Goal: Task Accomplishment & Management: Manage account settings

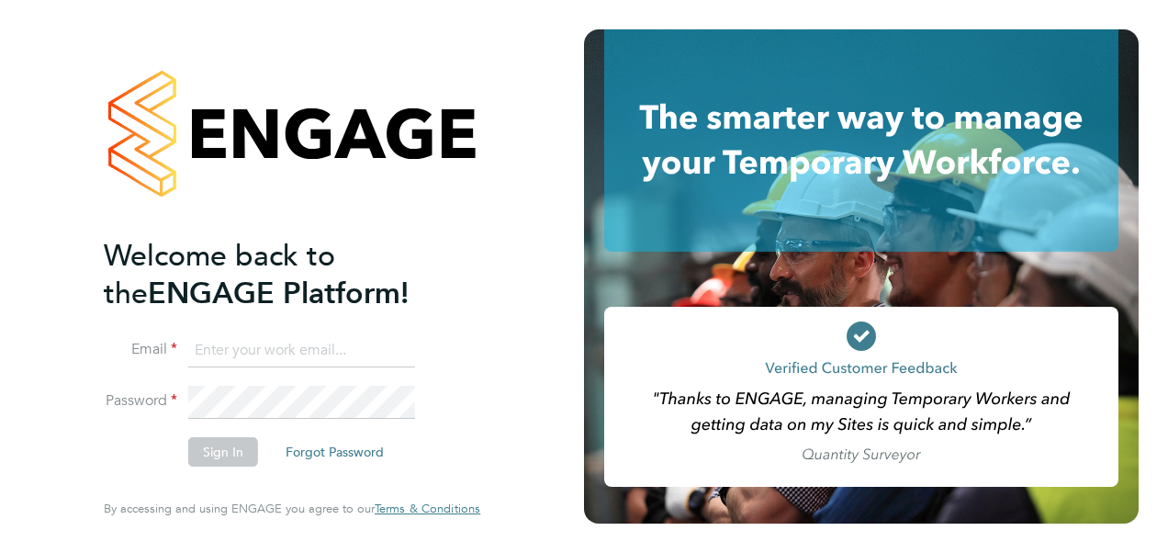
type input "Leanne.rayner@setsquarerecruitment.com"
click at [230, 443] on button "Sign In" at bounding box center [223, 451] width 70 height 29
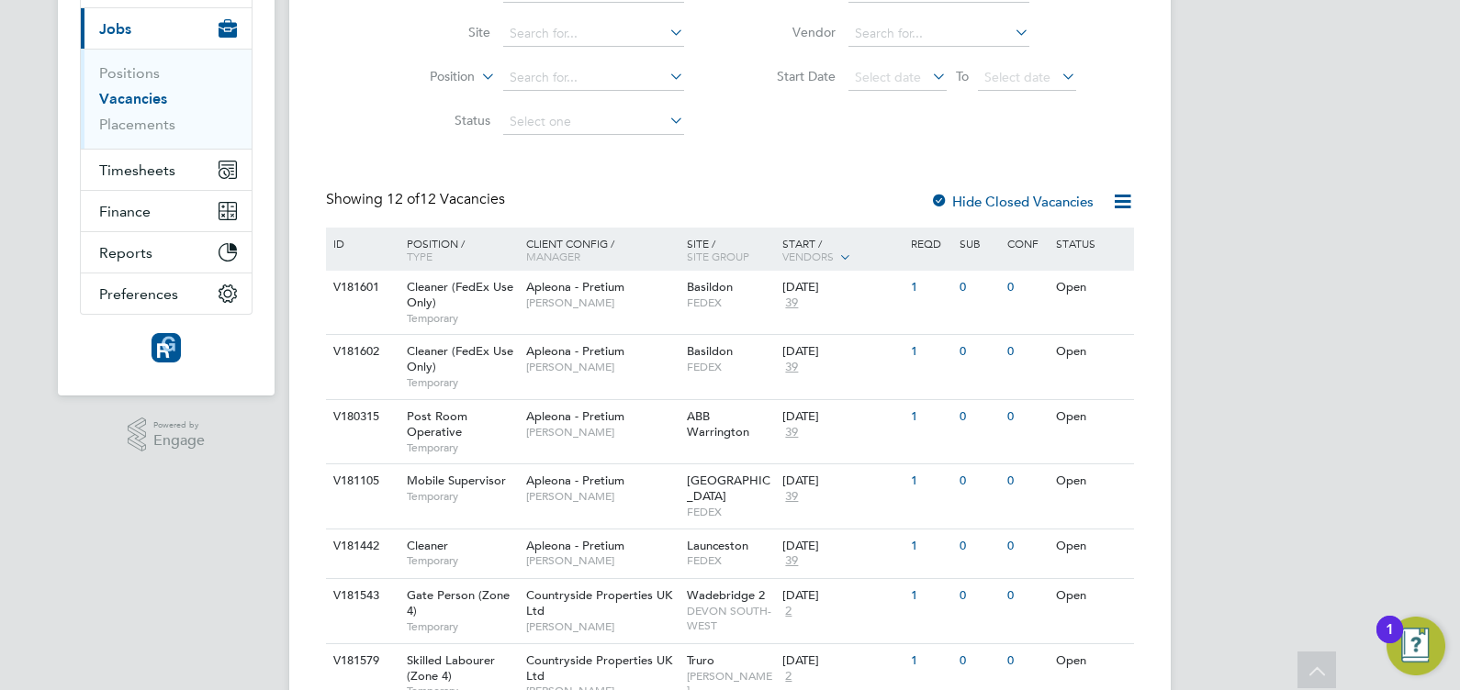
scroll to position [210, 0]
click at [600, 404] on div "Apleona - Pretium [PERSON_NAME]" at bounding box center [602, 424] width 161 height 48
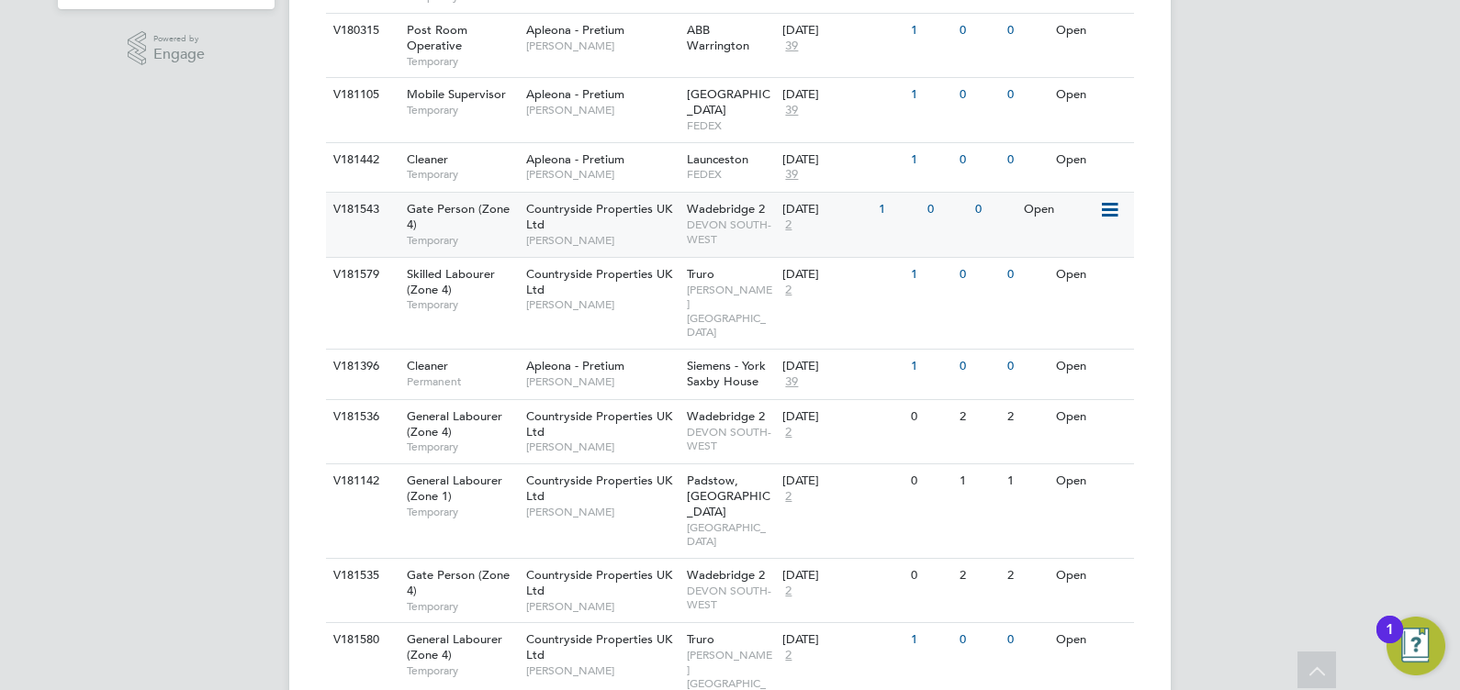
scroll to position [601, 0]
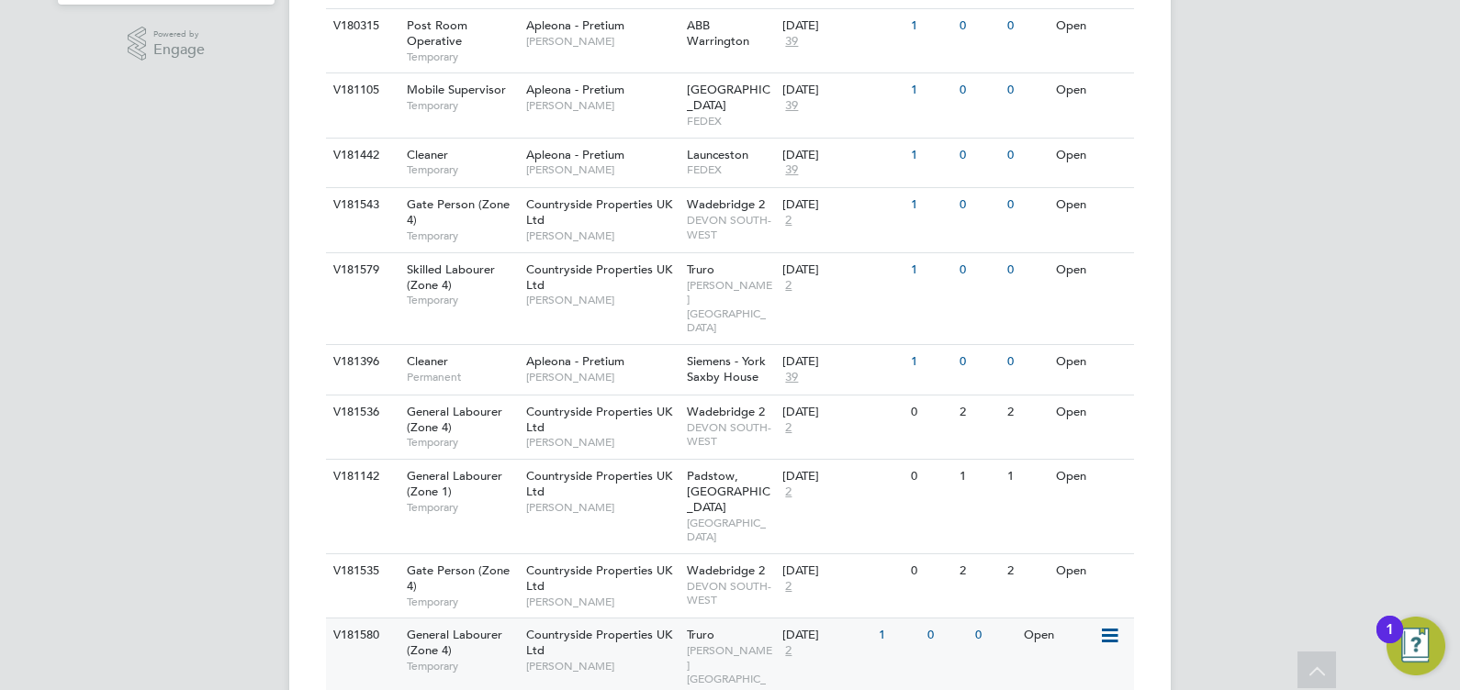
click at [362, 619] on div "V181580" at bounding box center [361, 636] width 64 height 34
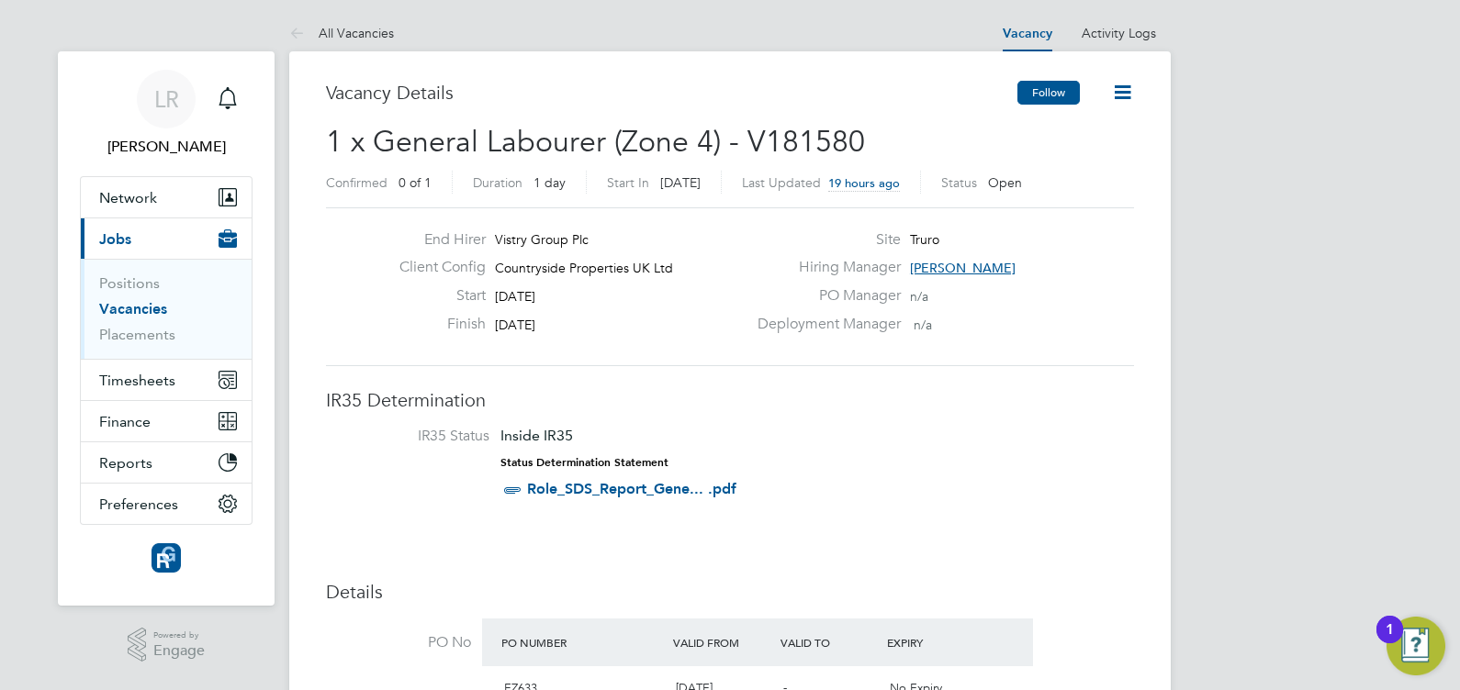
click at [1049, 87] on button "Follow" at bounding box center [1048, 93] width 62 height 24
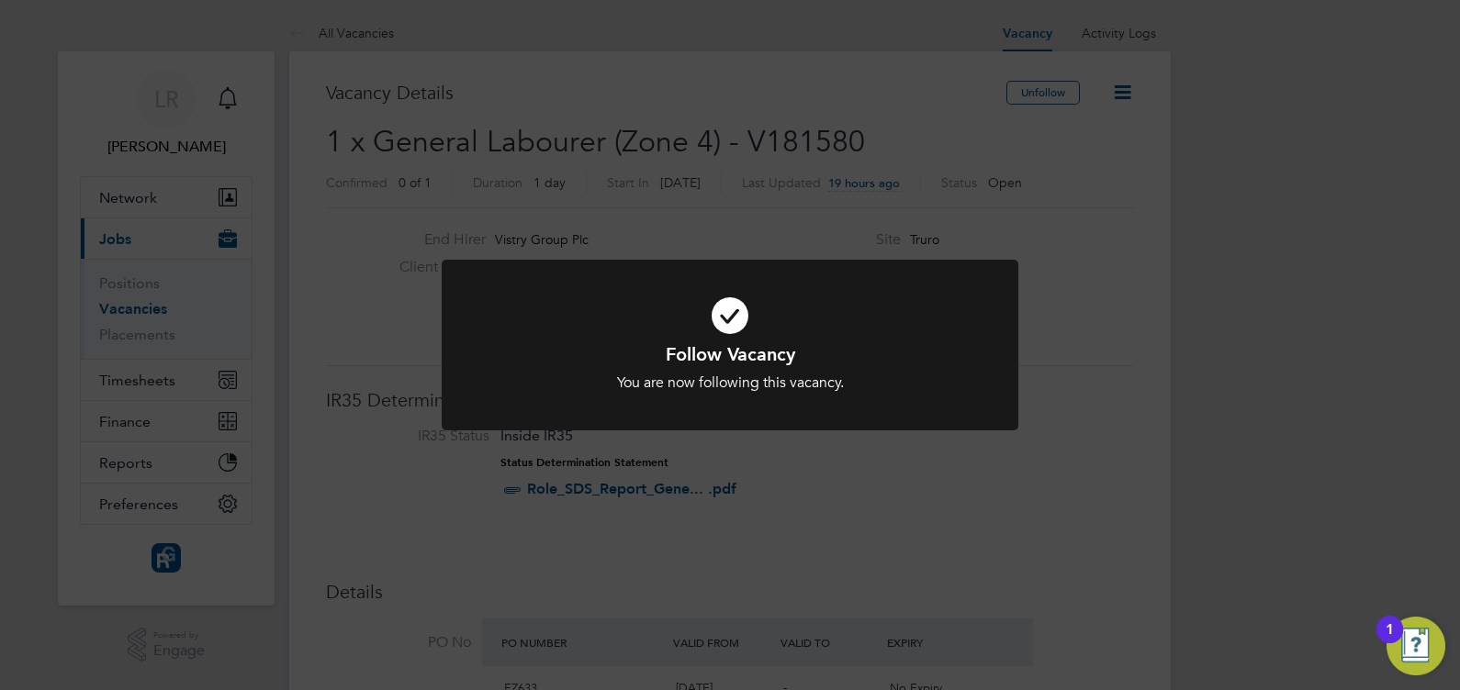
click at [964, 508] on div "Follow Vacancy You are now following this vacancy. Cancel Okay" at bounding box center [730, 345] width 1460 height 690
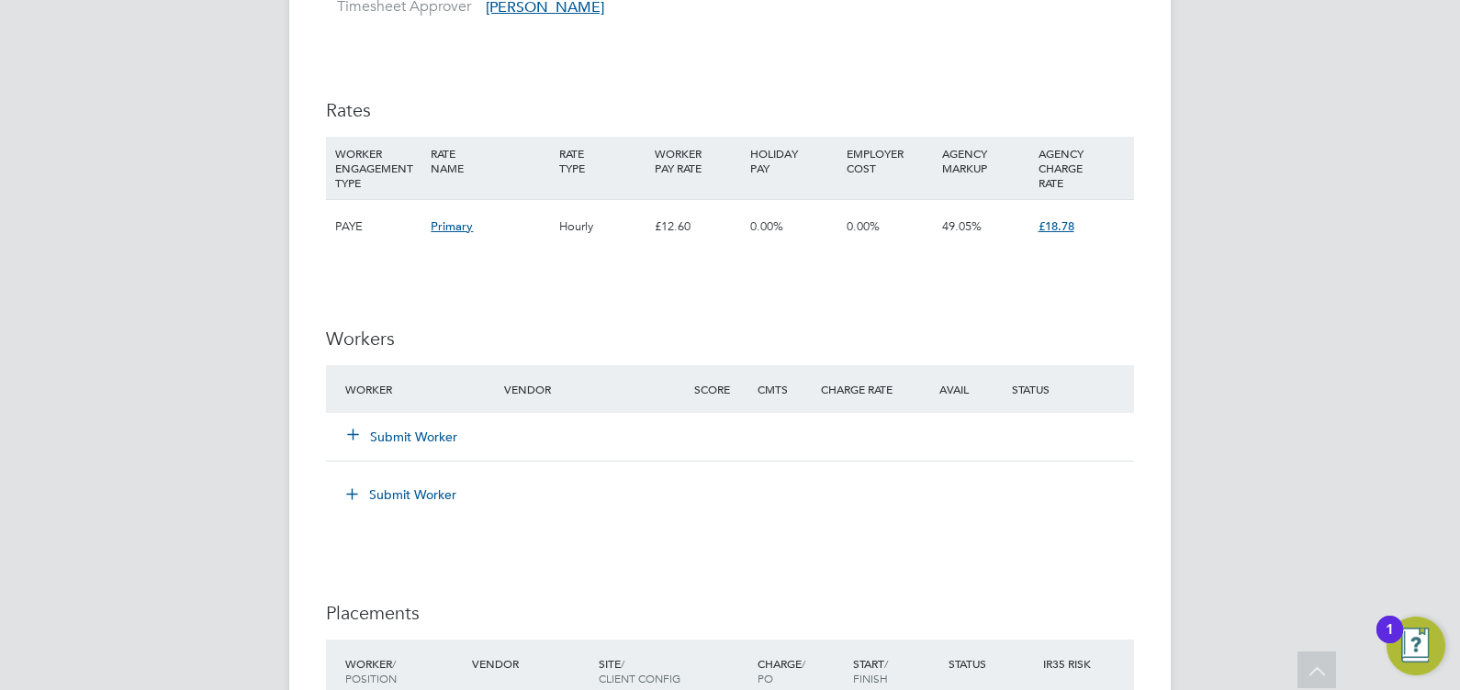
scroll to position [1300, 0]
click at [356, 427] on icon at bounding box center [353, 431] width 14 height 14
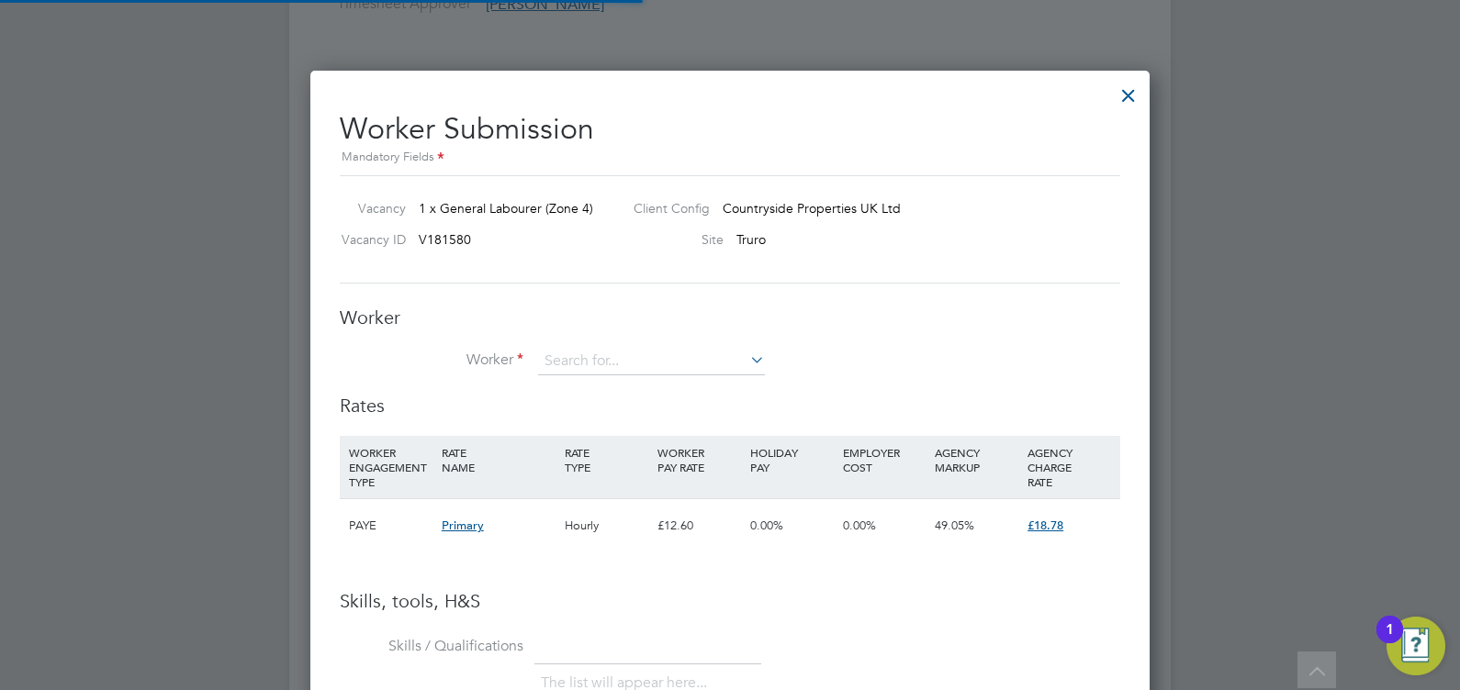
scroll to position [1158, 839]
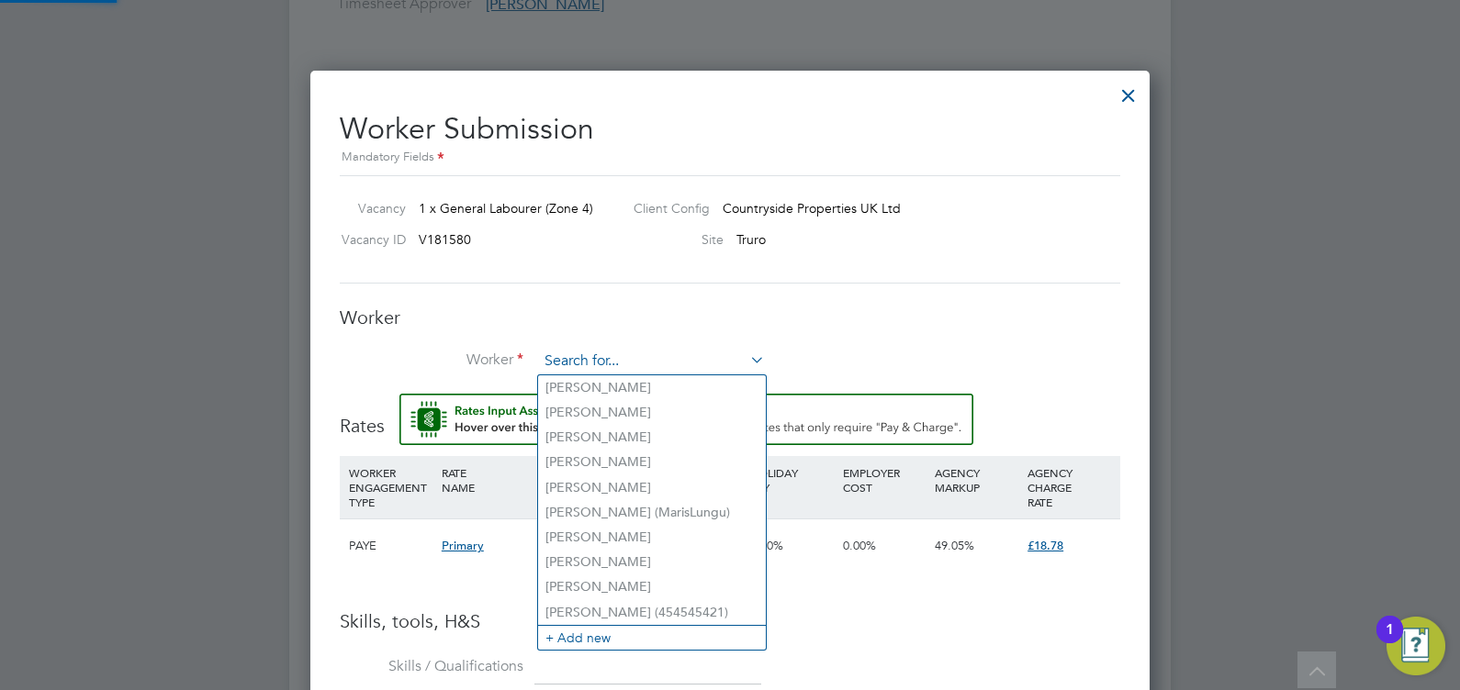
click at [590, 358] on input at bounding box center [651, 362] width 227 height 28
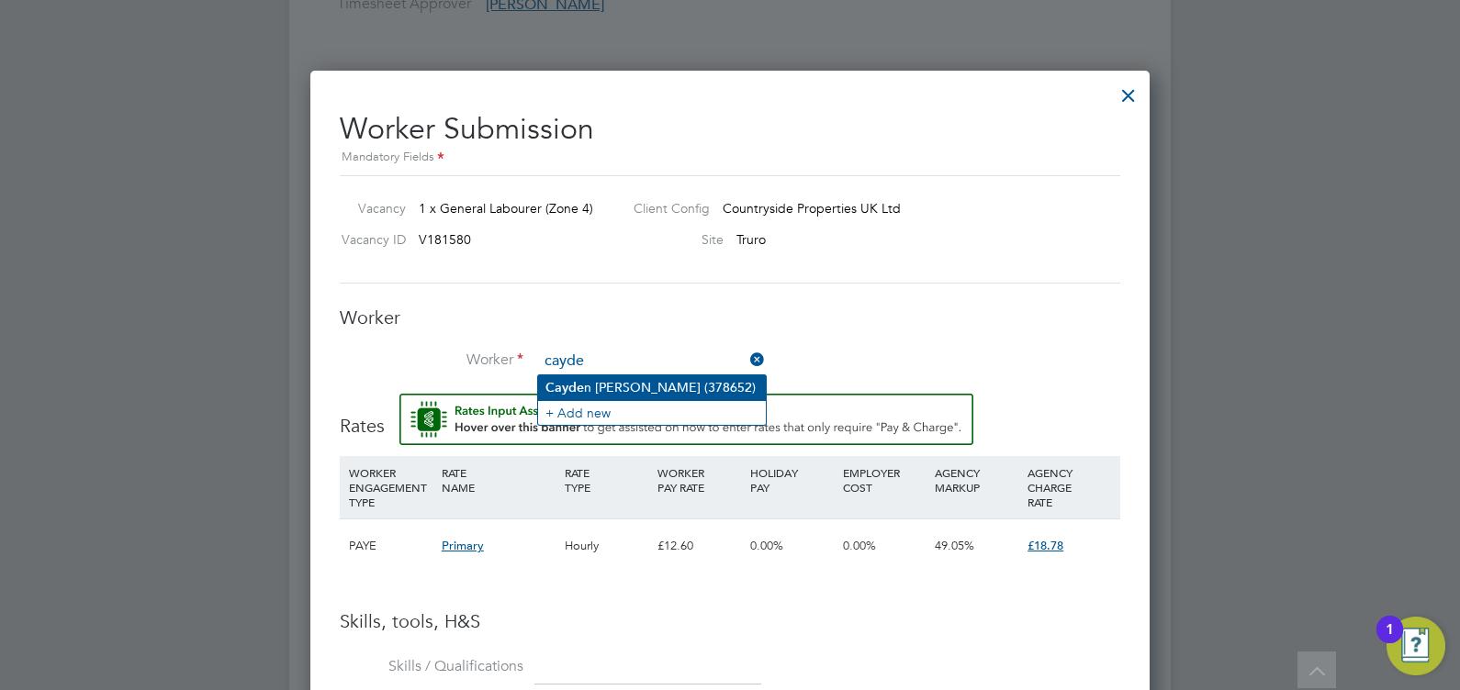
type input "cayde"
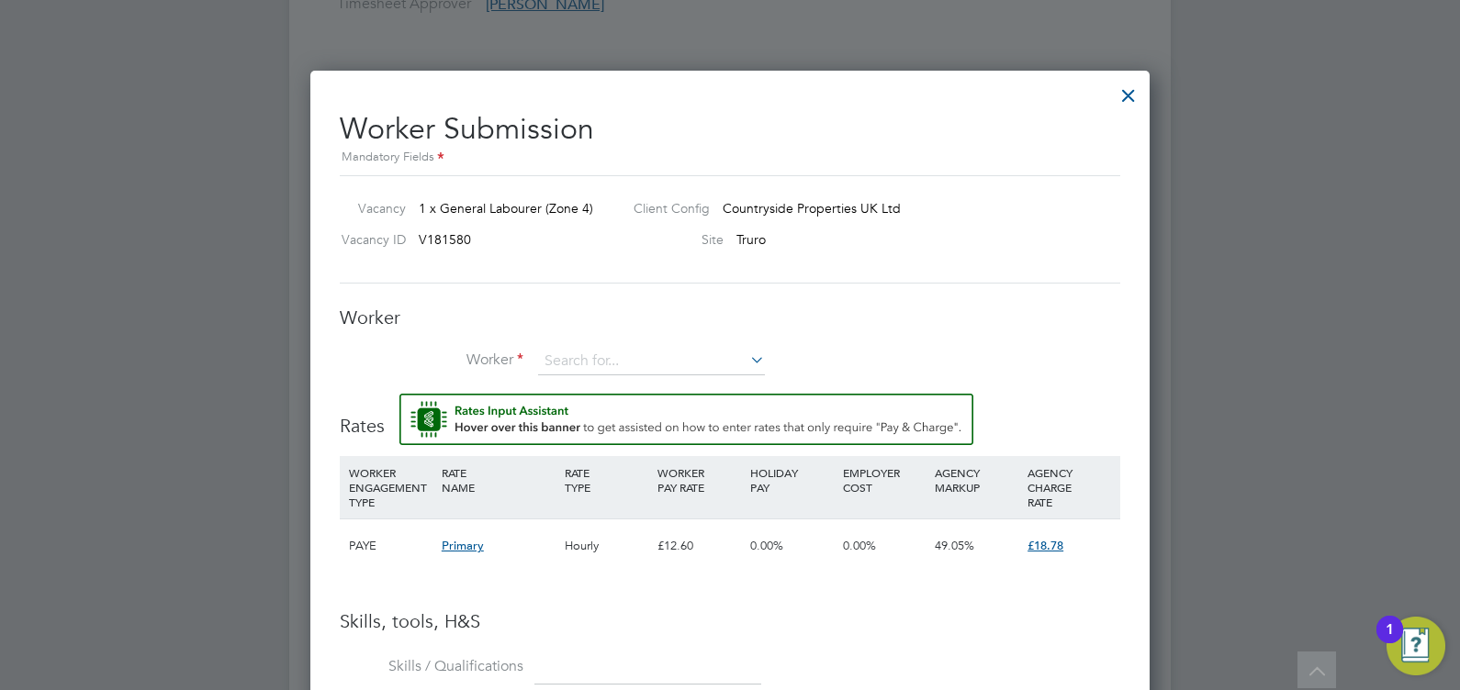
scroll to position [1179, 839]
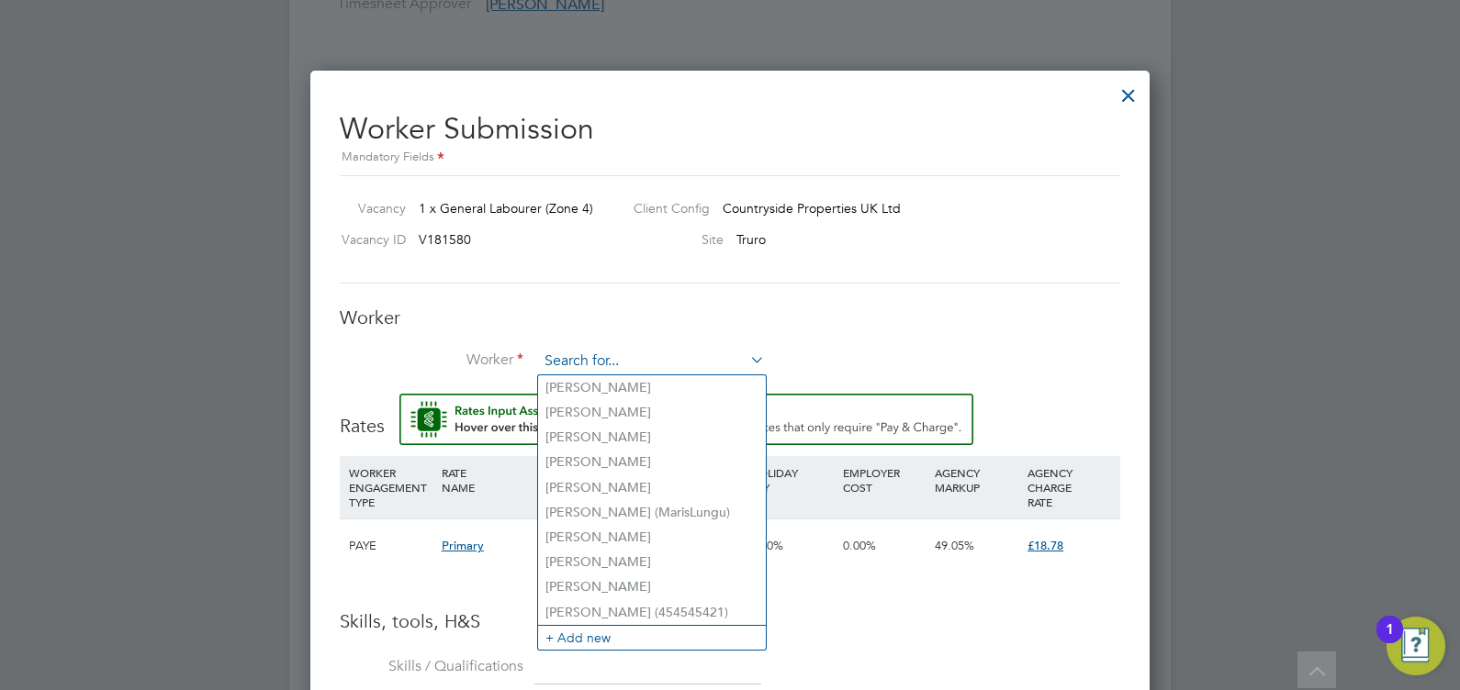
click at [569, 361] on input at bounding box center [651, 362] width 227 height 28
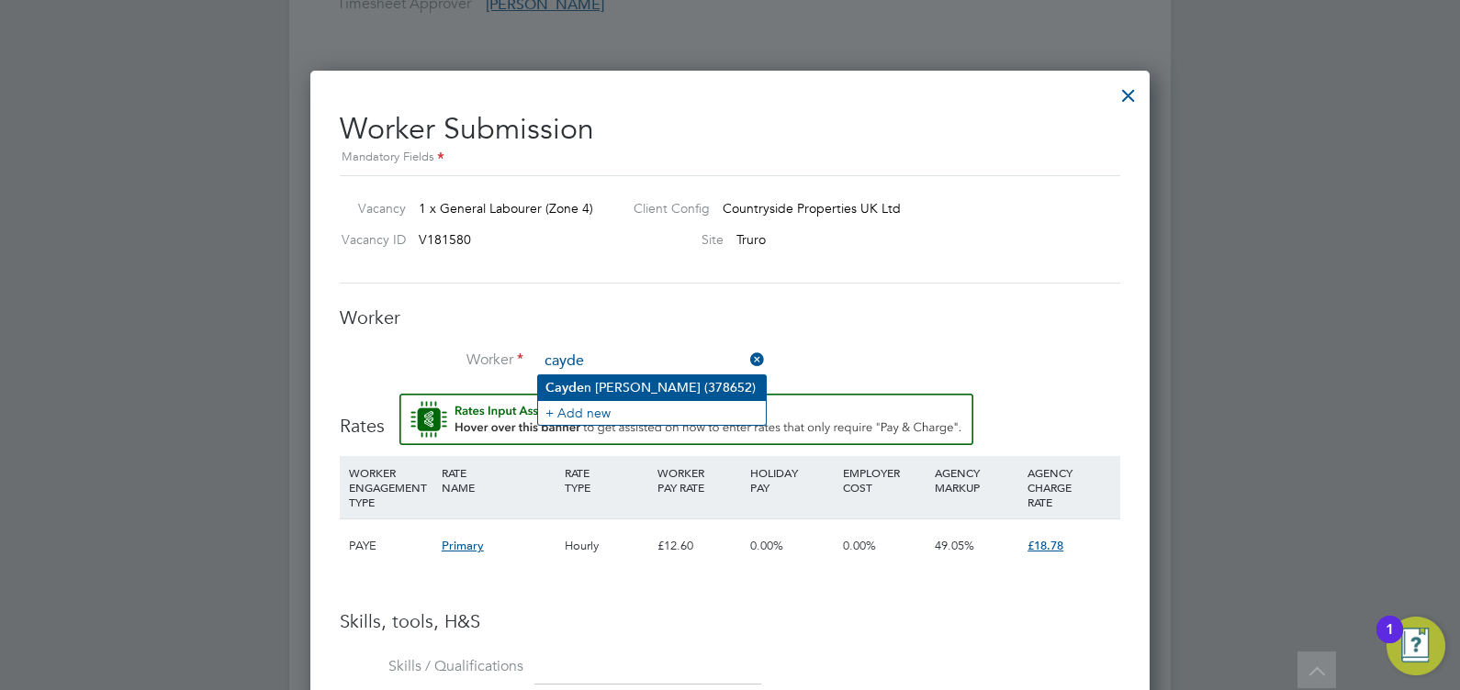
type input "cayde"
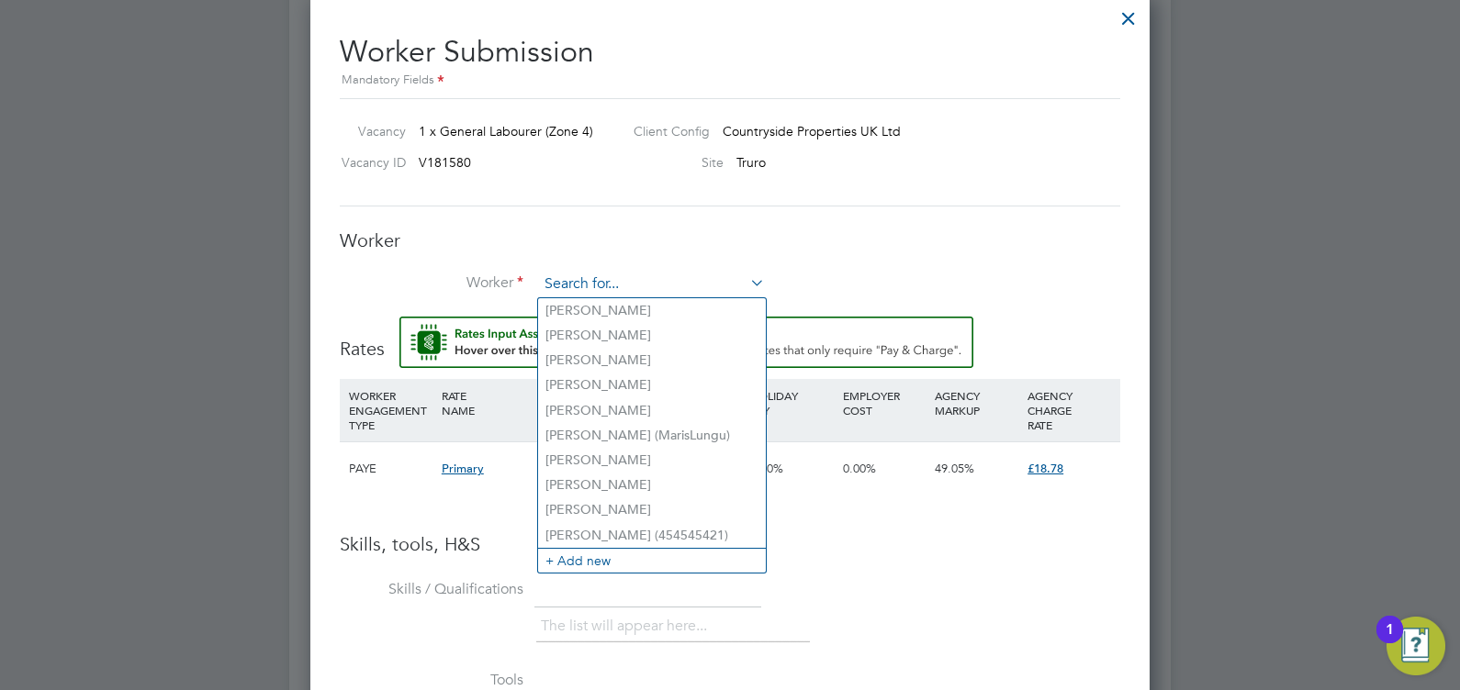
click at [560, 283] on input at bounding box center [651, 285] width 227 height 28
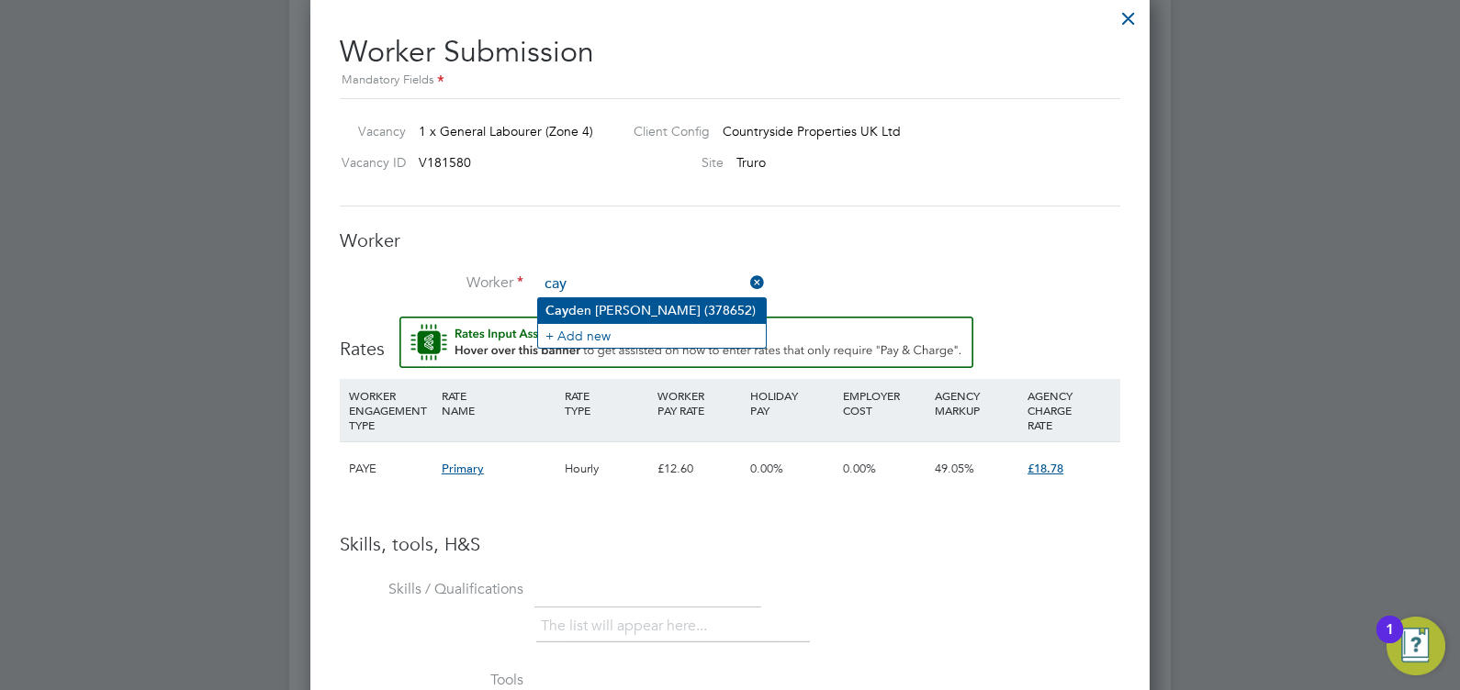
type input "cay"
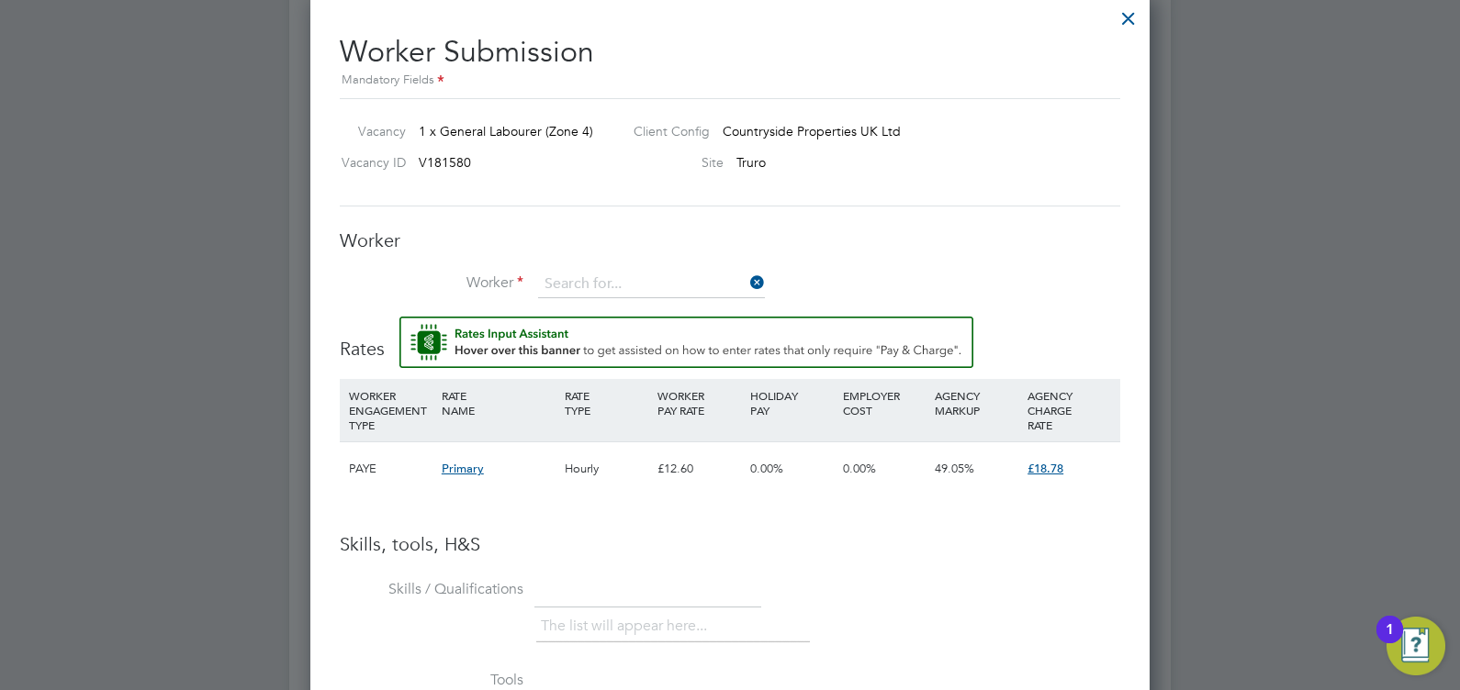
click at [633, 307] on li "Cay den Cahill (378652)" at bounding box center [652, 310] width 228 height 25
type input "Cayden Cahill (378652)"
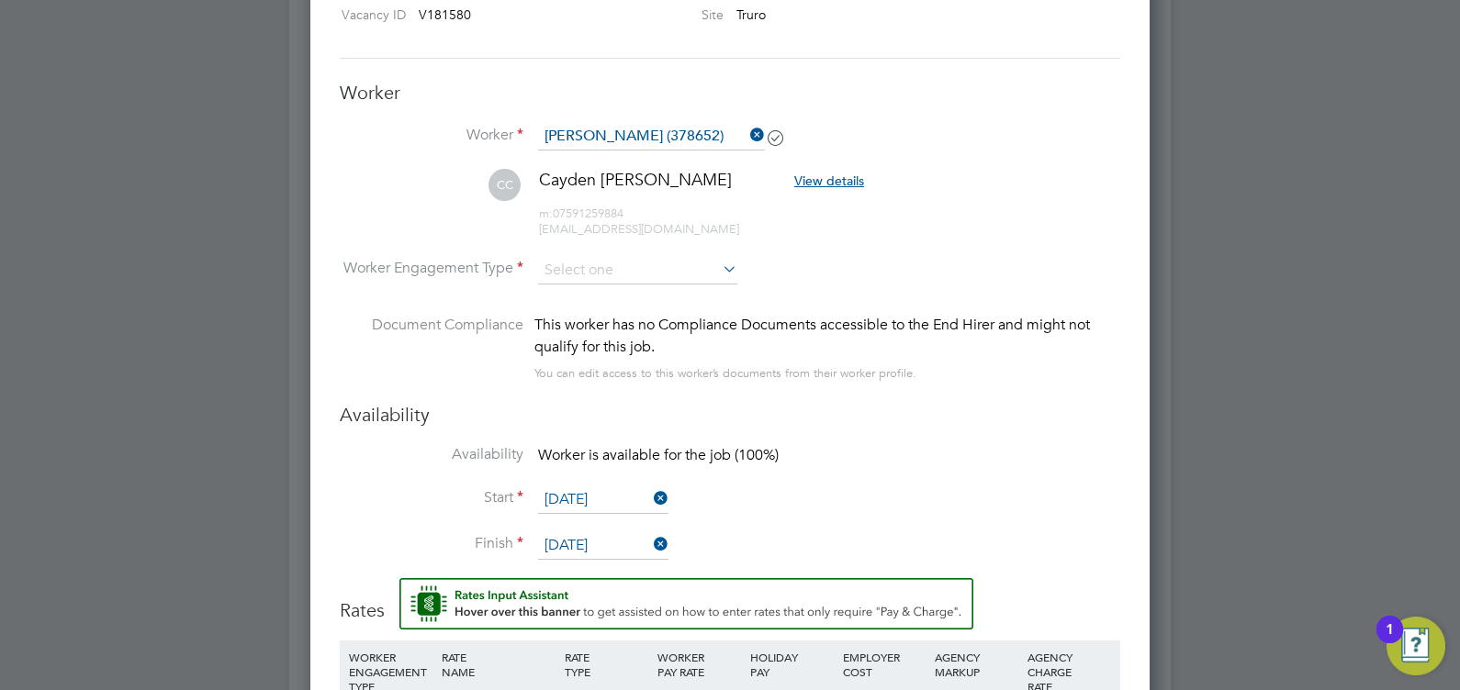
click at [719, 267] on icon at bounding box center [719, 269] width 0 height 26
click at [593, 295] on li "Contract" at bounding box center [638, 295] width 200 height 24
type input "Contract"
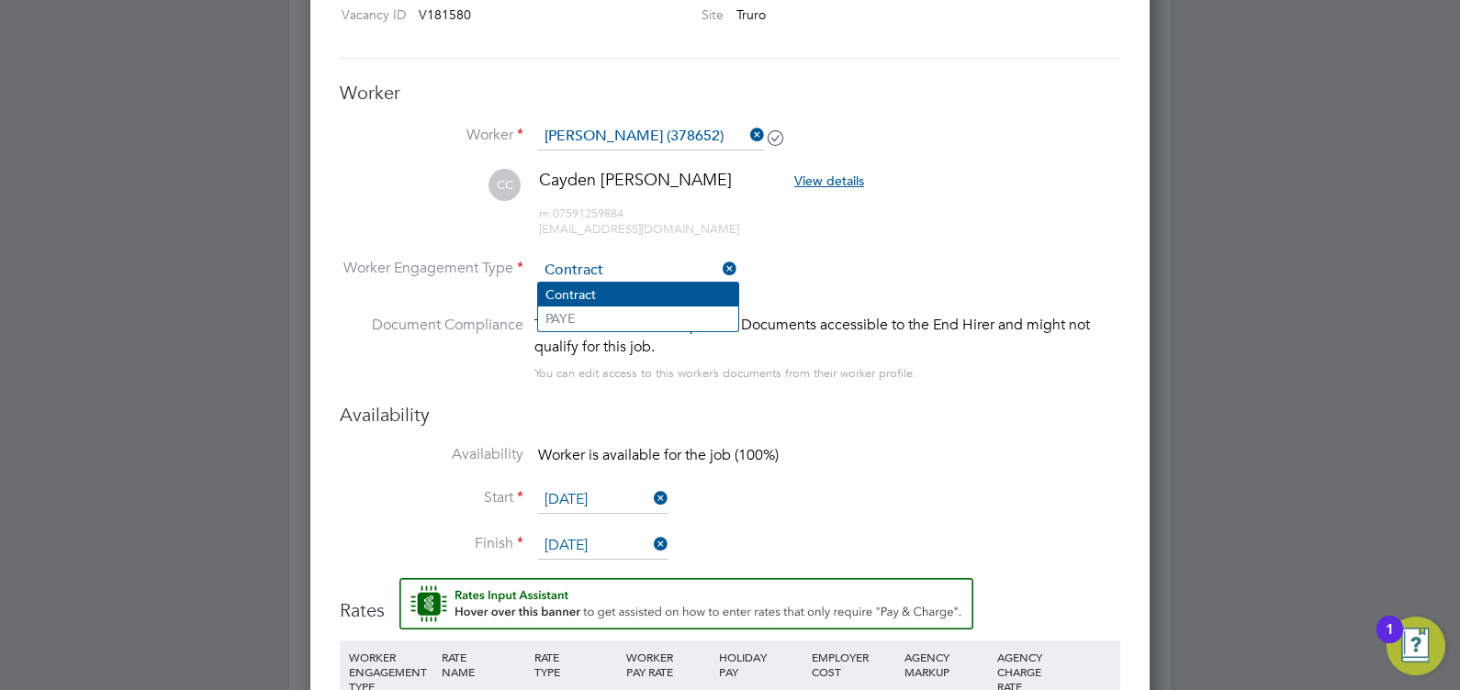
click at [596, 293] on li "Contract" at bounding box center [638, 295] width 200 height 24
click at [936, 458] on li "Availability Worker is available for the job (100%)" at bounding box center [730, 465] width 780 height 41
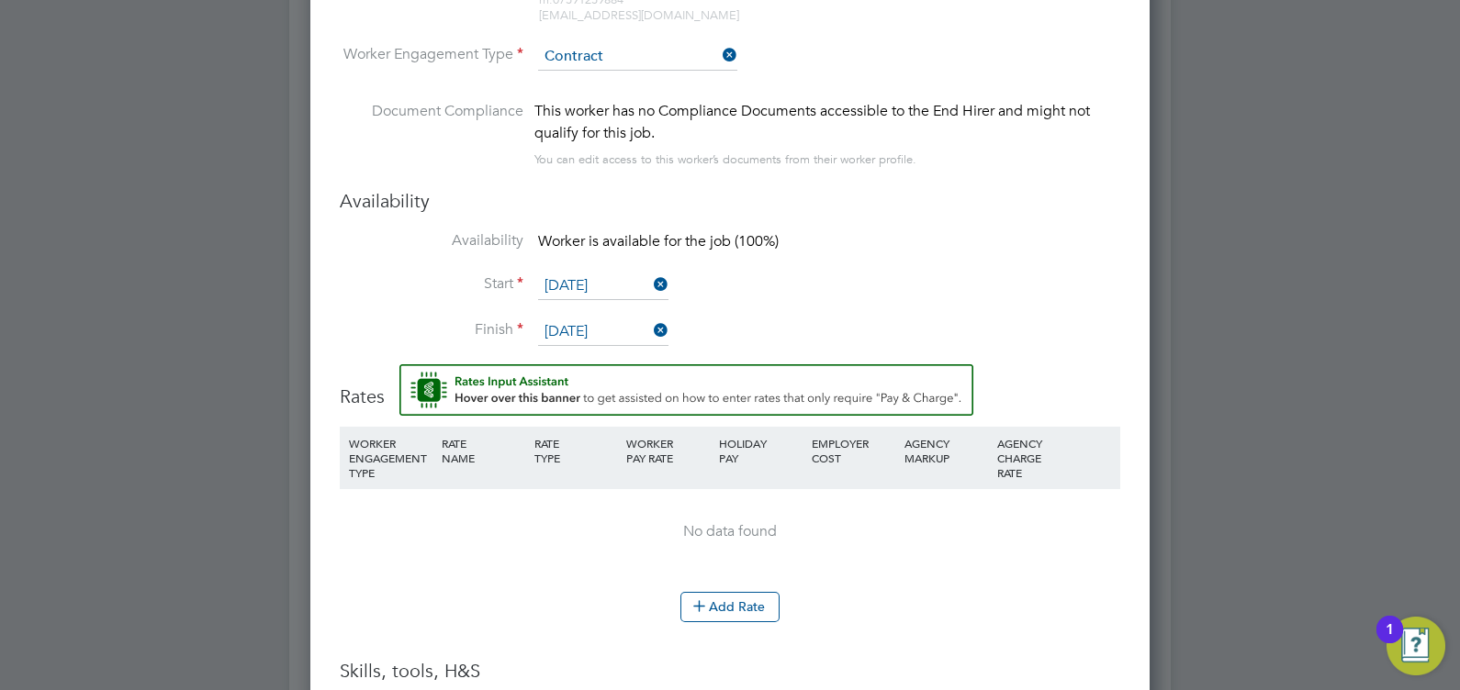
scroll to position [1767, 0]
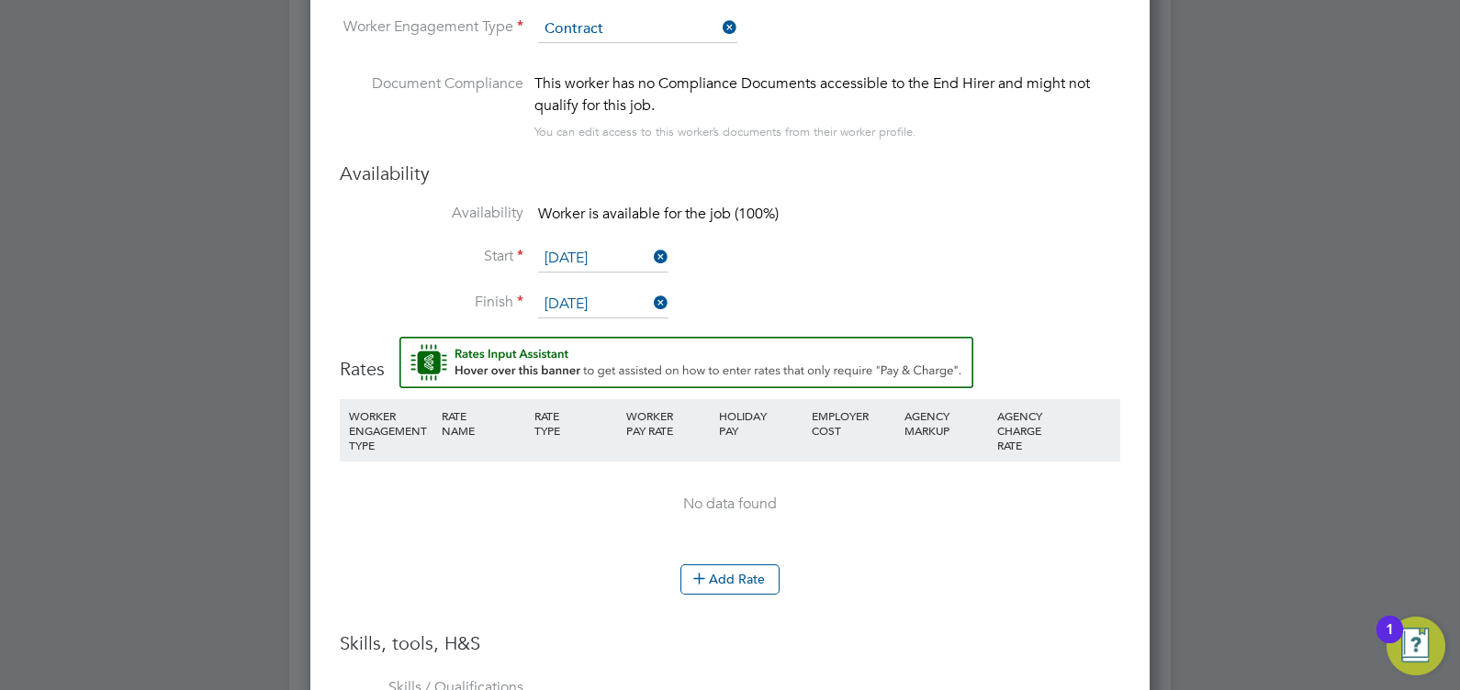
click at [650, 252] on icon at bounding box center [650, 257] width 0 height 26
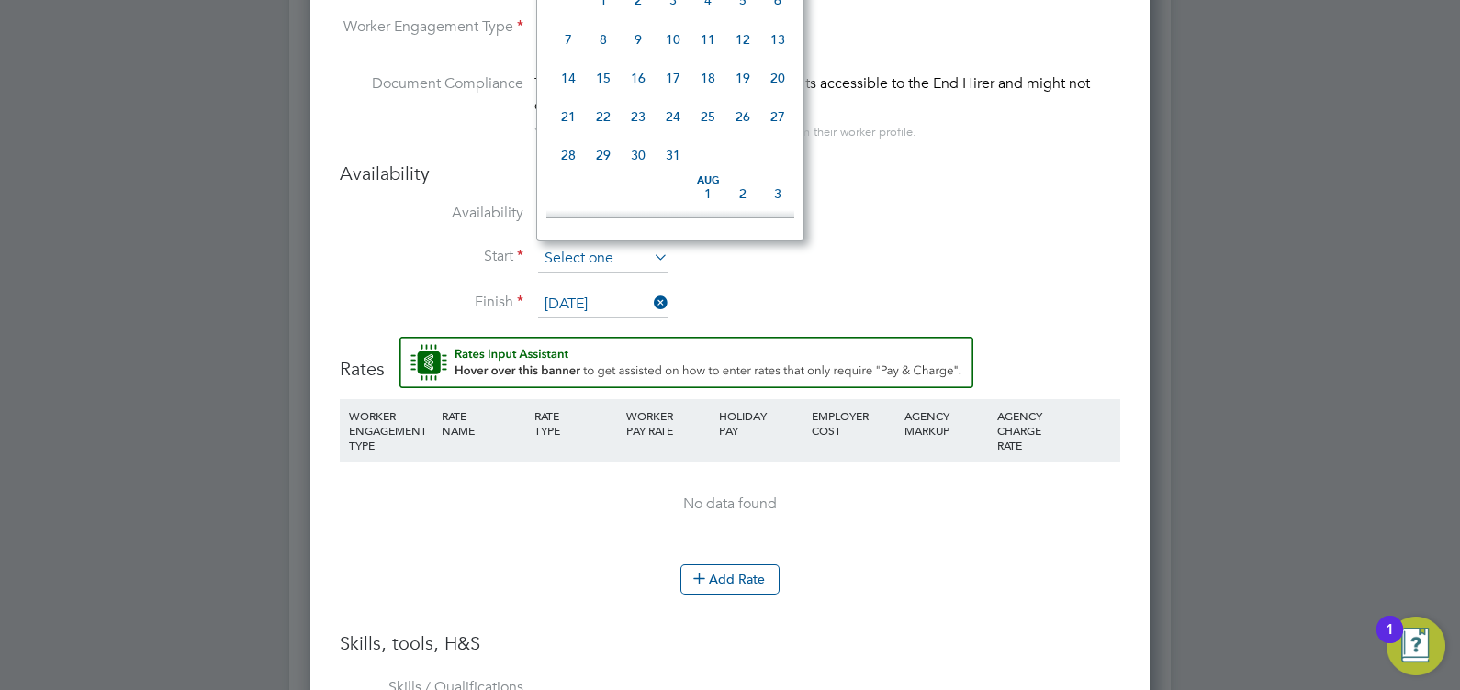
click at [569, 252] on input at bounding box center [603, 259] width 130 height 28
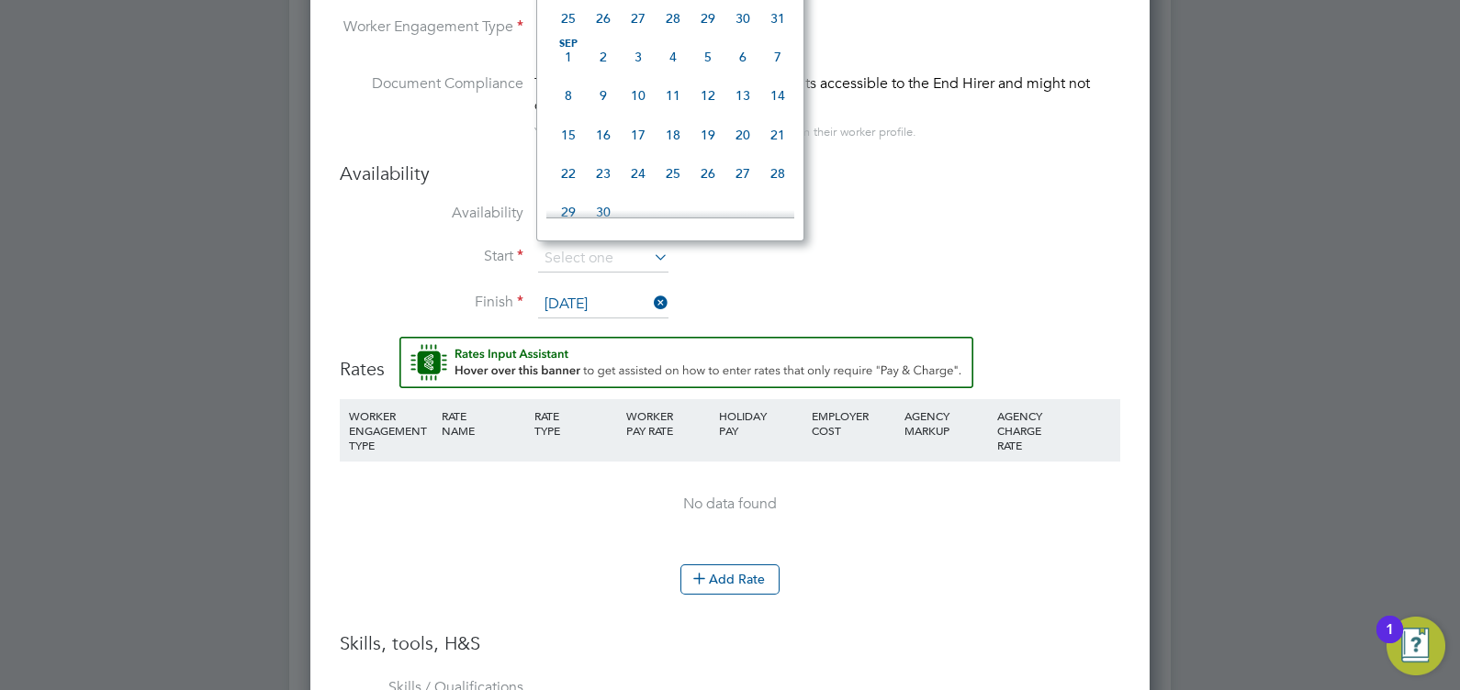
scroll to position [328, 0]
click at [574, 148] on span "15" at bounding box center [568, 137] width 35 height 35
type input "15 Sep 2025"
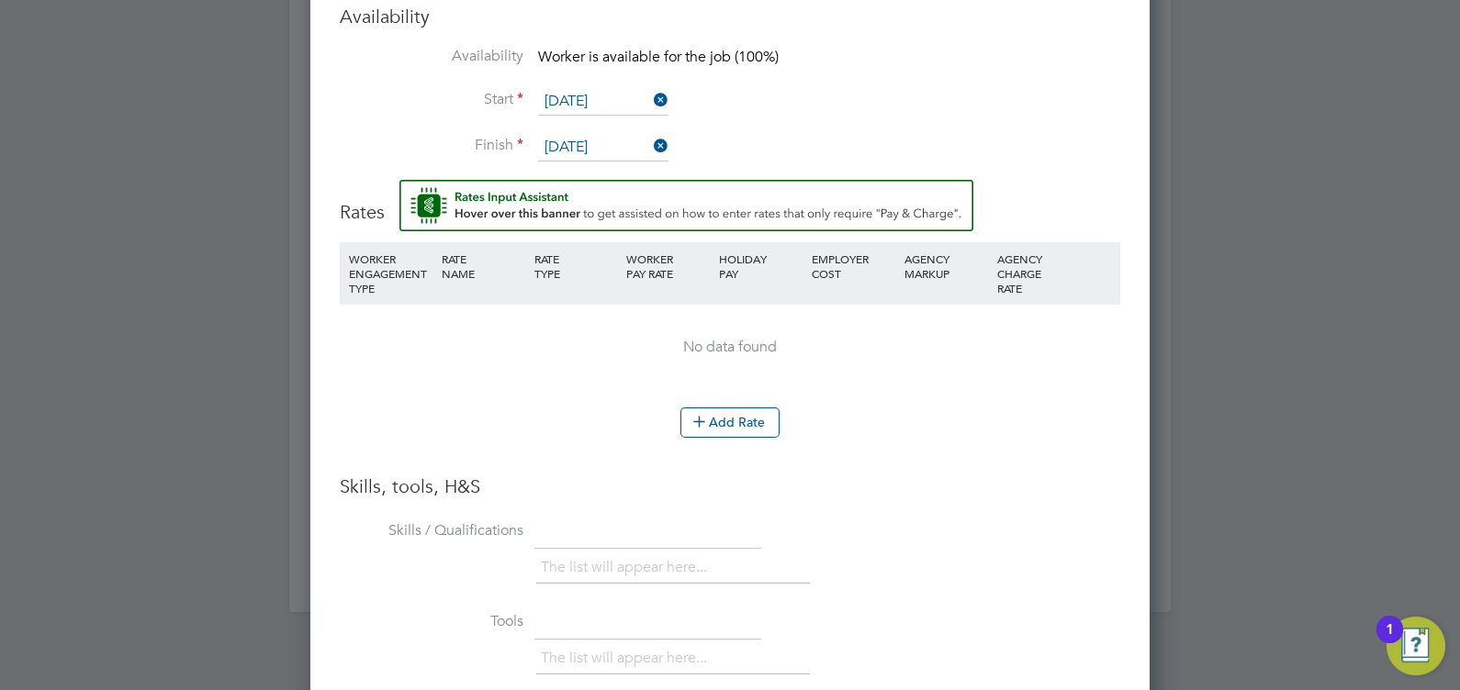
scroll to position [1926, 0]
click at [742, 416] on button "Add Rate" at bounding box center [729, 419] width 99 height 29
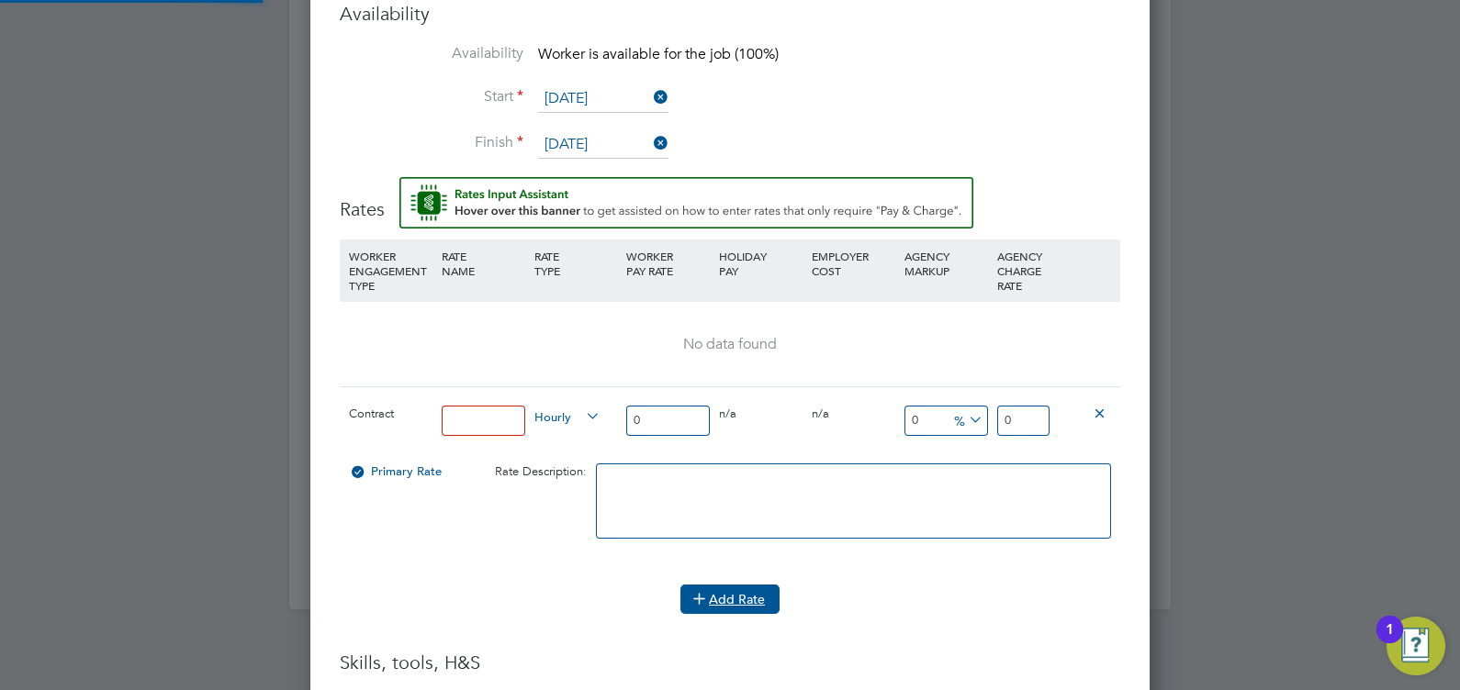
scroll to position [1757, 839]
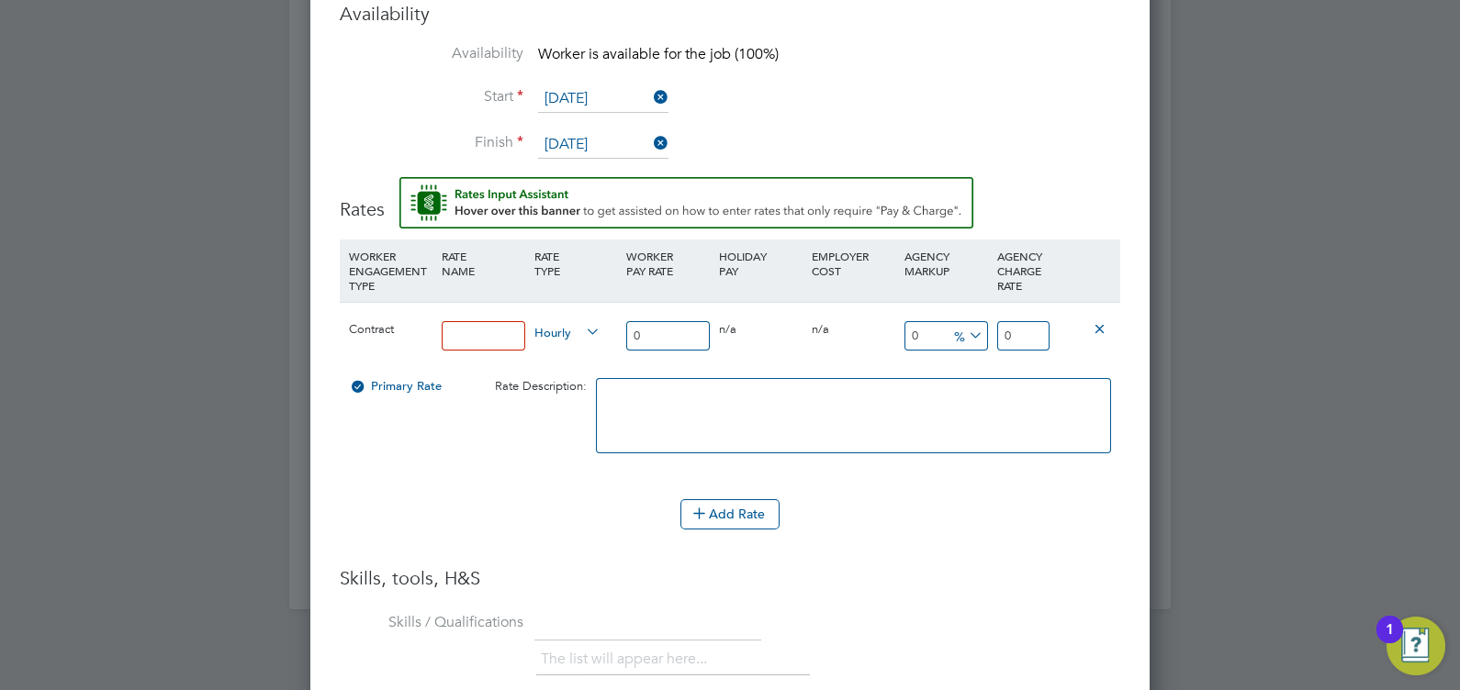
click at [483, 335] on input at bounding box center [484, 336] width 84 height 30
type input "Standard"
click at [657, 331] on input "0" at bounding box center [668, 336] width 84 height 30
type input "1"
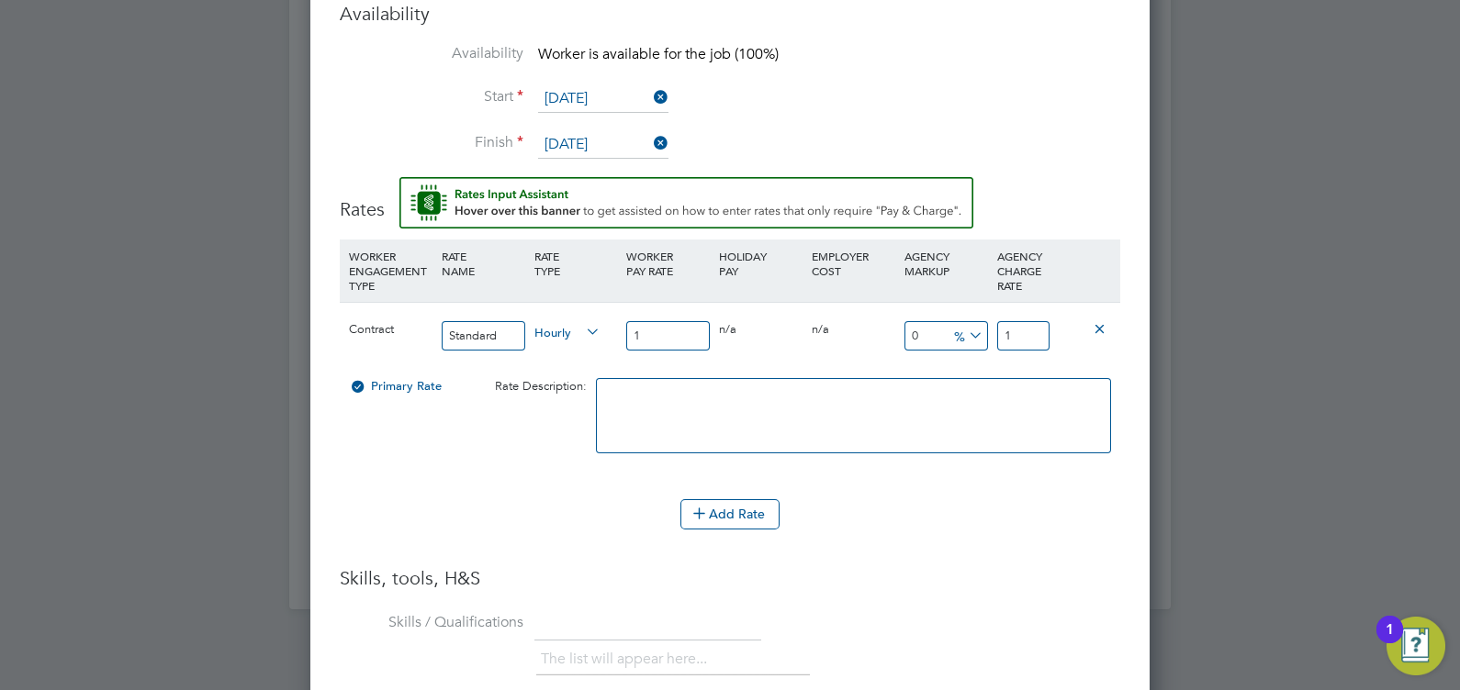
type input "16"
type input "16.5"
type input "16.50"
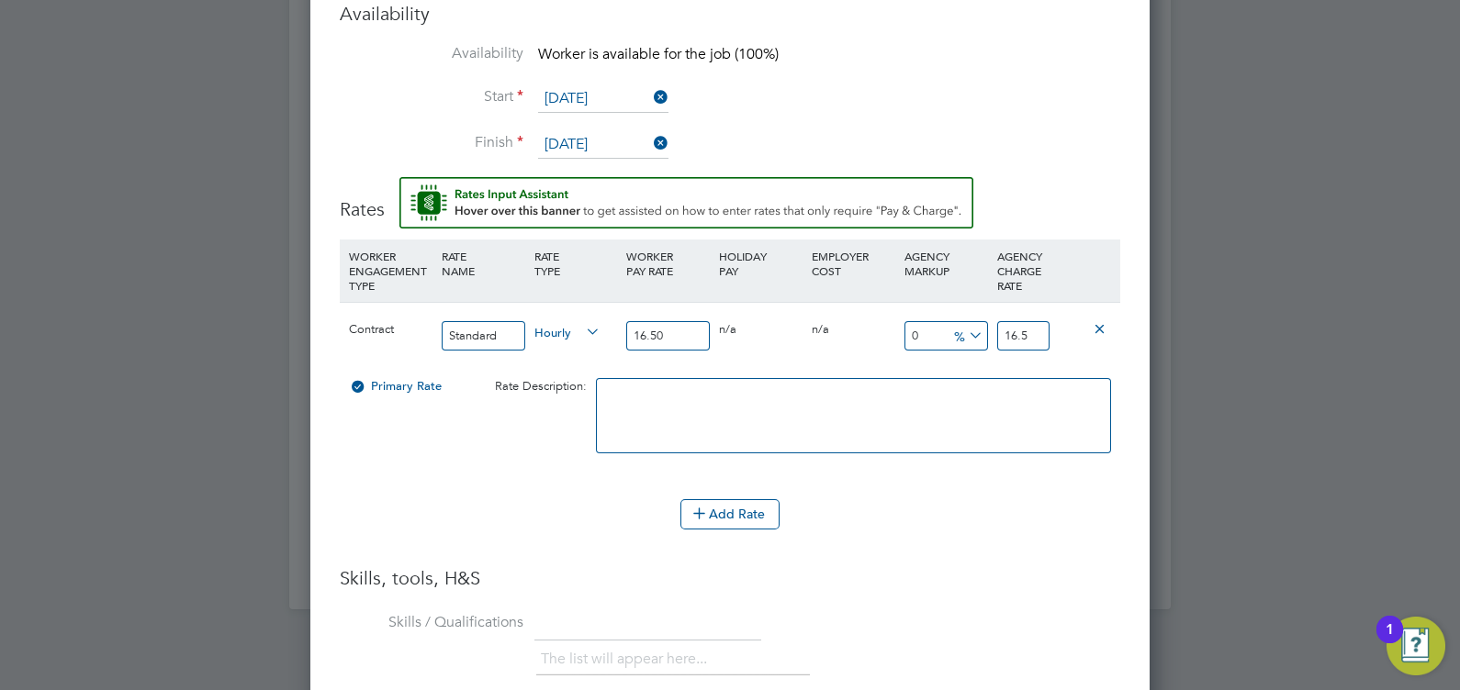
click at [1031, 328] on input "16.5" at bounding box center [1023, 336] width 52 height 30
type input "-3.0303030303030303"
type input "16"
type input "-93.93939393939394"
type input "1"
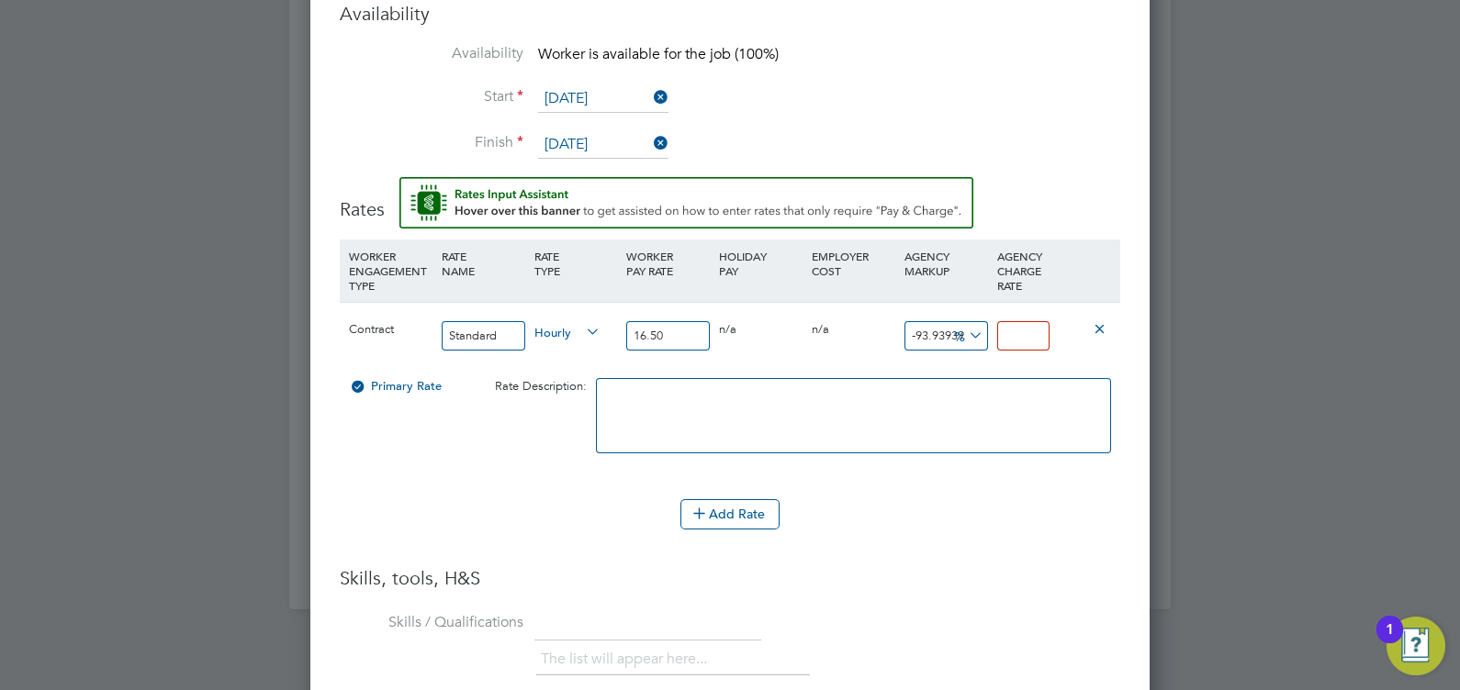
type input "0.9999999999999999"
click at [1028, 331] on input "0.9999999999999999" at bounding box center [1023, 336] width 52 height 30
type input "-93.93939393939395"
type input "0.999999999999999"
type input "-93.939393939394"
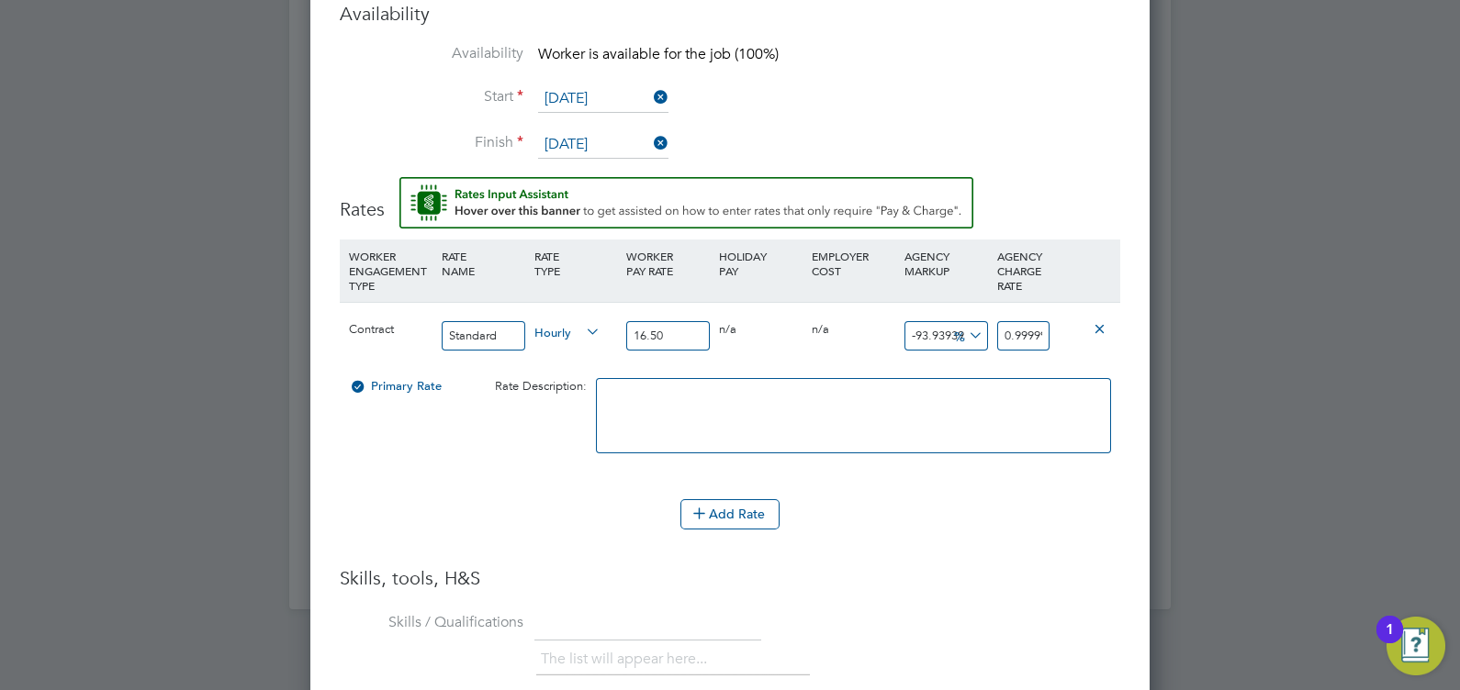
type input "0.99999999999999"
type input "-93.93939393939455"
type input "0.9999999999999"
type input "-93.9393939394"
type input "0.999999999999"
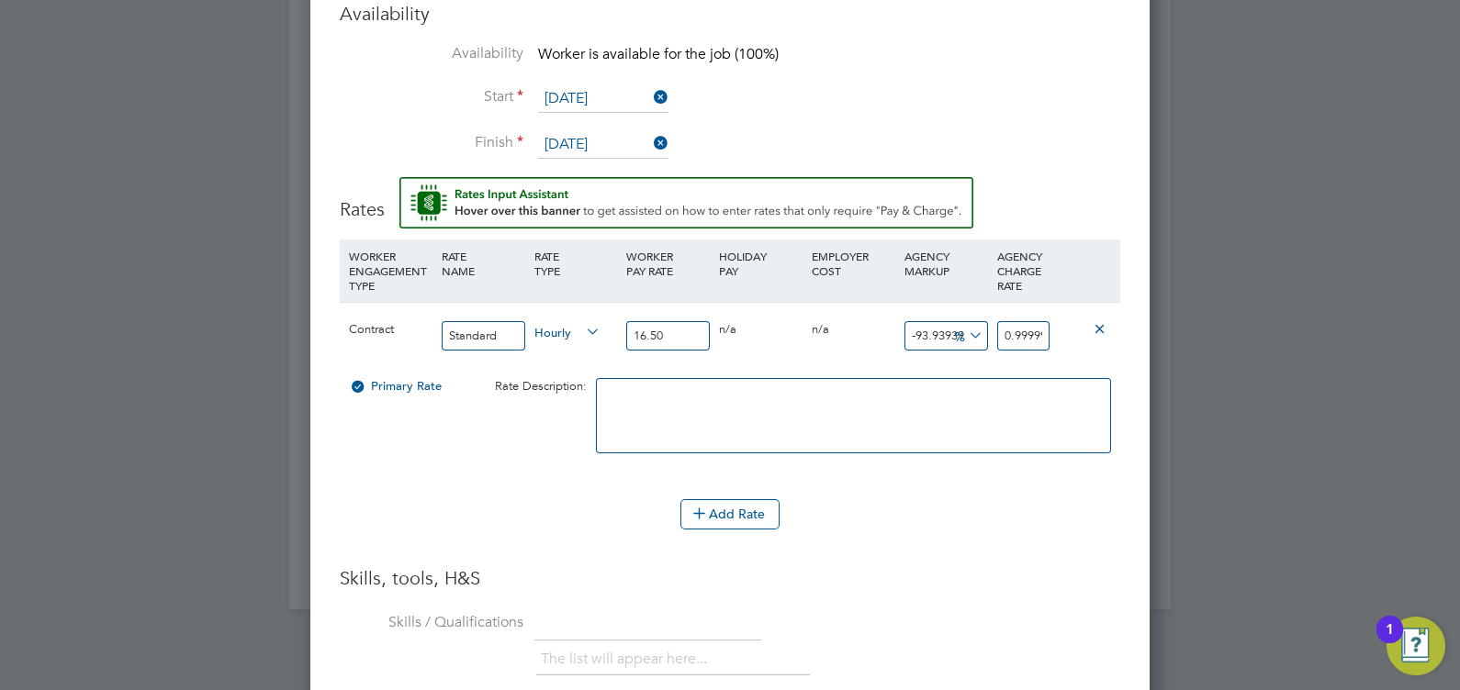
type input "-93.93939393945455"
type input "0.99999999999"
type input "-93.93939394"
type input "0.9999999999"
type input "-93.93939394545454"
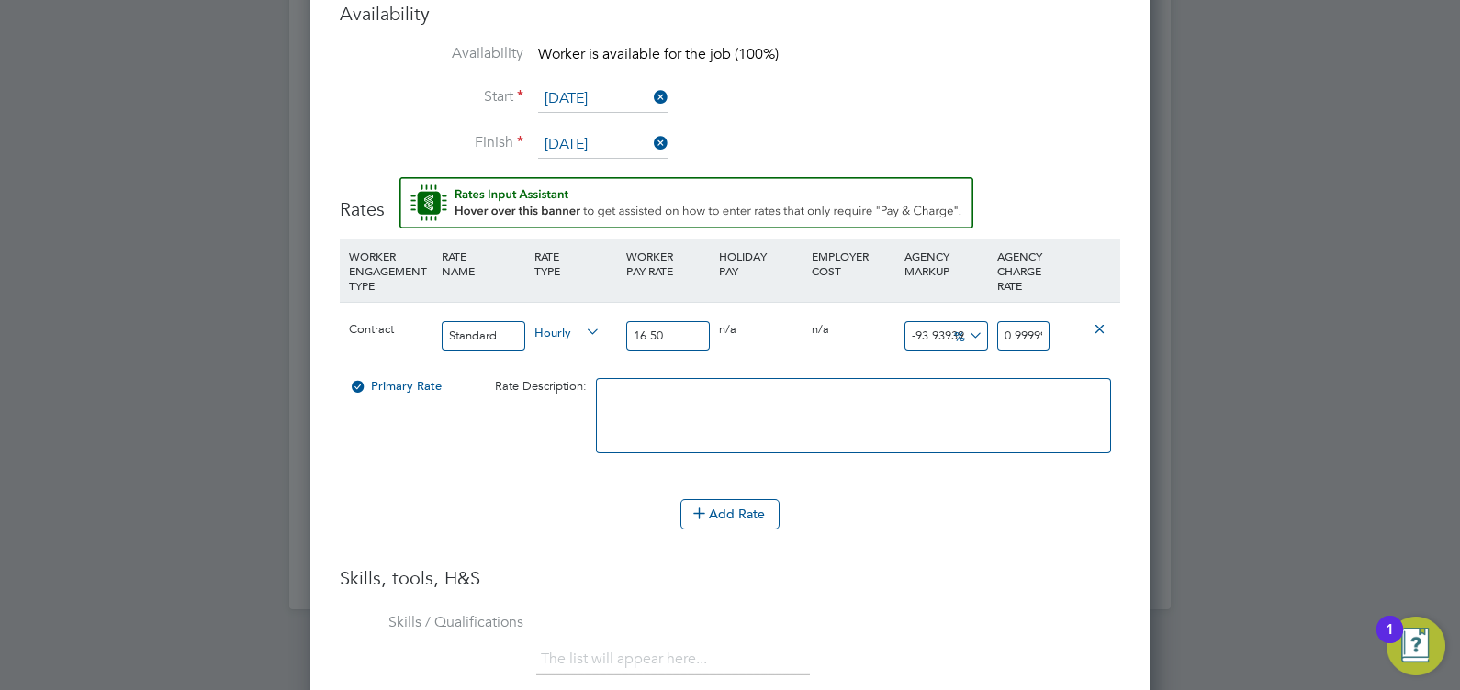
type input "0.999999999"
type input "-93.939394"
type input "0.99999999"
type input "606060500"
type input "99999999"
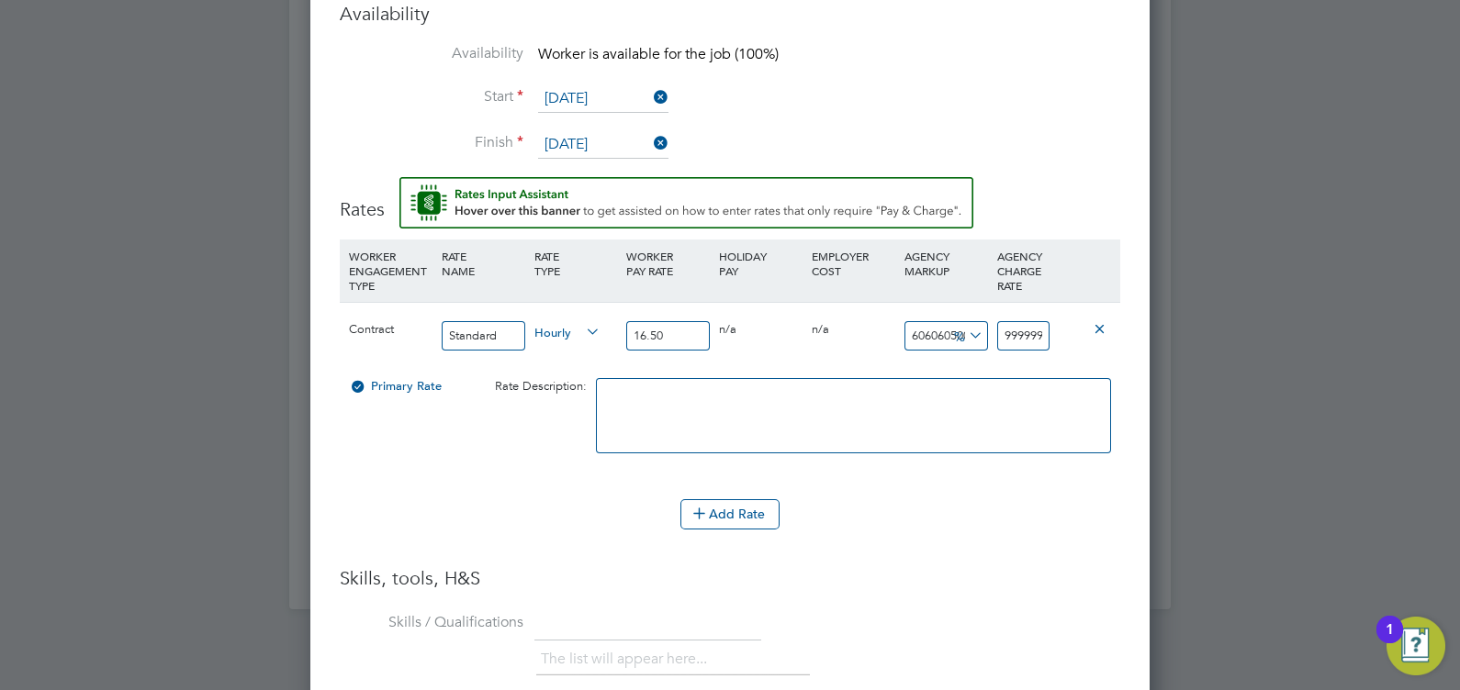
type input "60605954.54545455"
type input "9999999"
type input "6060500"
type input "999999"
type input "605954.5454545454"
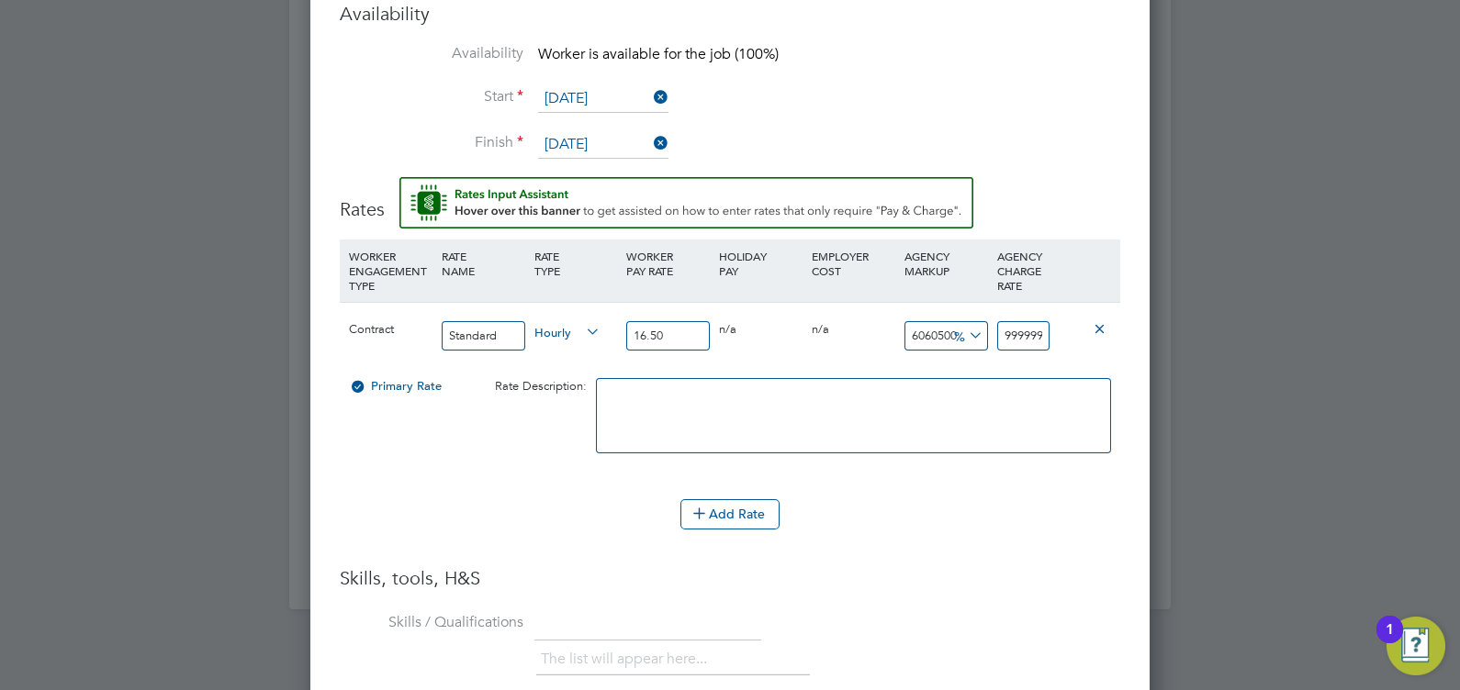
type input "99999"
type input "60500"
type input "9999"
type input "5954.545454545455"
type input "999"
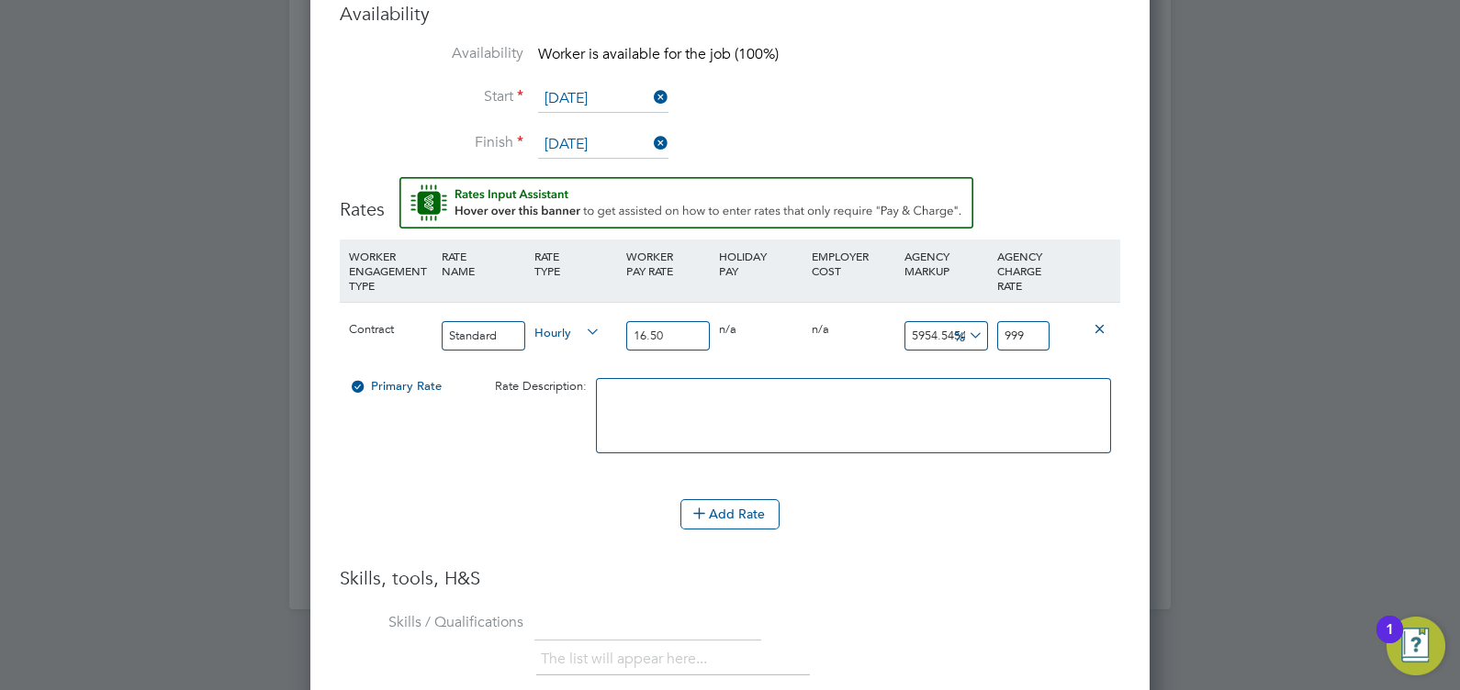
type input "500"
type input "99"
type input "-45.45454545454545"
type input "9"
type input "-93.93939393939394"
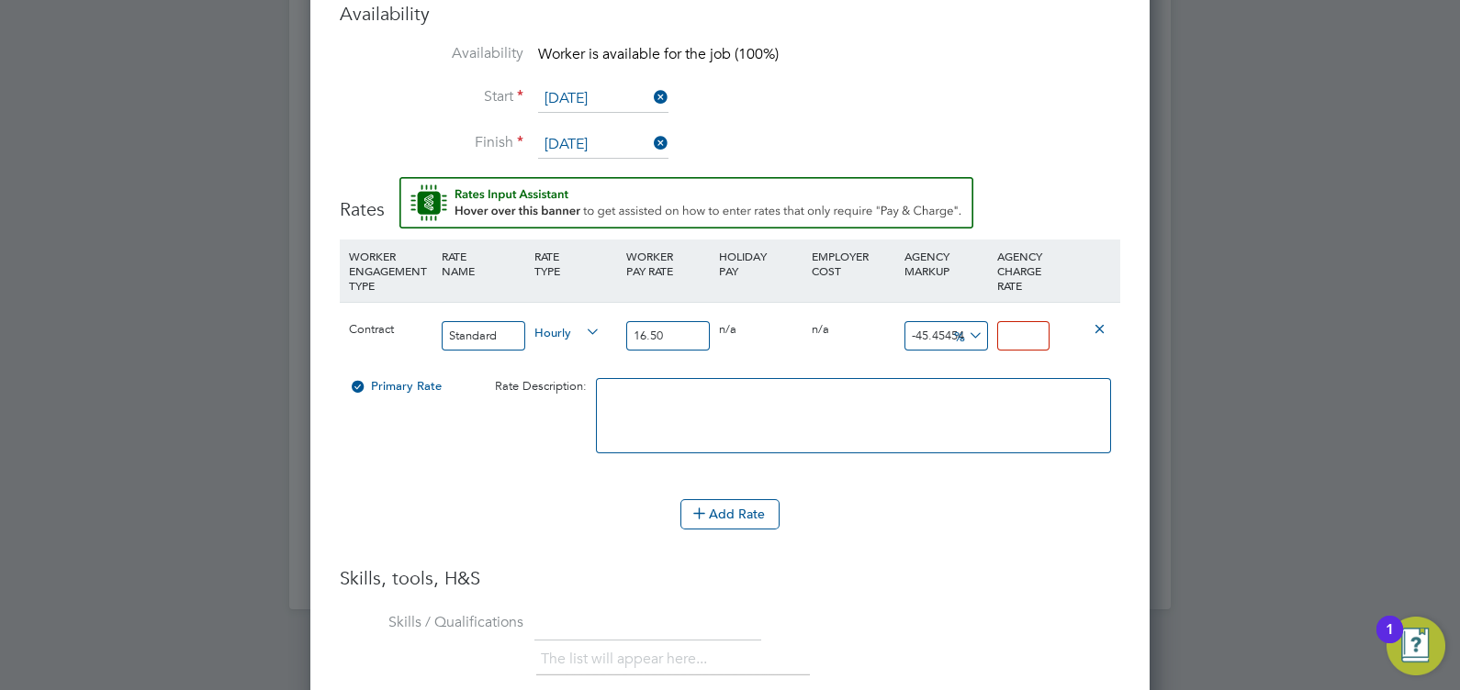
type input "1"
type input "9.090909090909092"
type input "18"
type input "13.333333333333334"
type input "18.7"
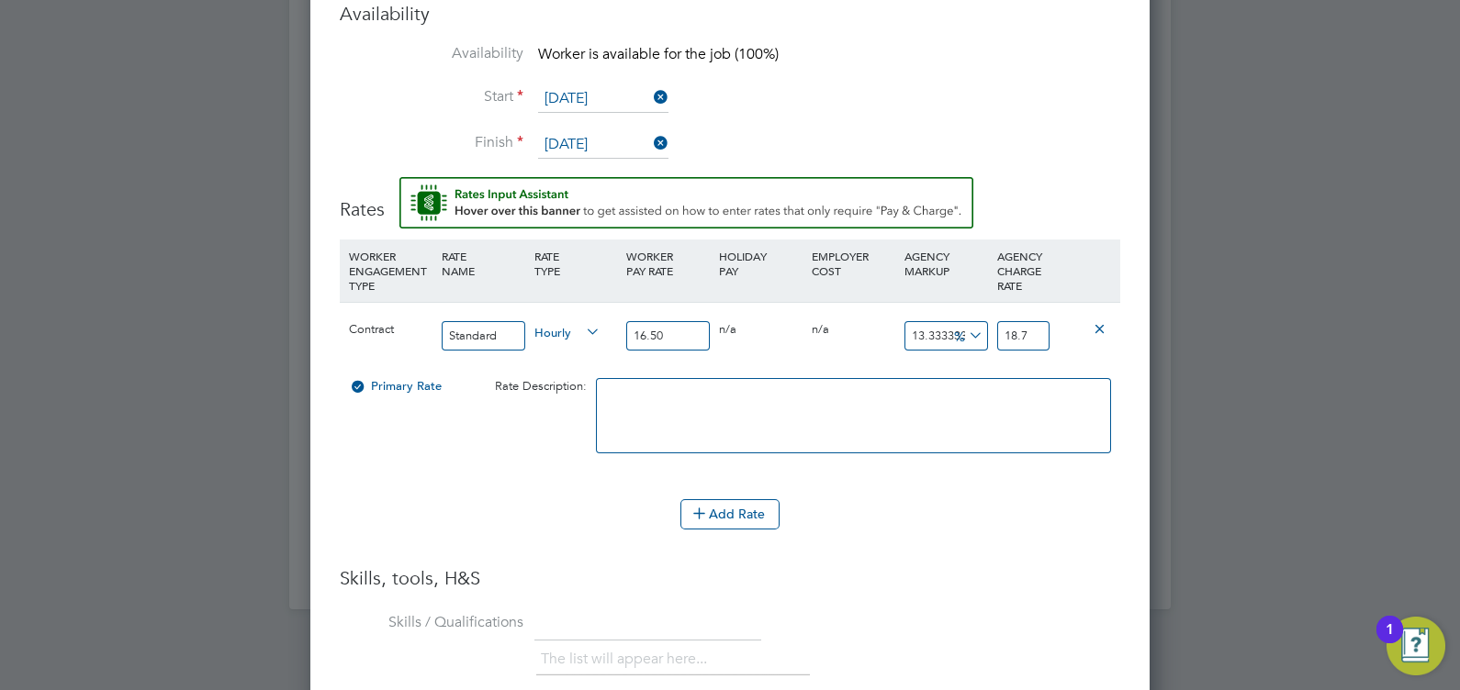
type input "13.818181818181818"
type input "18.78"
click at [973, 522] on div "Add Rate" at bounding box center [730, 513] width 780 height 29
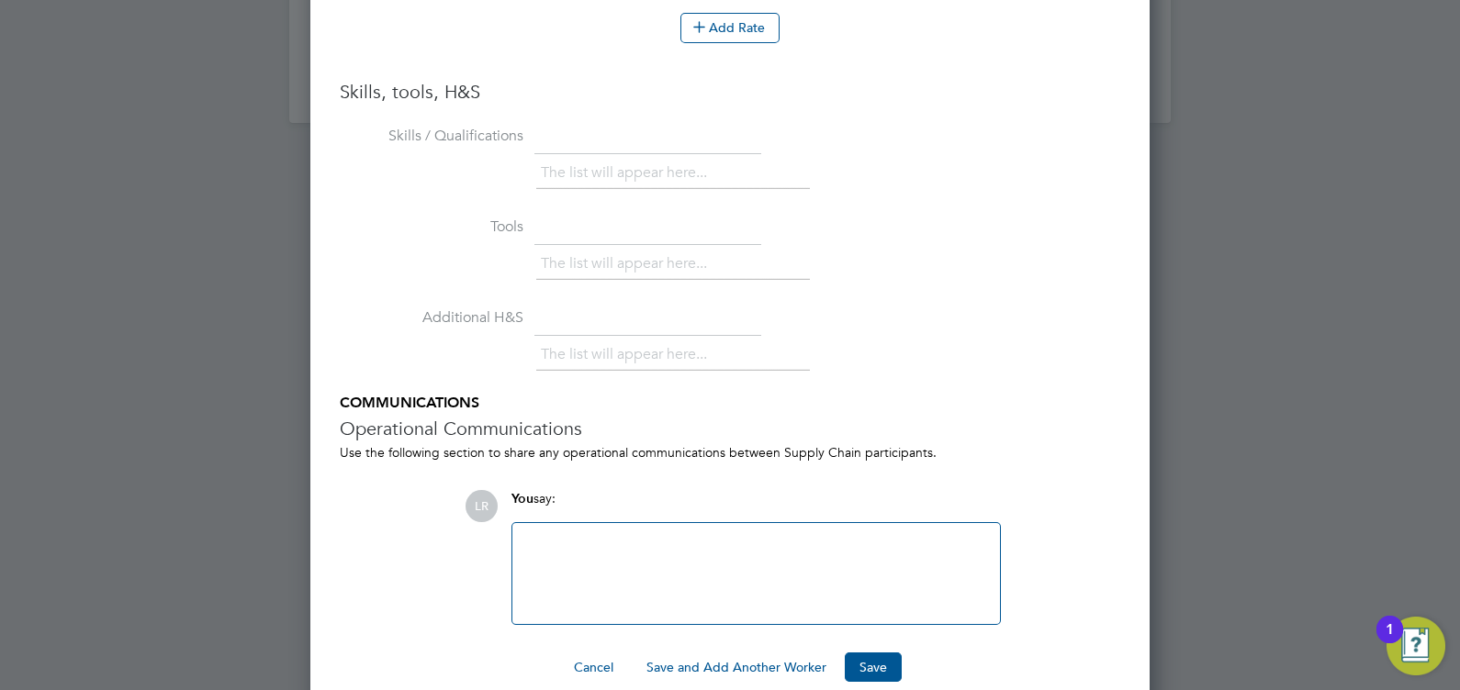
scroll to position [2437, 0]
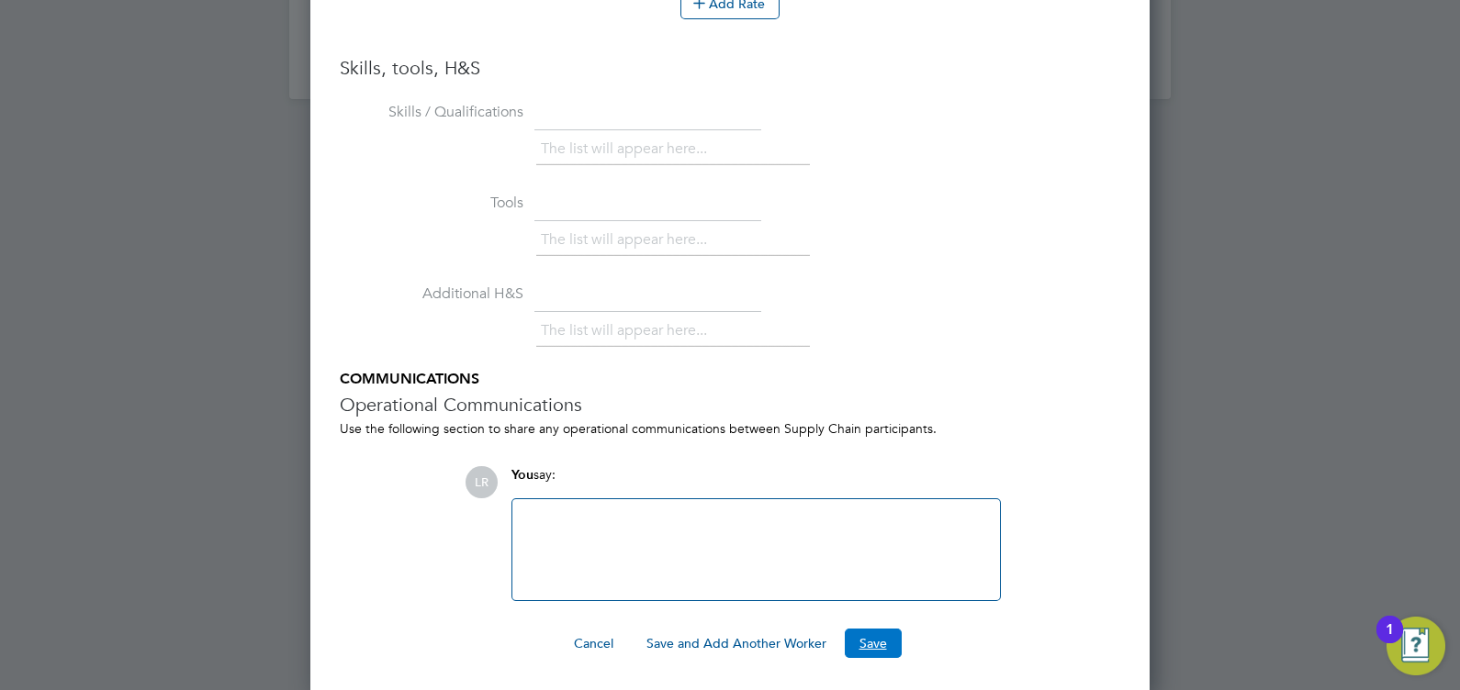
click at [881, 645] on button "Save" at bounding box center [873, 643] width 57 height 29
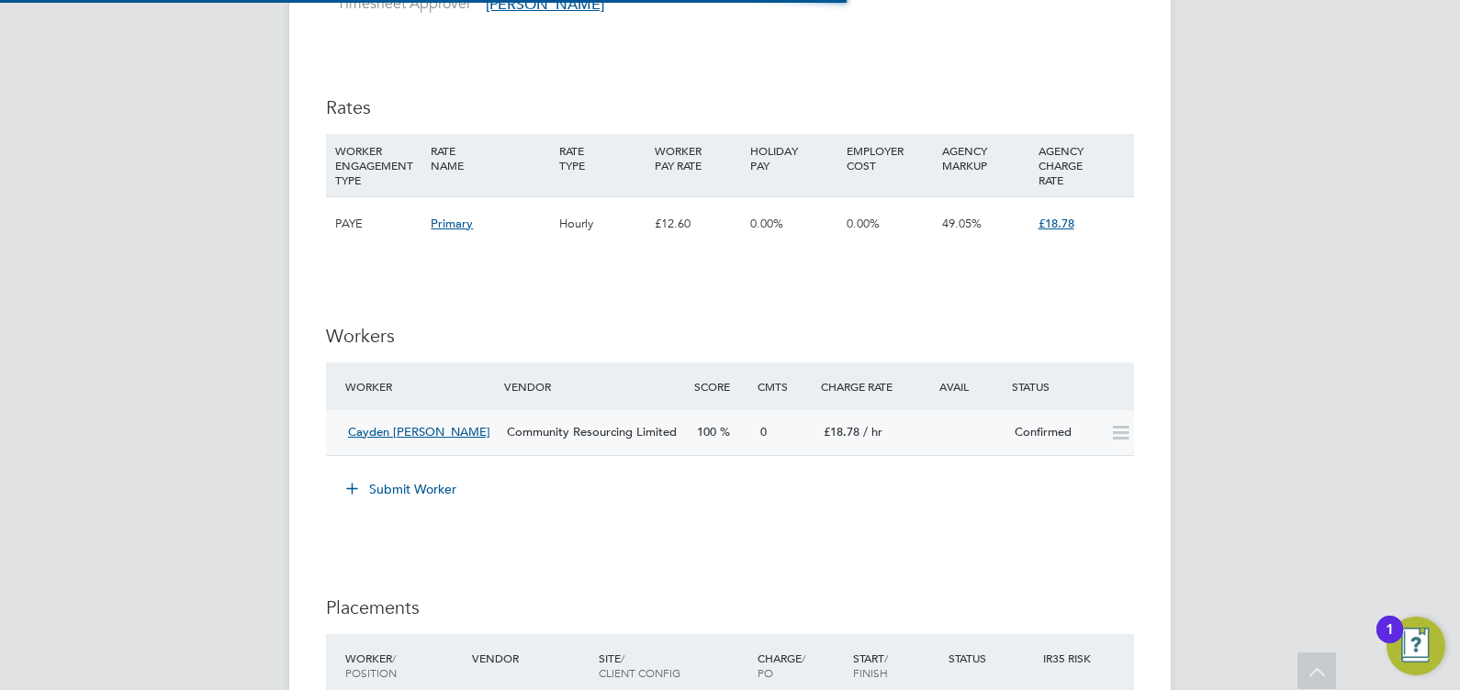
scroll to position [69, 128]
click at [385, 432] on span "Cayden Cahill" at bounding box center [419, 432] width 142 height 16
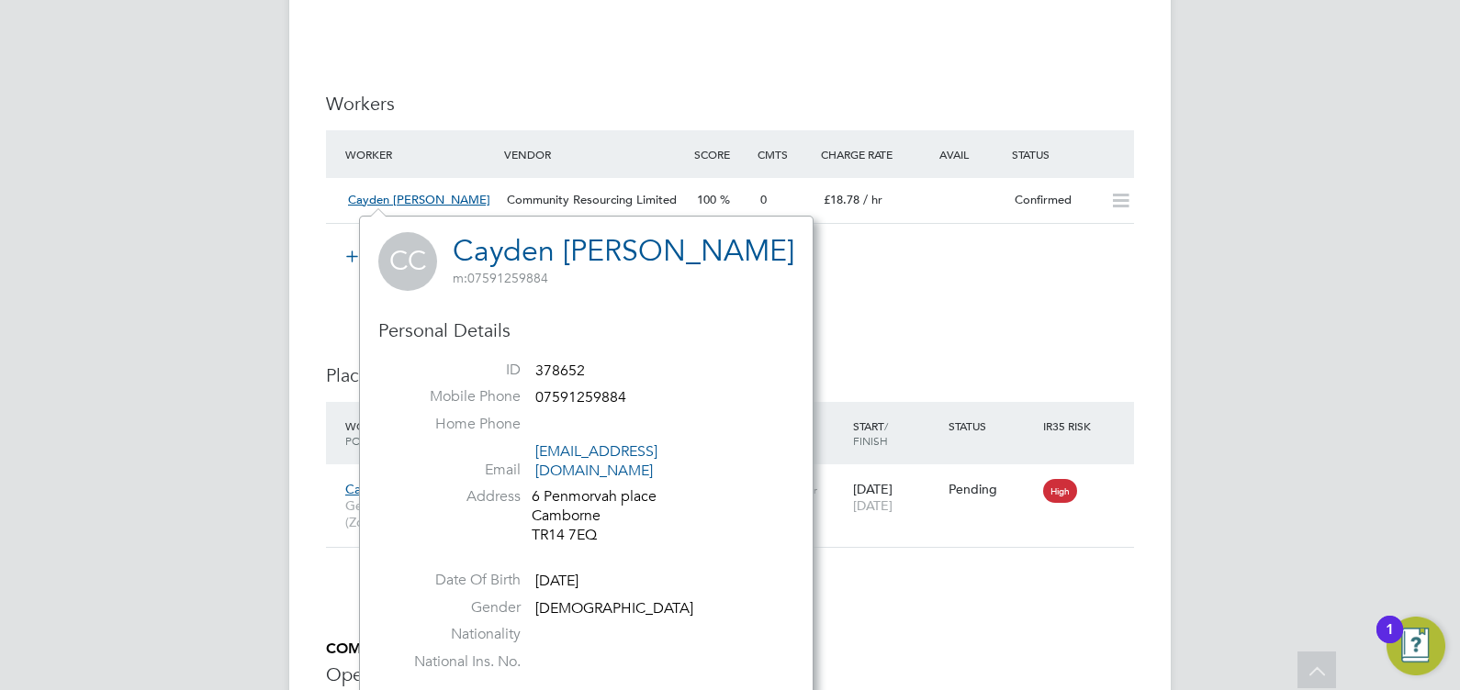
scroll to position [1533, 0]
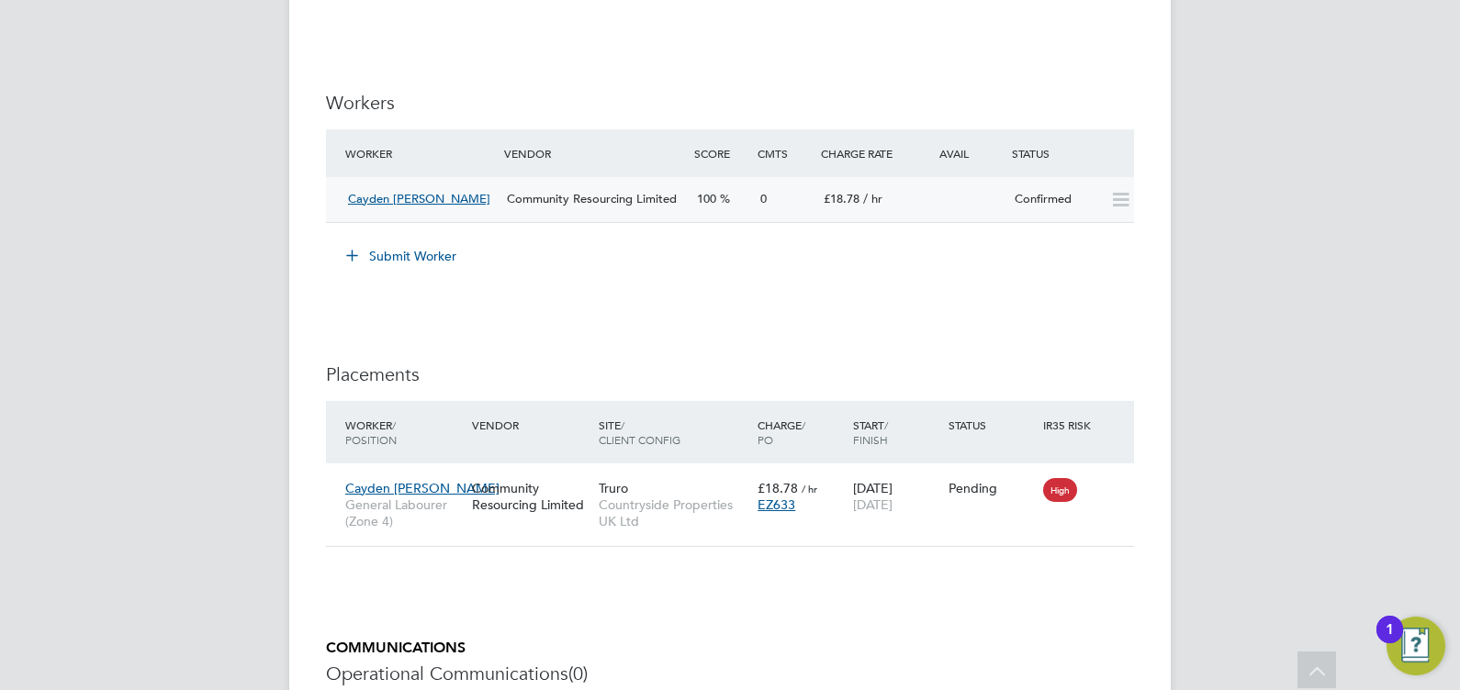
click at [1119, 197] on icon at bounding box center [1120, 200] width 23 height 15
click at [372, 197] on span "Cayden Cahill" at bounding box center [419, 199] width 142 height 16
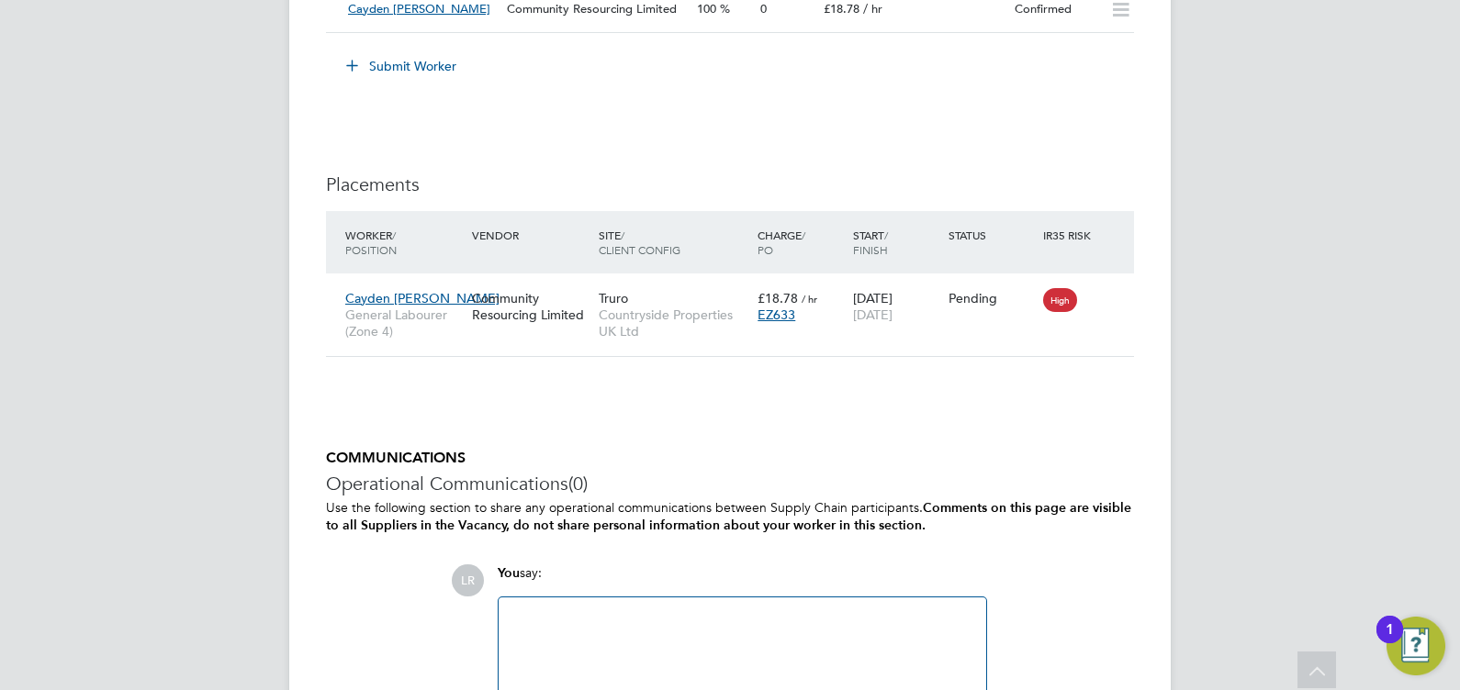
scroll to position [1727, 0]
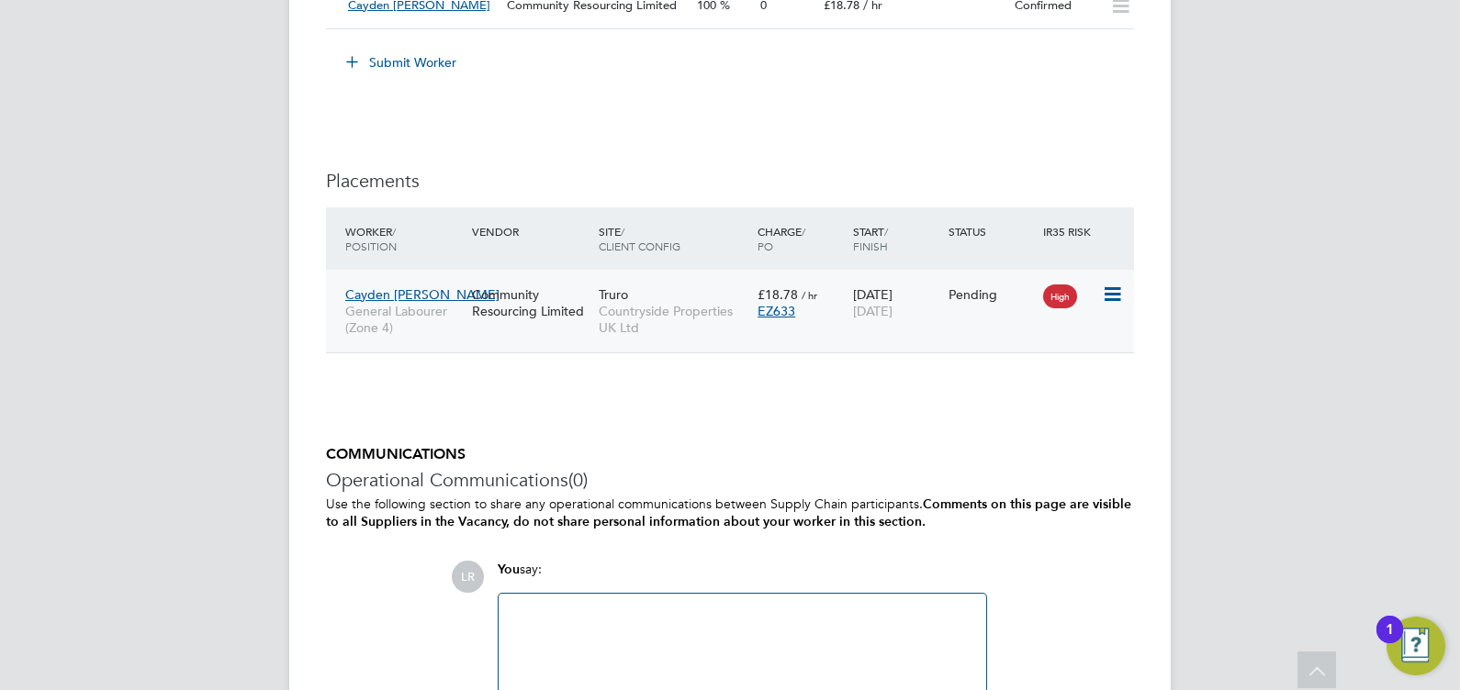
click at [1111, 289] on icon at bounding box center [1111, 295] width 18 height 22
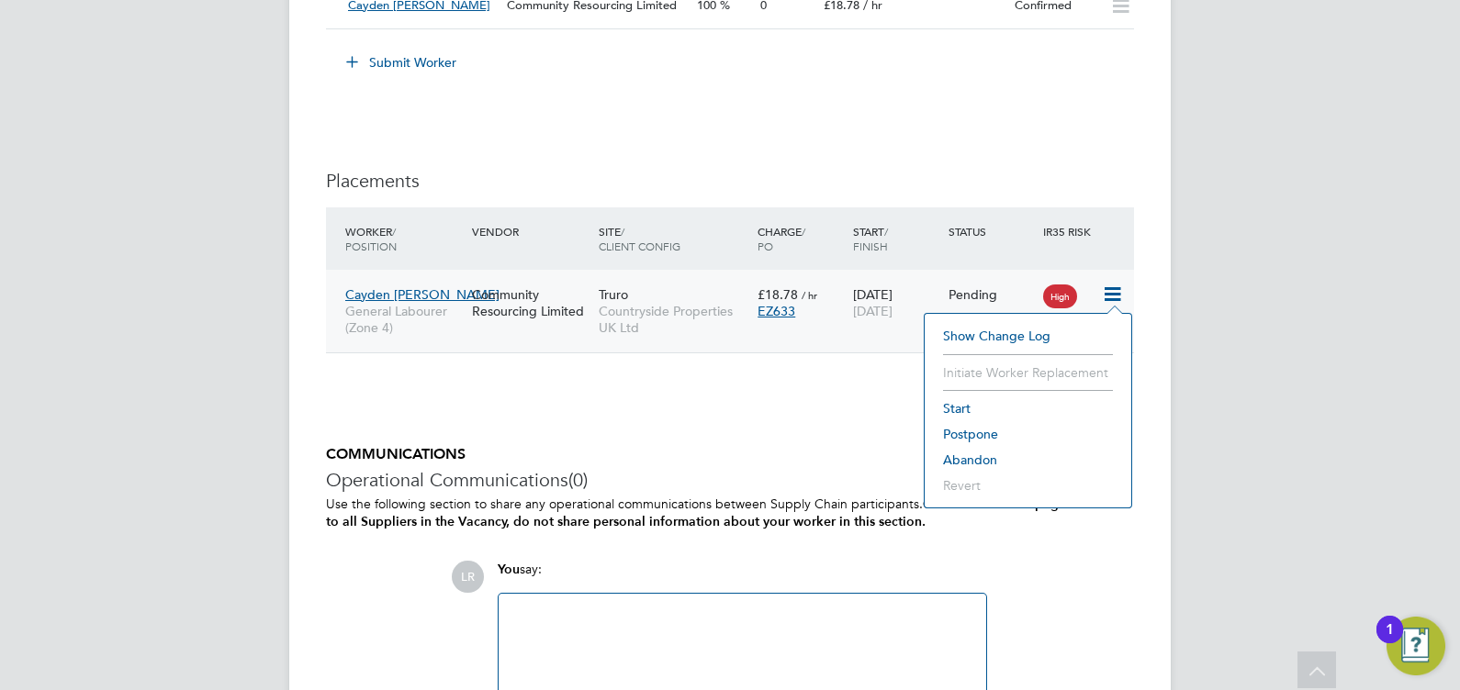
click at [965, 407] on li "Start" at bounding box center [1028, 409] width 188 height 26
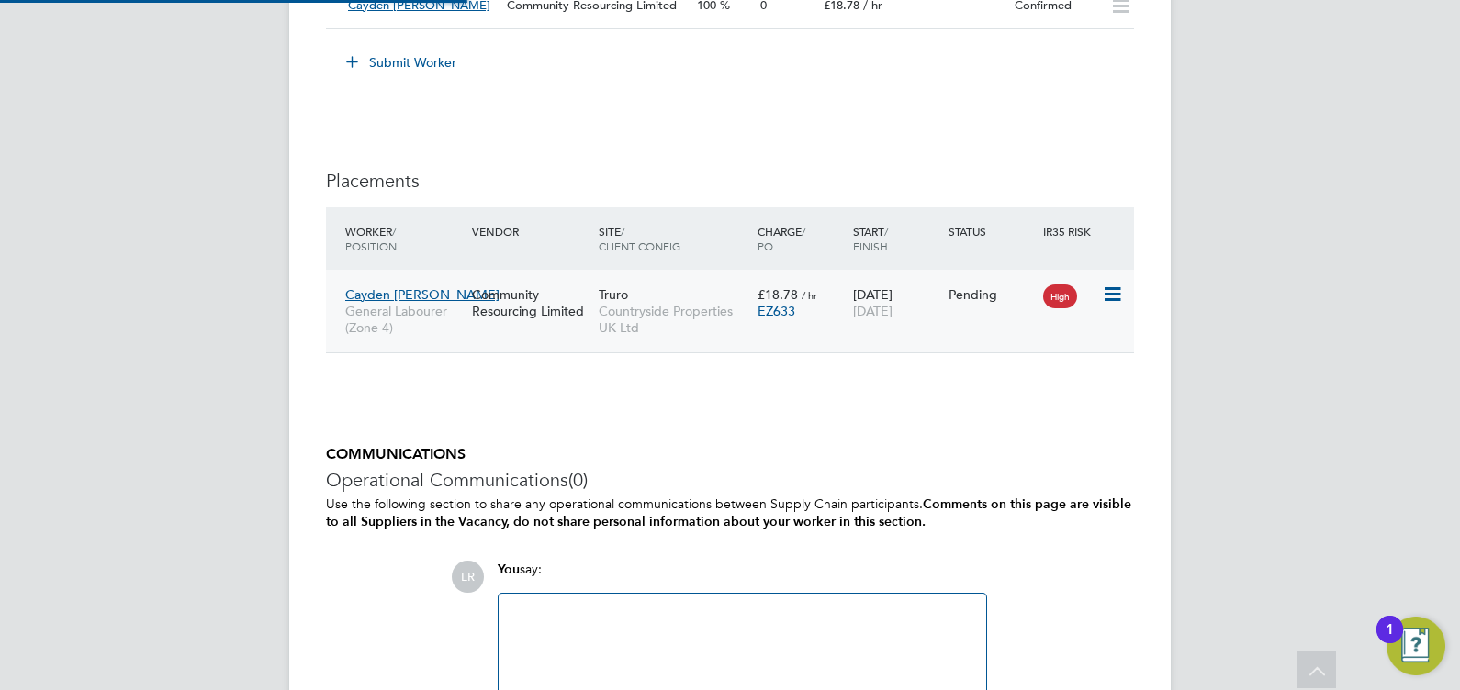
type input "Ian Goodman"
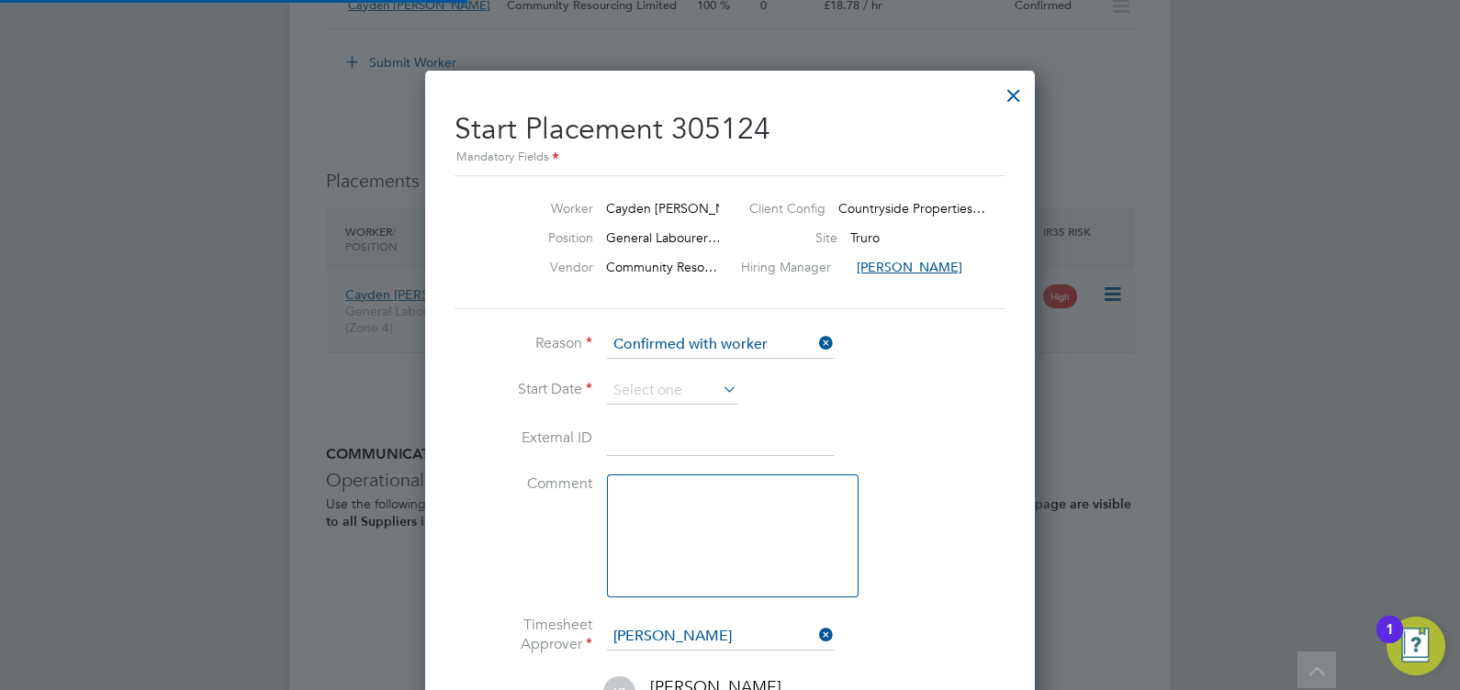
scroll to position [9, 8]
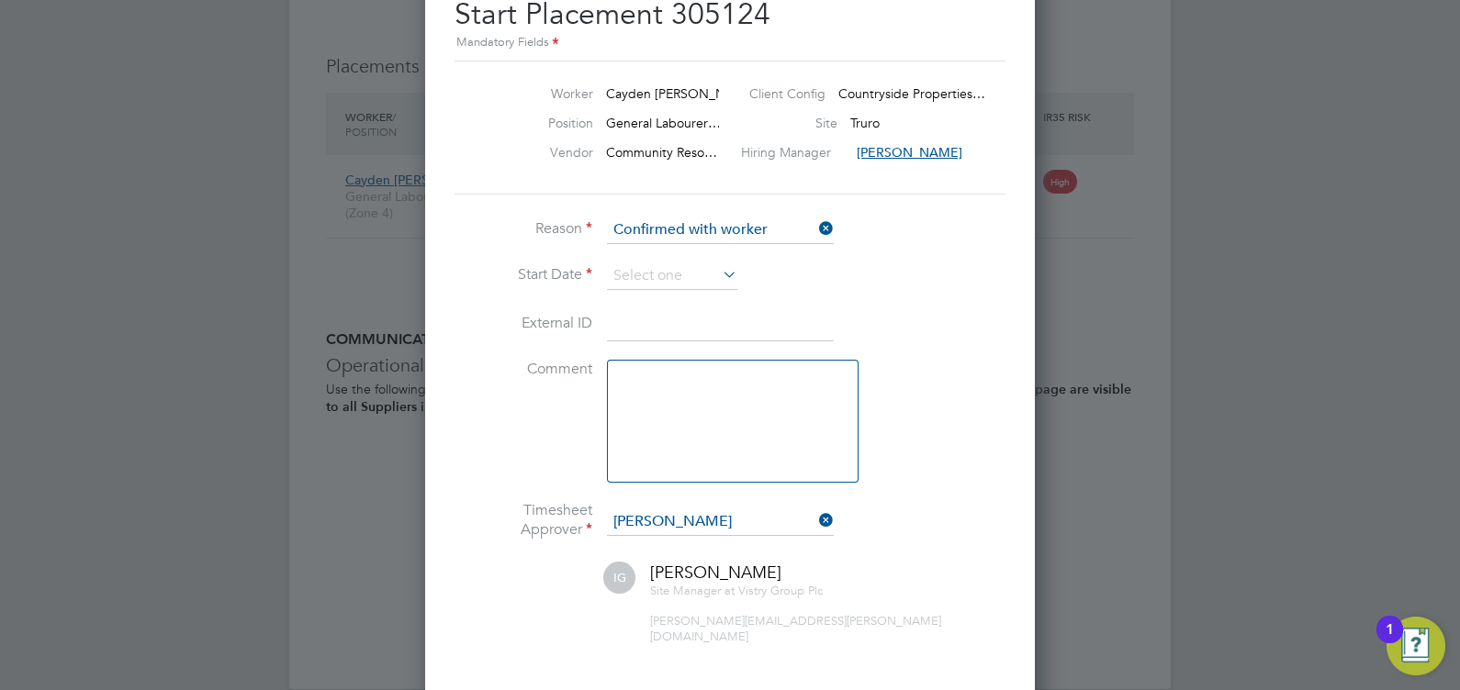
click at [719, 275] on icon at bounding box center [719, 275] width 0 height 26
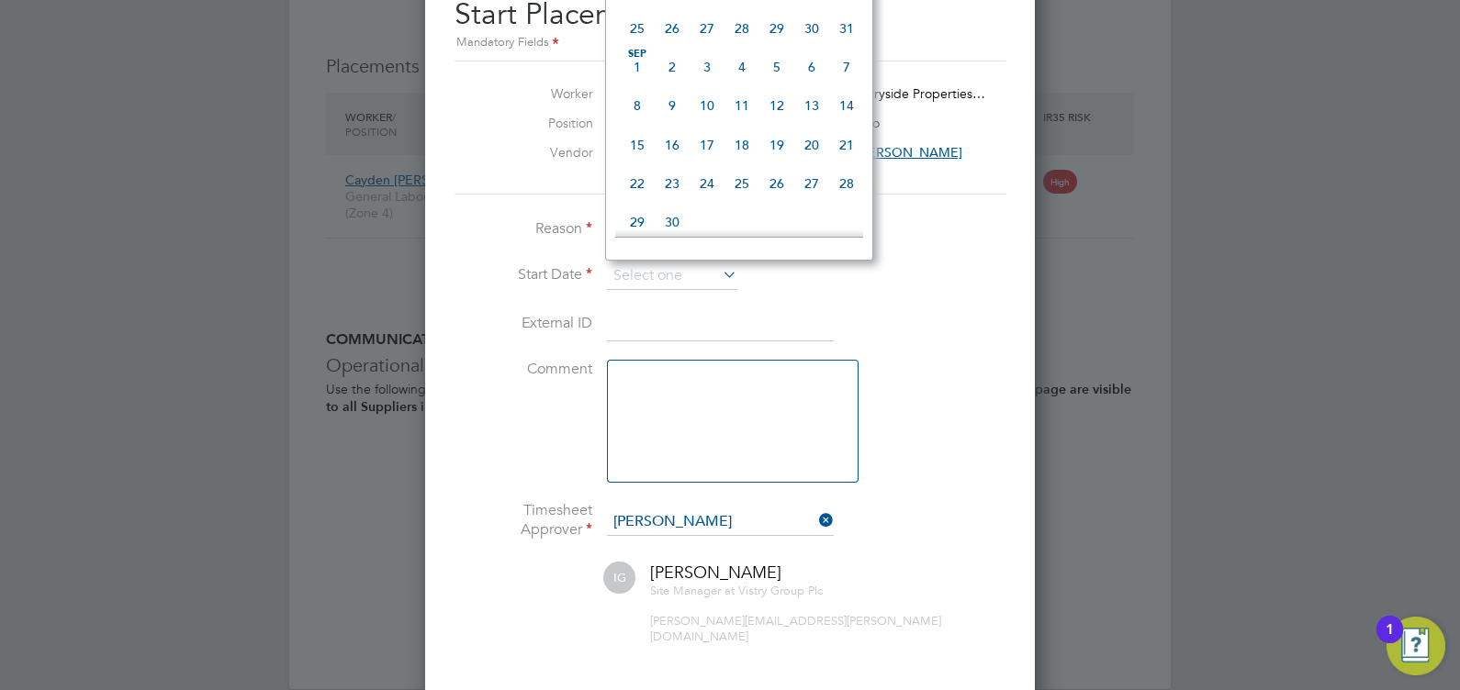
click at [639, 160] on span "15" at bounding box center [637, 145] width 35 height 35
type input "15 Sep 2025"
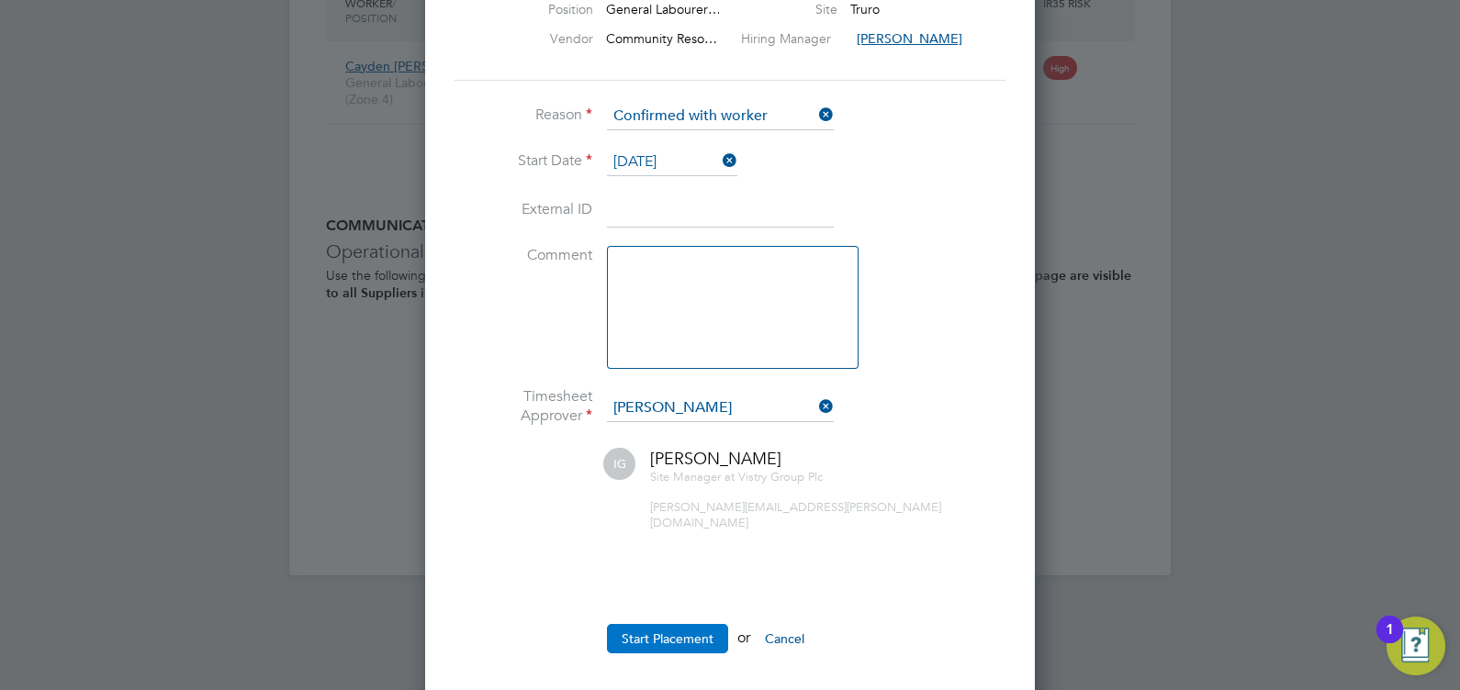
click at [667, 624] on button "Start Placement" at bounding box center [667, 638] width 121 height 29
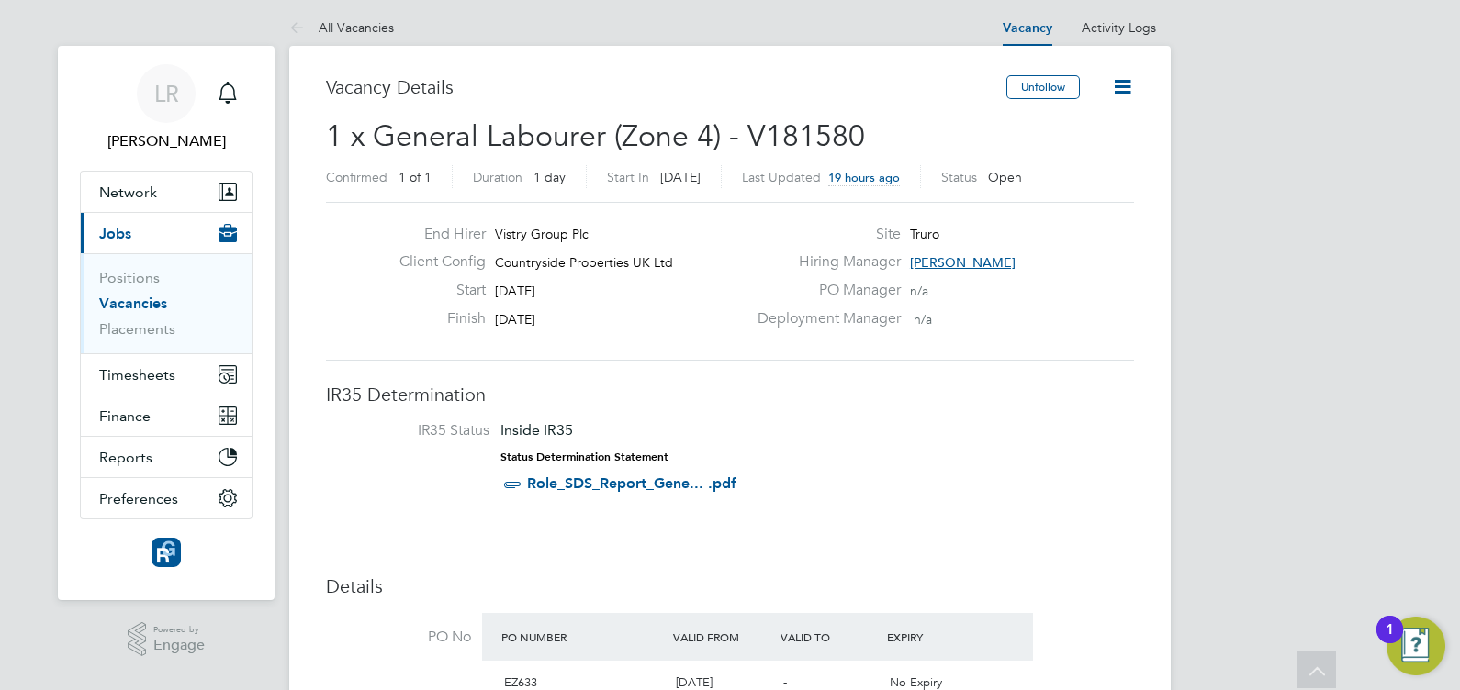
scroll to position [0, 0]
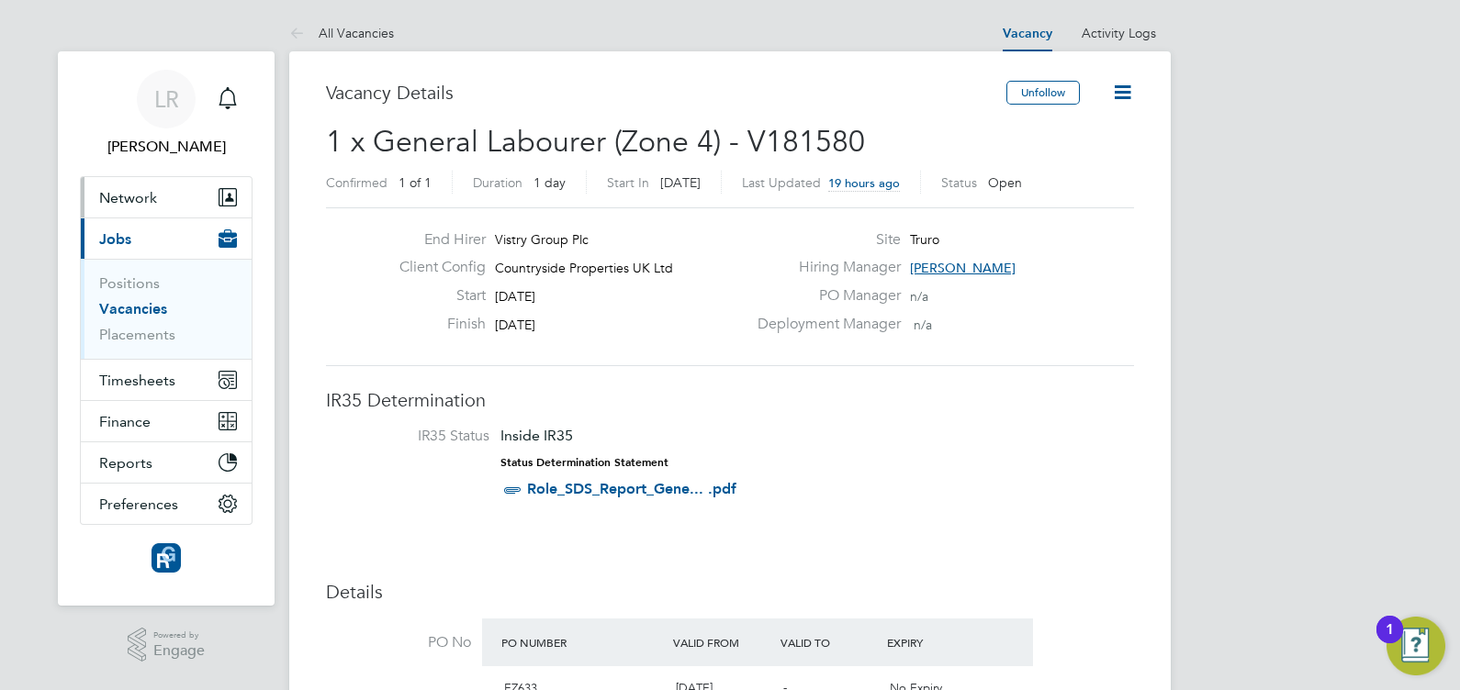
click at [110, 206] on span "Network" at bounding box center [128, 197] width 58 height 17
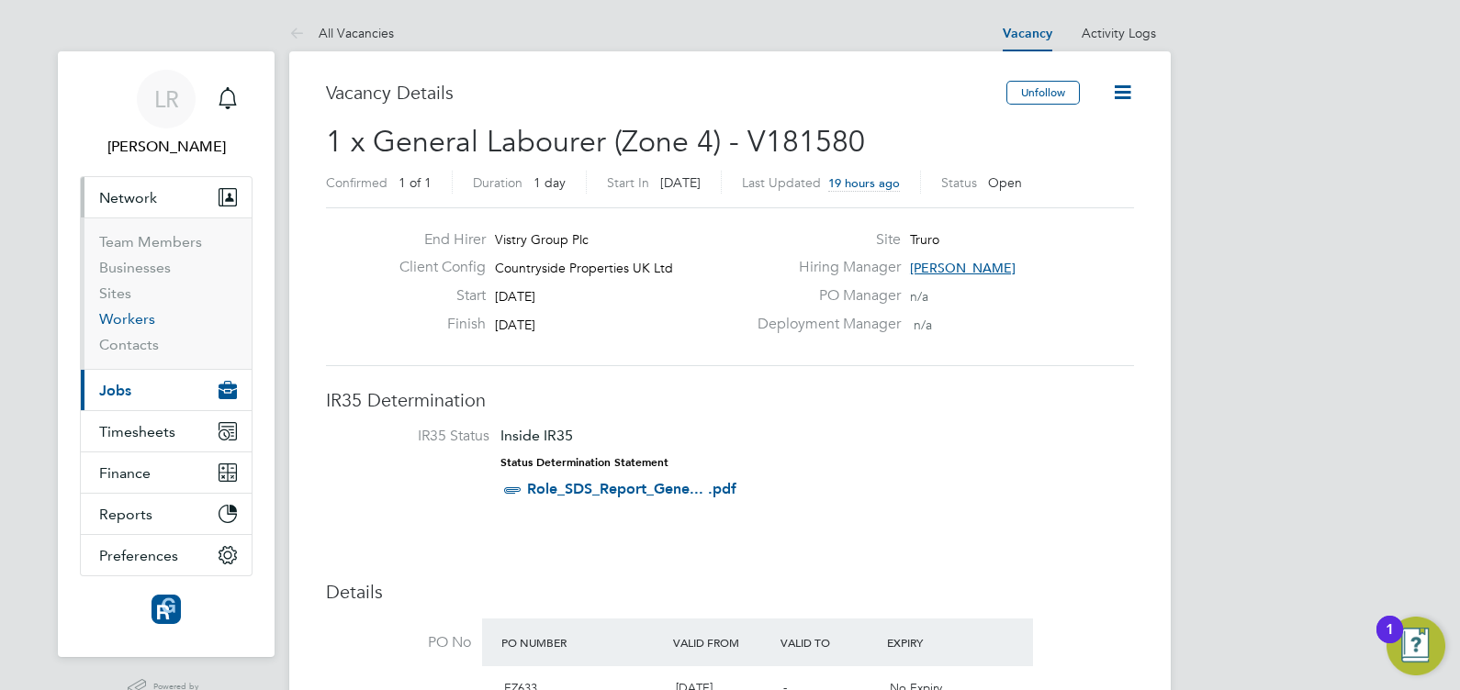
click at [133, 317] on link "Workers" at bounding box center [127, 318] width 56 height 17
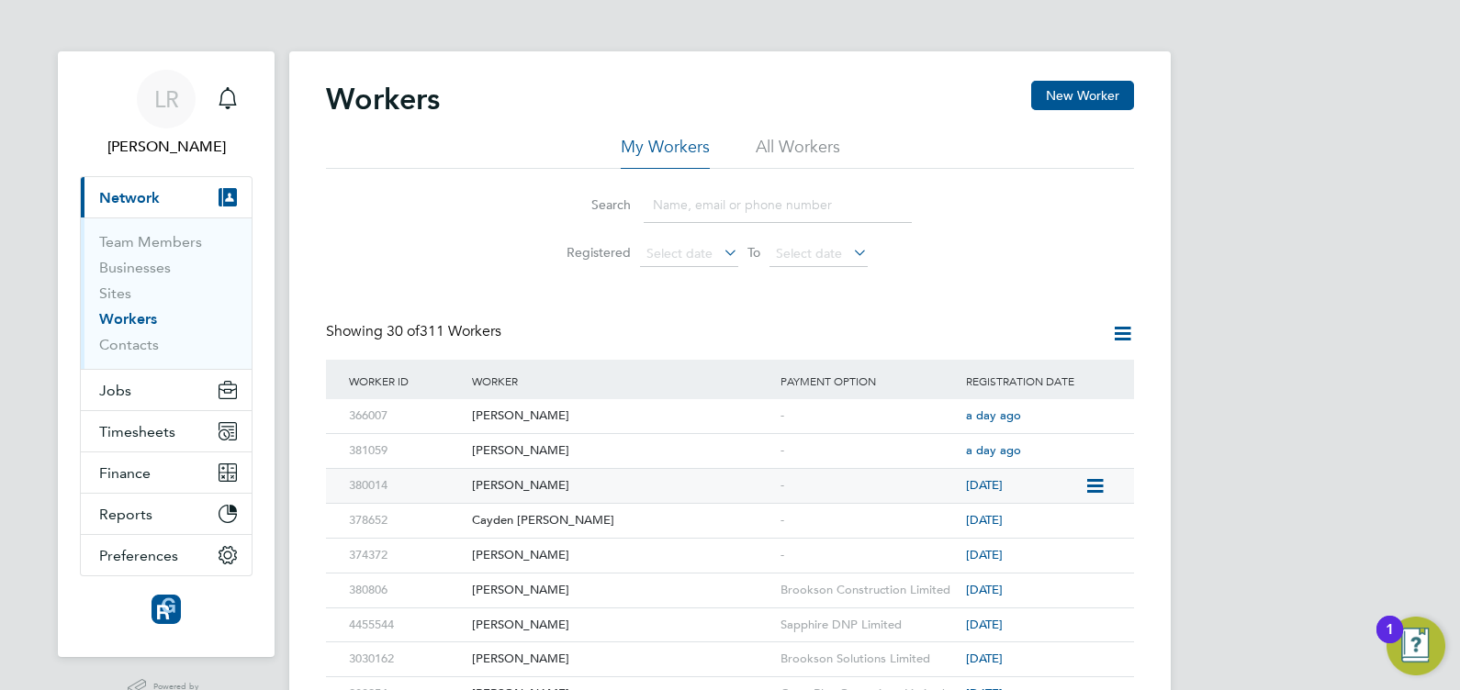
click at [365, 486] on div "380014" at bounding box center [405, 486] width 123 height 34
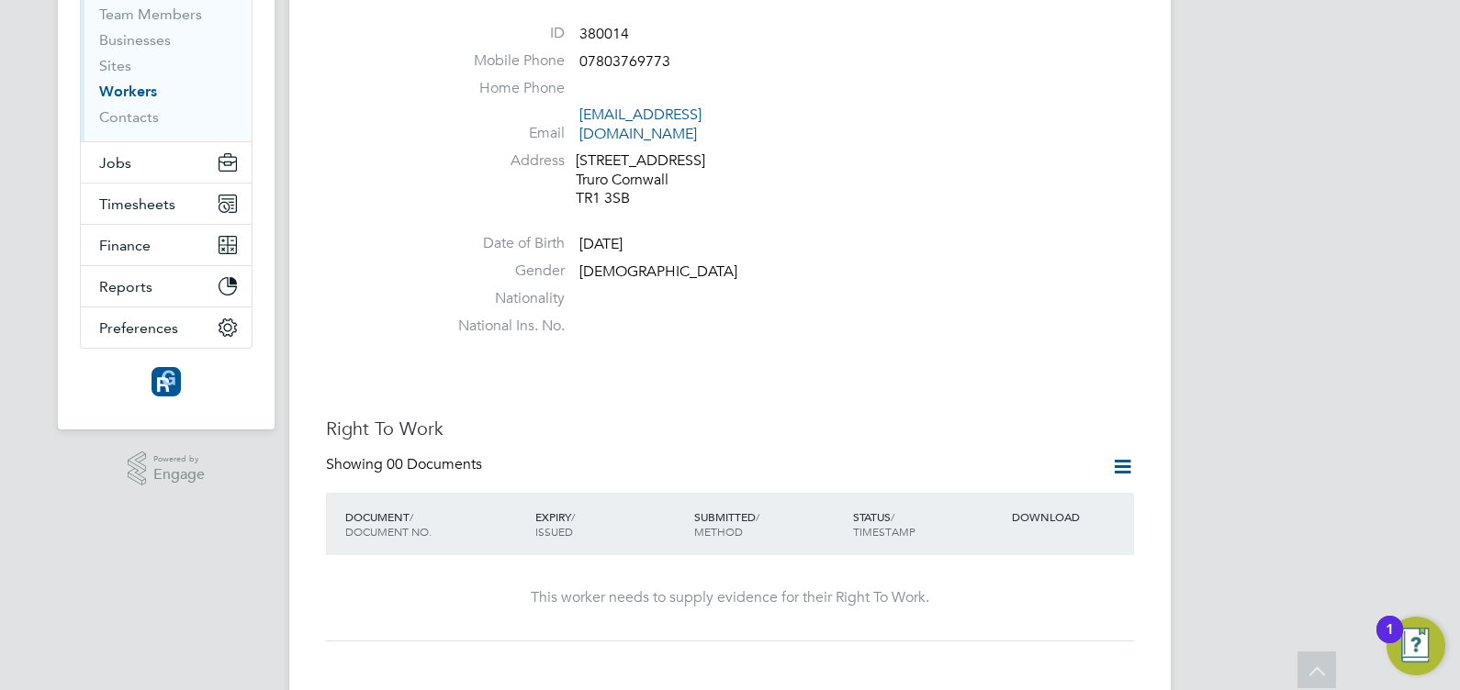
scroll to position [380, 0]
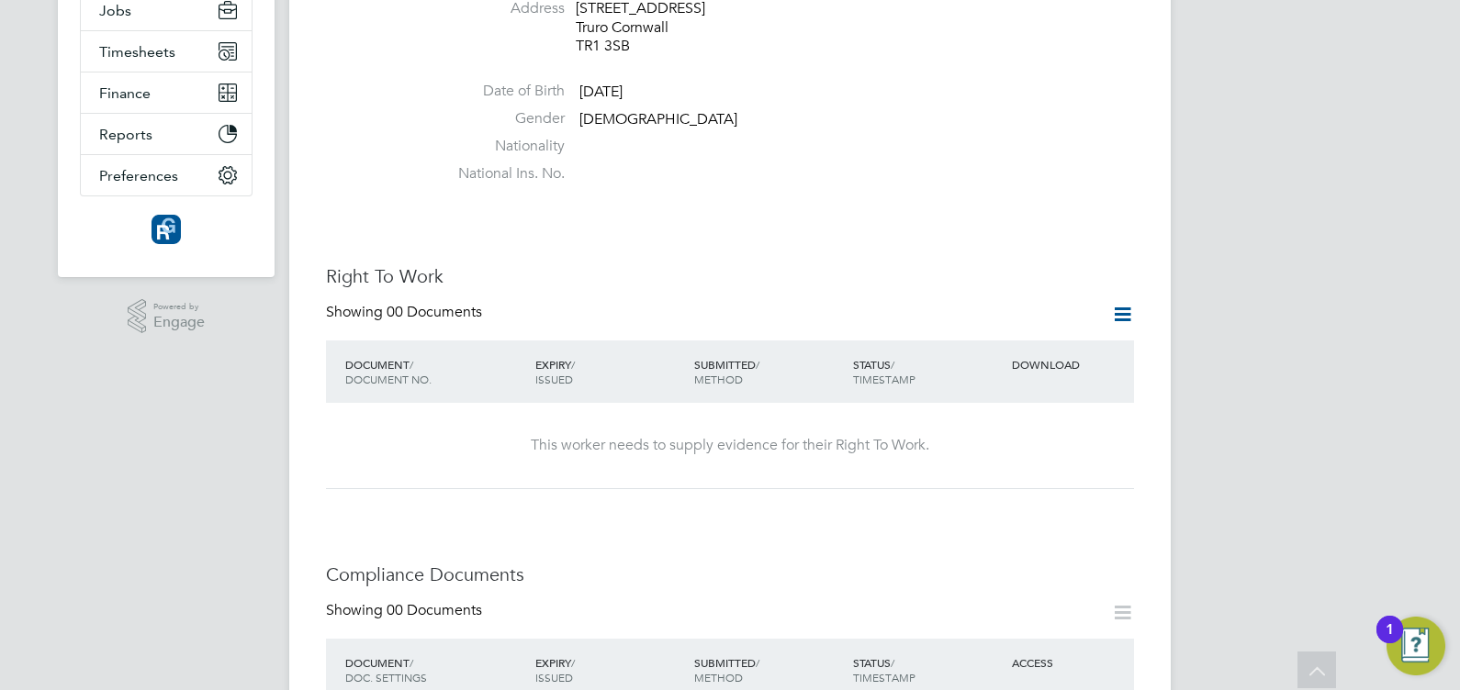
click at [1124, 303] on icon at bounding box center [1122, 314] width 23 height 23
click at [990, 340] on li "Add Right To Work Document" at bounding box center [1020, 341] width 221 height 26
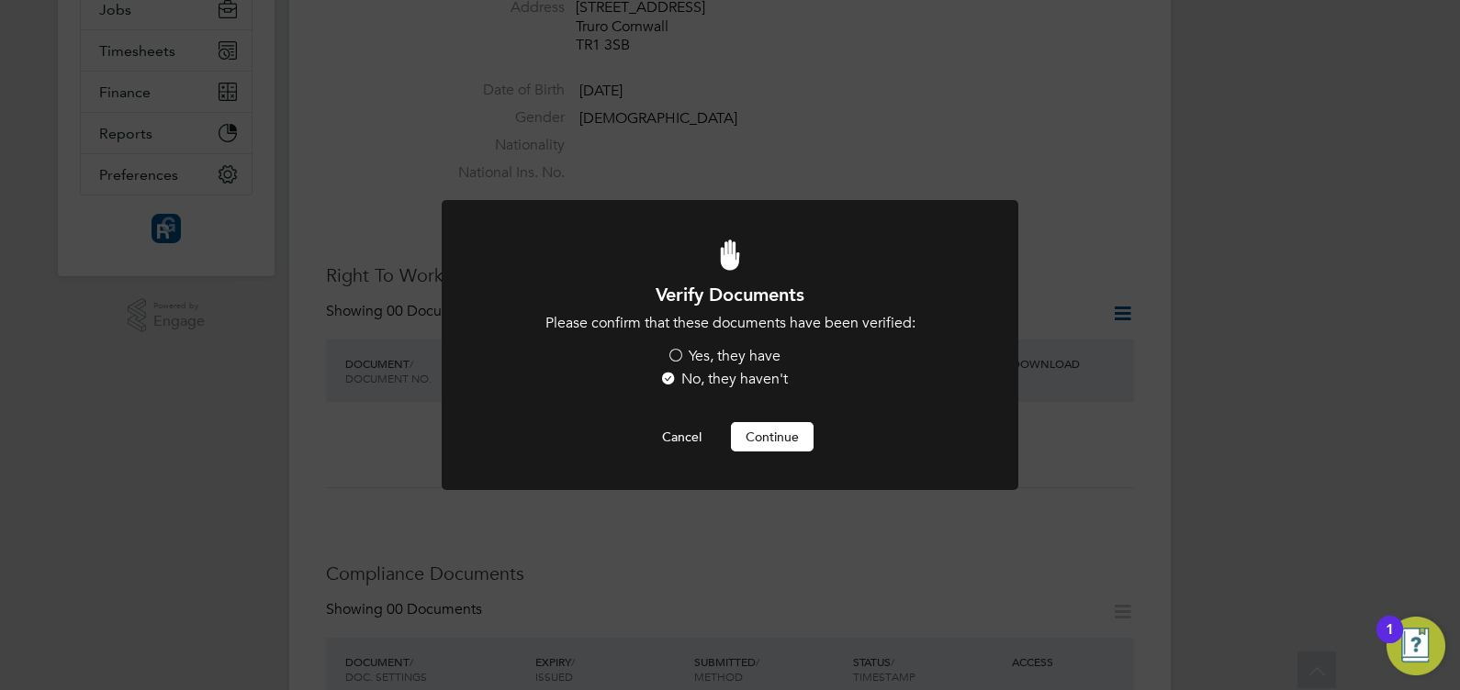
scroll to position [0, 0]
click at [679, 350] on label "Yes, they have" at bounding box center [724, 356] width 114 height 19
click at [0, 0] on input "Yes, they have" at bounding box center [0, 0] width 0 height 0
click at [784, 436] on button "Continue" at bounding box center [772, 436] width 83 height 29
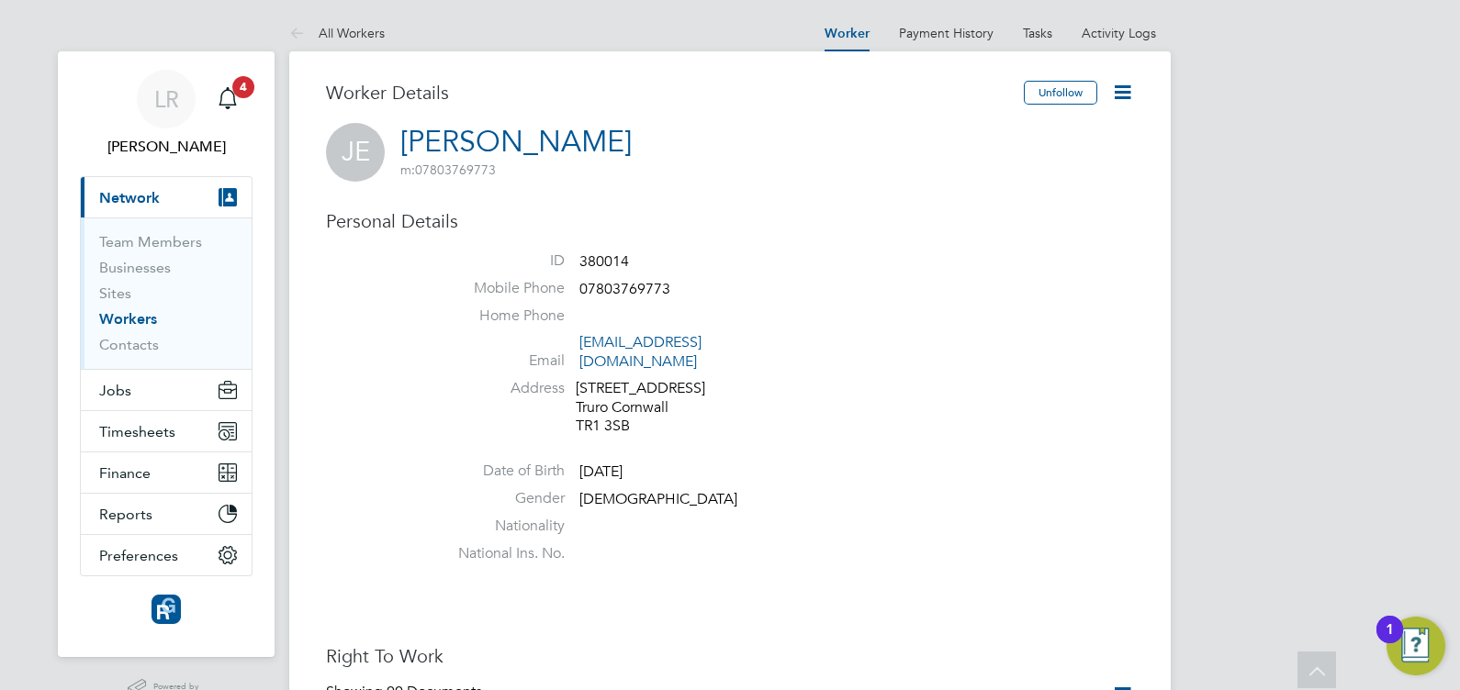
scroll to position [380, 0]
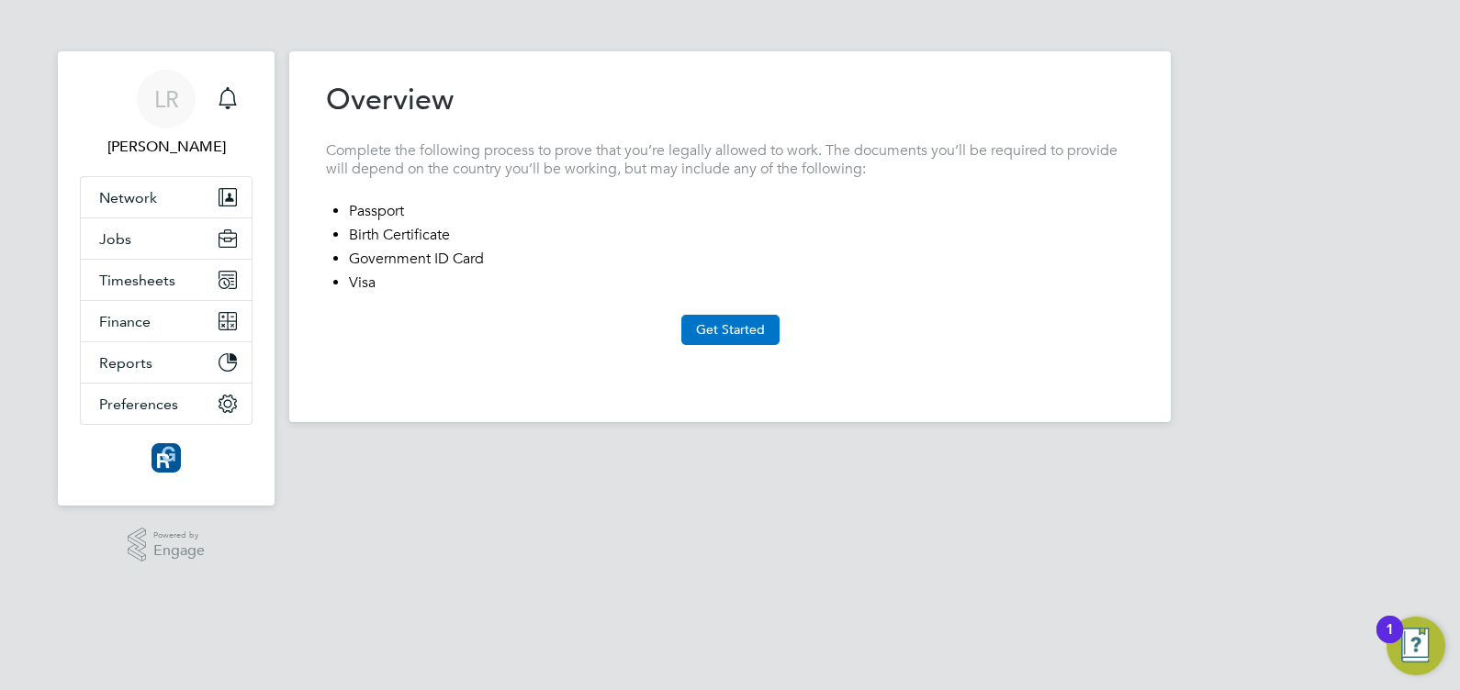
click at [727, 334] on button "Get Started" at bounding box center [730, 329] width 98 height 29
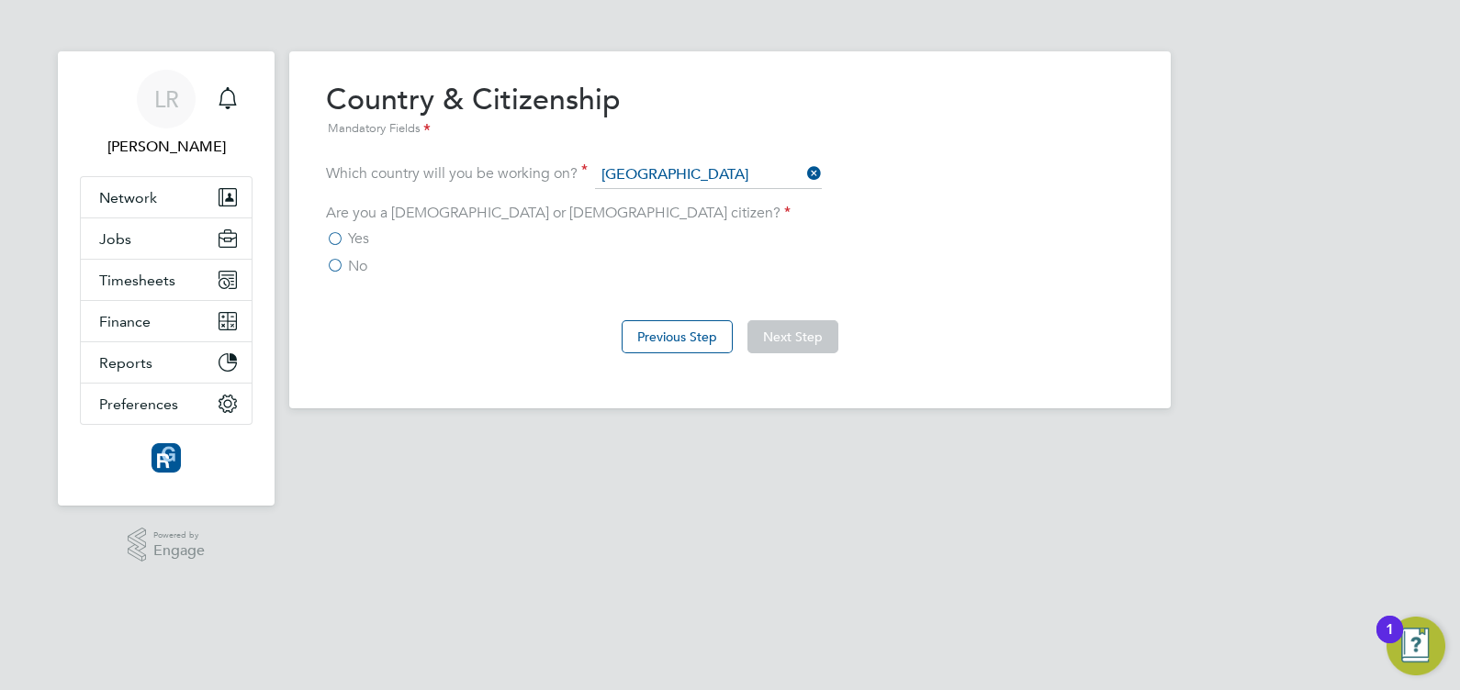
click at [335, 233] on label "Yes" at bounding box center [347, 239] width 43 height 18
click at [0, 0] on input "Yes" at bounding box center [0, 0] width 0 height 0
click at [795, 331] on button "Next Step" at bounding box center [792, 336] width 91 height 33
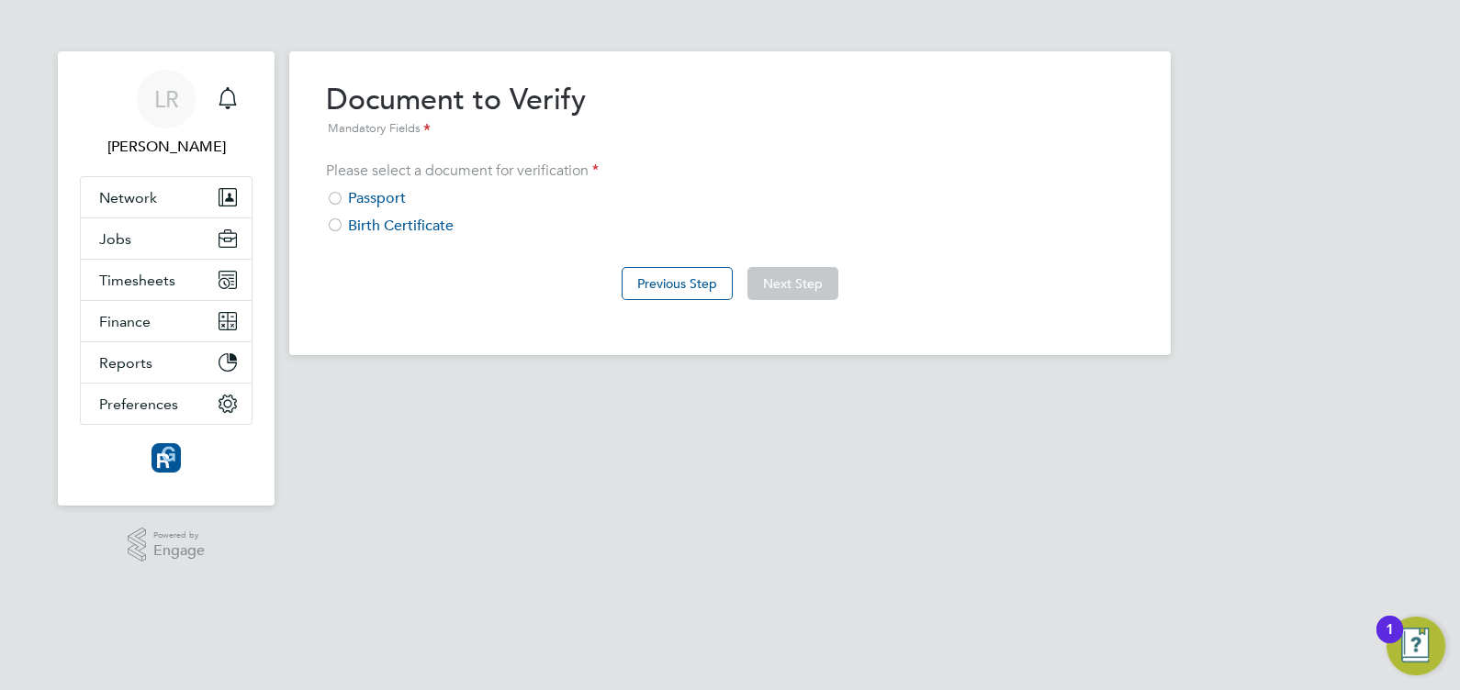
click at [332, 191] on div at bounding box center [335, 200] width 18 height 18
click at [798, 275] on button "Next Step" at bounding box center [792, 283] width 91 height 33
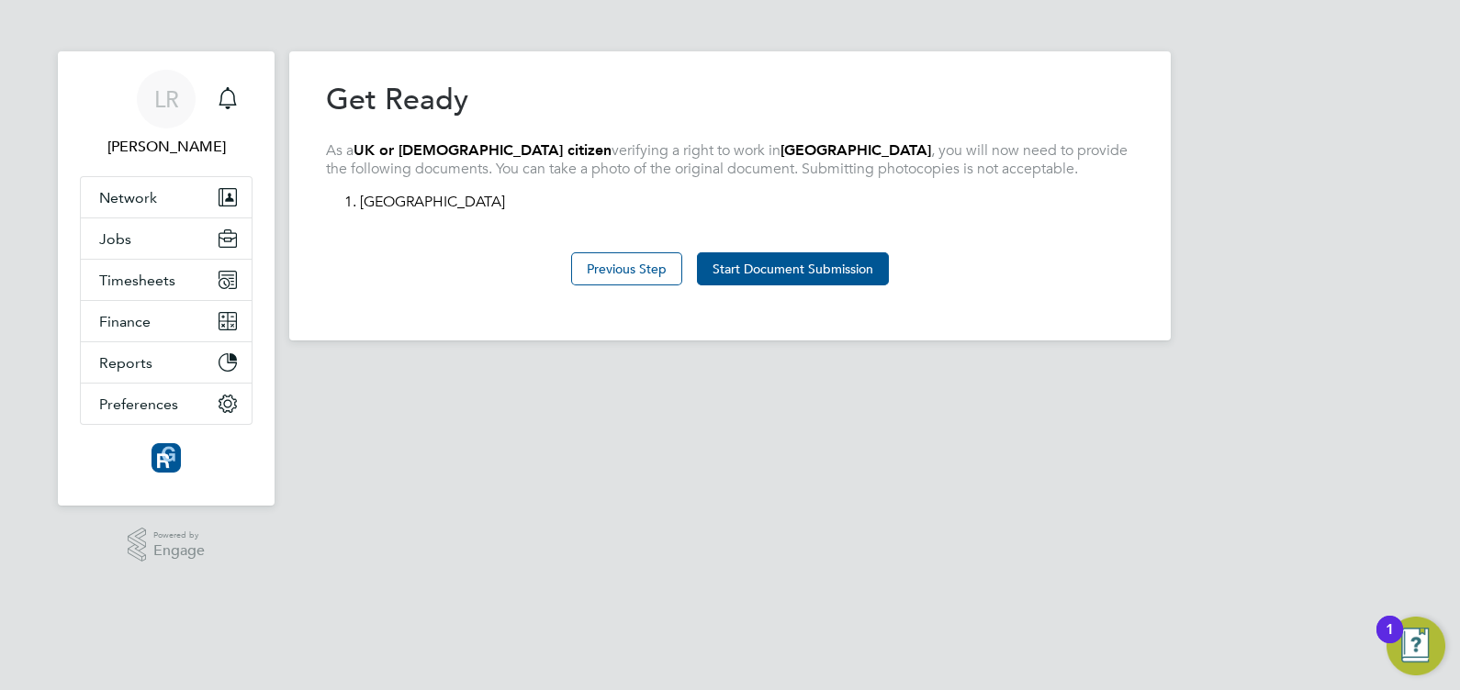
click at [798, 275] on button "Start Document Submission" at bounding box center [793, 268] width 192 height 33
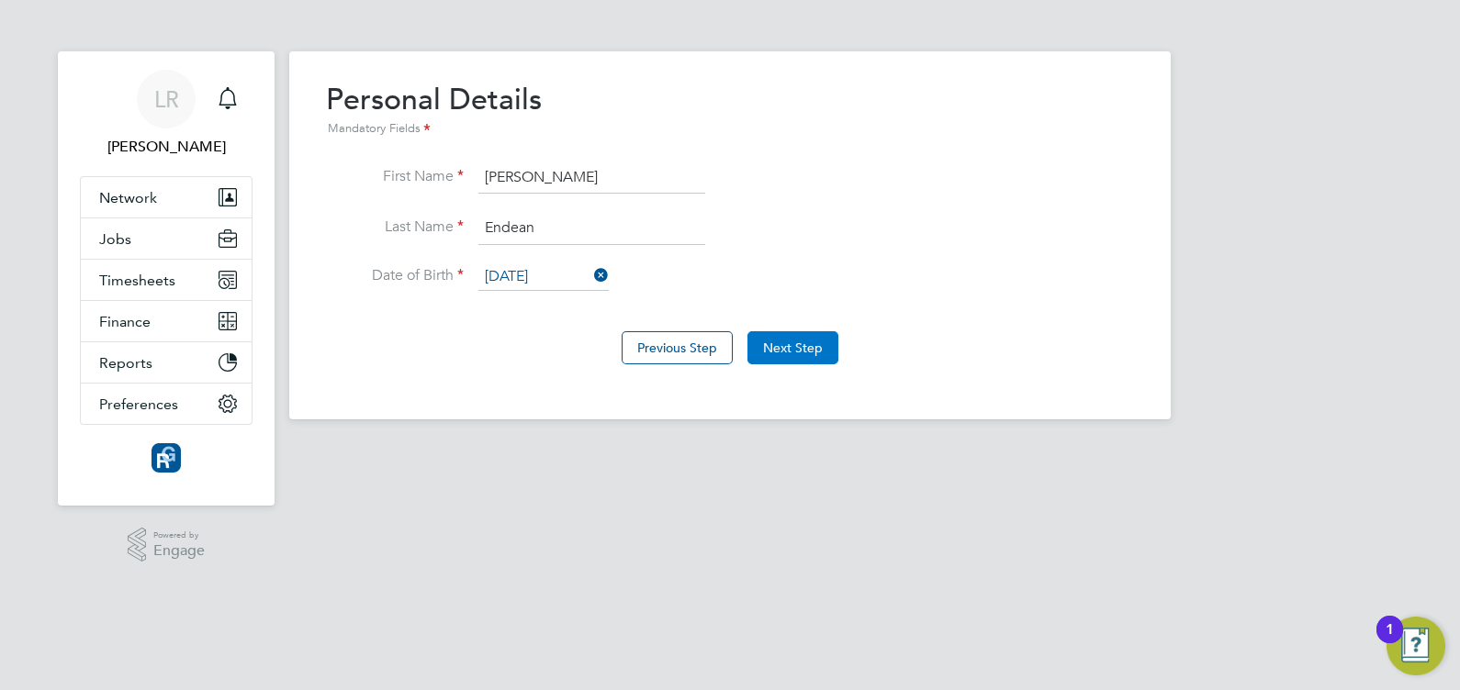
click at [804, 338] on button "Next Step" at bounding box center [792, 347] width 91 height 33
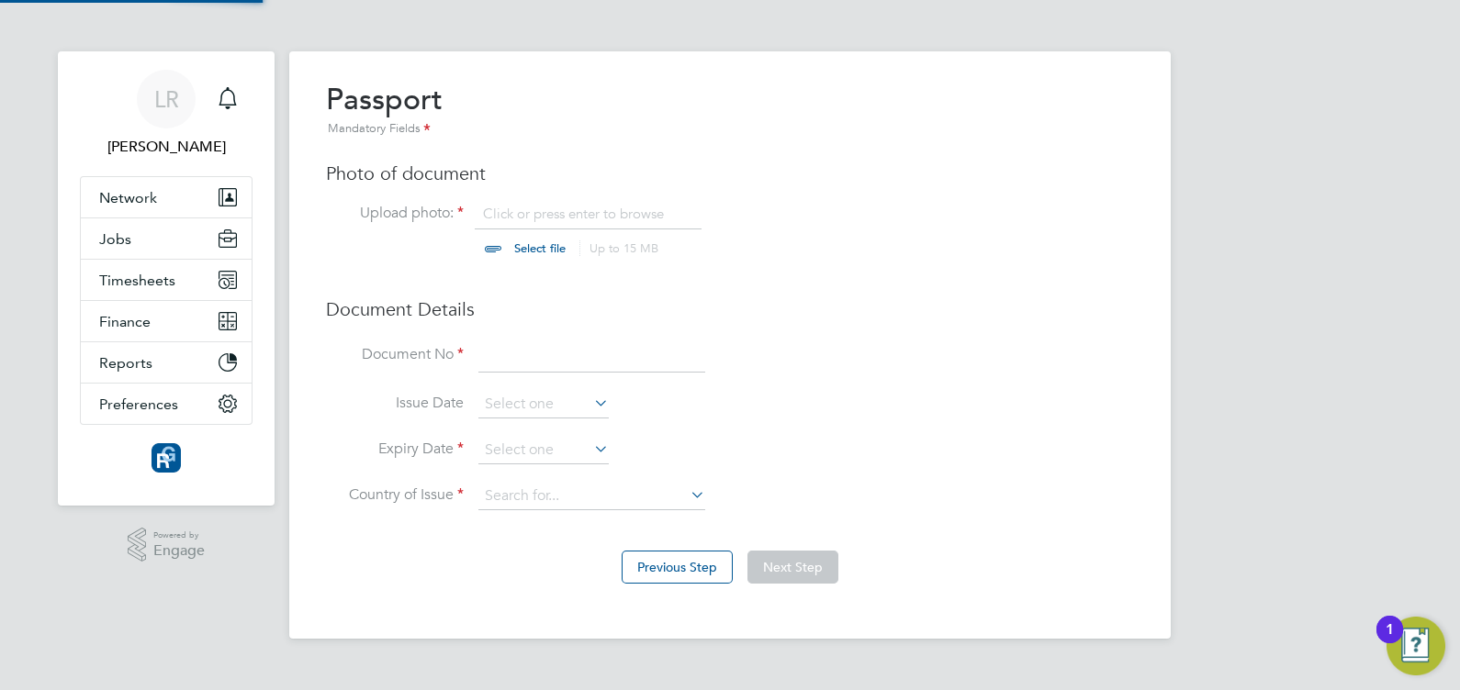
scroll to position [24, 227]
click at [522, 349] on input at bounding box center [591, 356] width 227 height 33
type input "130184097"
click at [590, 451] on icon at bounding box center [590, 449] width 0 height 26
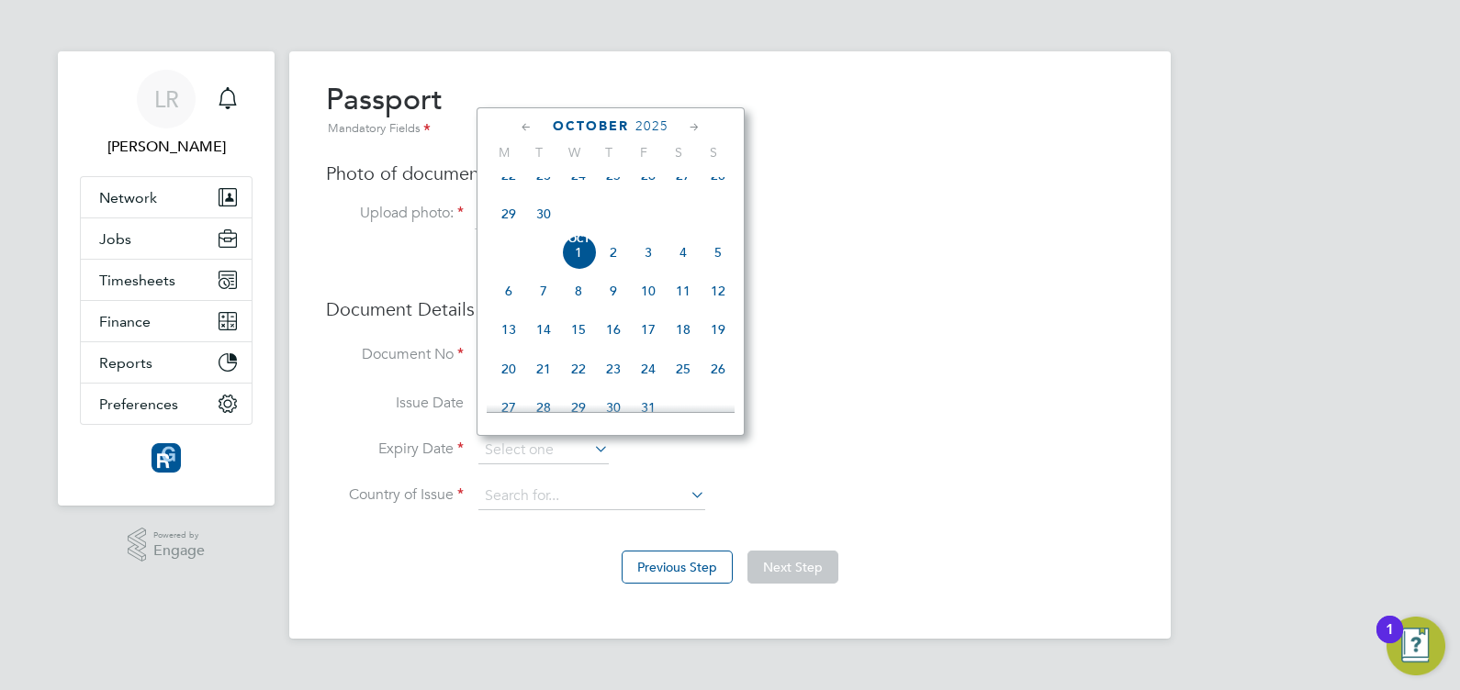
click at [654, 121] on span "2025" at bounding box center [651, 126] width 33 height 16
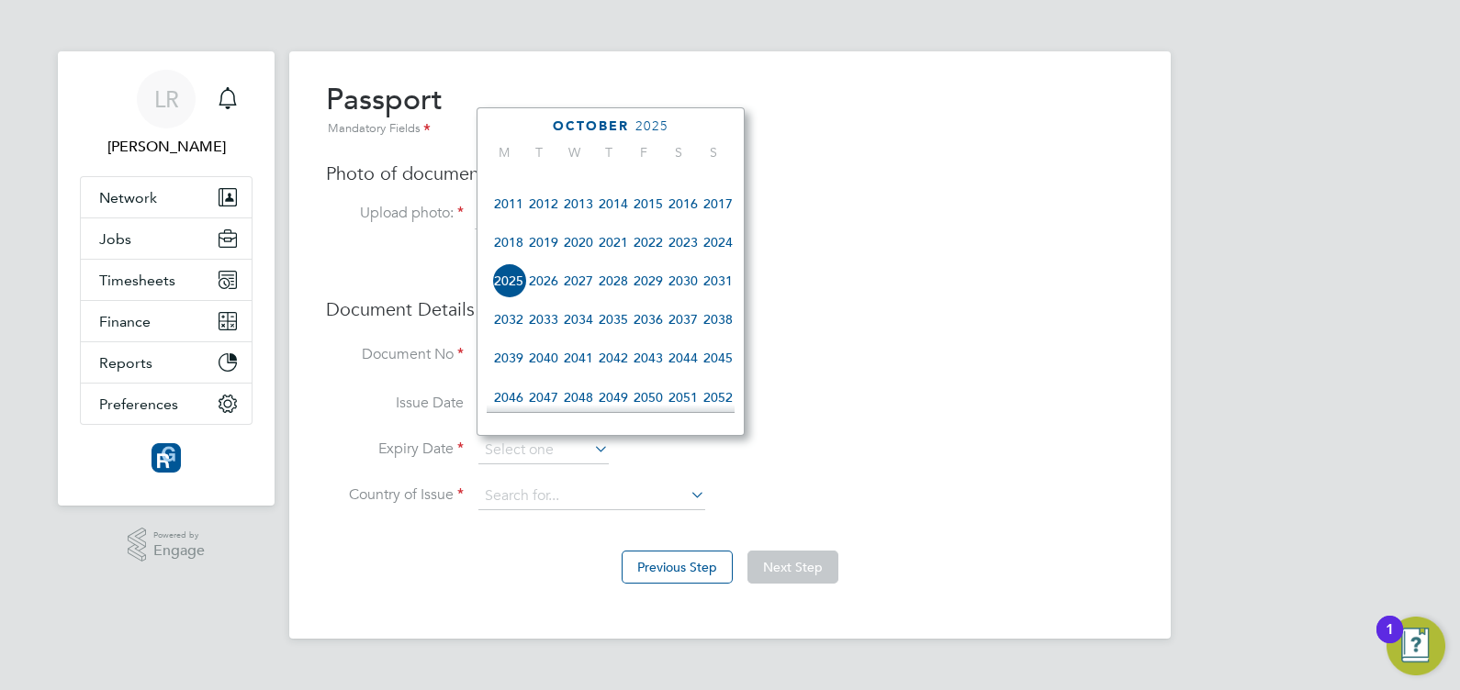
click at [505, 335] on span "2032" at bounding box center [508, 319] width 35 height 35
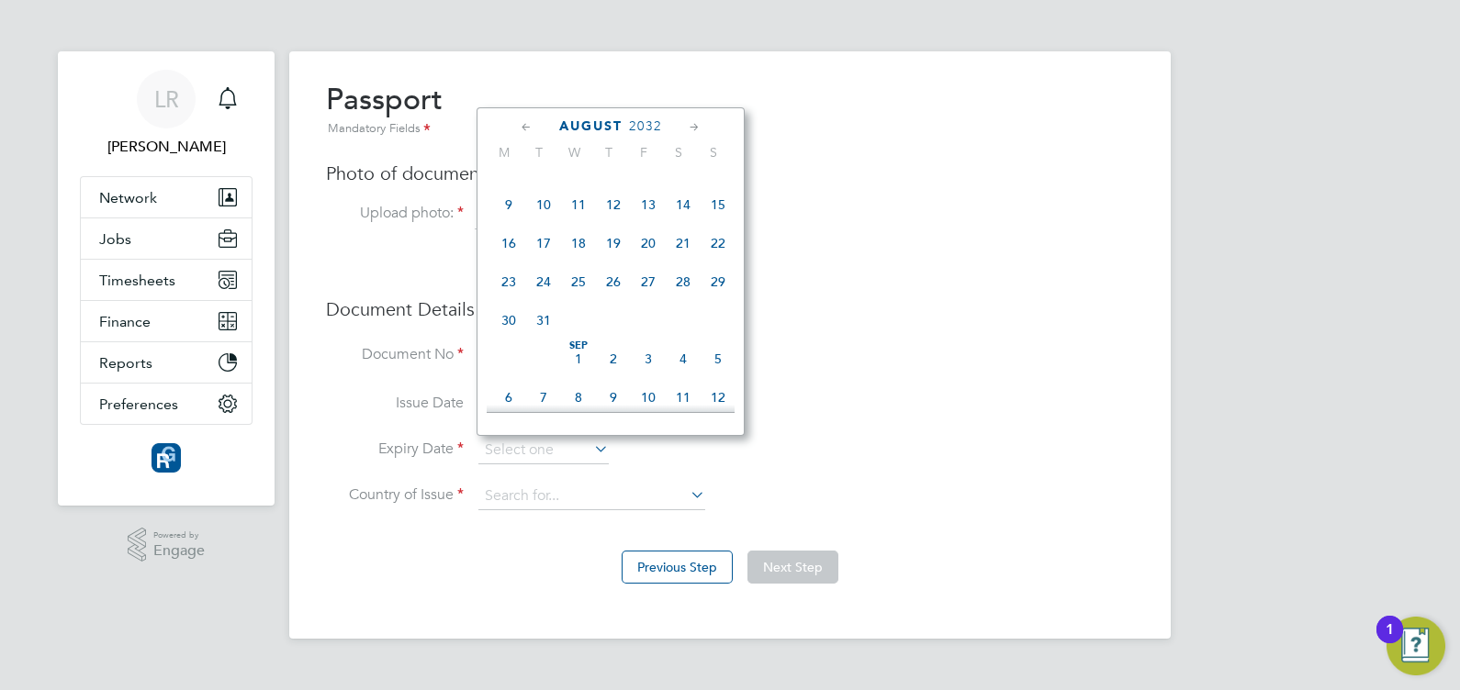
scroll to position [672, 0]
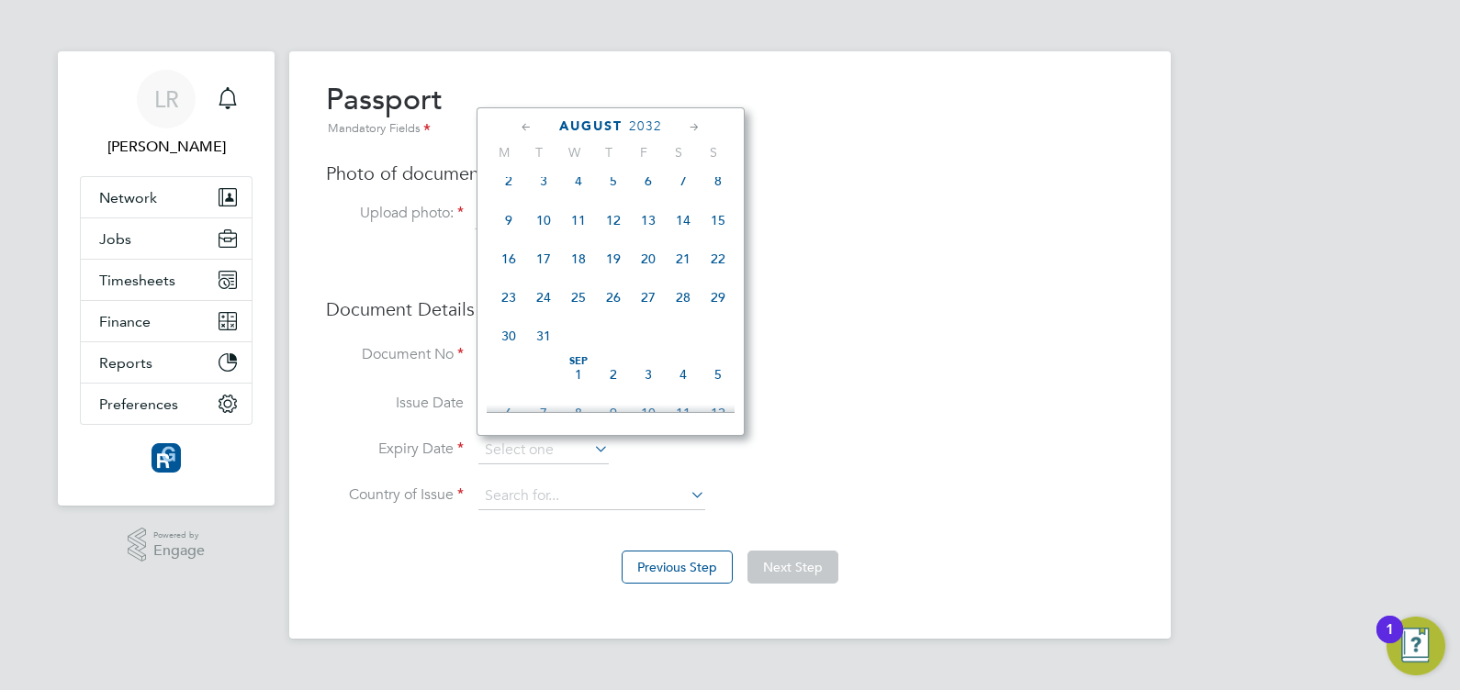
click at [540, 198] on span "3" at bounding box center [543, 180] width 35 height 35
type input "03 Aug 2032"
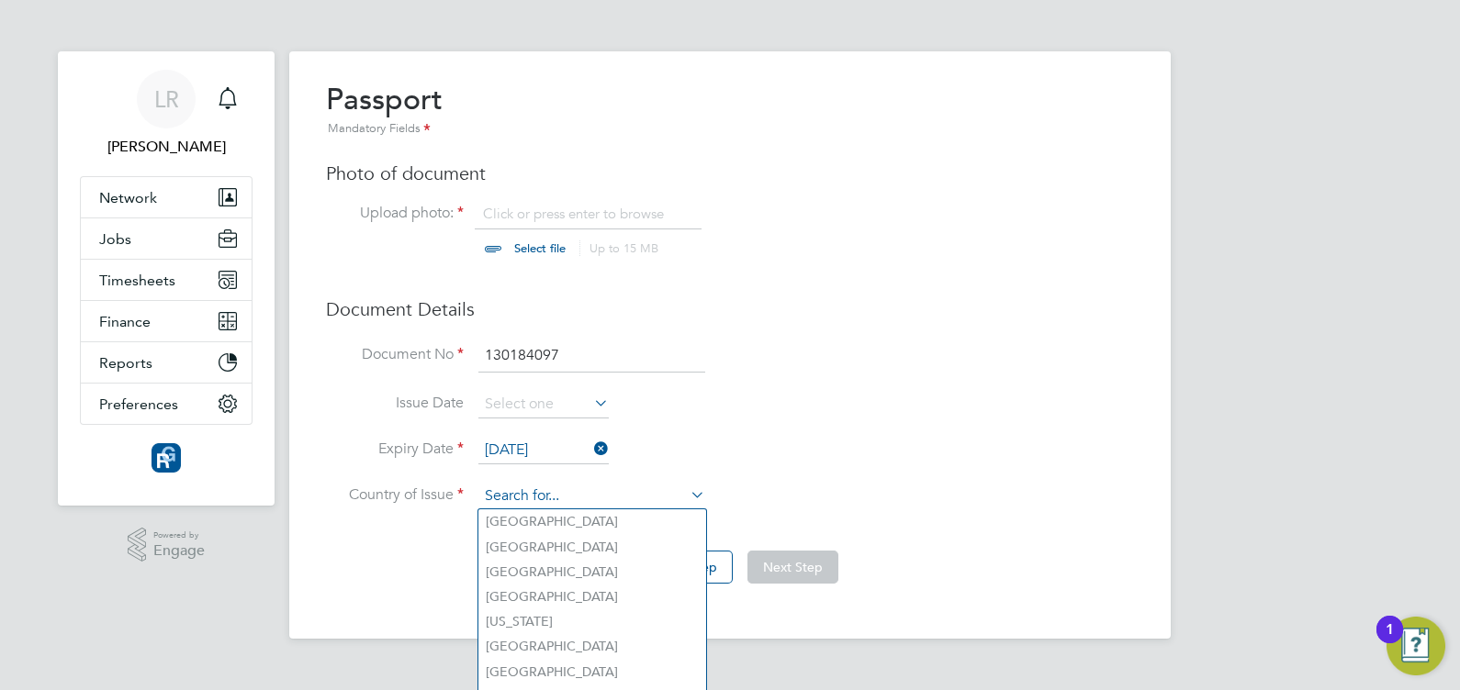
click at [569, 498] on input at bounding box center [591, 497] width 227 height 28
type input "United Kingdom"
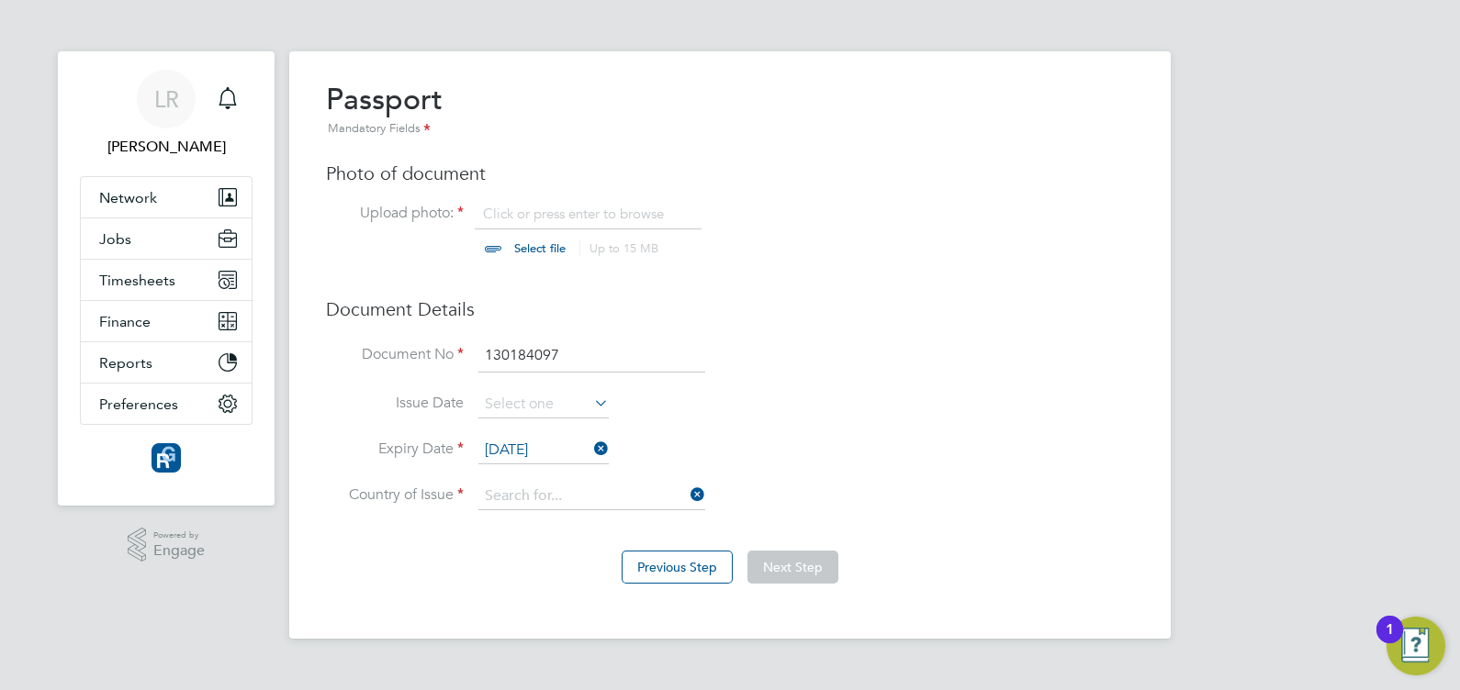
click at [578, 519] on div "Overview Complete the following process to prove that you’re legally allowed to…" at bounding box center [729, 345] width 881 height 588
click at [577, 498] on input at bounding box center [591, 497] width 227 height 28
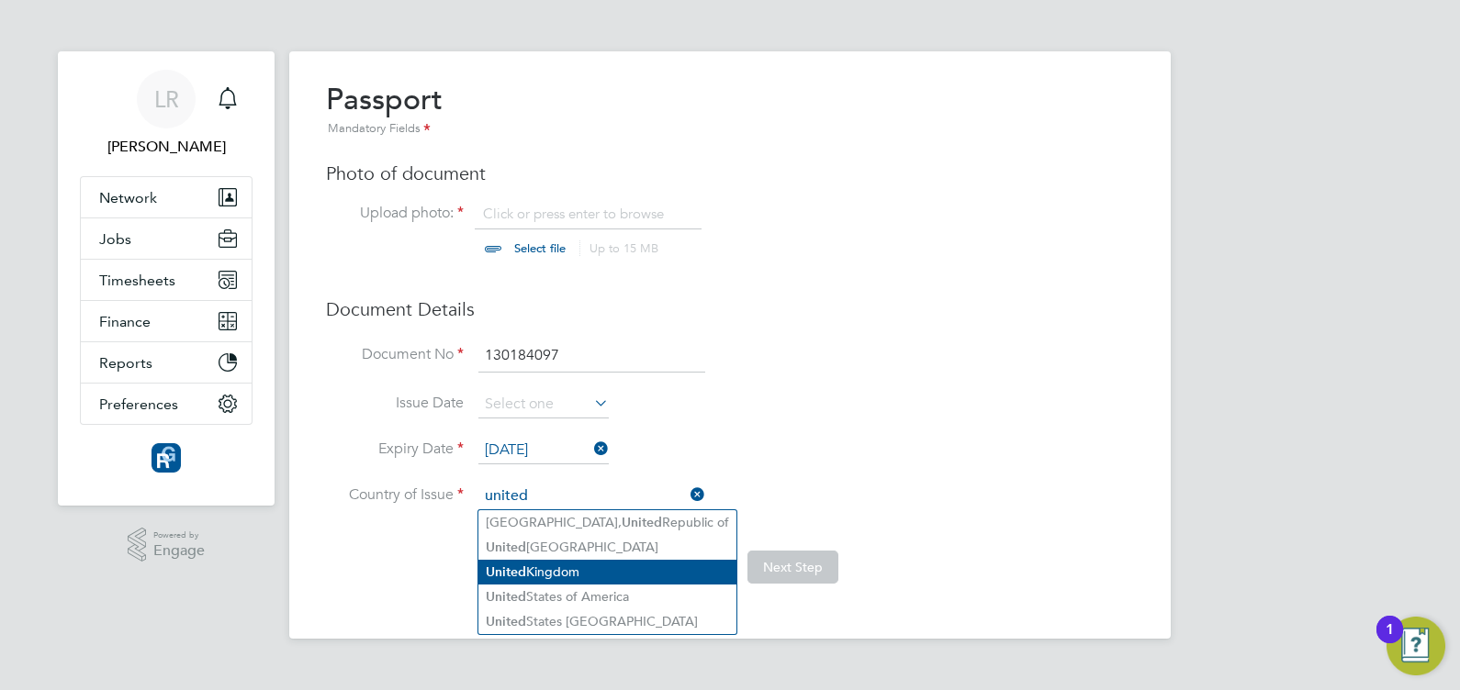
click at [569, 570] on li "United Kingdom" at bounding box center [607, 572] width 258 height 25
type input "United Kingdom"
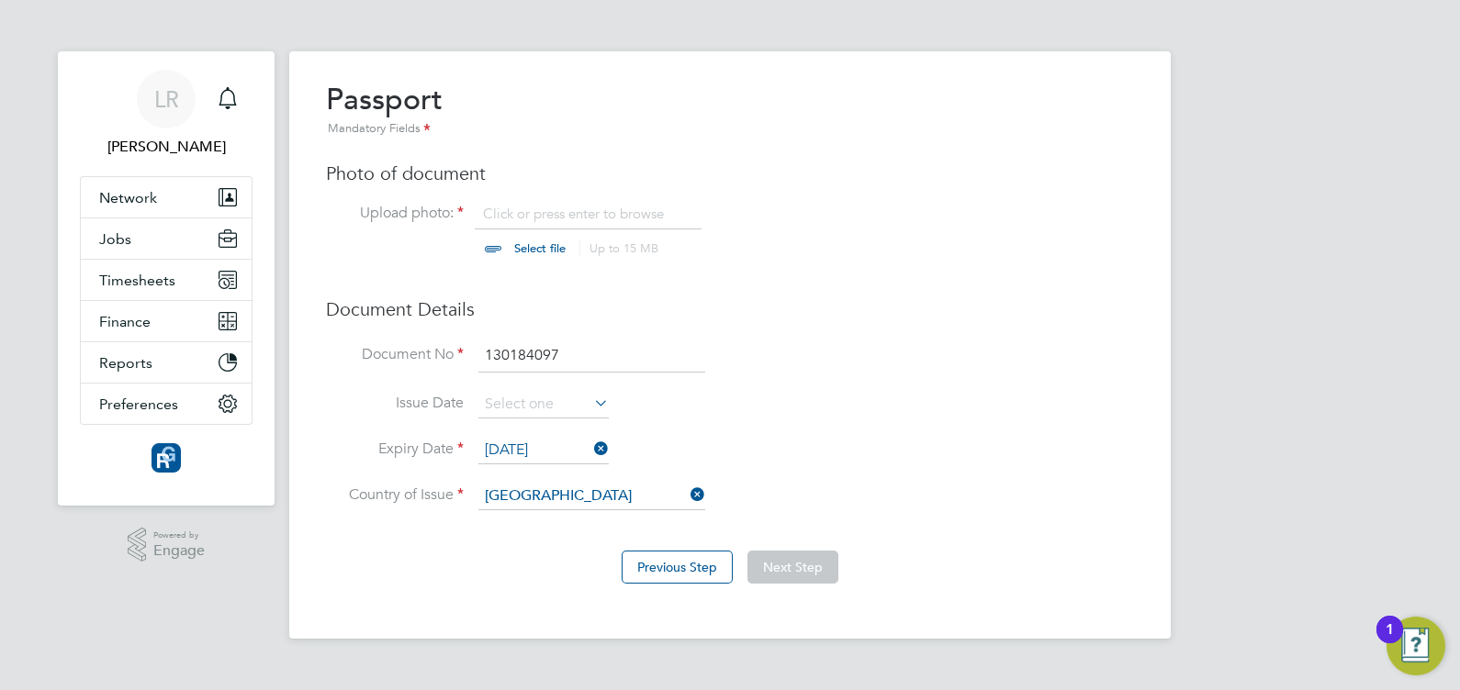
click at [532, 244] on input "file" at bounding box center [557, 232] width 288 height 55
type input "C:\fakepath\jeremy passport.jpg"
click at [797, 573] on button "Next Step" at bounding box center [792, 567] width 91 height 33
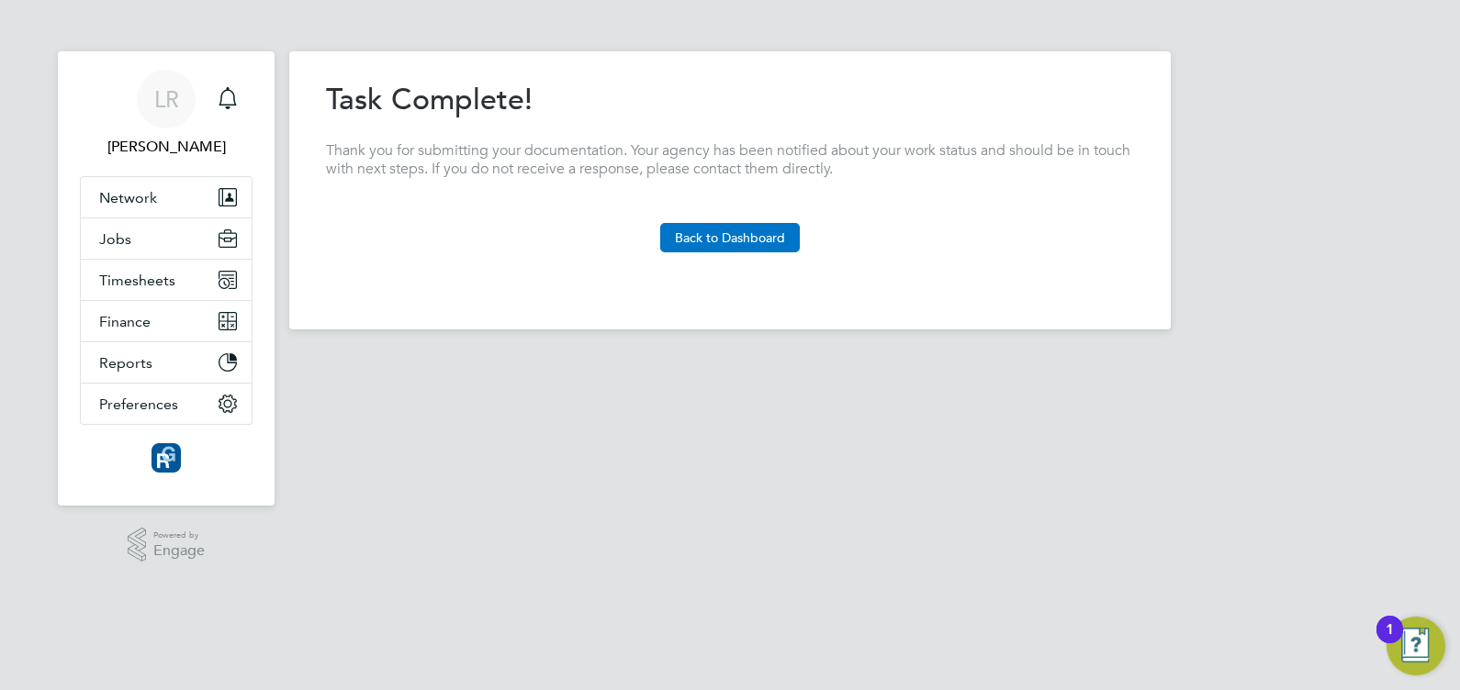
click at [729, 239] on button "Back to Dashboard" at bounding box center [730, 237] width 140 height 29
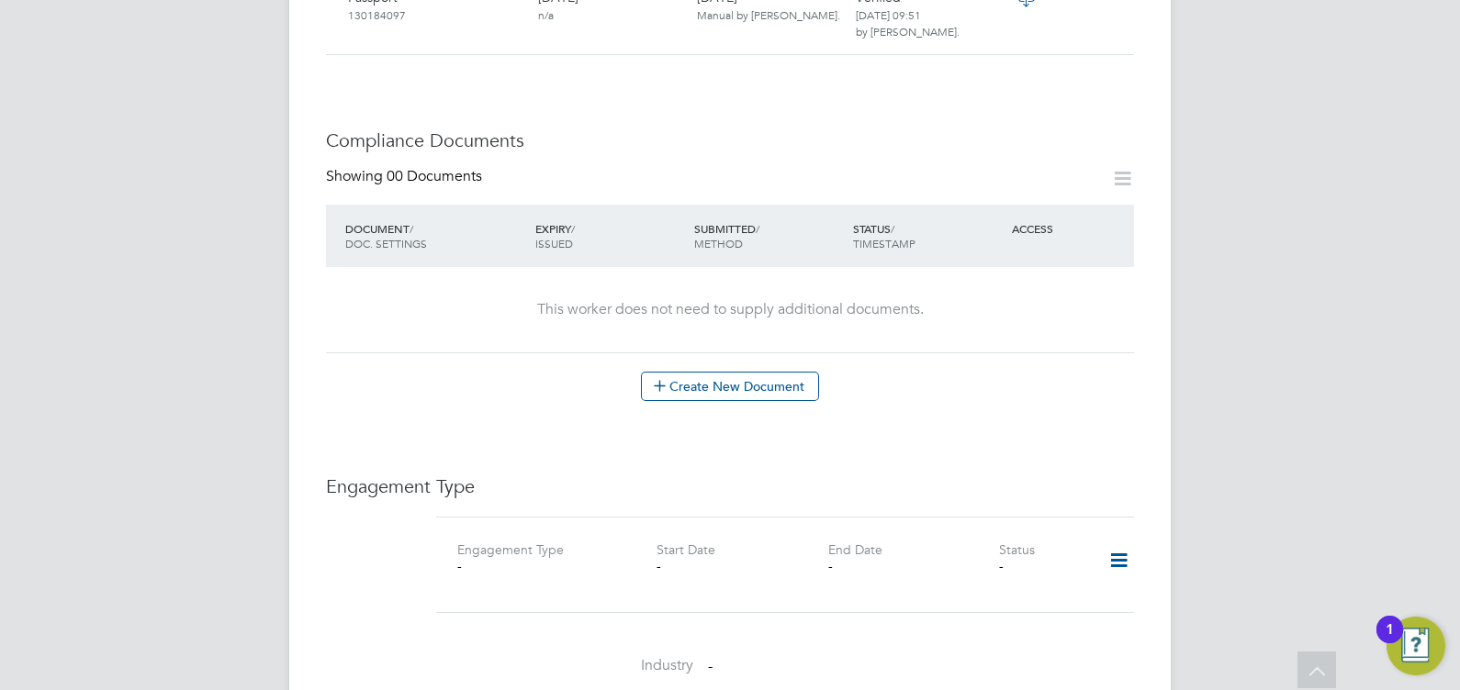
scroll to position [1067, 0]
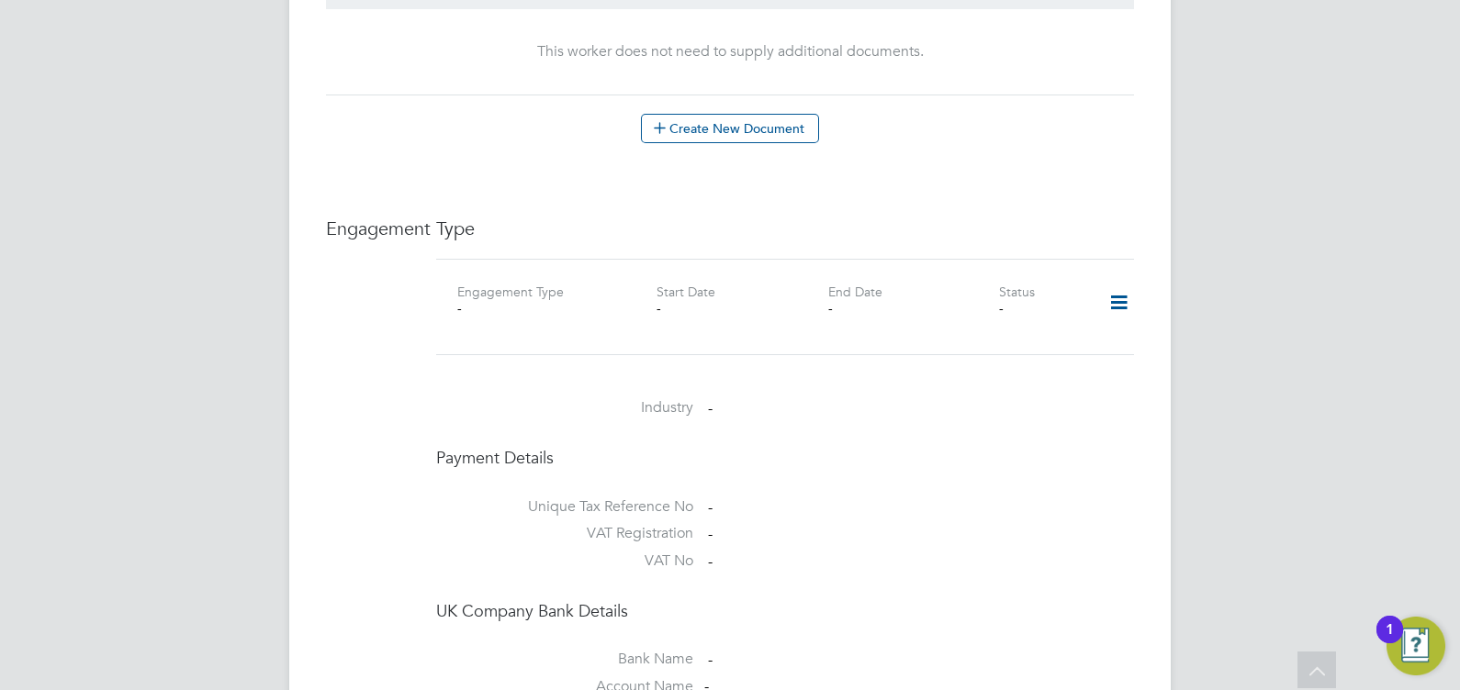
click at [1121, 282] on icon at bounding box center [1119, 303] width 32 height 42
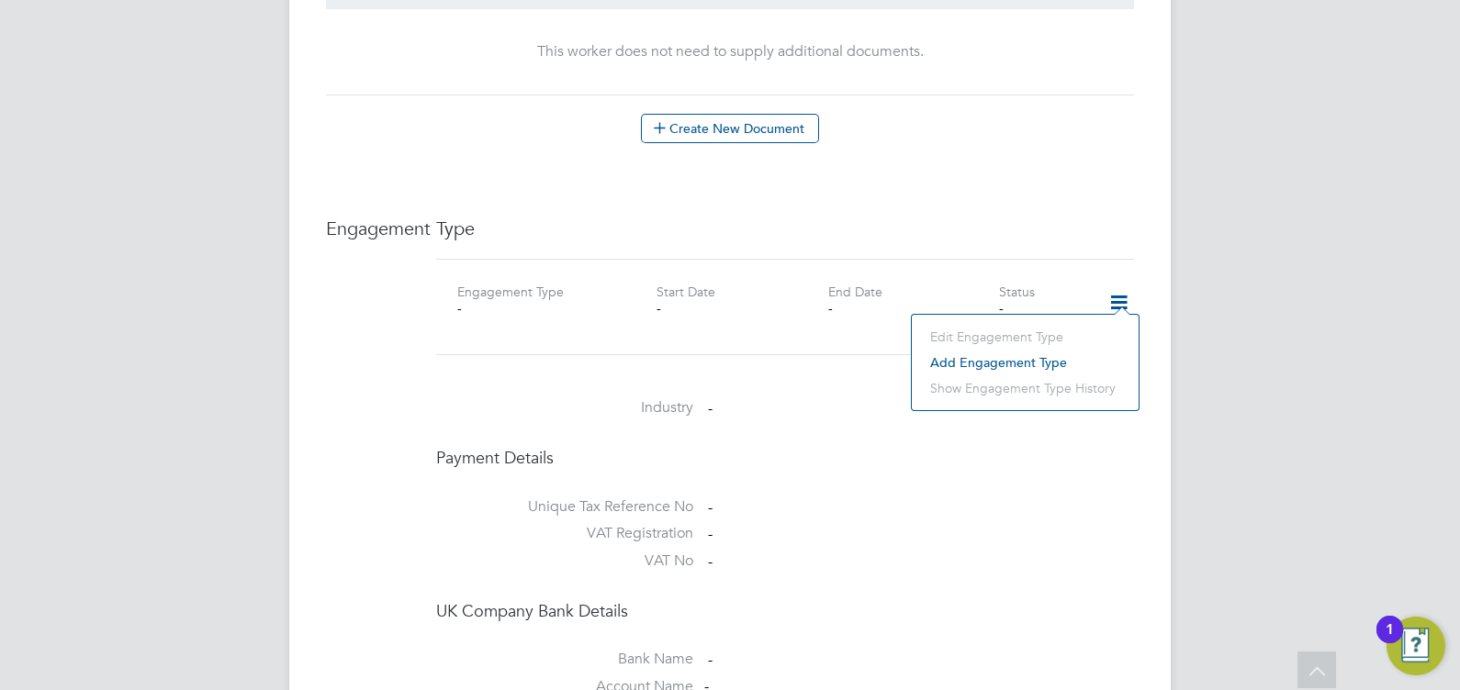
click at [1004, 360] on li "Add Engagement Type" at bounding box center [1025, 363] width 208 height 26
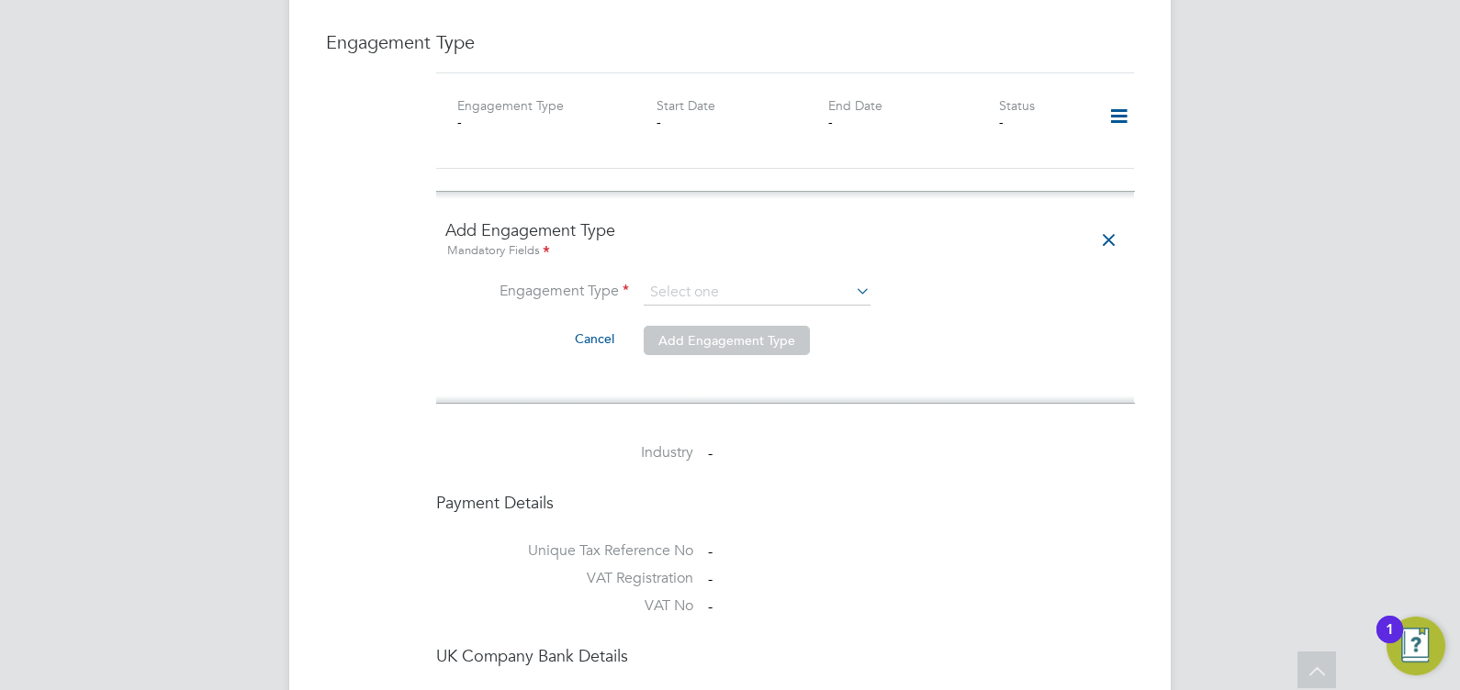
scroll to position [1262, 0]
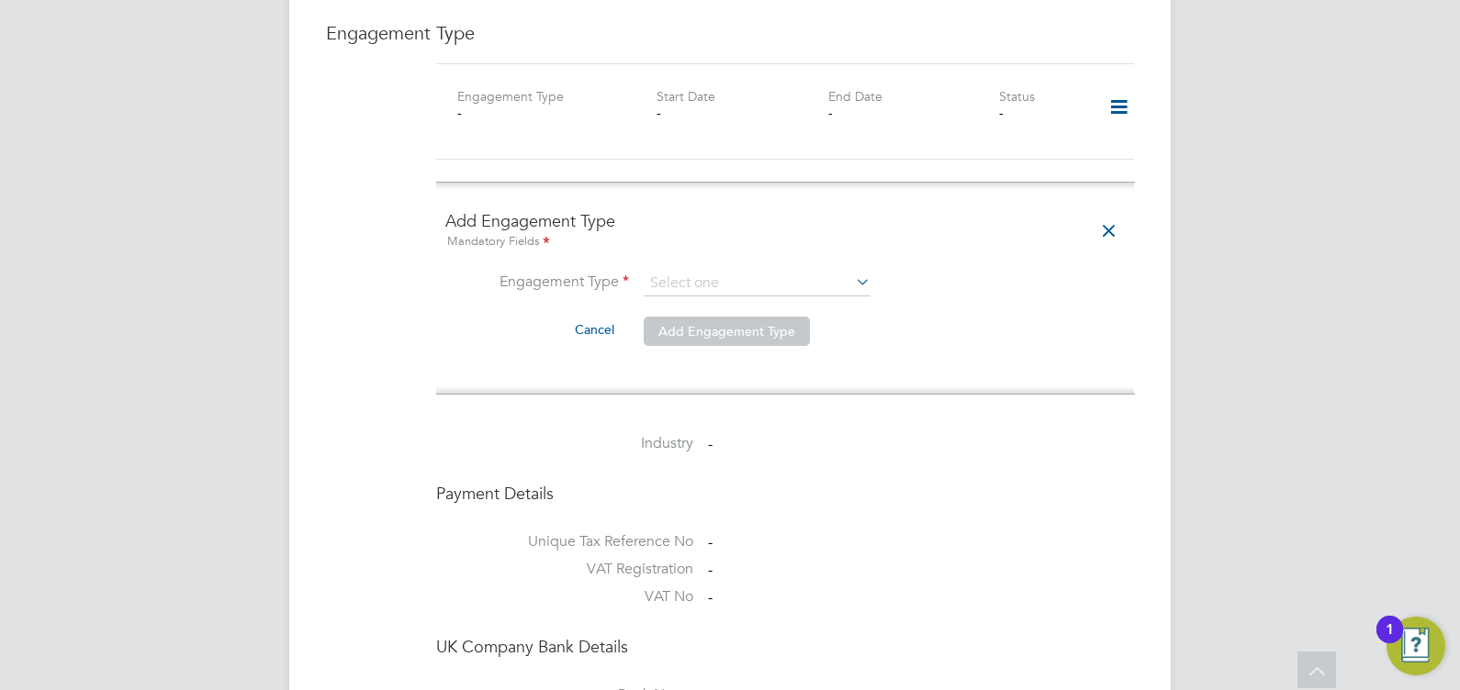
click at [852, 269] on icon at bounding box center [852, 282] width 0 height 26
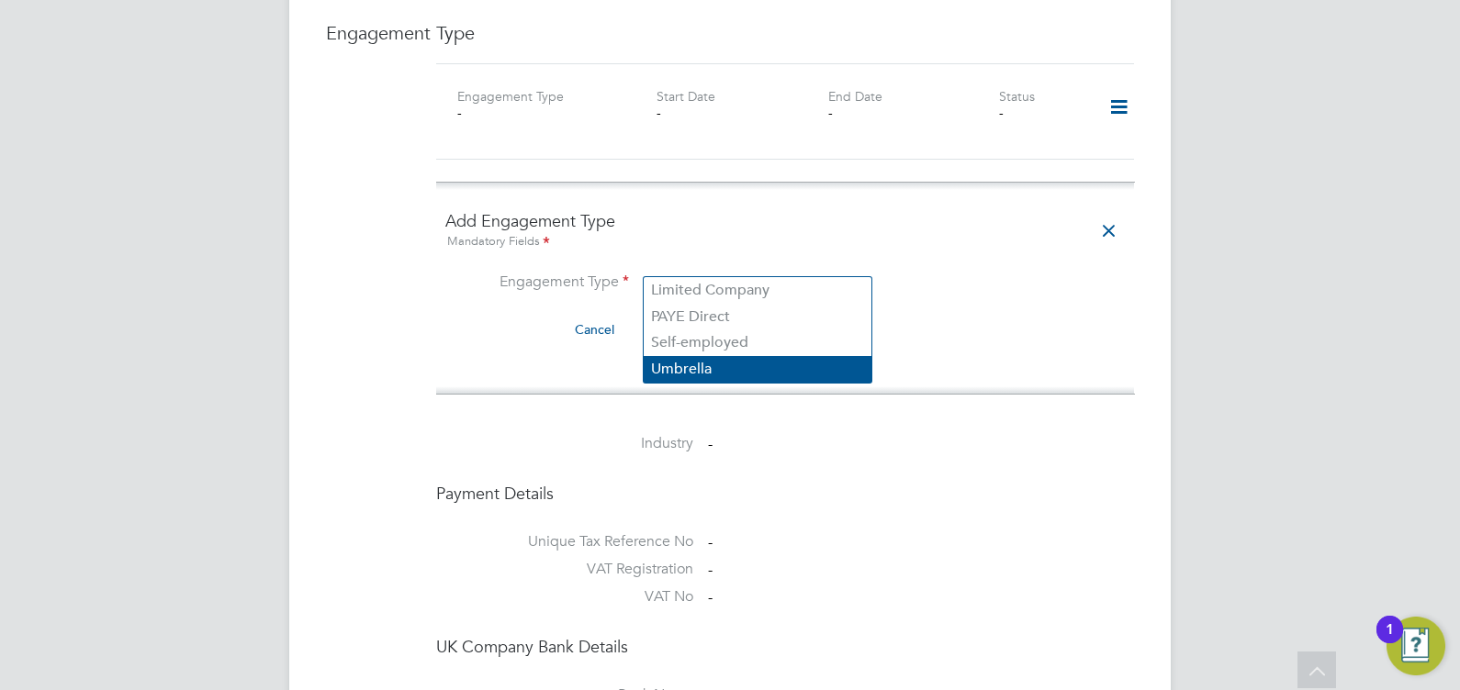
click at [702, 370] on li "Umbrella" at bounding box center [758, 369] width 228 height 27
type input "Umbrella"
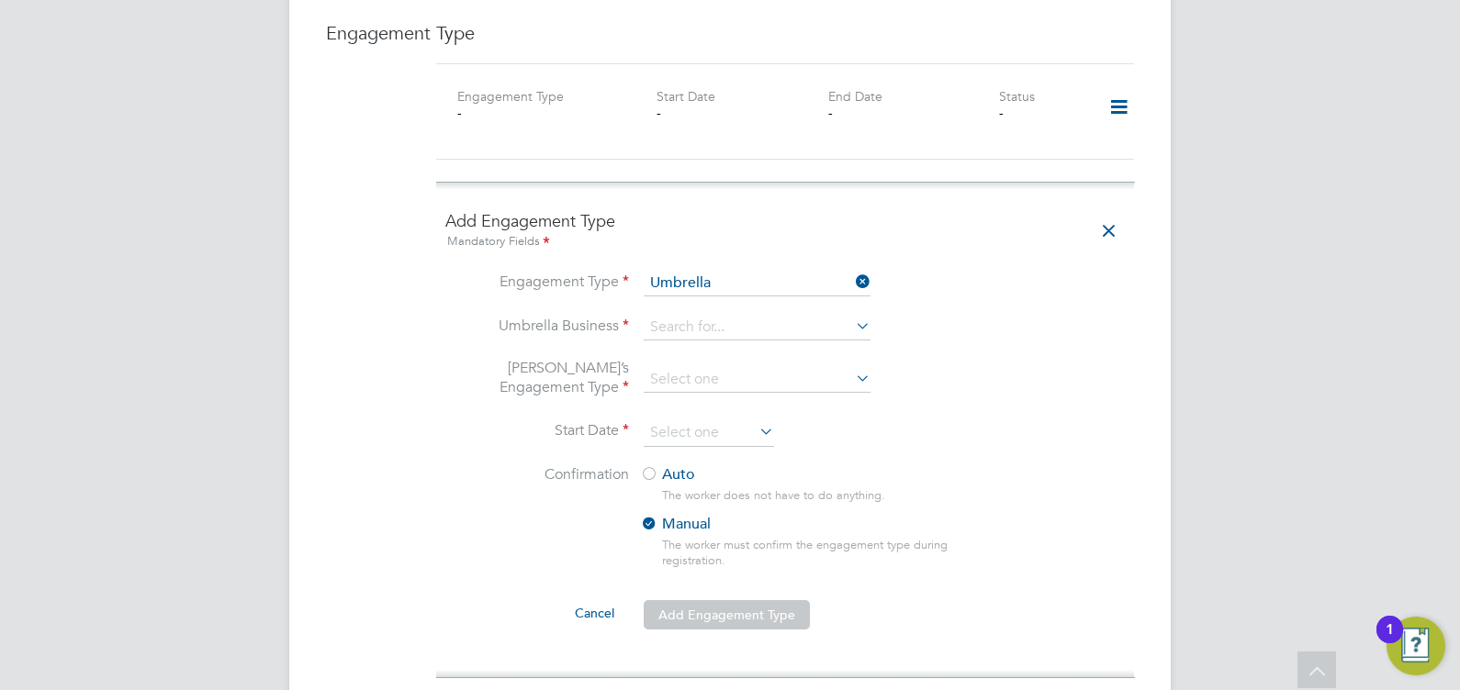
click at [934, 315] on li "Umbrella Business" at bounding box center [784, 337] width 679 height 44
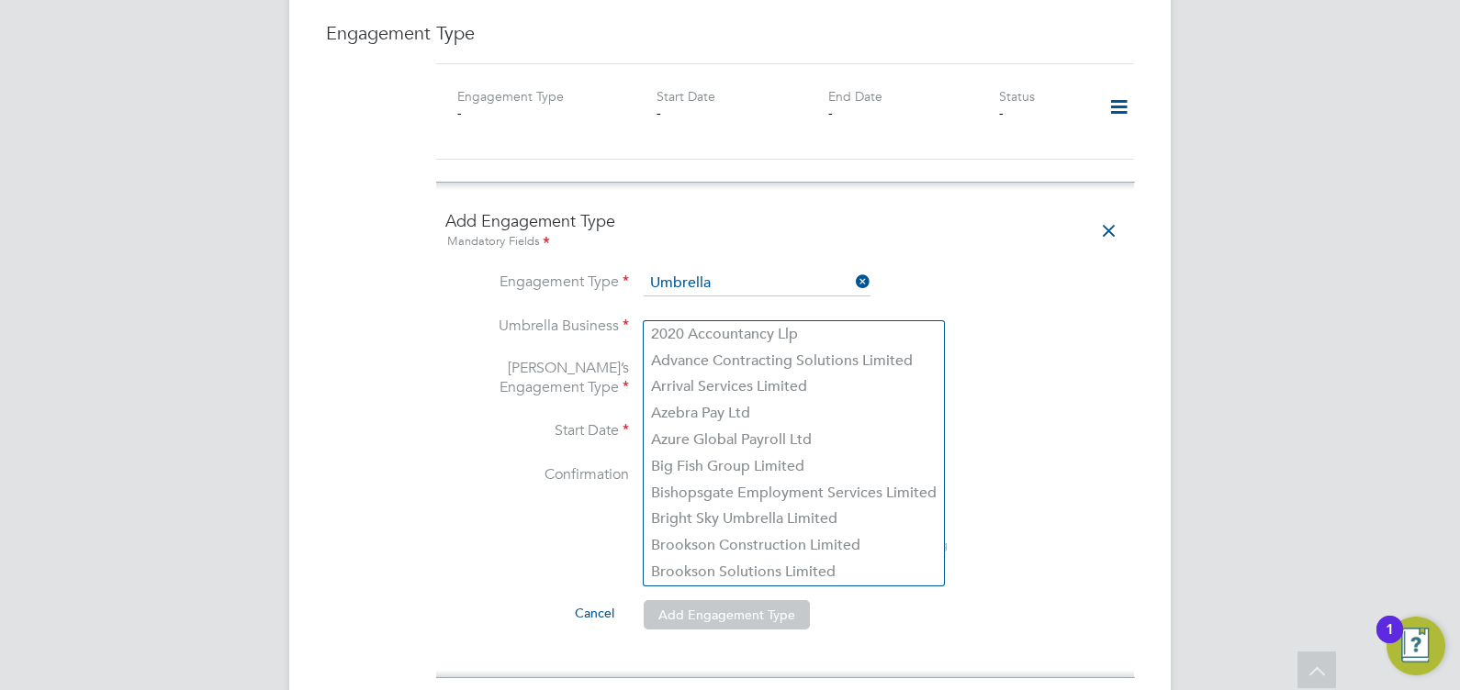
click at [723, 315] on input at bounding box center [757, 328] width 227 height 26
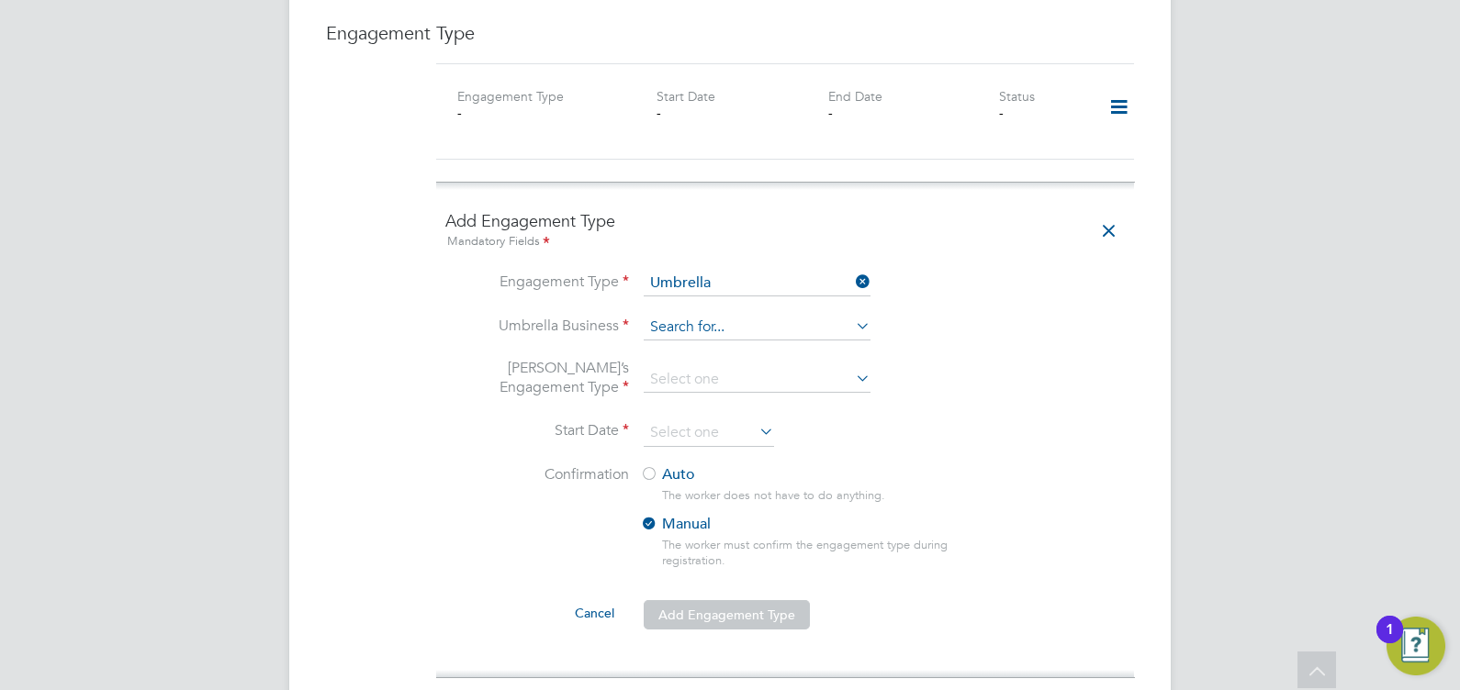
click at [684, 315] on input at bounding box center [757, 328] width 227 height 26
click at [784, 360] on li "Broo kson Solutions Limited" at bounding box center [758, 361] width 228 height 27
type input "Brookson Solutions Limited"
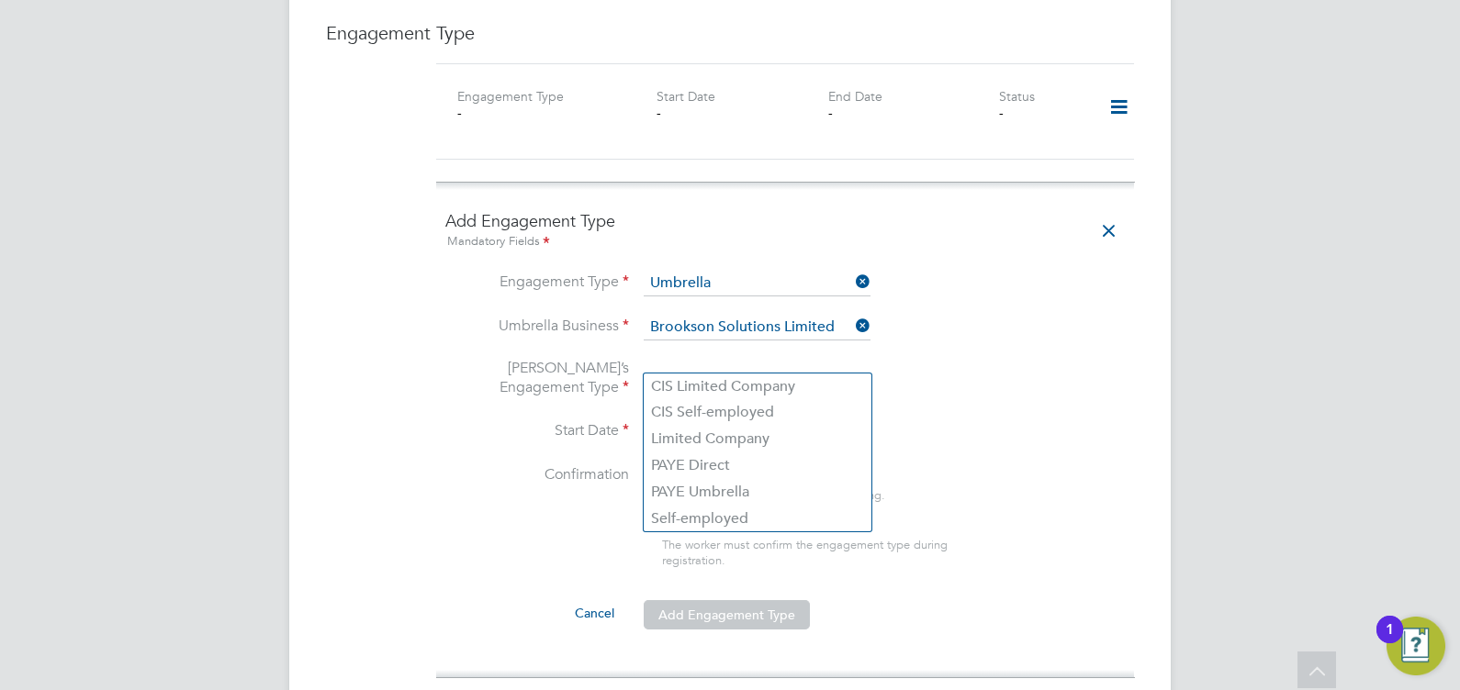
click at [703, 367] on input at bounding box center [757, 380] width 227 height 26
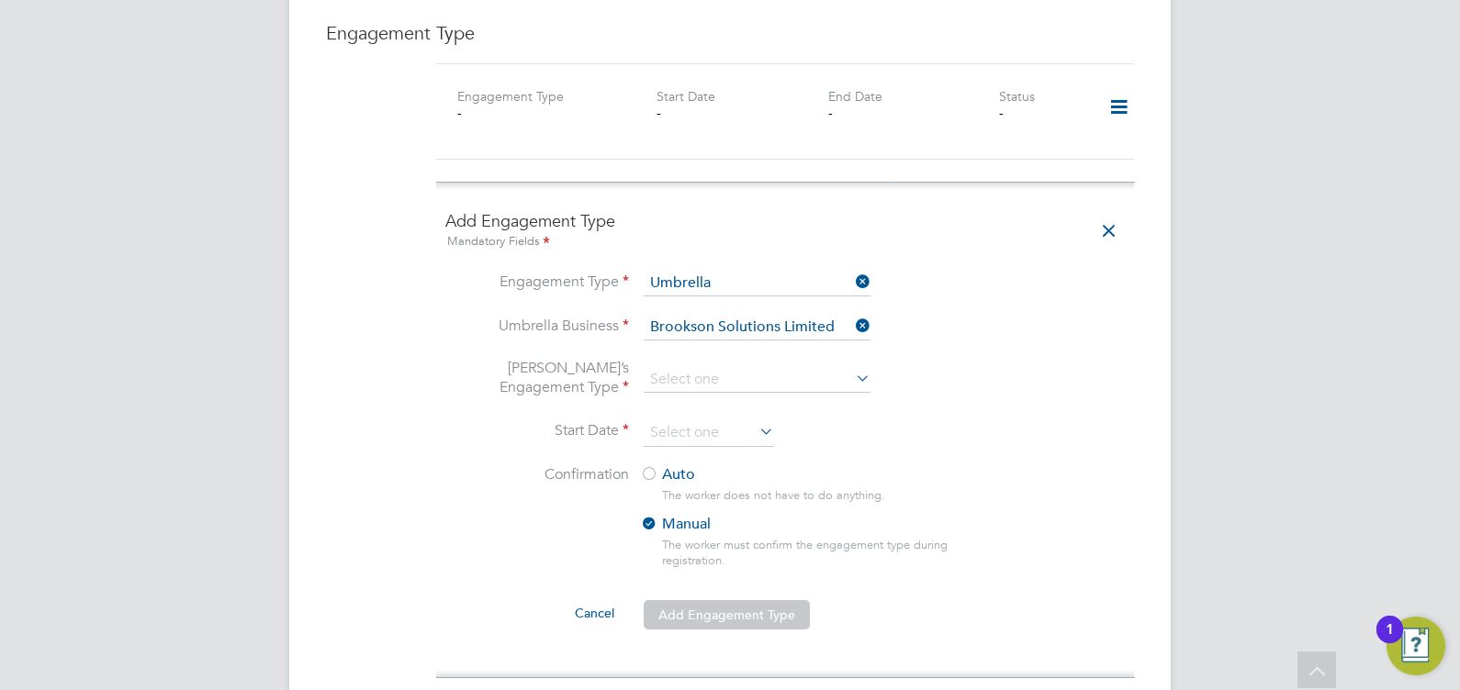
click at [721, 490] on li "PAYE Umbrella" at bounding box center [758, 492] width 228 height 27
type input "PAYE Umbrella"
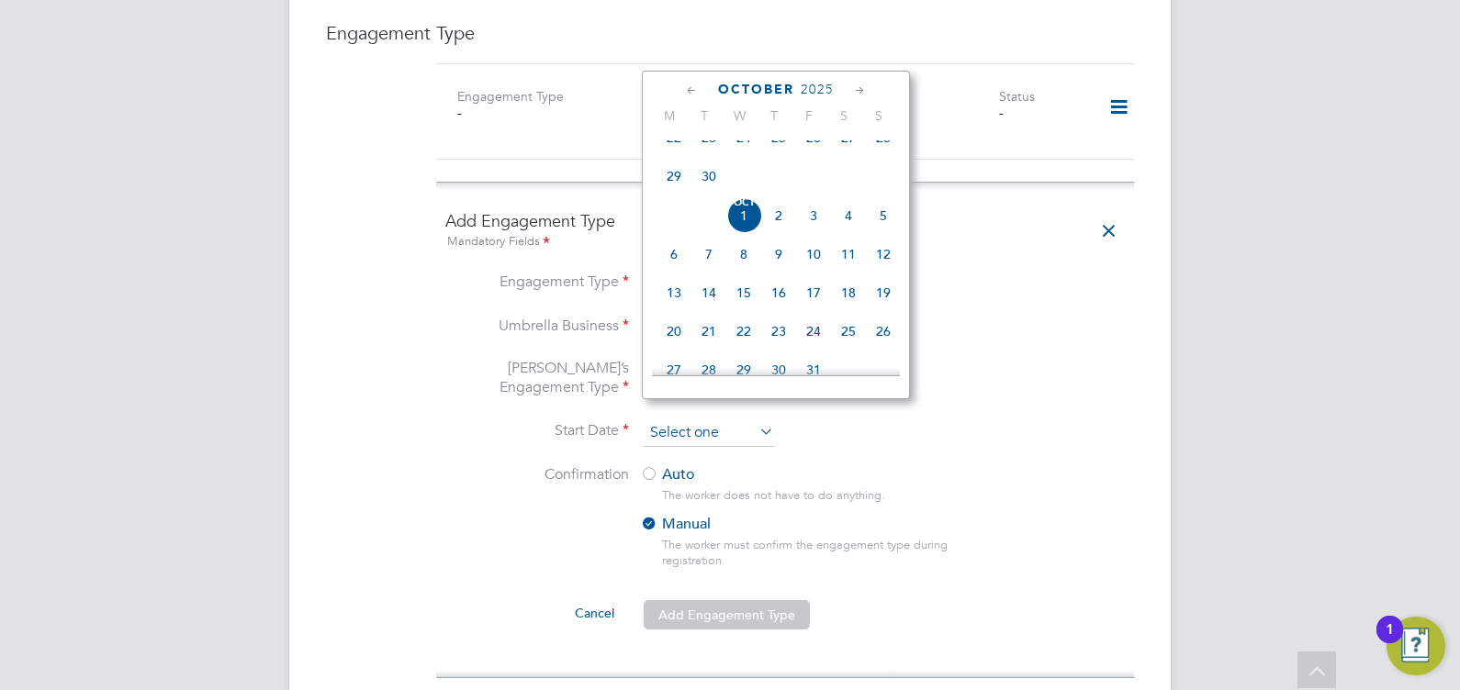
click at [716, 420] on input at bounding box center [709, 434] width 130 height 28
click at [676, 306] on span "15" at bounding box center [673, 292] width 35 height 35
type input "[DATE]"
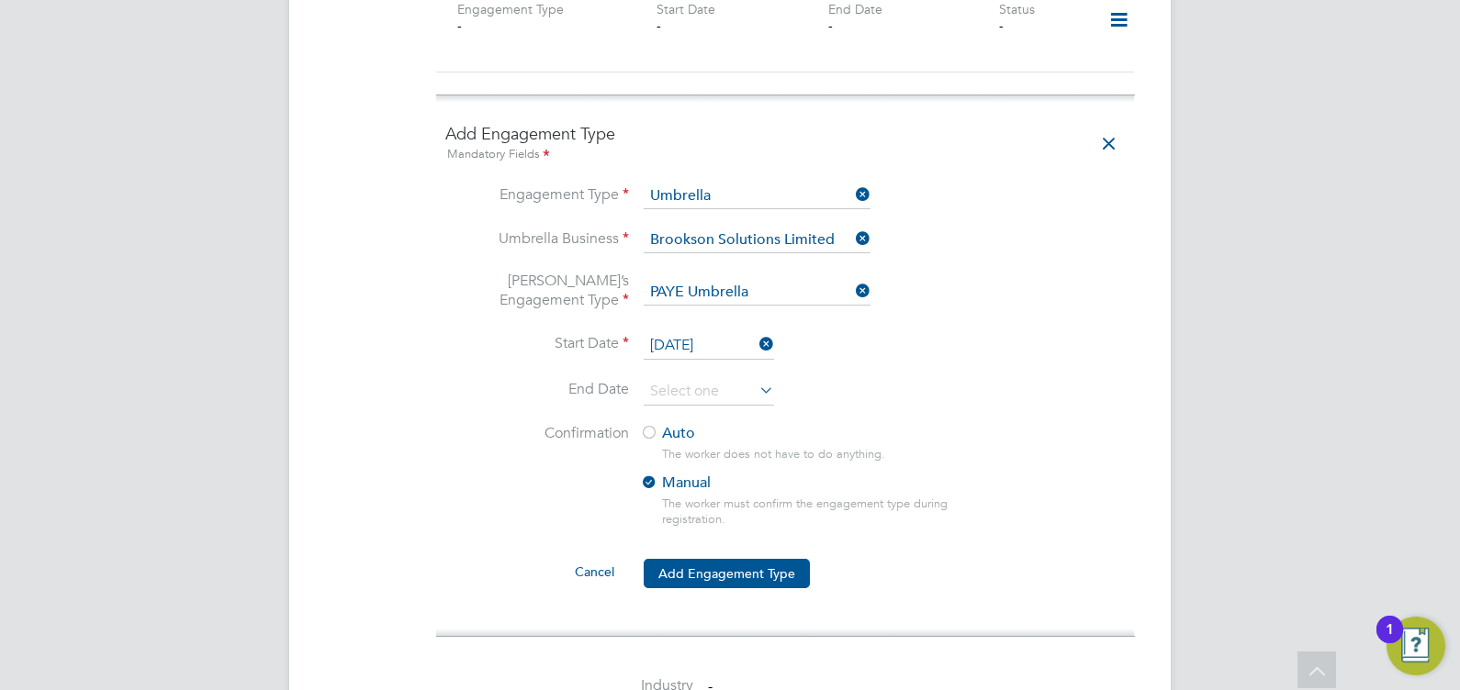
scroll to position [1373, 0]
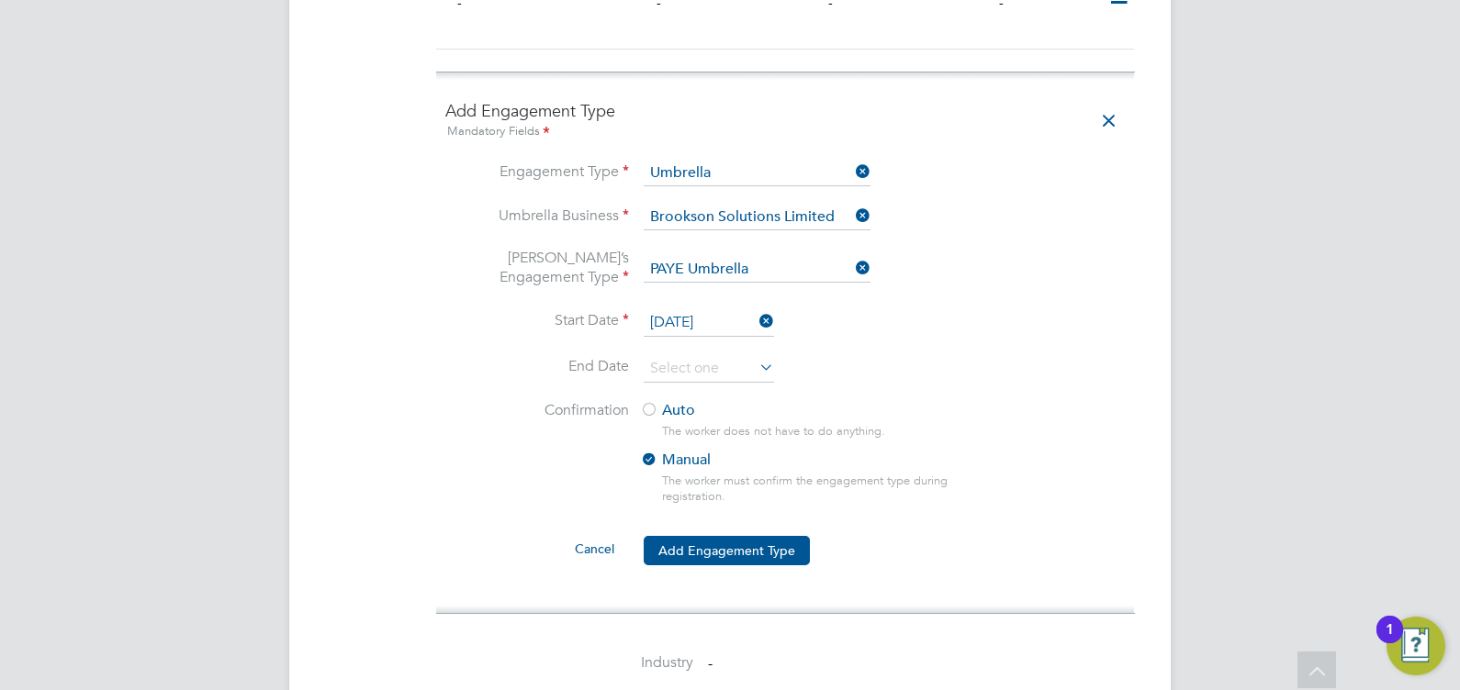
click at [656, 402] on div at bounding box center [649, 411] width 18 height 18
click at [736, 536] on button "Add Engagement Type" at bounding box center [727, 550] width 166 height 29
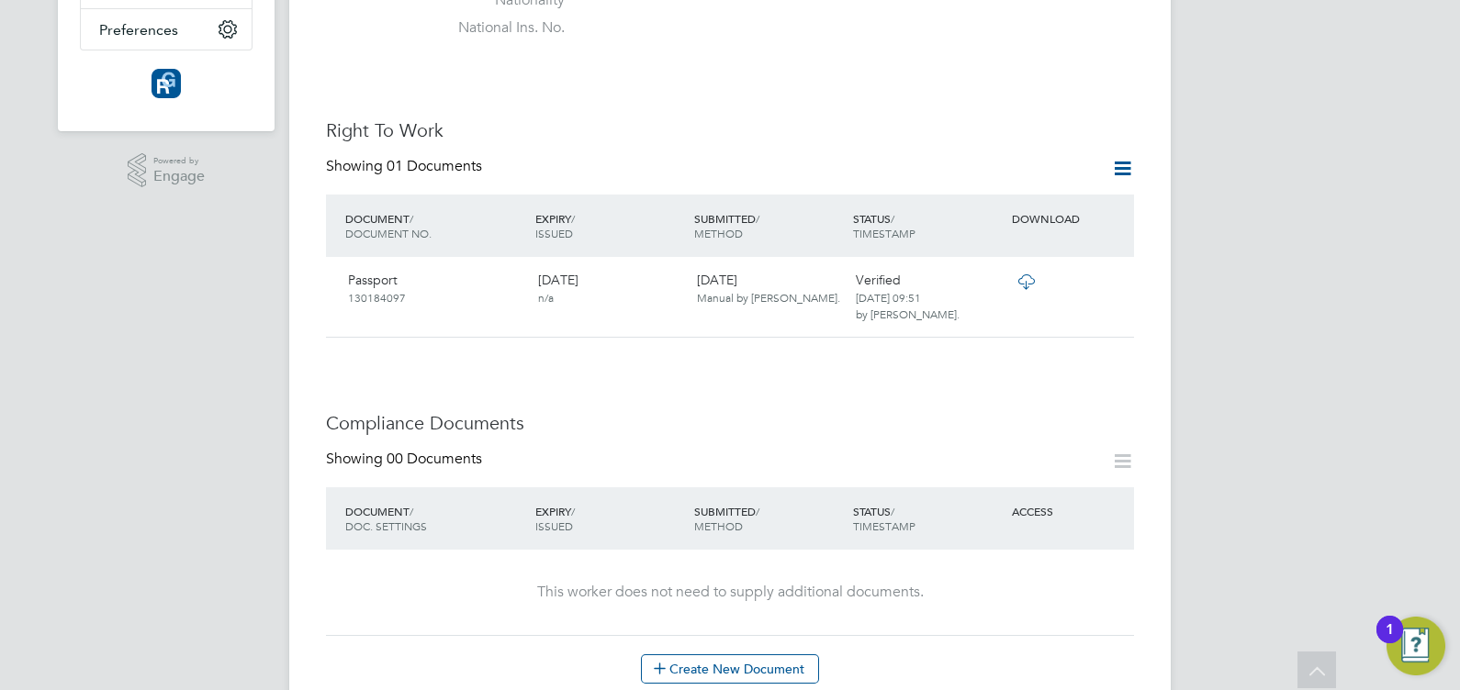
scroll to position [0, 0]
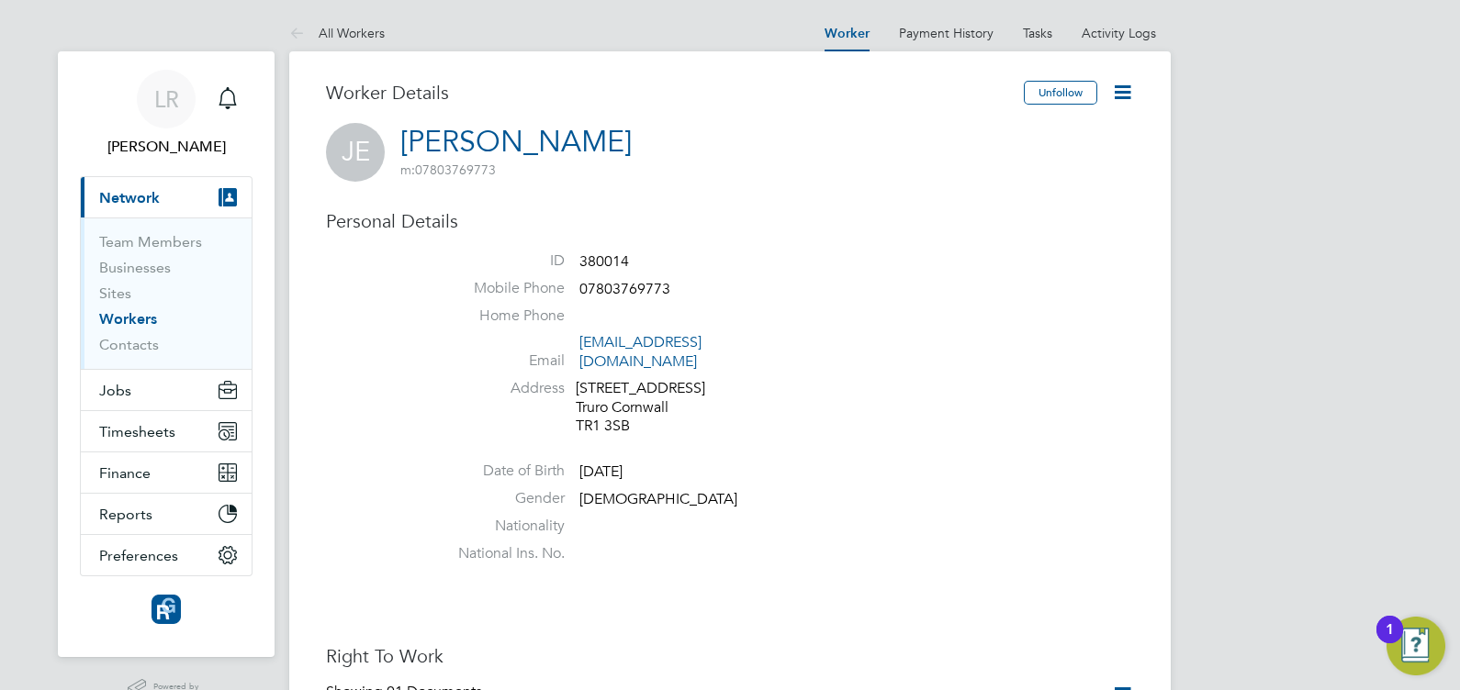
click at [136, 313] on link "Workers" at bounding box center [128, 318] width 58 height 17
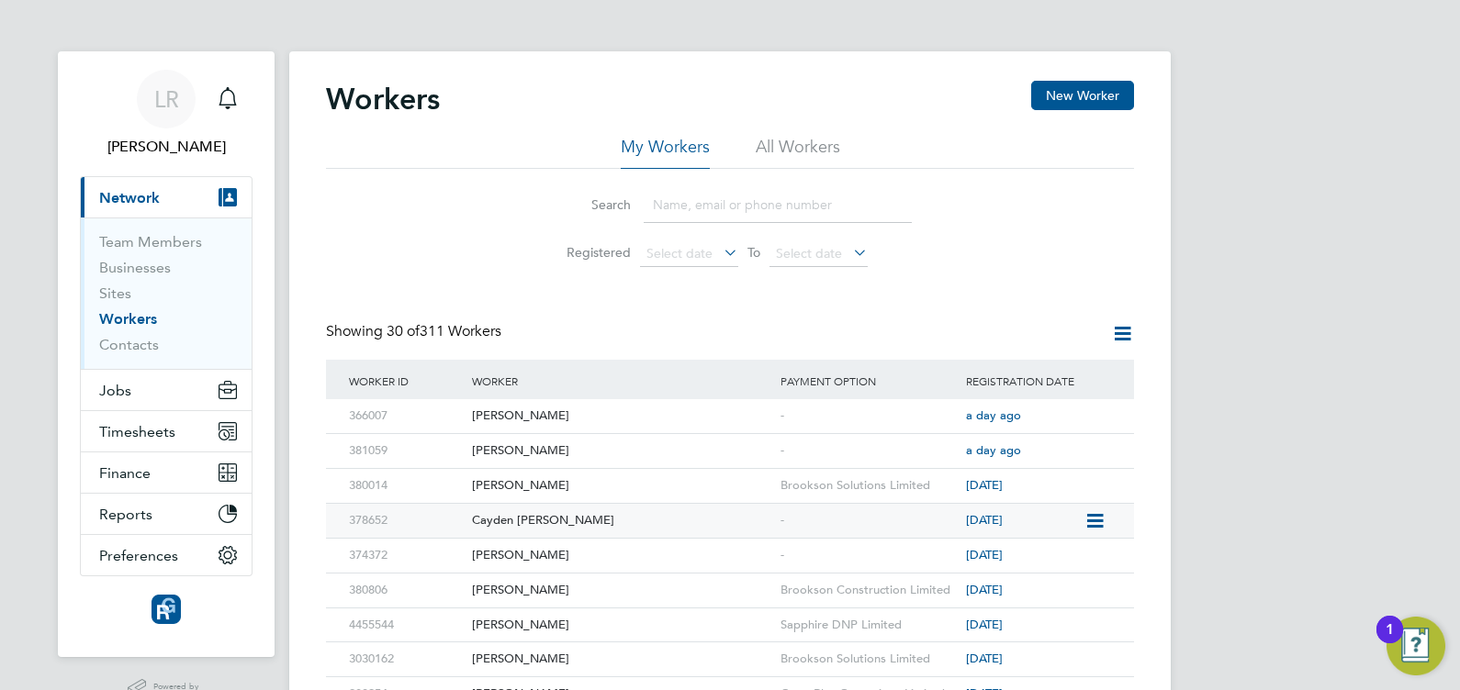
click at [367, 519] on div "378652" at bounding box center [405, 521] width 123 height 34
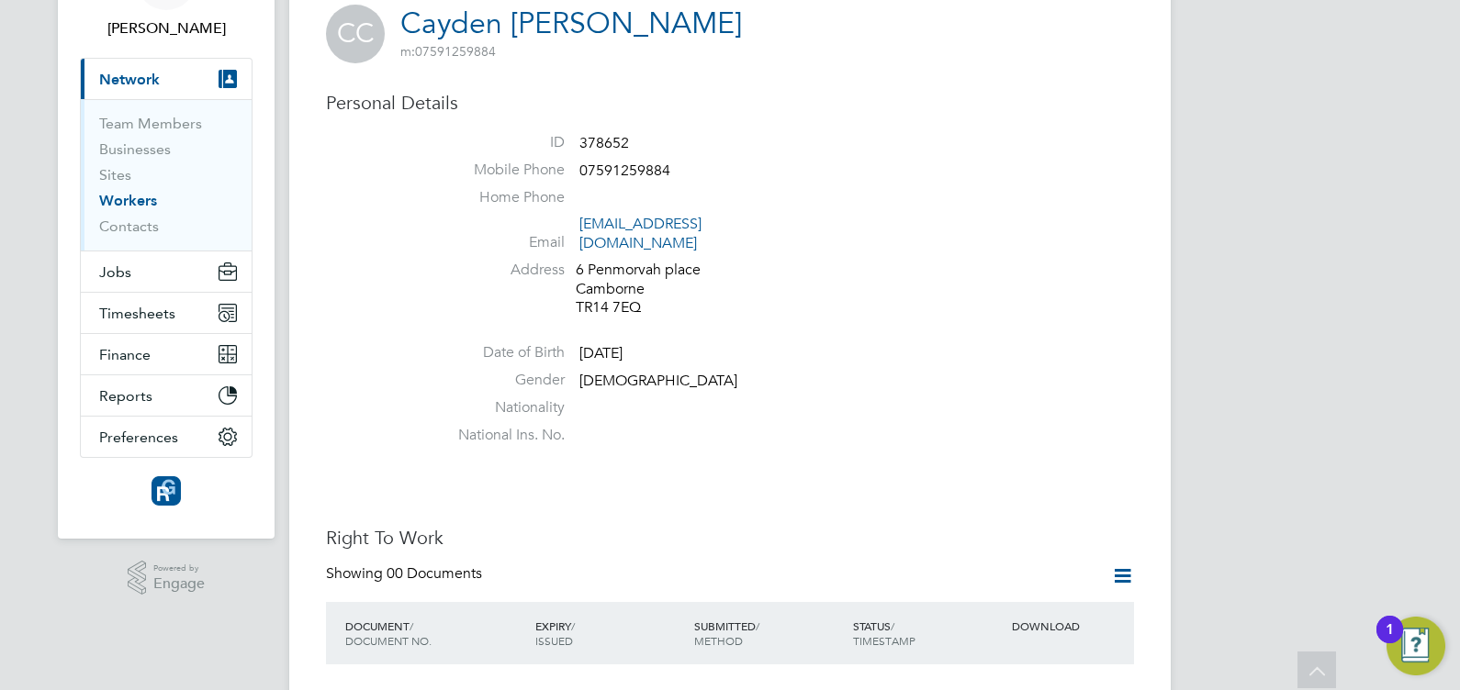
scroll to position [290, 0]
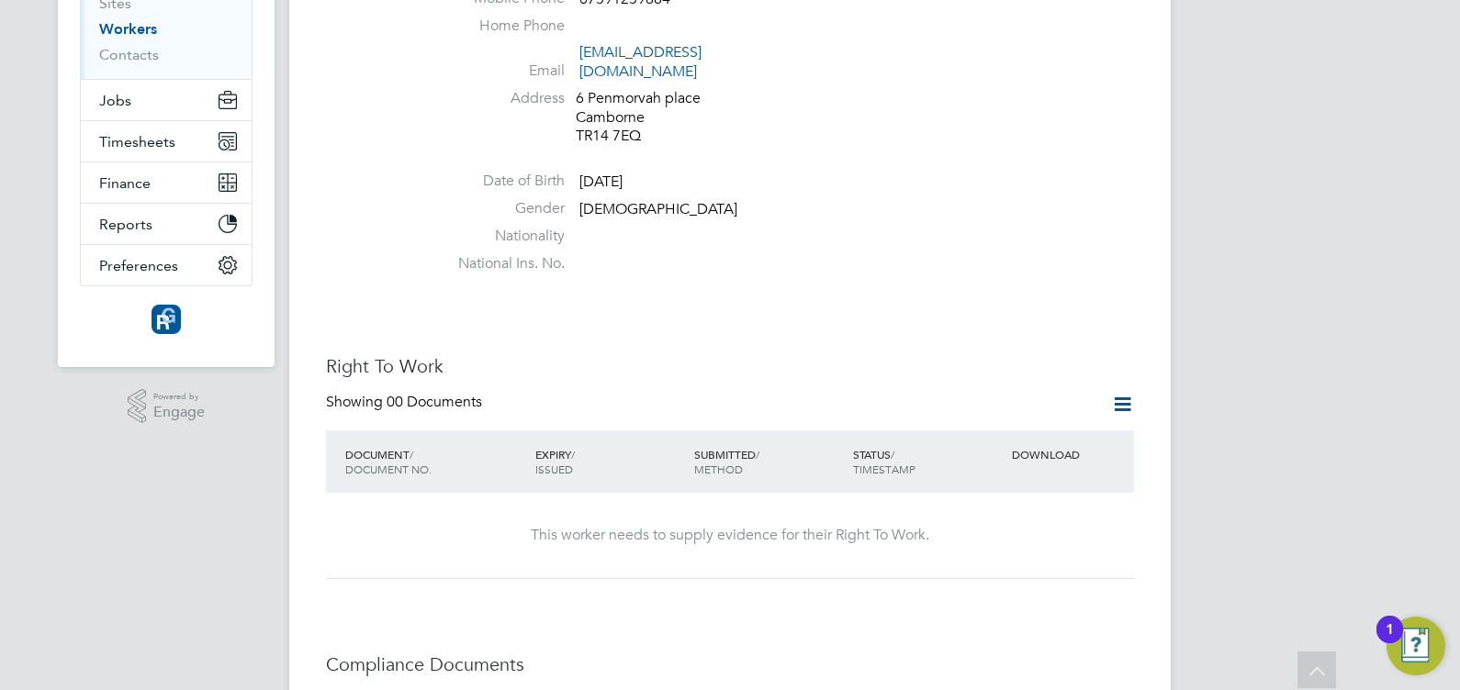
click at [1115, 393] on icon at bounding box center [1122, 404] width 23 height 23
click at [995, 426] on li "Add Right To Work Document" at bounding box center [1020, 431] width 221 height 26
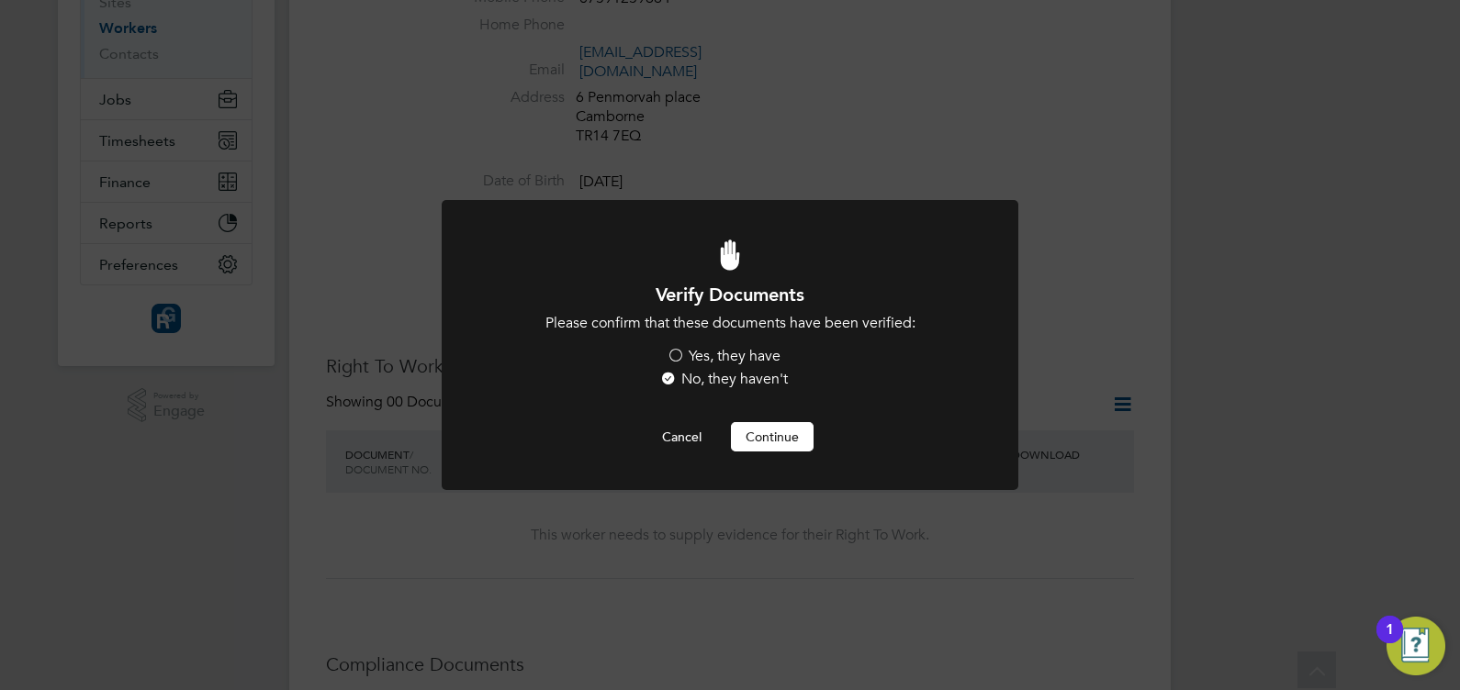
scroll to position [0, 0]
click at [679, 353] on label "Yes, they have" at bounding box center [724, 356] width 114 height 19
click at [0, 0] on input "Yes, they have" at bounding box center [0, 0] width 0 height 0
click at [775, 440] on button "Continue" at bounding box center [772, 436] width 83 height 29
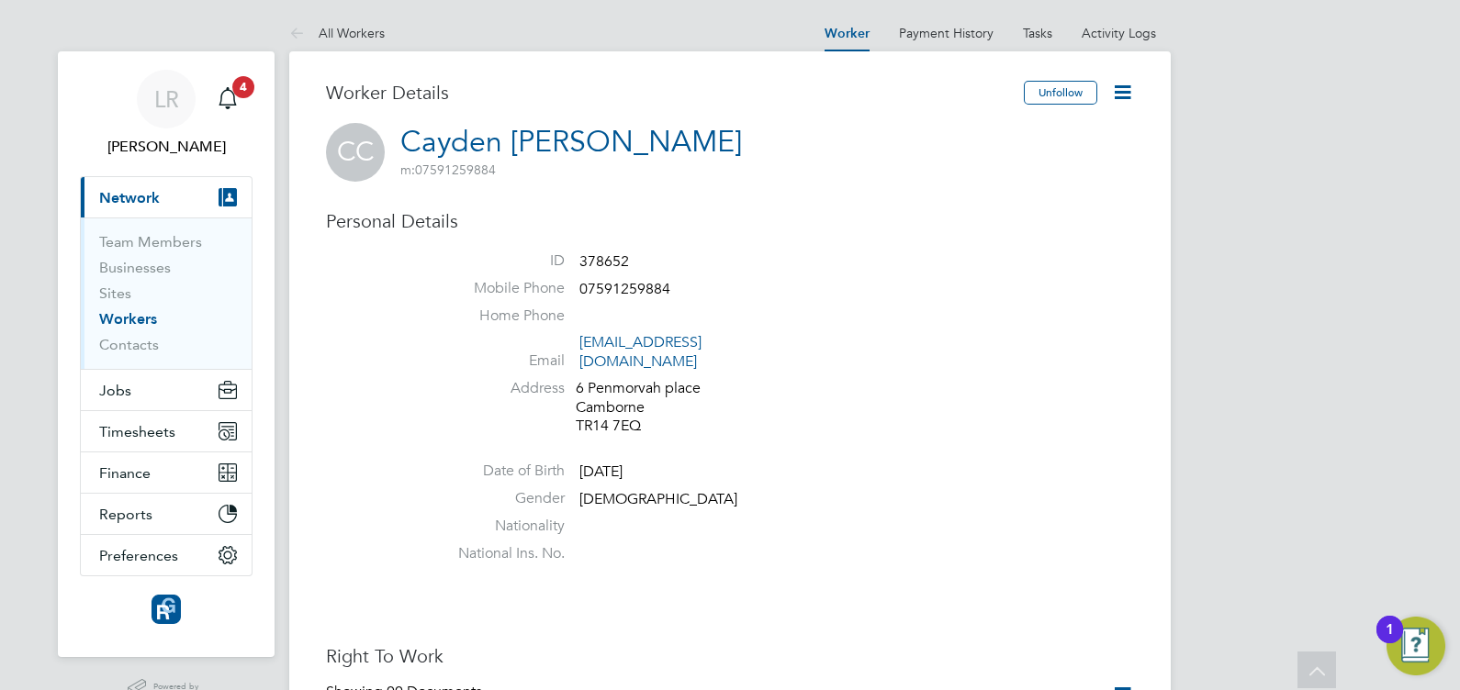
scroll to position [290, 0]
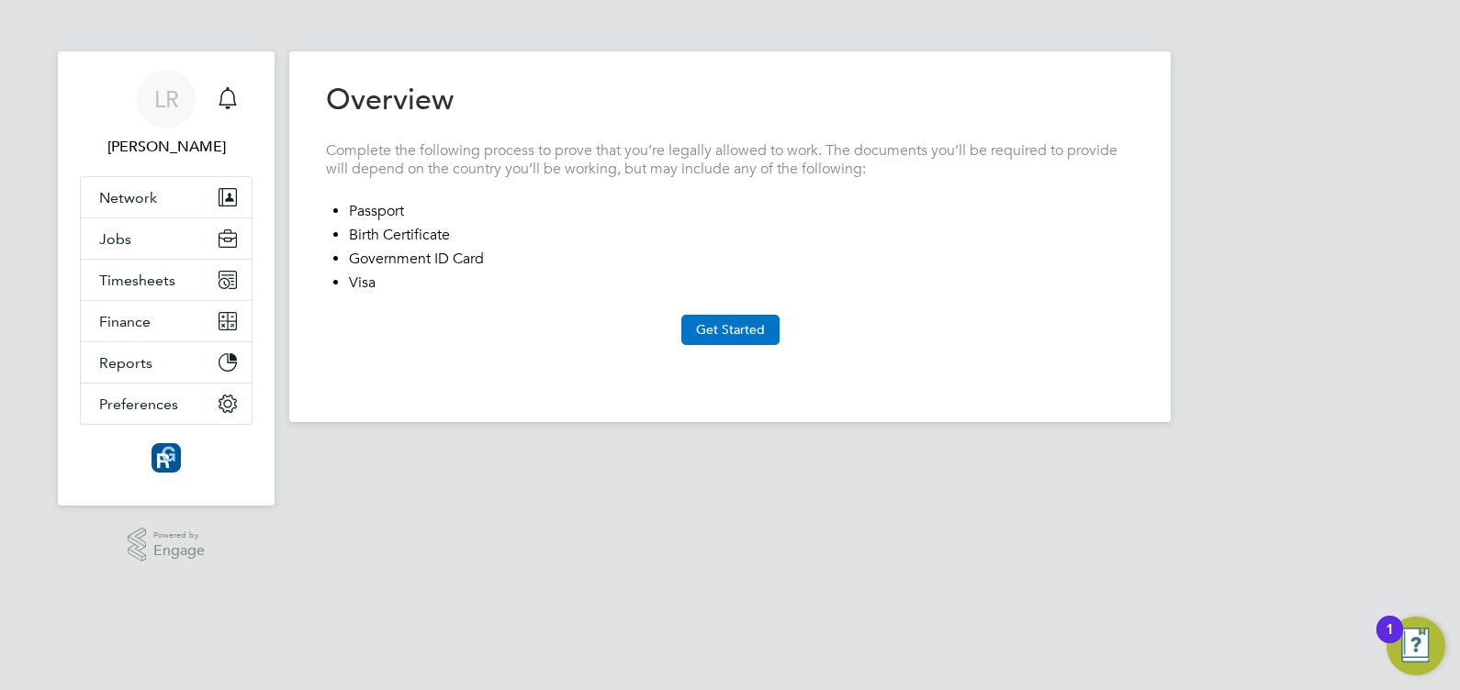
click at [748, 325] on button "Get Started" at bounding box center [730, 329] width 98 height 29
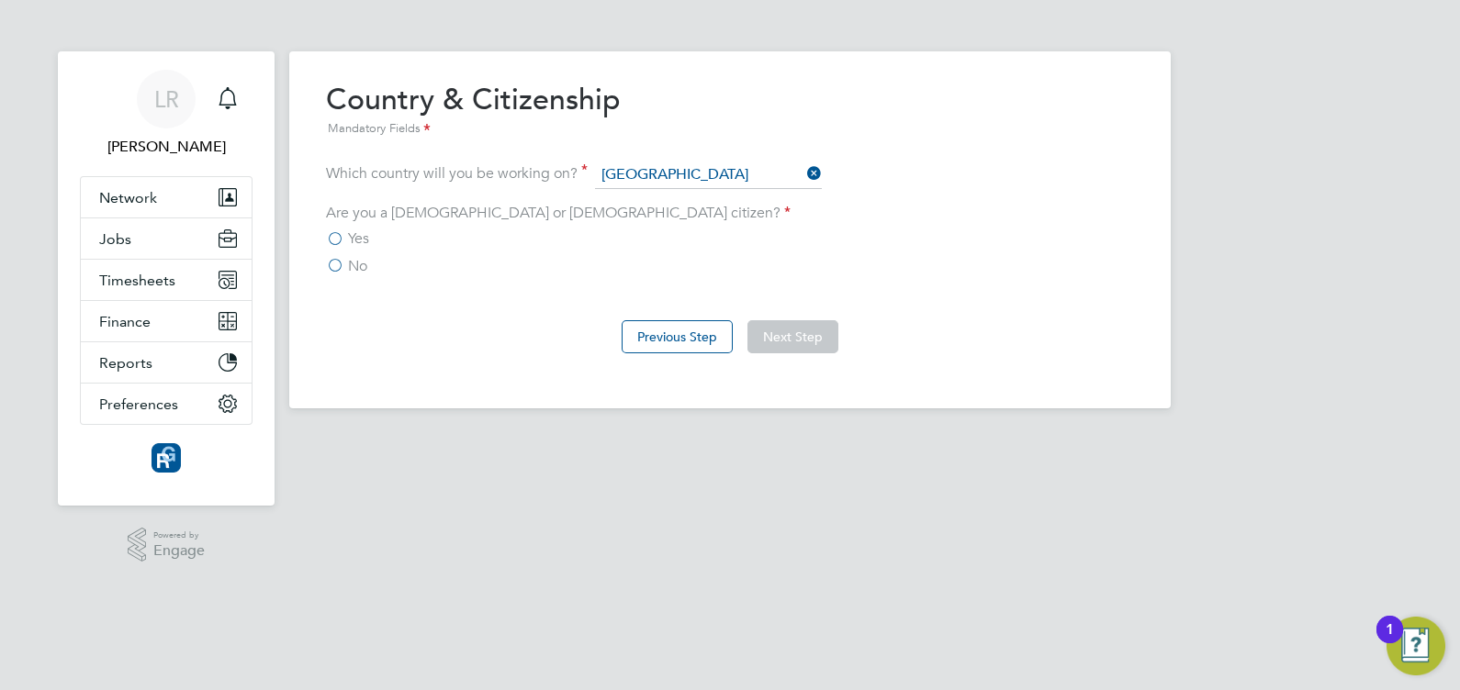
click at [329, 230] on label "Yes" at bounding box center [347, 239] width 43 height 18
click at [0, 0] on input "Yes" at bounding box center [0, 0] width 0 height 0
click at [329, 230] on label "Yes" at bounding box center [347, 239] width 43 height 18
click at [0, 0] on input "Yes" at bounding box center [0, 0] width 0 height 0
click at [785, 326] on button "Next Step" at bounding box center [792, 336] width 91 height 33
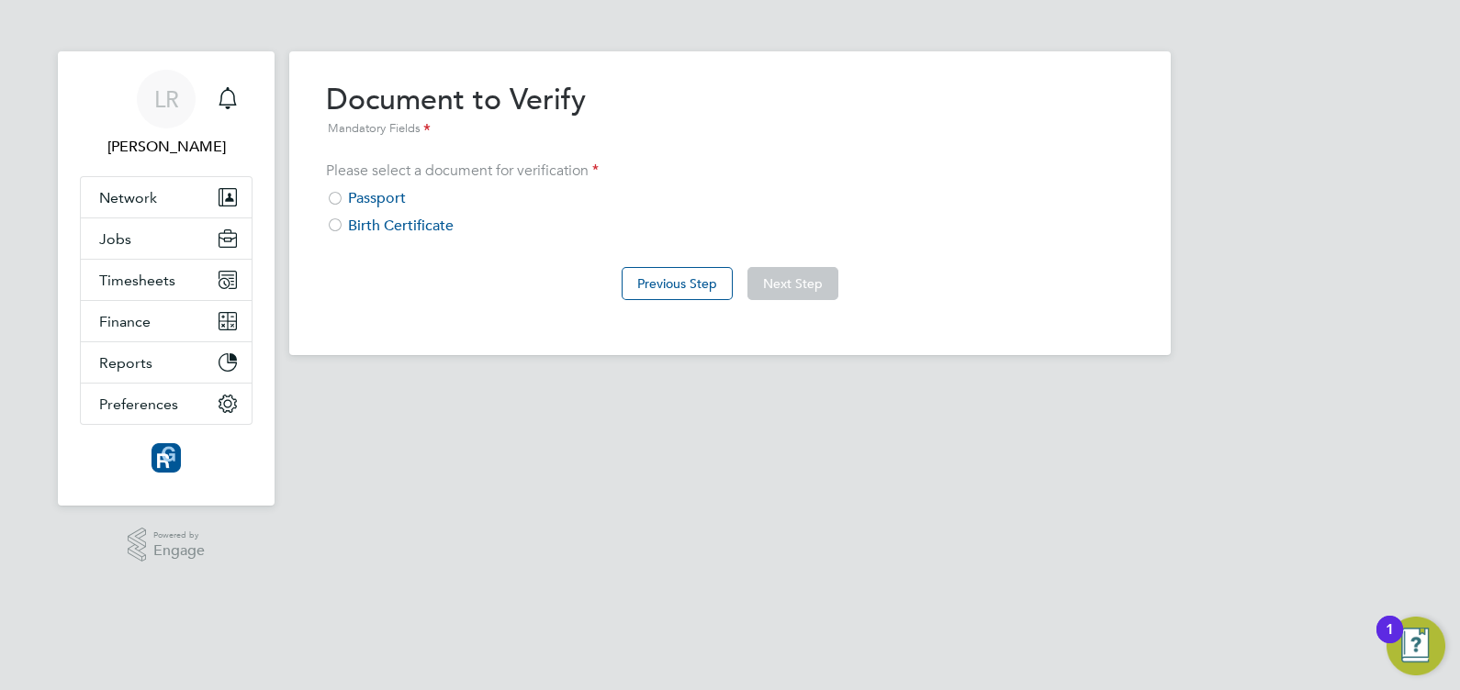
click at [338, 191] on div at bounding box center [335, 200] width 18 height 18
click at [776, 279] on button "Next Step" at bounding box center [792, 283] width 91 height 33
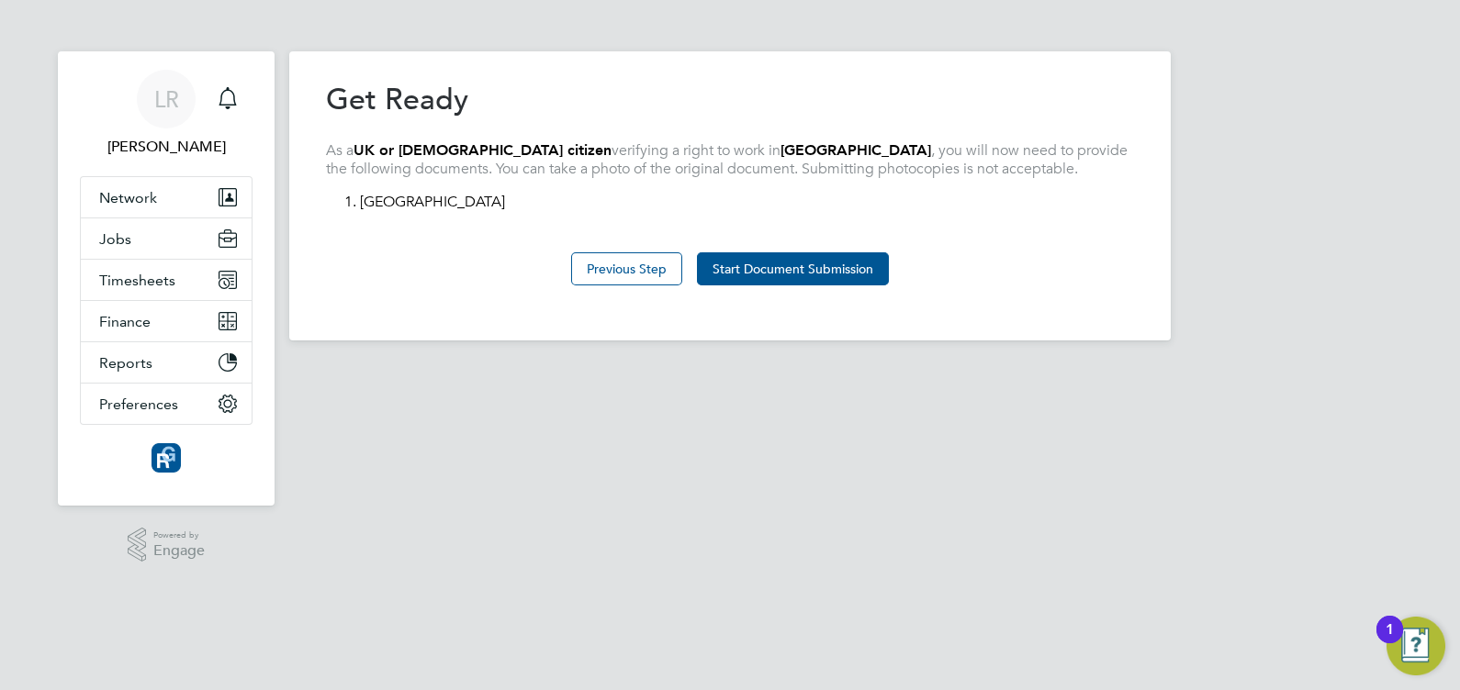
click at [776, 279] on button "Start Document Submission" at bounding box center [793, 268] width 192 height 33
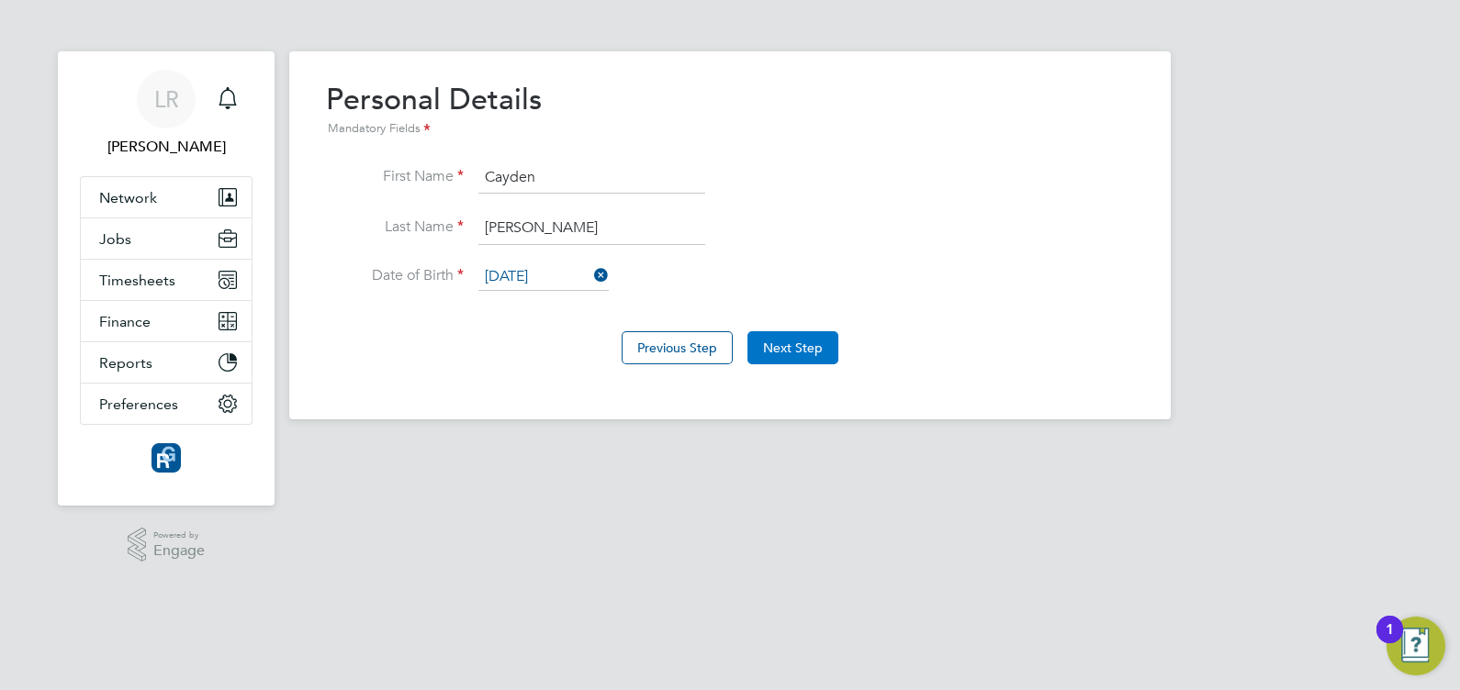
click at [829, 345] on button "Next Step" at bounding box center [792, 347] width 91 height 33
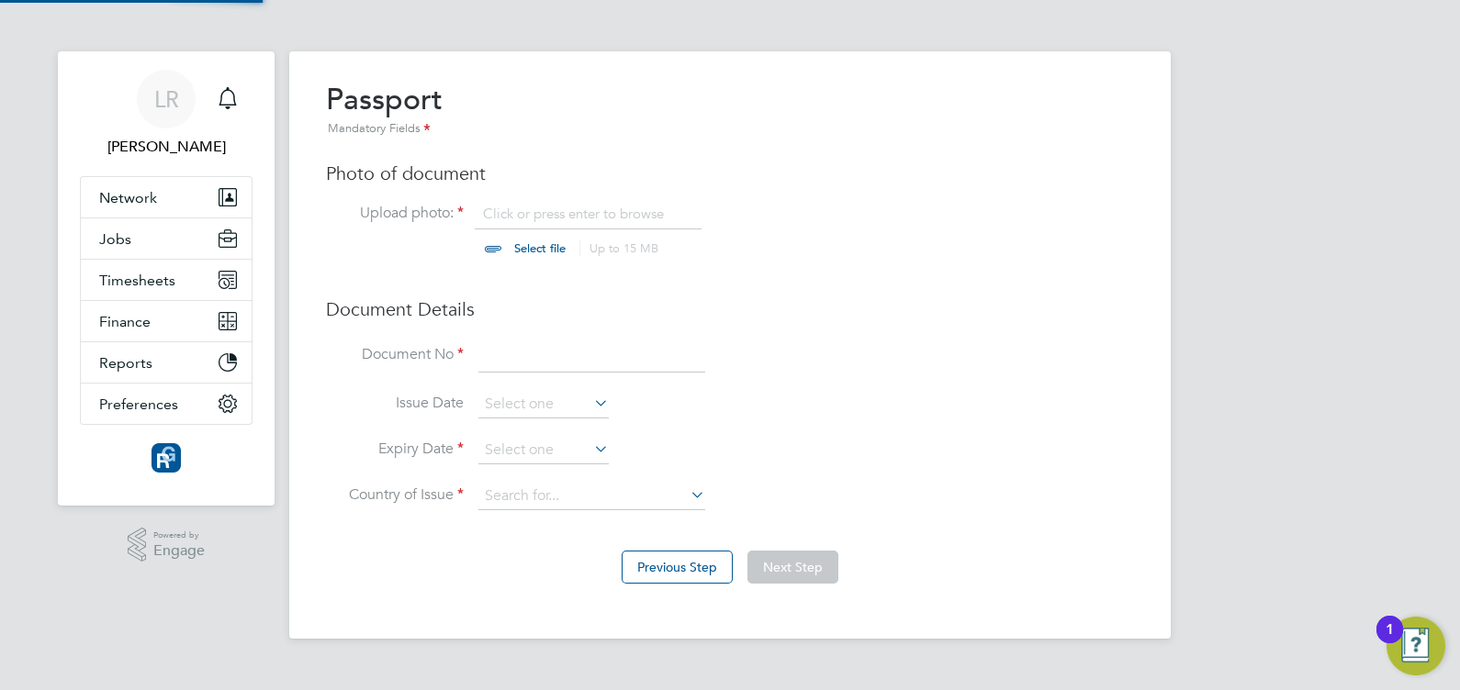
scroll to position [24, 227]
click at [513, 355] on input at bounding box center [591, 356] width 227 height 33
type input "137927426"
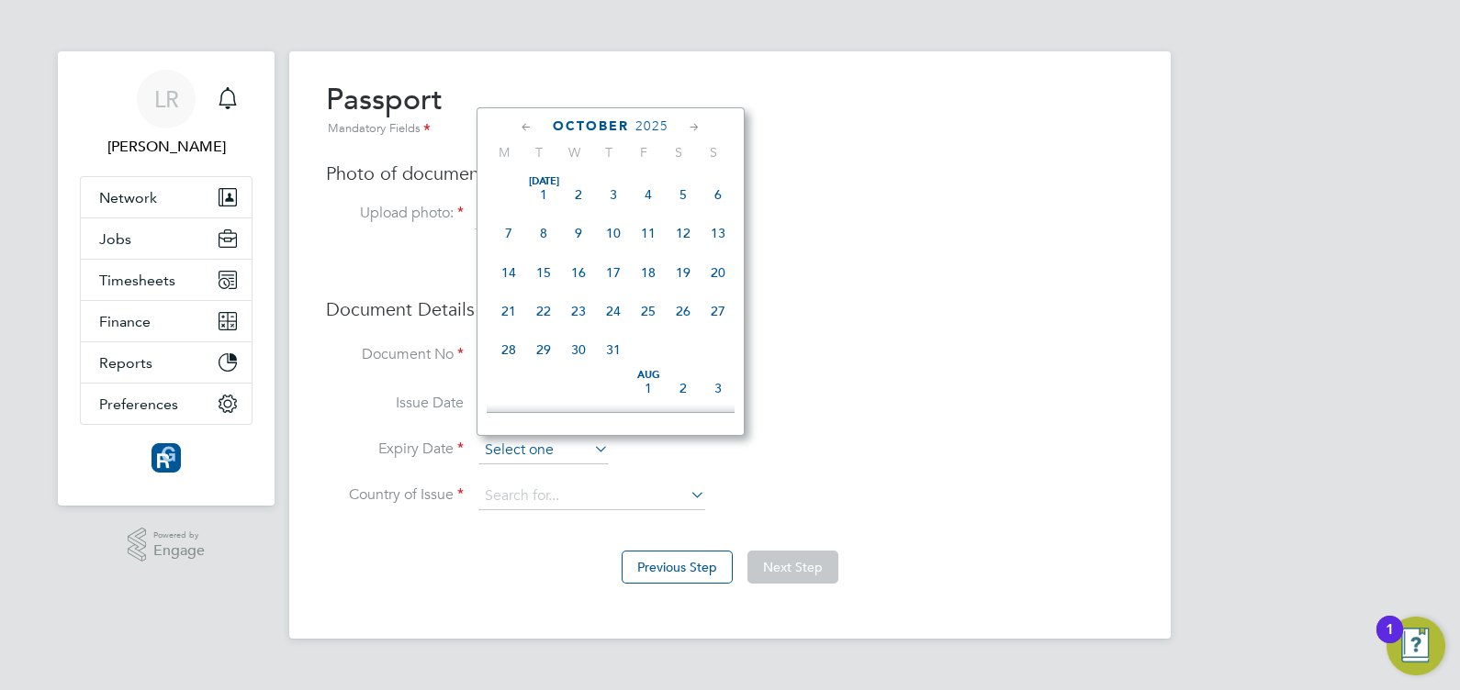
scroll to position [523, 0]
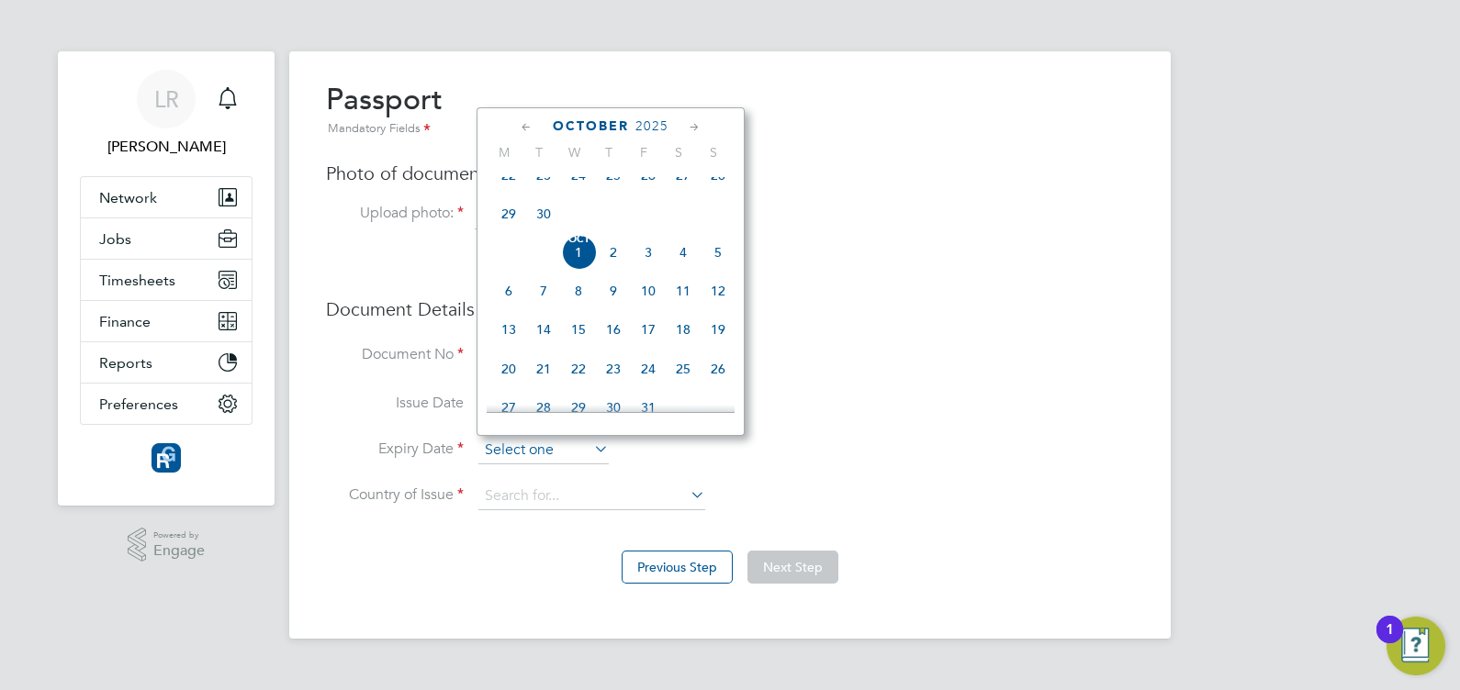
click at [553, 450] on input at bounding box center [543, 451] width 130 height 28
click at [654, 122] on span "2025" at bounding box center [651, 126] width 33 height 16
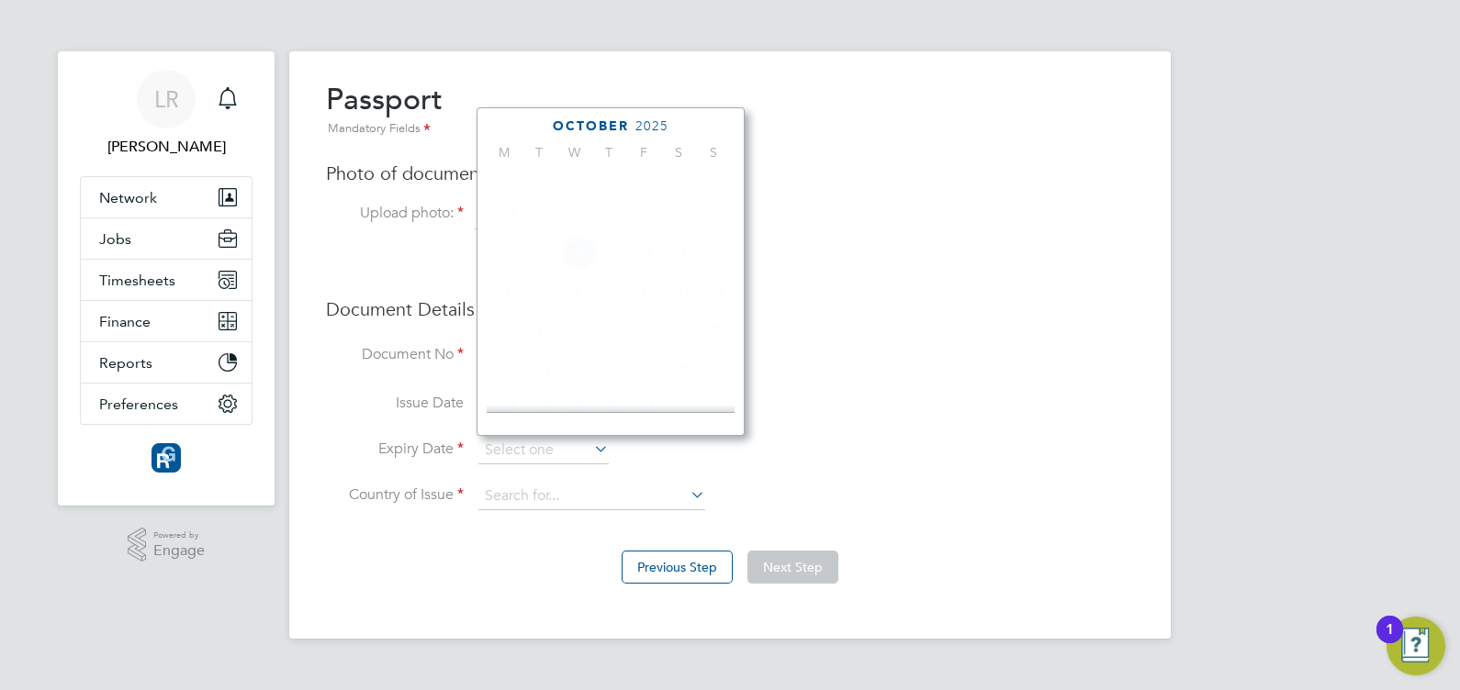
scroll to position [495, 0]
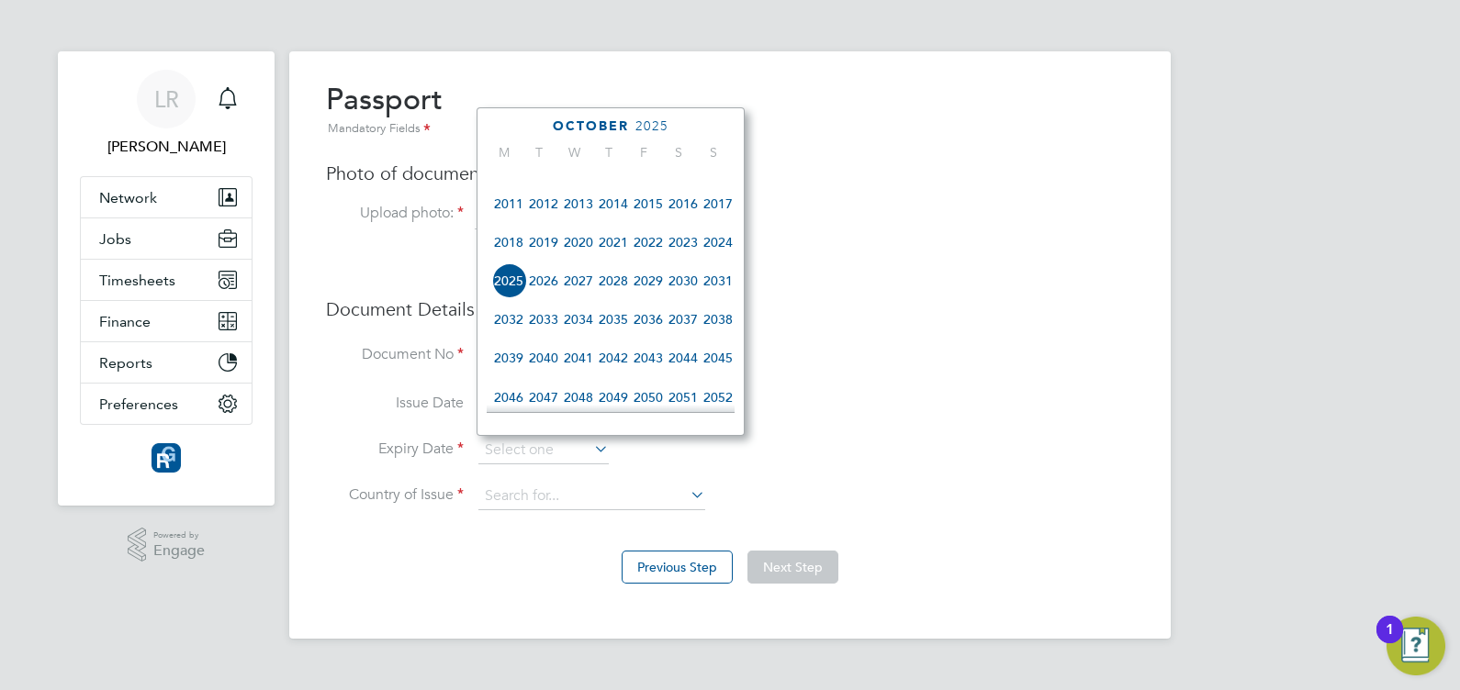
click at [555, 337] on span "2033" at bounding box center [543, 319] width 35 height 35
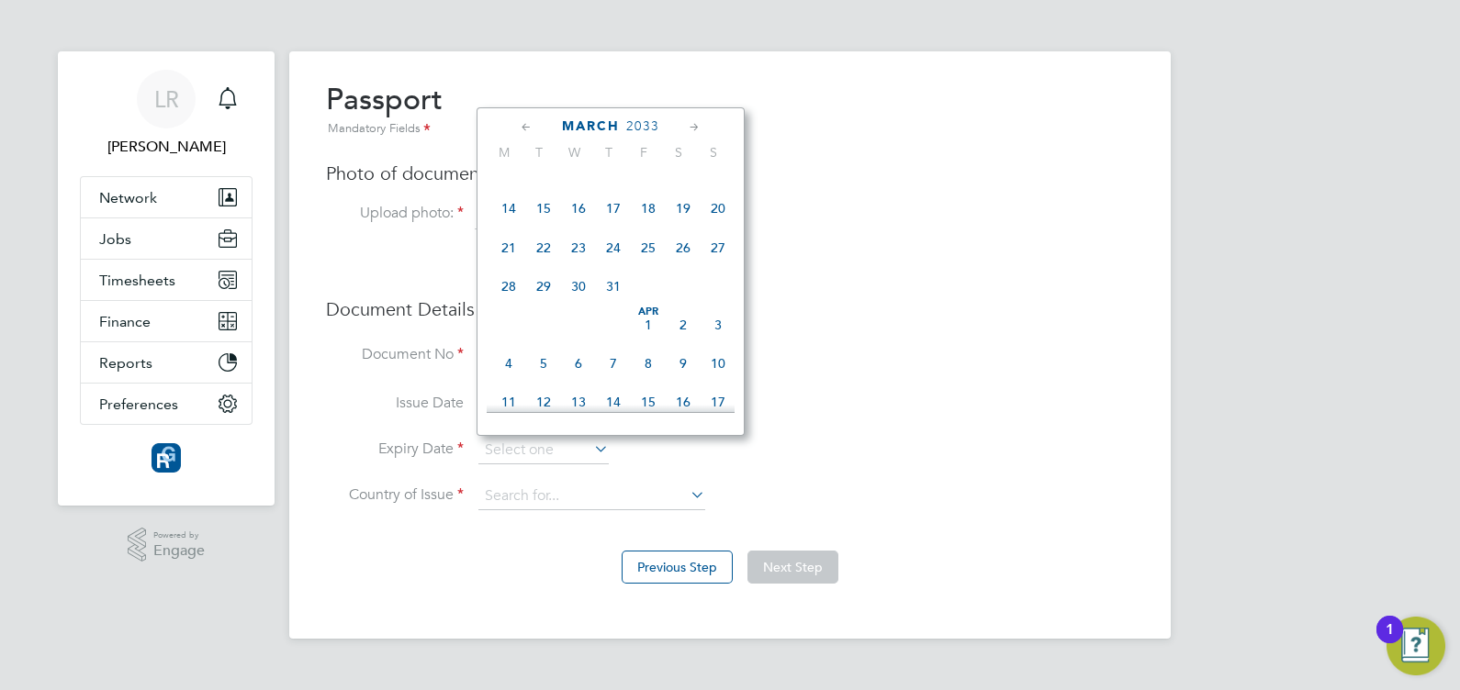
scroll to position [254, 0]
click at [681, 344] on span "2" at bounding box center [683, 327] width 35 height 35
type input "02 Apr 2033"
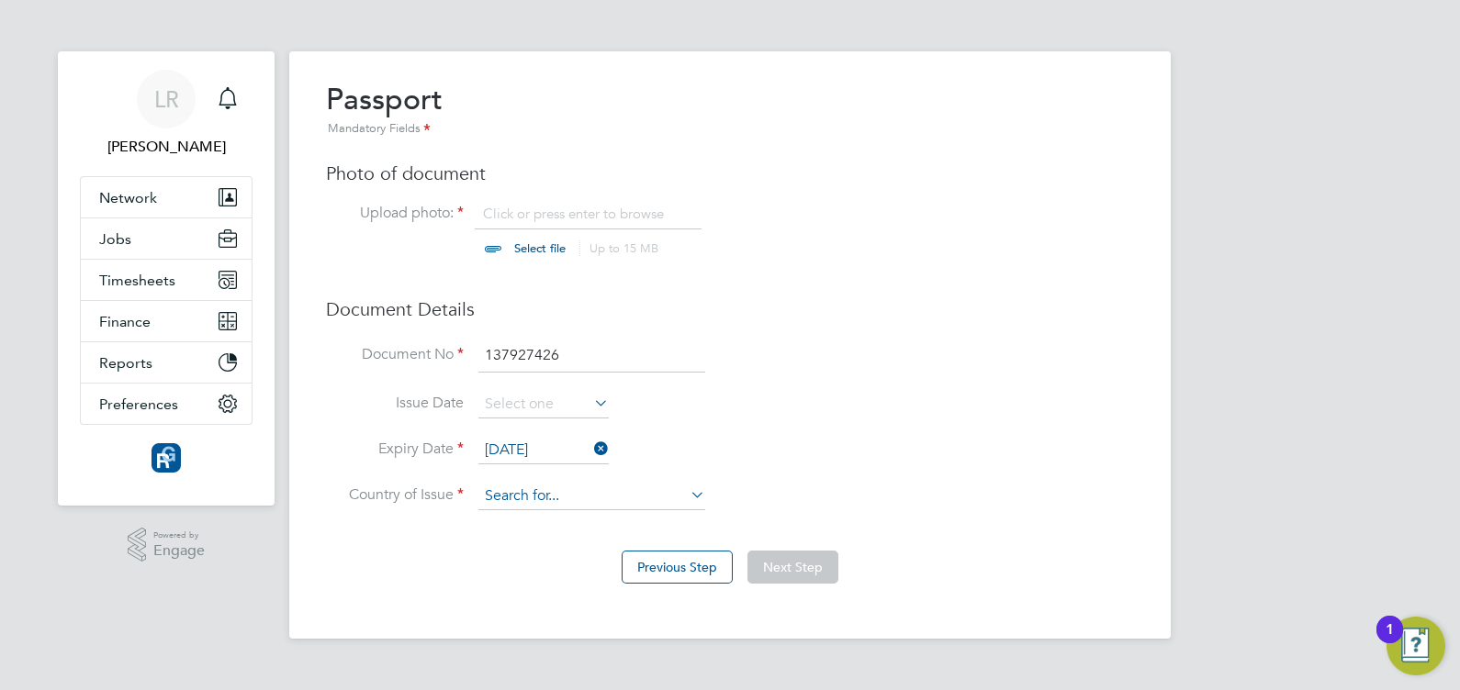
click at [583, 496] on input at bounding box center [591, 497] width 227 height 28
click at [577, 569] on li "United Kingdom" at bounding box center [607, 572] width 258 height 25
type input "United Kingdom"
click at [530, 251] on input "file" at bounding box center [557, 232] width 288 height 55
type input "C:\fakepath\cayden passport.jpg"
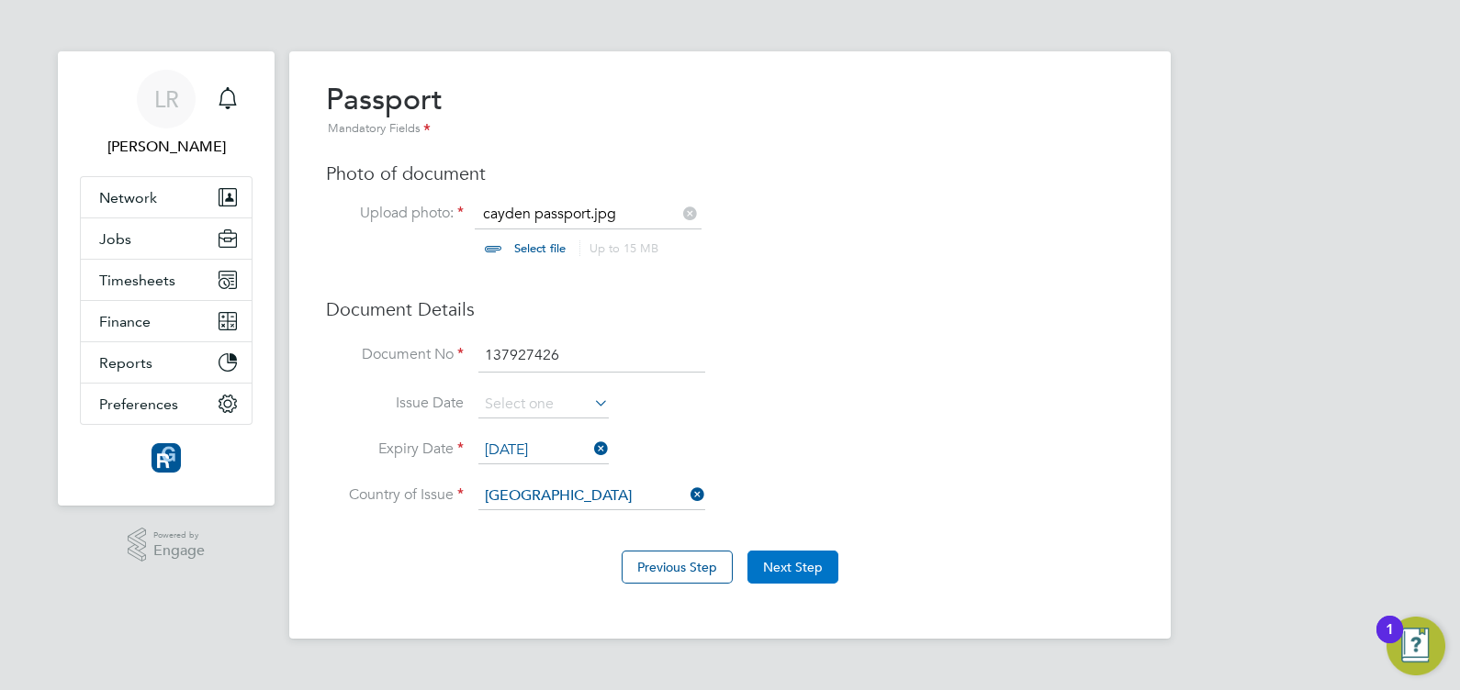
click at [807, 573] on button "Next Step" at bounding box center [792, 567] width 91 height 33
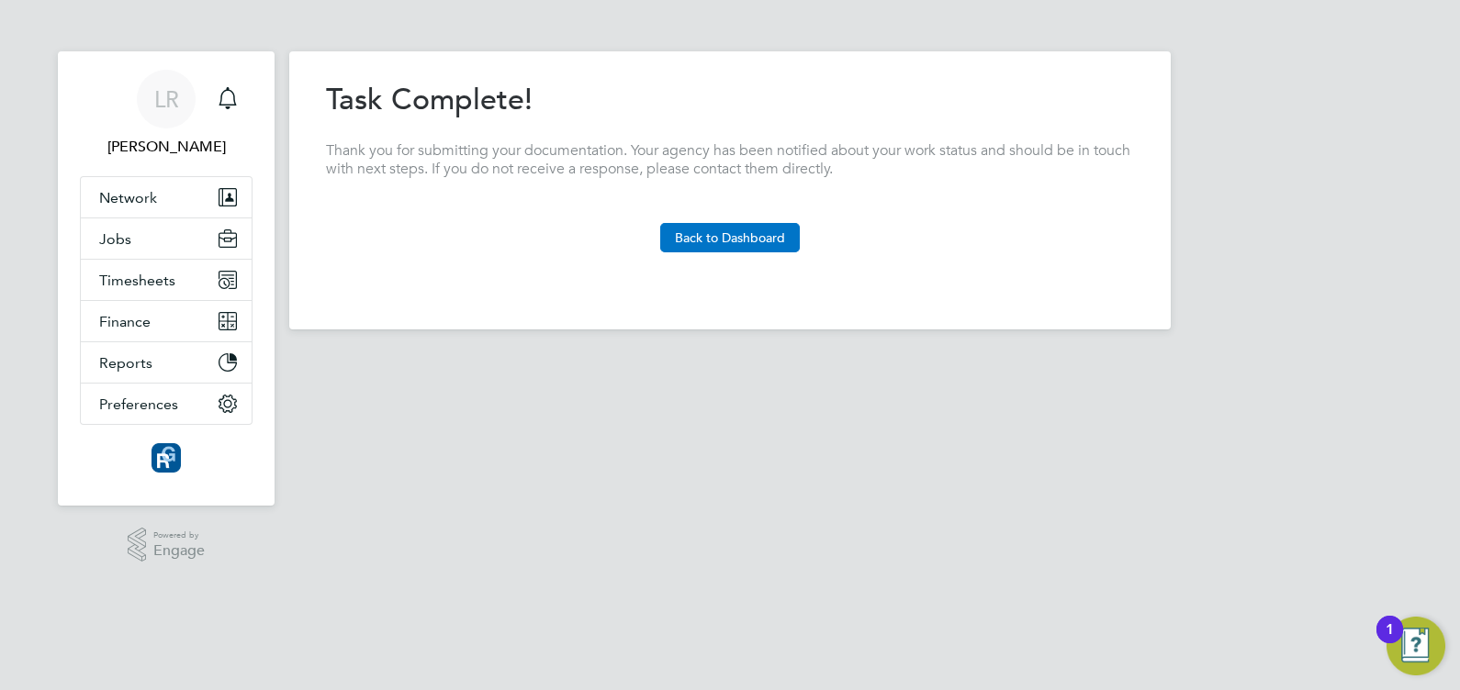
click at [733, 231] on button "Back to Dashboard" at bounding box center [730, 237] width 140 height 29
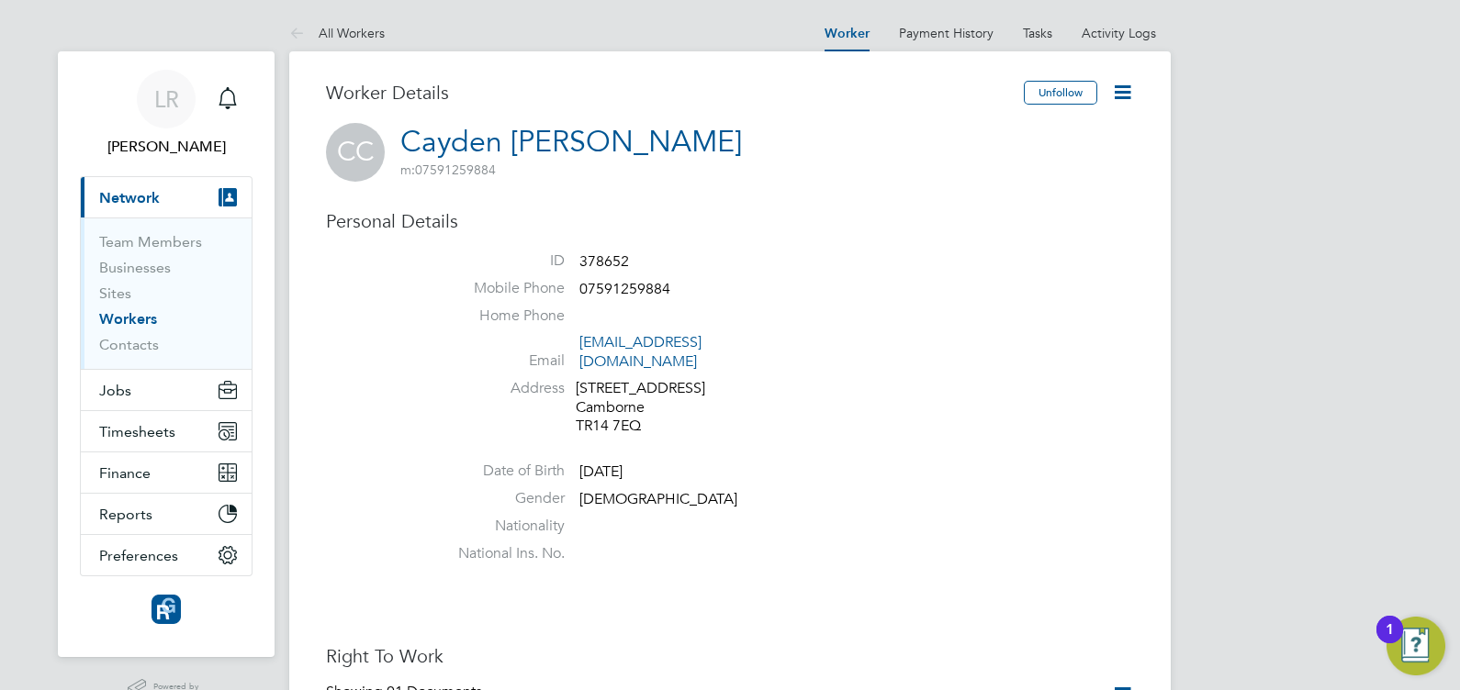
click at [1123, 100] on icon at bounding box center [1122, 92] width 23 height 23
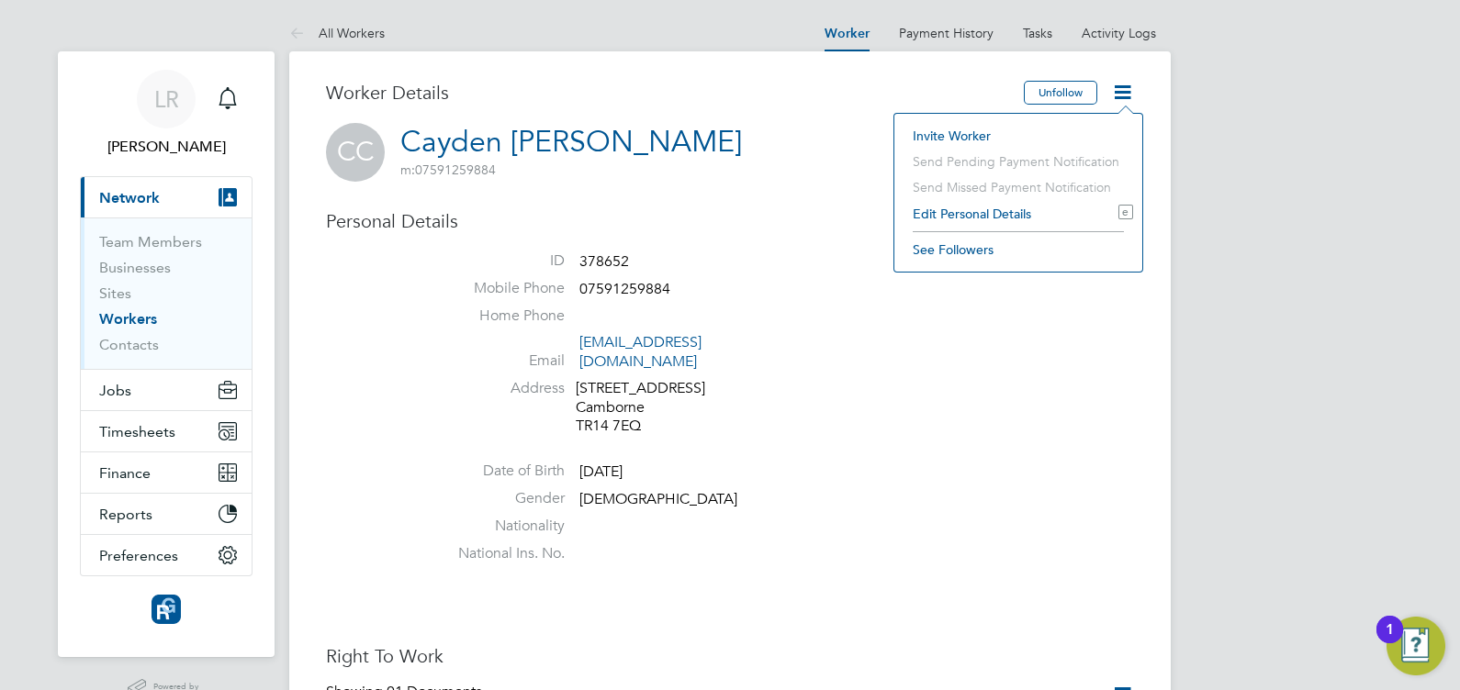
click at [971, 215] on li "Edit Personal Details e" at bounding box center [1018, 214] width 230 height 26
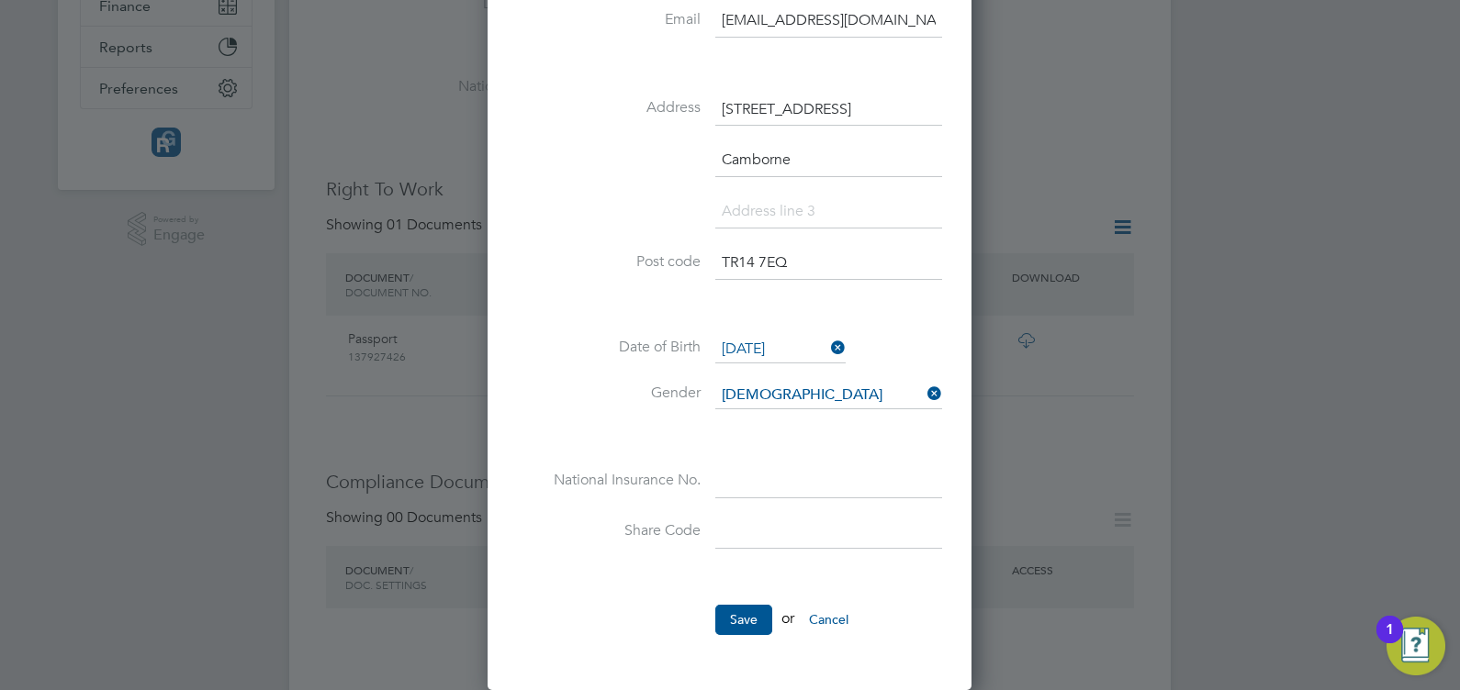
scroll to position [470, 0]
click at [736, 466] on input at bounding box center [828, 479] width 227 height 33
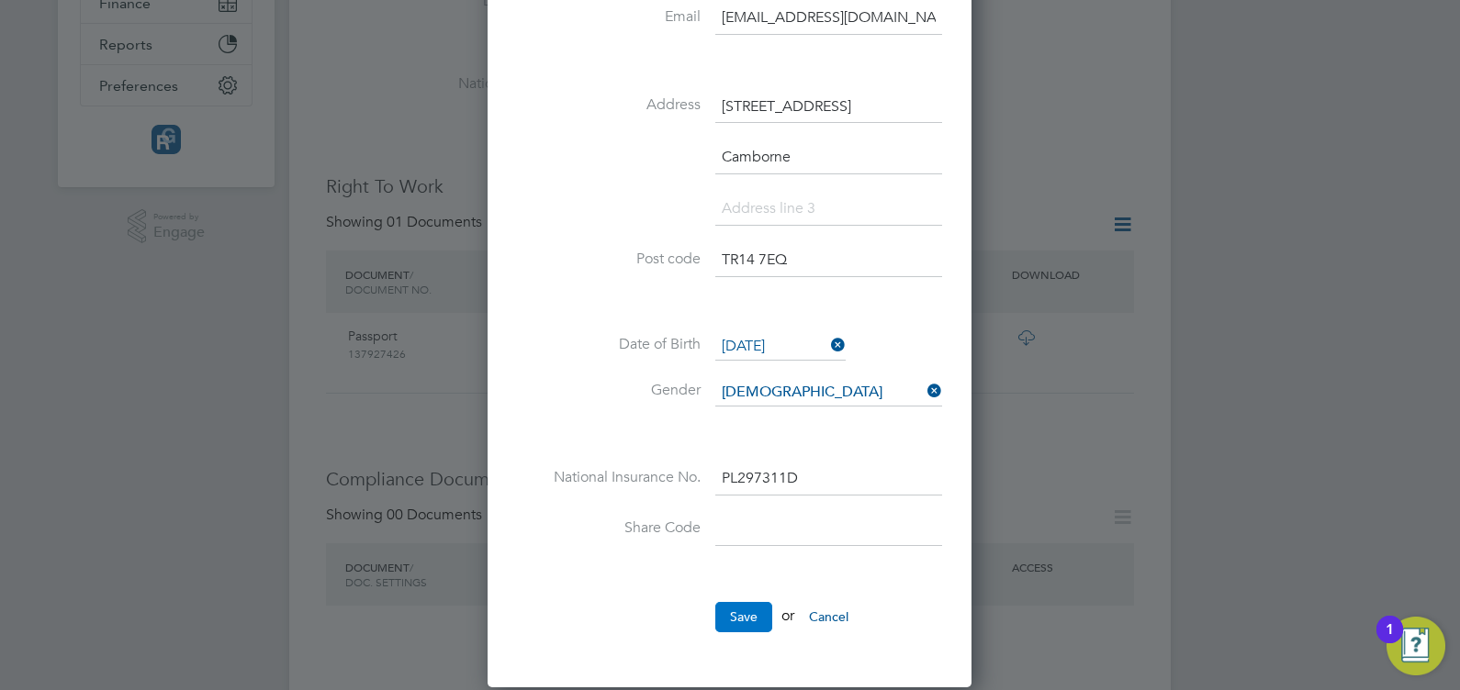
type input "PL 29 73 11 D"
click at [742, 622] on button "Save" at bounding box center [743, 616] width 57 height 29
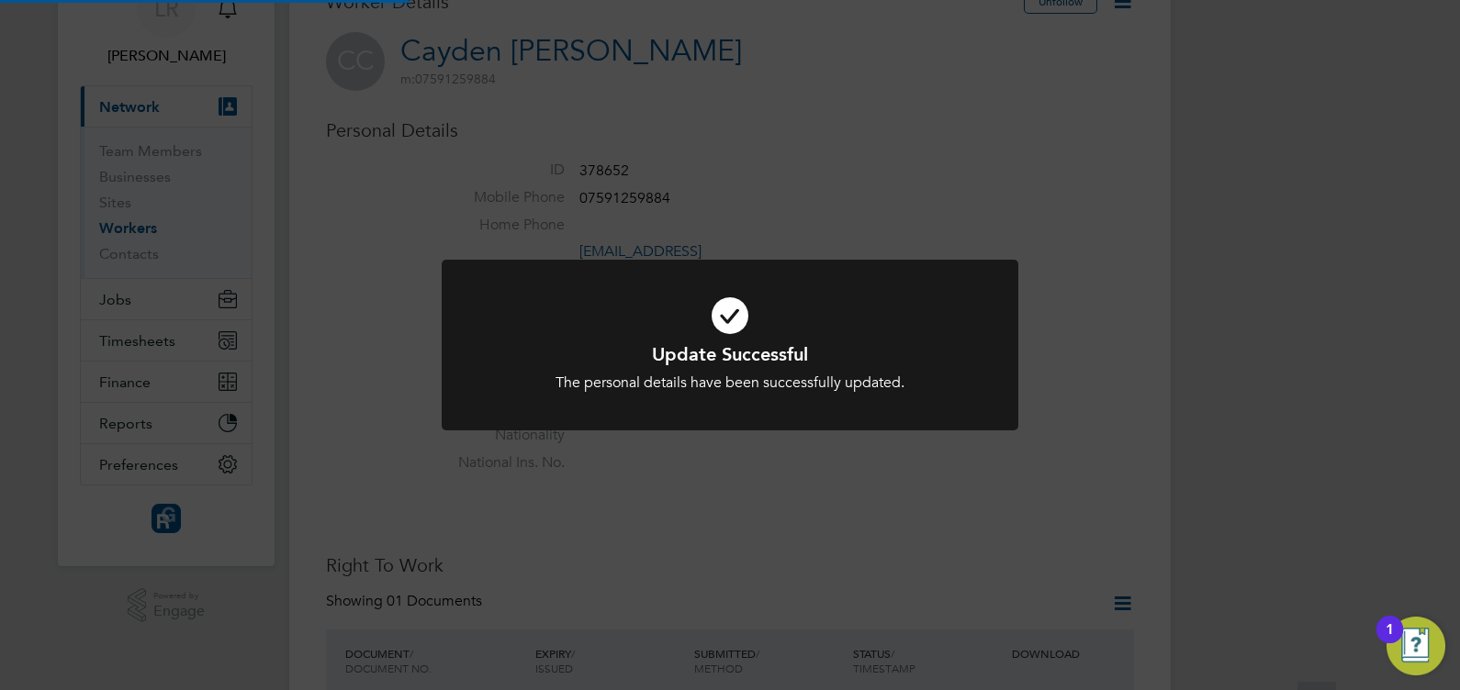
scroll to position [0, 0]
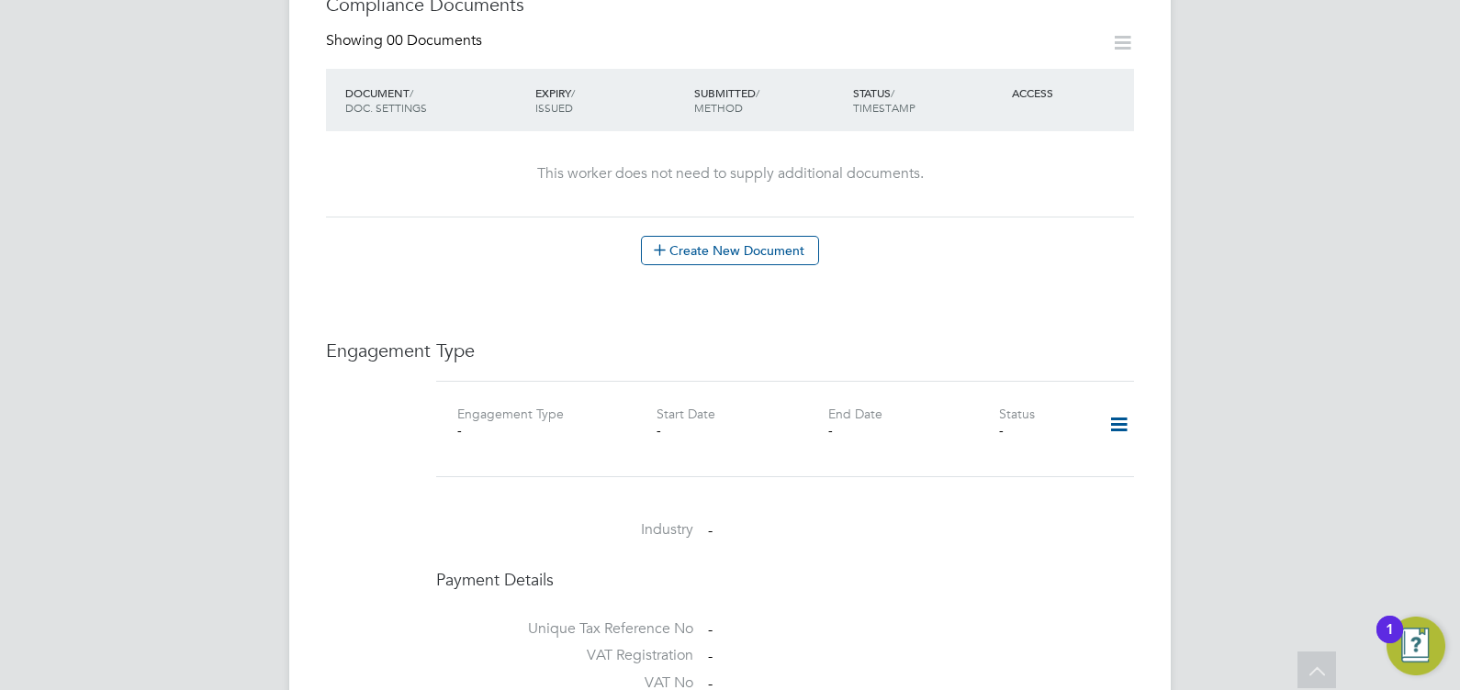
scroll to position [1051, 0]
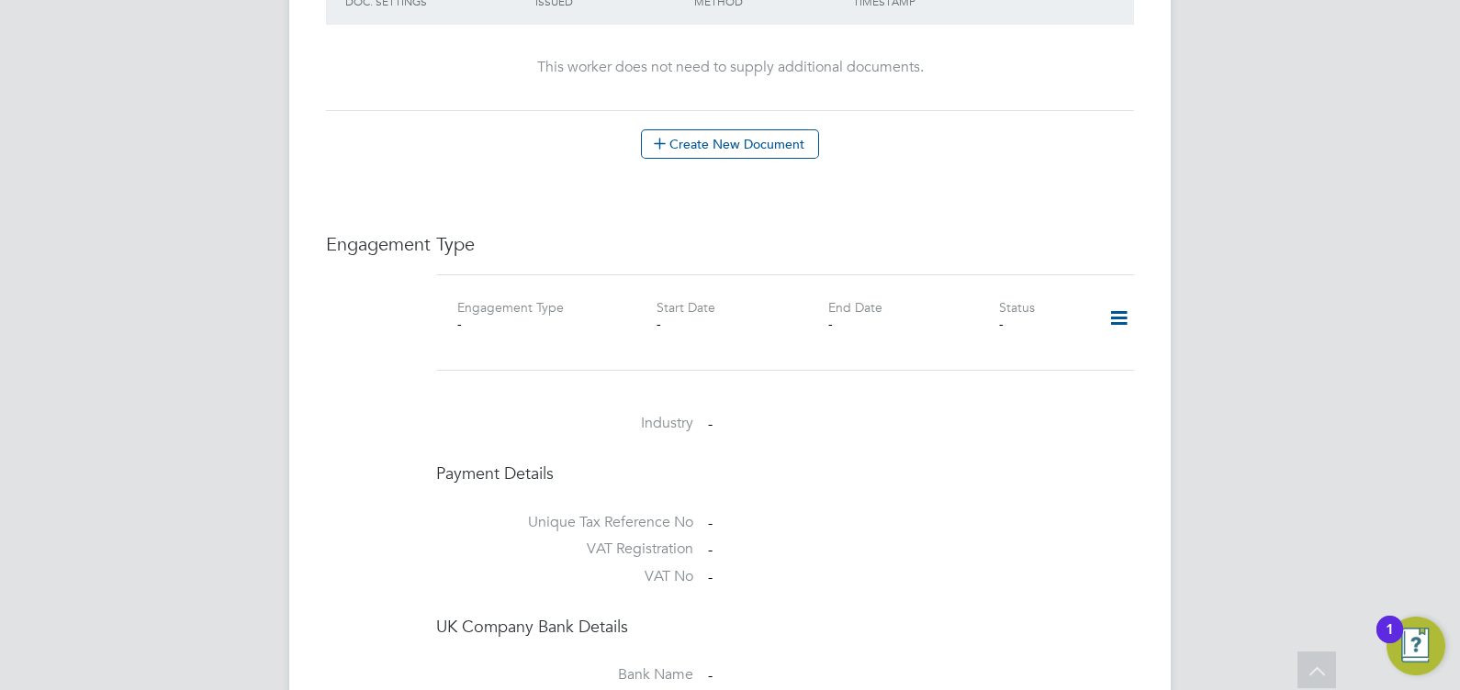
click at [1118, 298] on icon at bounding box center [1119, 318] width 32 height 42
click at [995, 376] on li "Add Engagement Type" at bounding box center [1025, 378] width 208 height 26
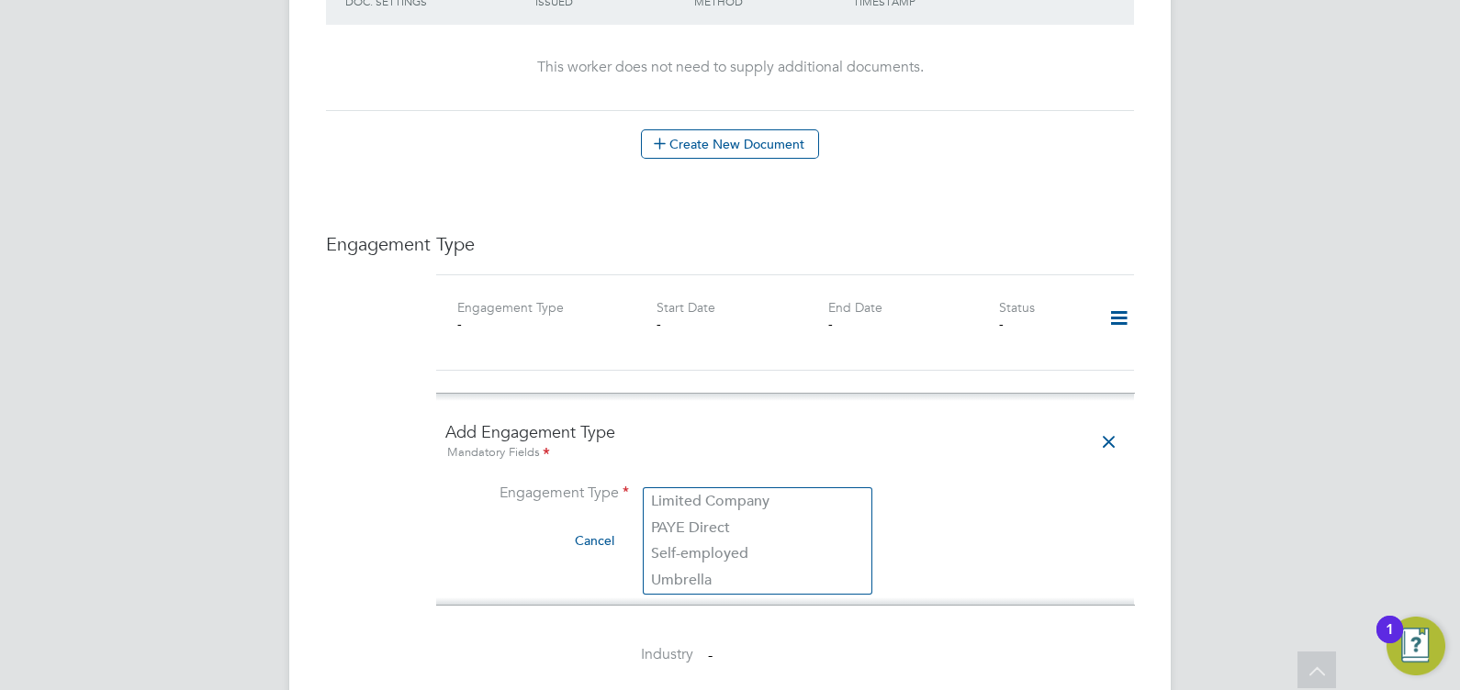
click at [740, 482] on input at bounding box center [757, 495] width 227 height 26
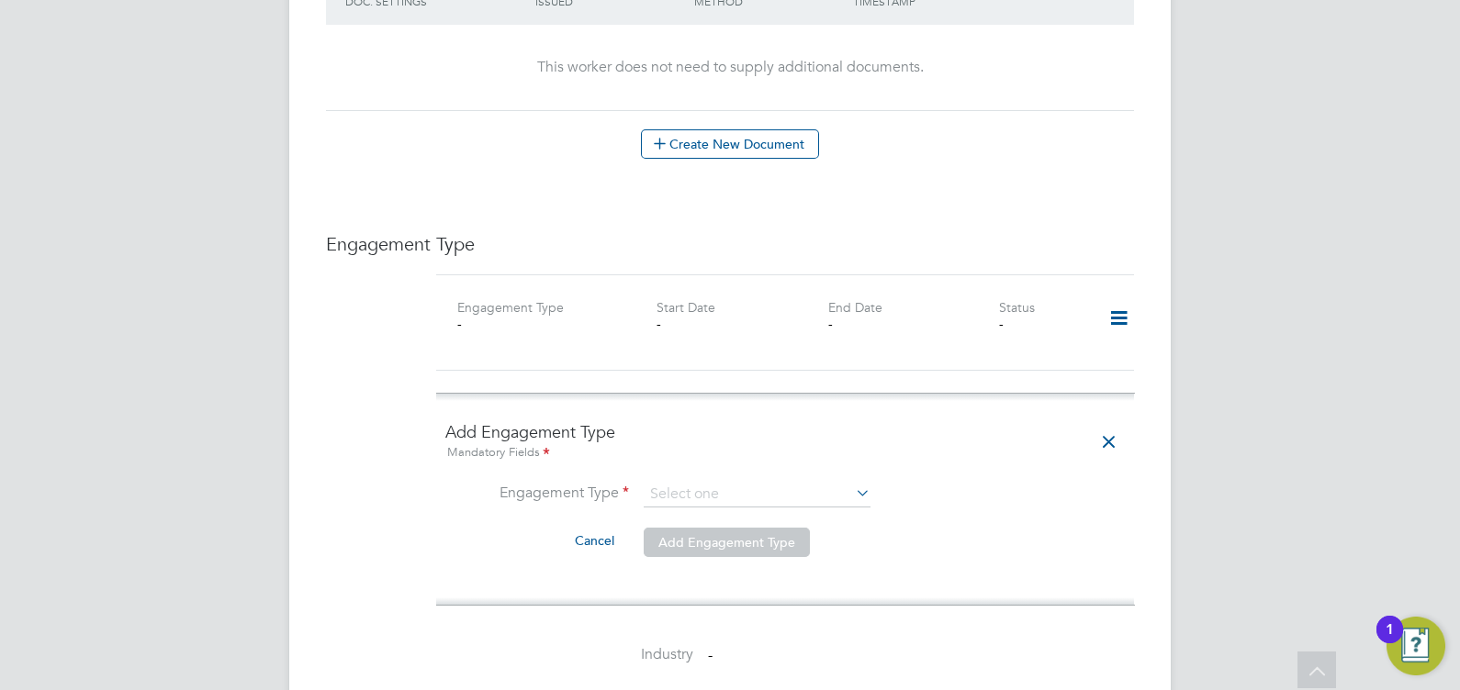
click at [720, 578] on li "Umbrella" at bounding box center [758, 580] width 228 height 27
type input "Umbrella"
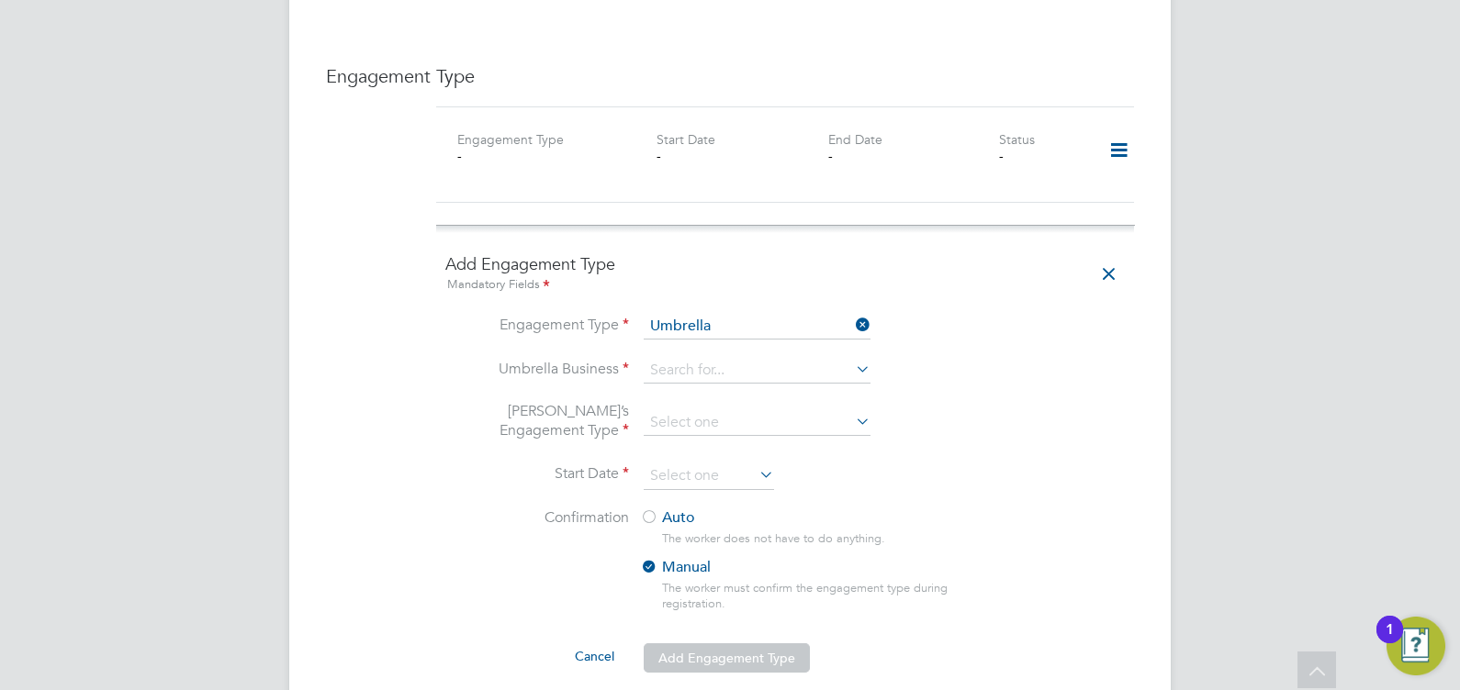
scroll to position [1220, 0]
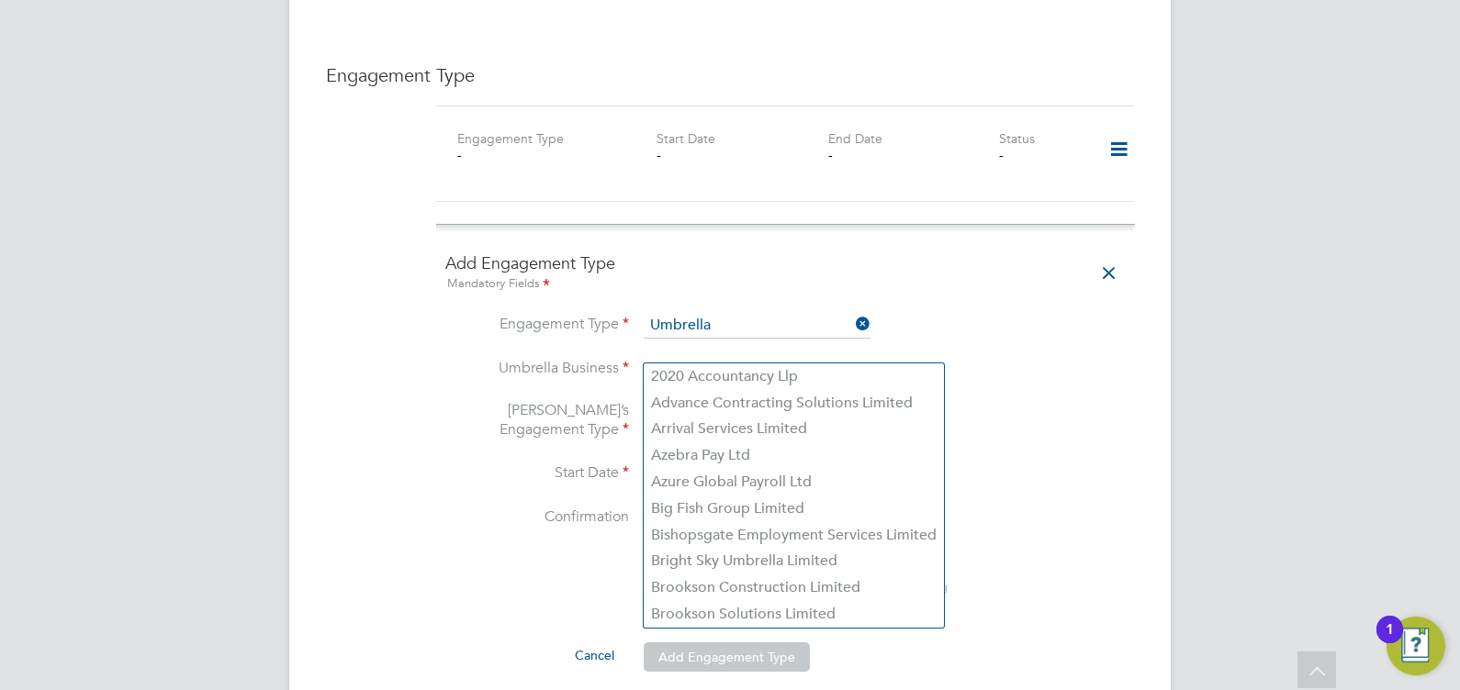
click at [697, 357] on input at bounding box center [757, 370] width 227 height 26
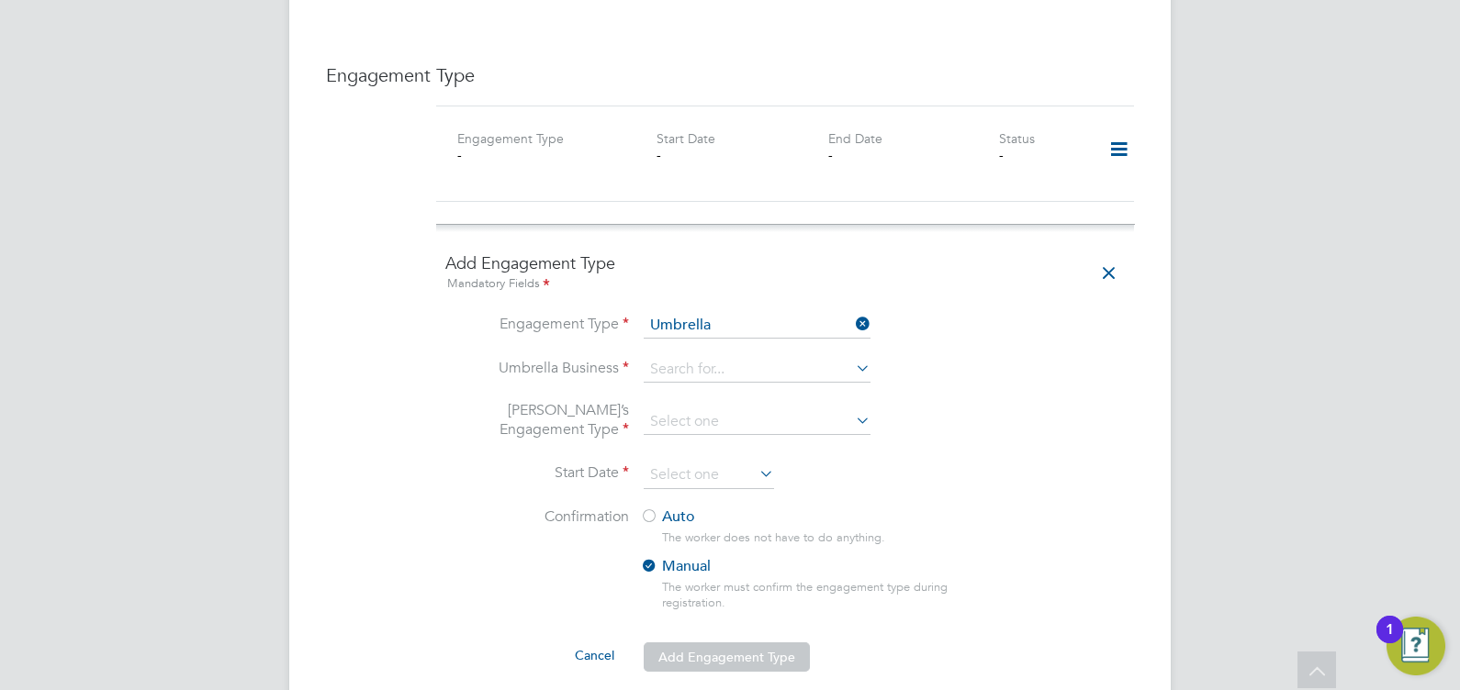
click at [763, 611] on li "Brookson Solutions Limited" at bounding box center [794, 614] width 300 height 27
type input "Brookson Solutions Limited"
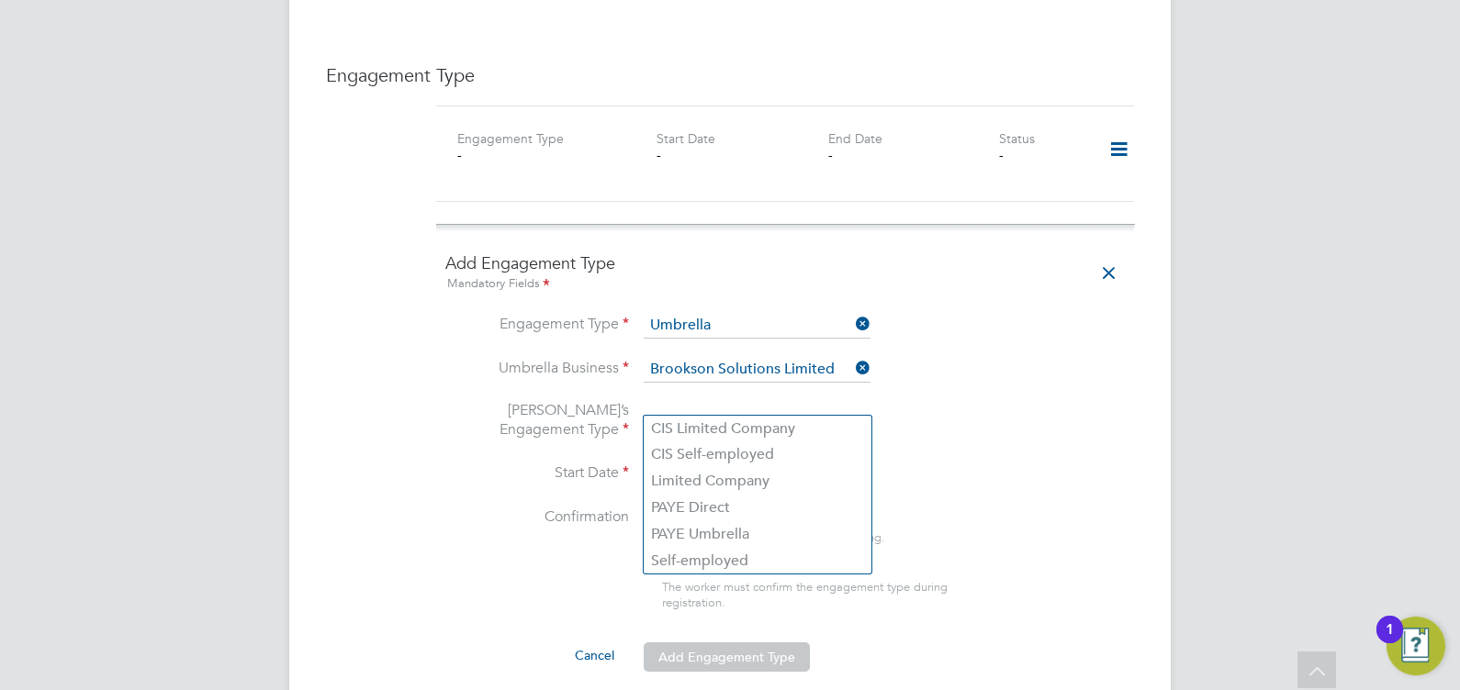
click at [727, 409] on input at bounding box center [757, 422] width 227 height 26
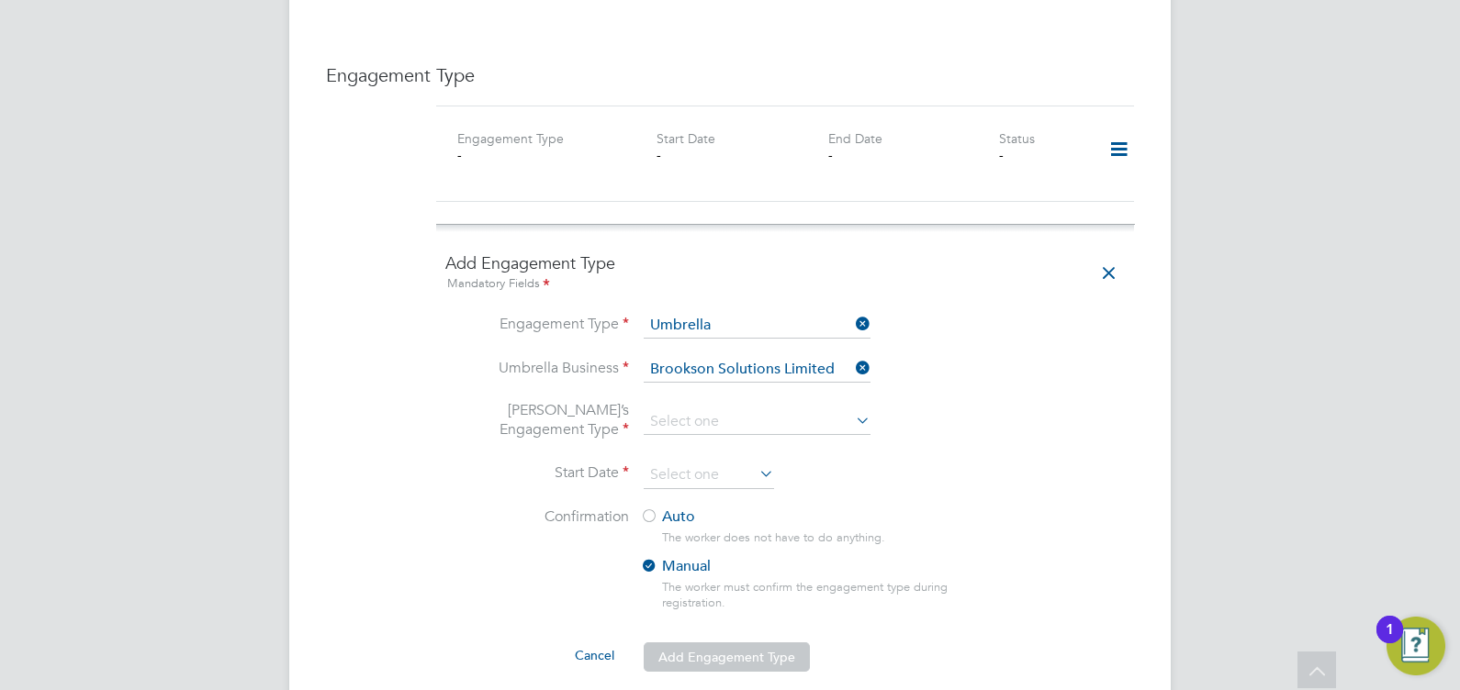
click at [748, 533] on li "PAYE Umbrella" at bounding box center [758, 535] width 228 height 27
type input "PAYE Umbrella"
click at [707, 462] on input at bounding box center [709, 476] width 130 height 28
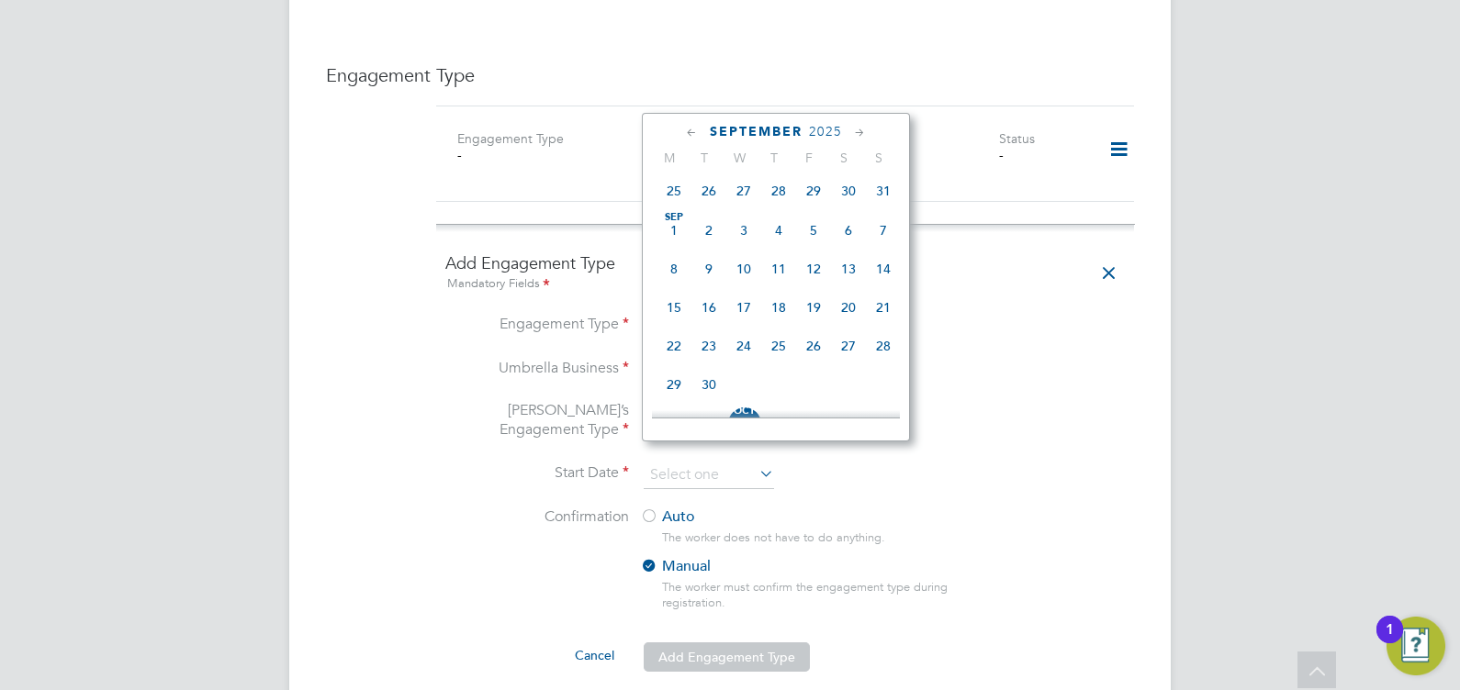
scroll to position [353, 0]
click at [675, 321] on span "15" at bounding box center [673, 311] width 35 height 35
type input "[DATE]"
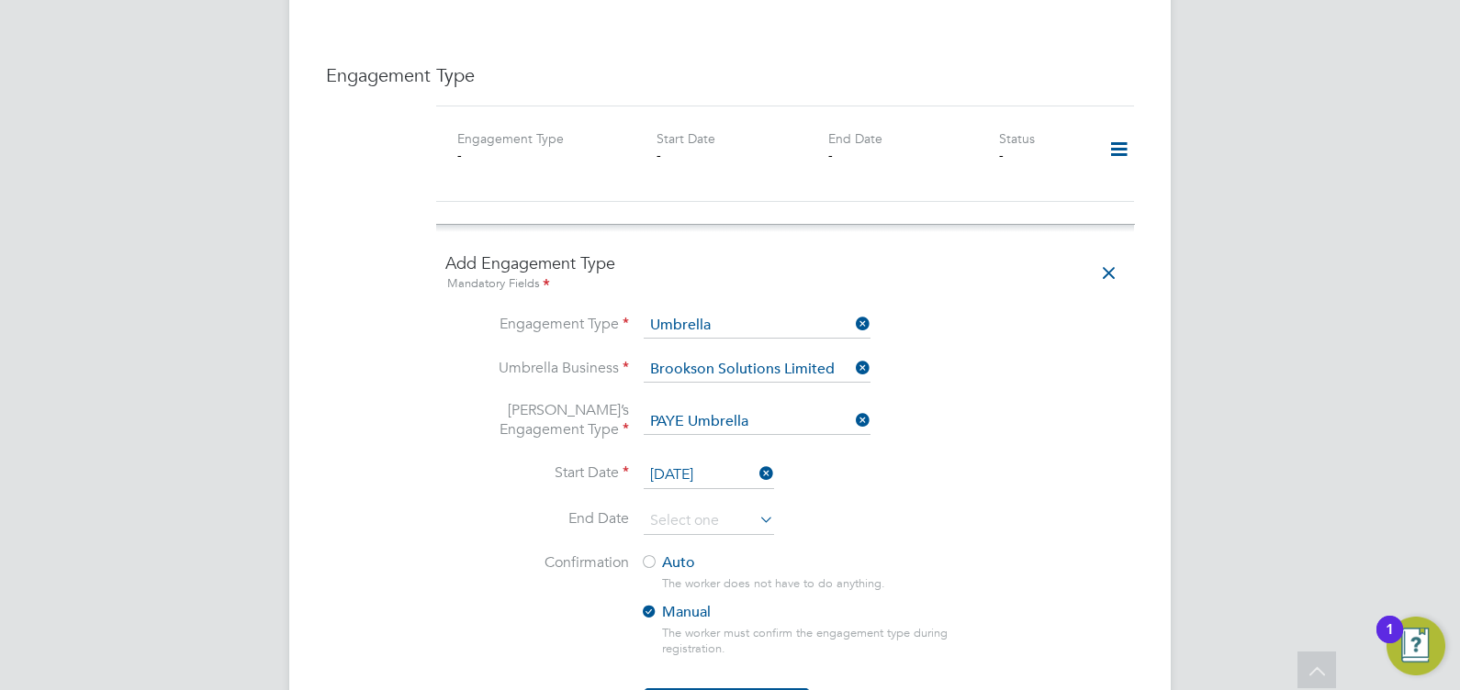
click at [652, 555] on div at bounding box center [649, 564] width 18 height 18
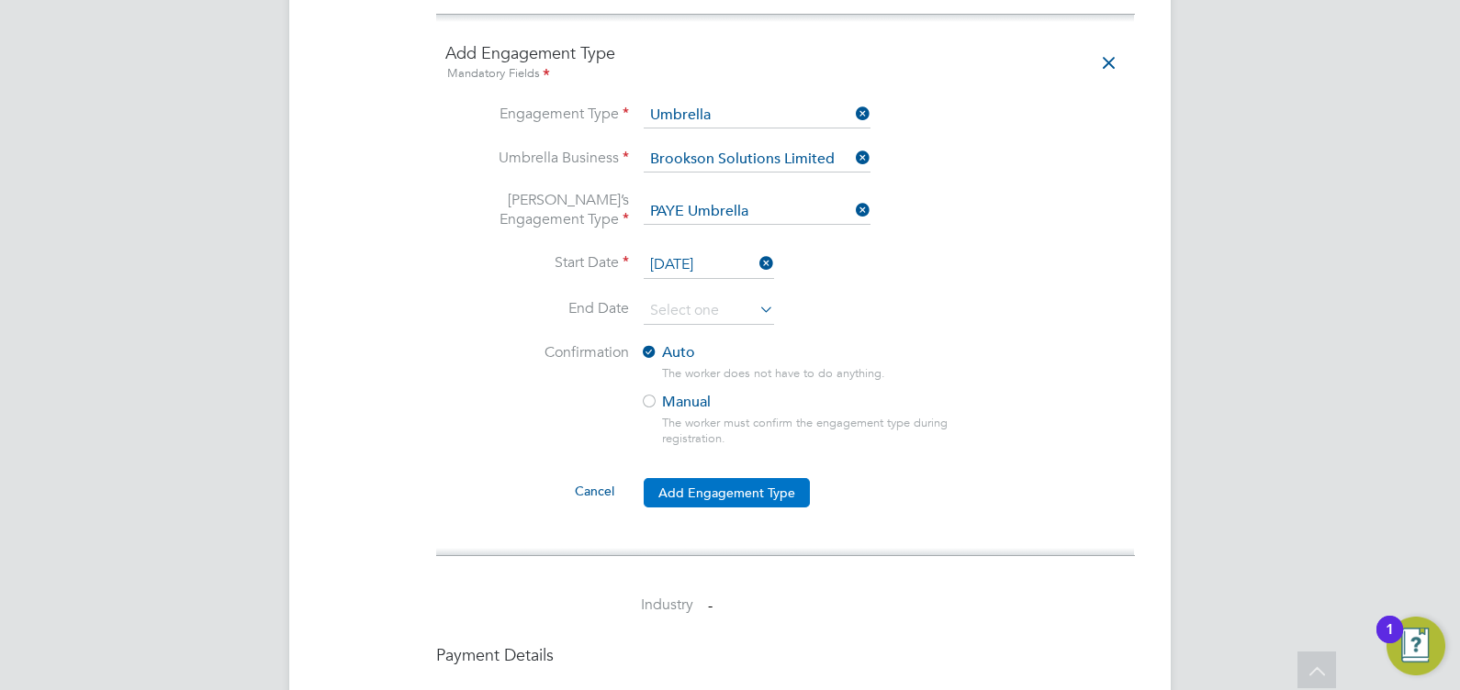
click at [684, 478] on button "Add Engagement Type" at bounding box center [727, 492] width 166 height 29
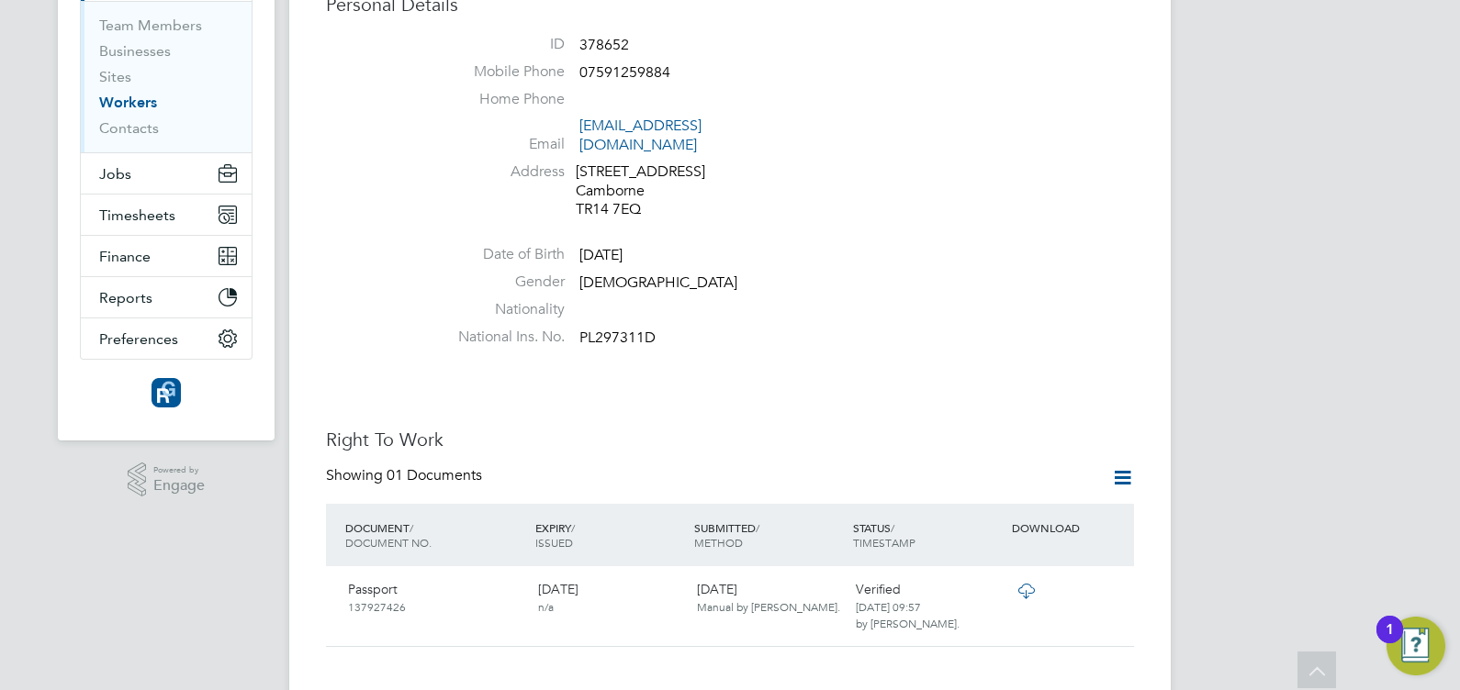
scroll to position [0, 0]
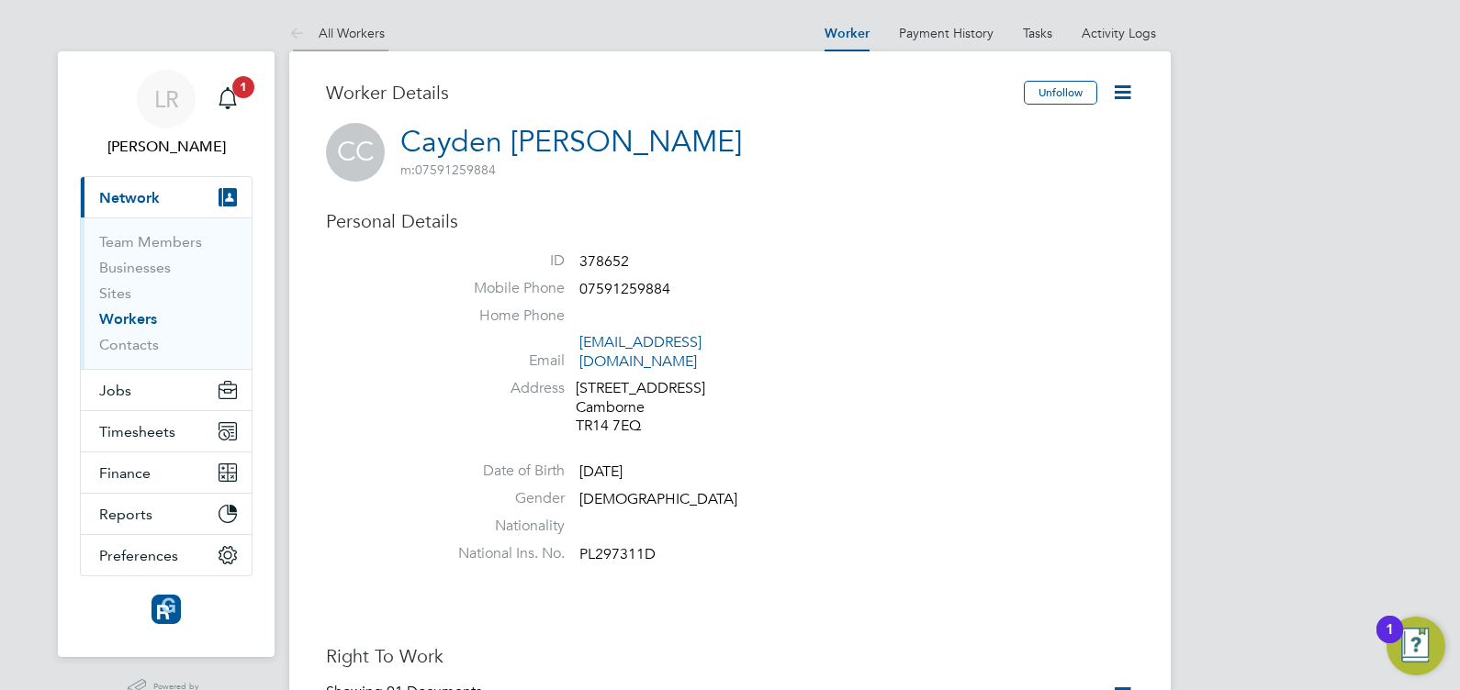
click at [297, 36] on icon at bounding box center [300, 34] width 23 height 23
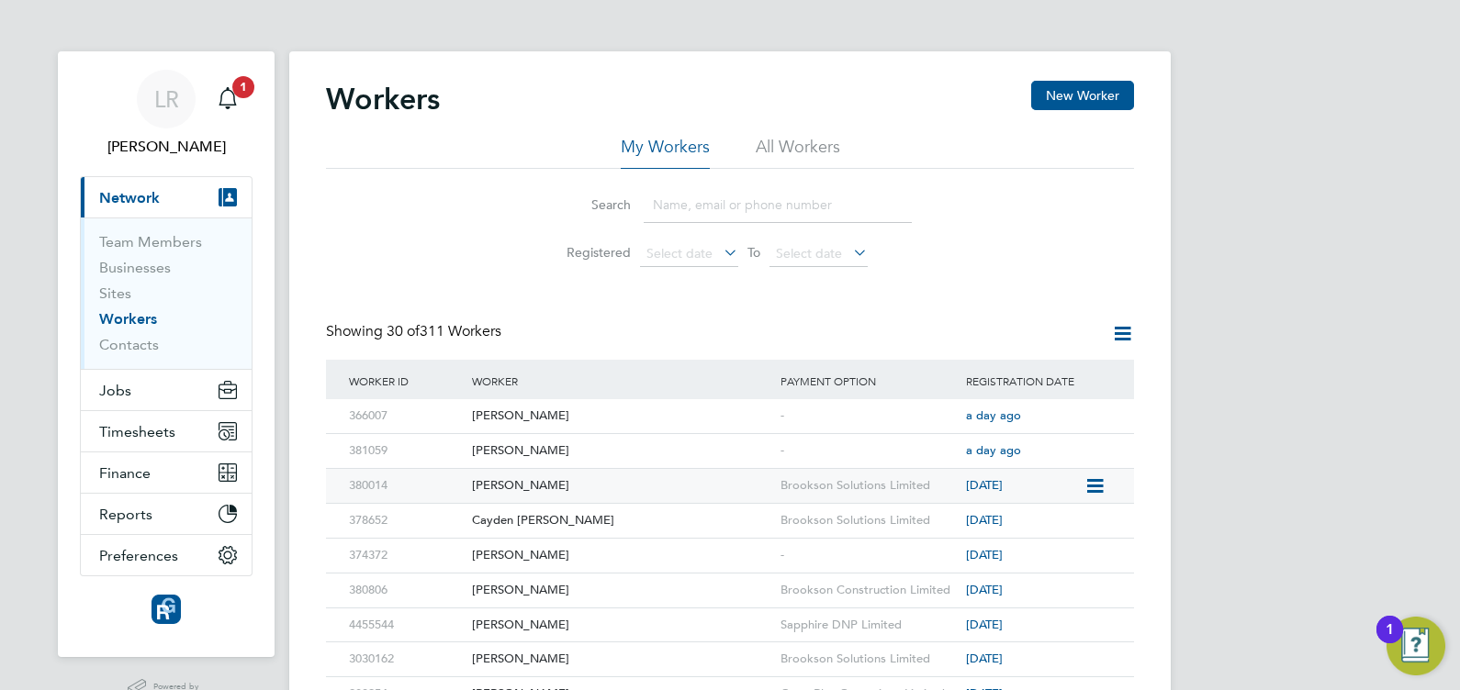
click at [371, 484] on div "380014" at bounding box center [405, 486] width 123 height 34
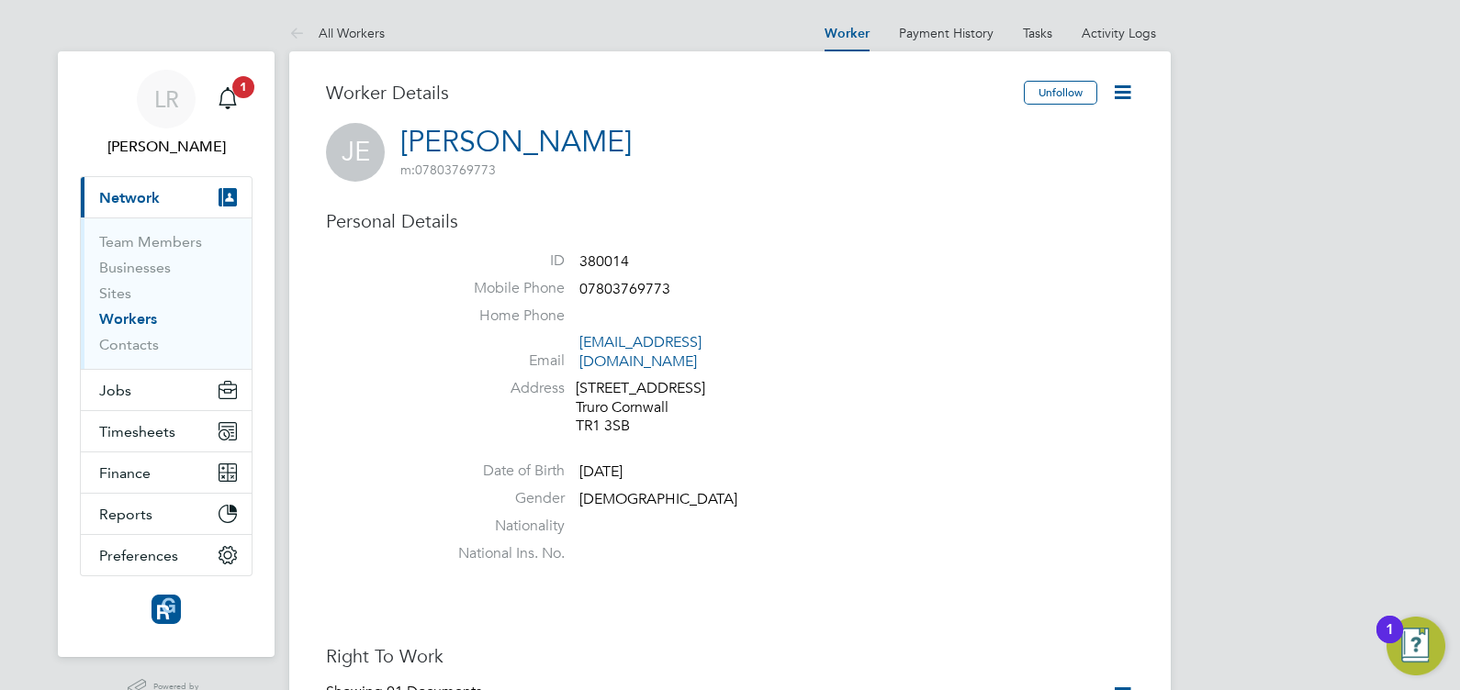
click at [1116, 88] on icon at bounding box center [1122, 92] width 23 height 23
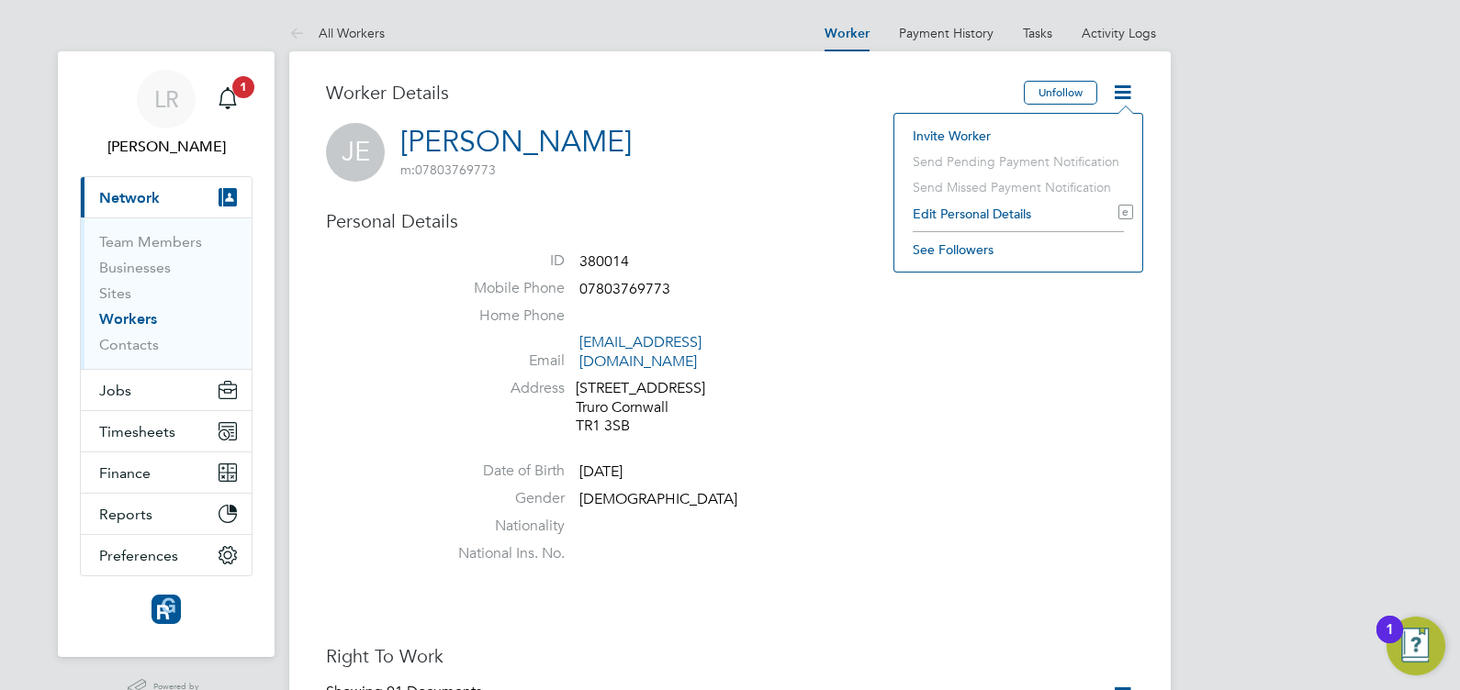
click at [957, 210] on li "Edit Personal Details e" at bounding box center [1018, 214] width 230 height 26
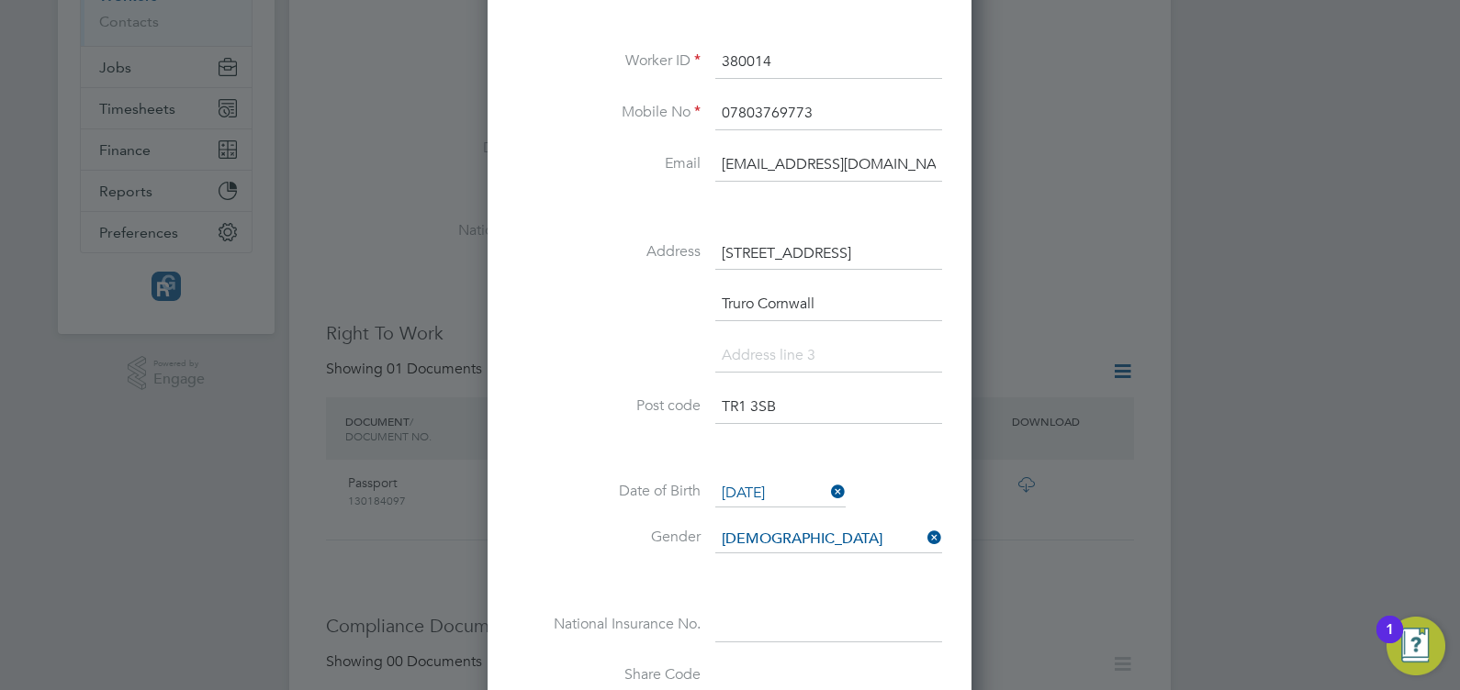
scroll to position [496, 0]
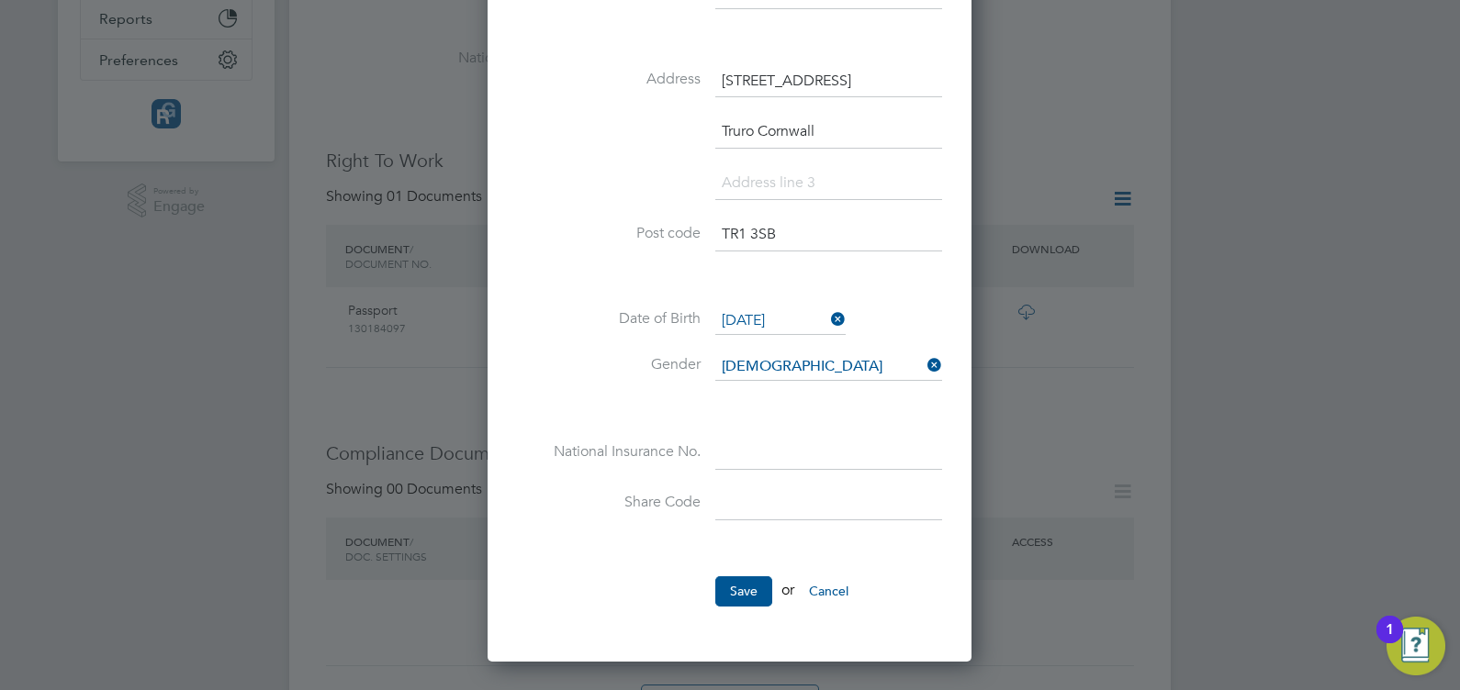
click at [745, 443] on input at bounding box center [828, 453] width 227 height 33
type input "JH 21 79 49 B"
click at [749, 592] on button "Save" at bounding box center [743, 591] width 57 height 29
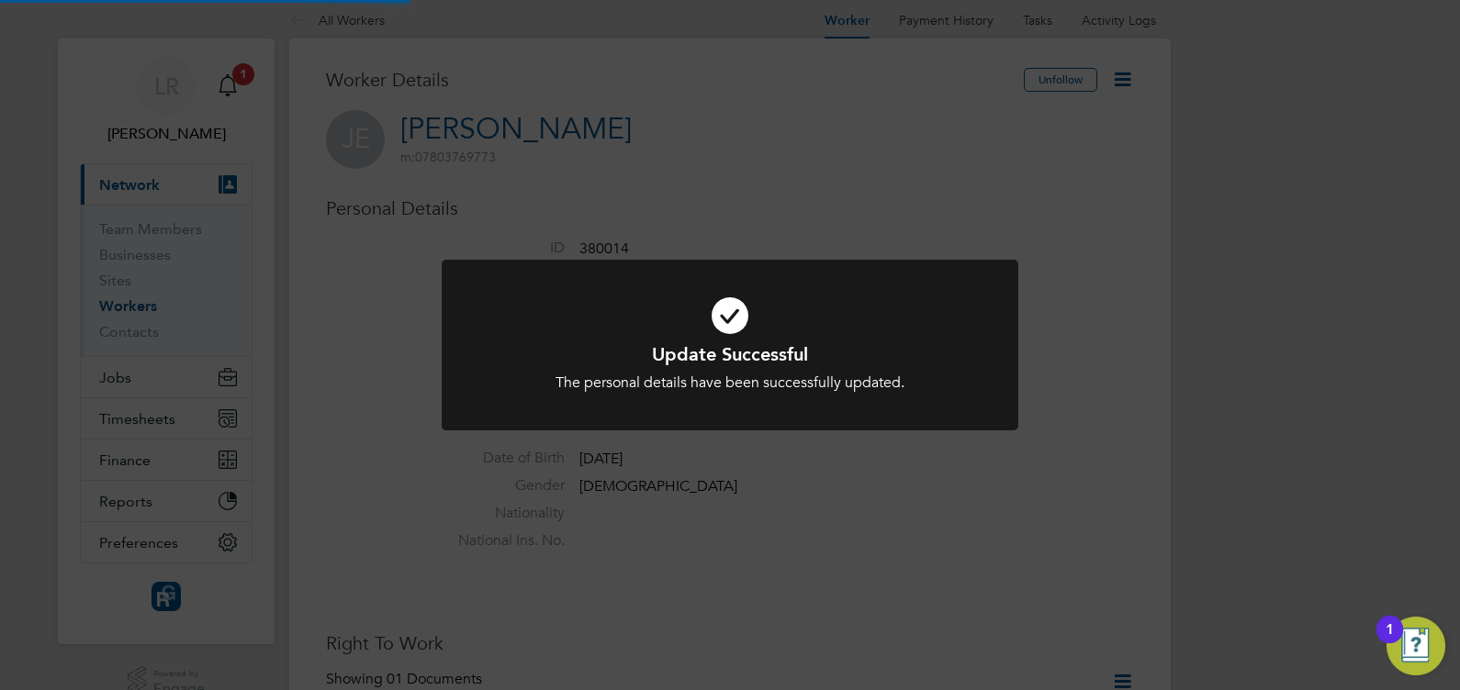
scroll to position [0, 0]
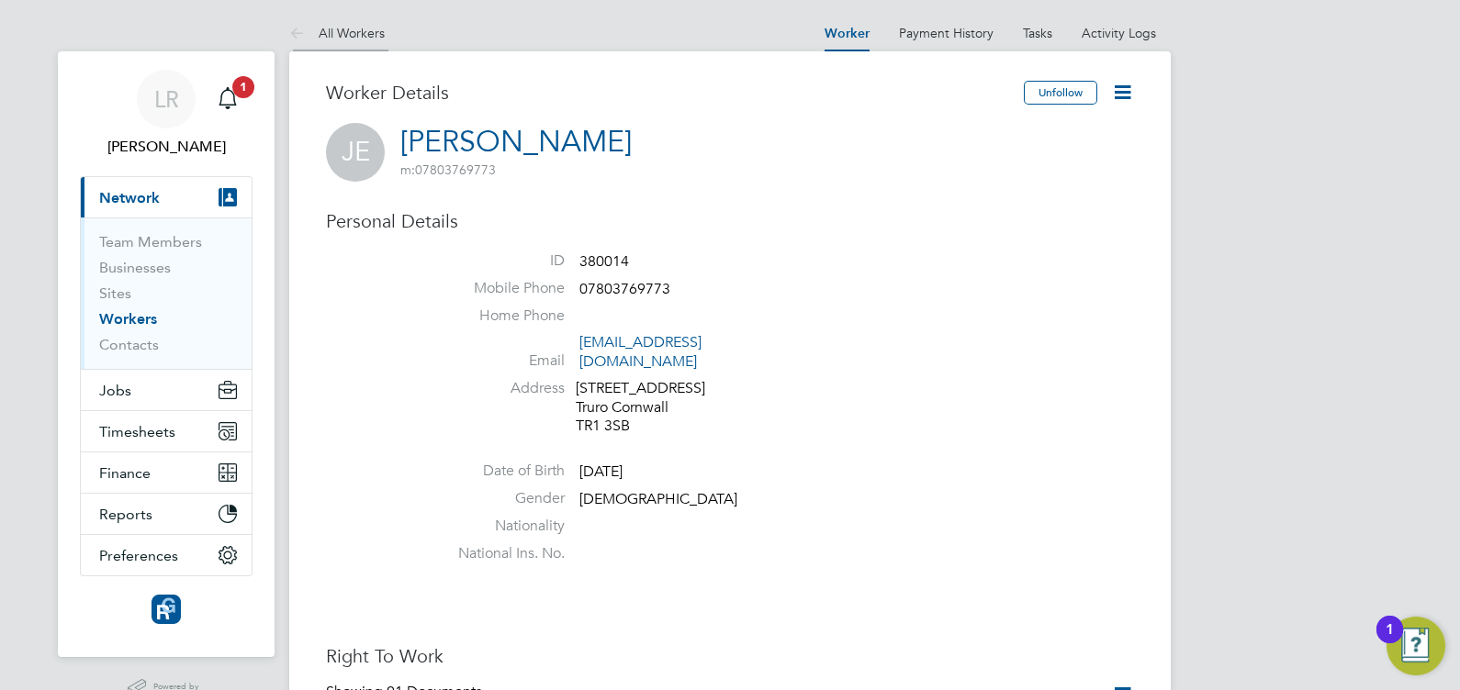
click at [349, 32] on link "All Workers" at bounding box center [336, 33] width 95 height 17
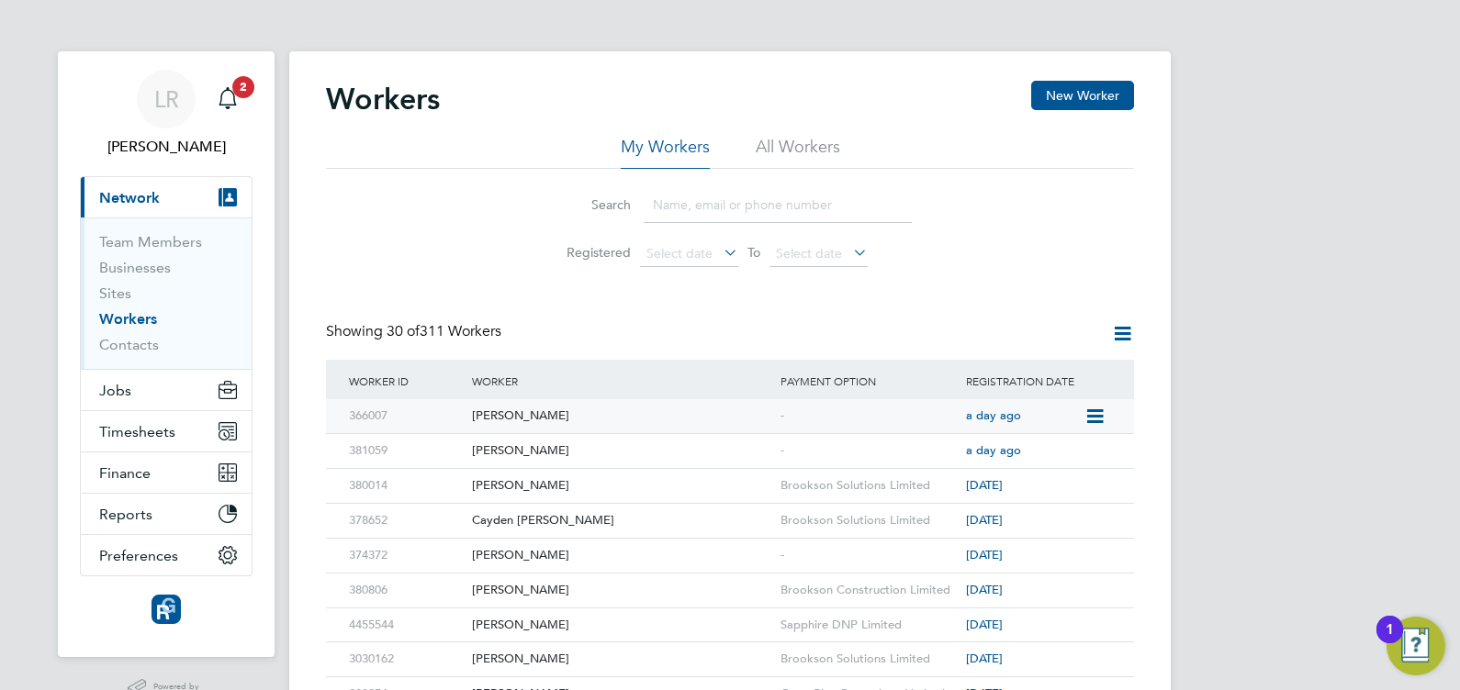
click at [367, 419] on div "366007" at bounding box center [405, 416] width 123 height 34
click at [792, 150] on li "All Workers" at bounding box center [798, 152] width 84 height 33
click at [730, 198] on input at bounding box center [778, 205] width 268 height 36
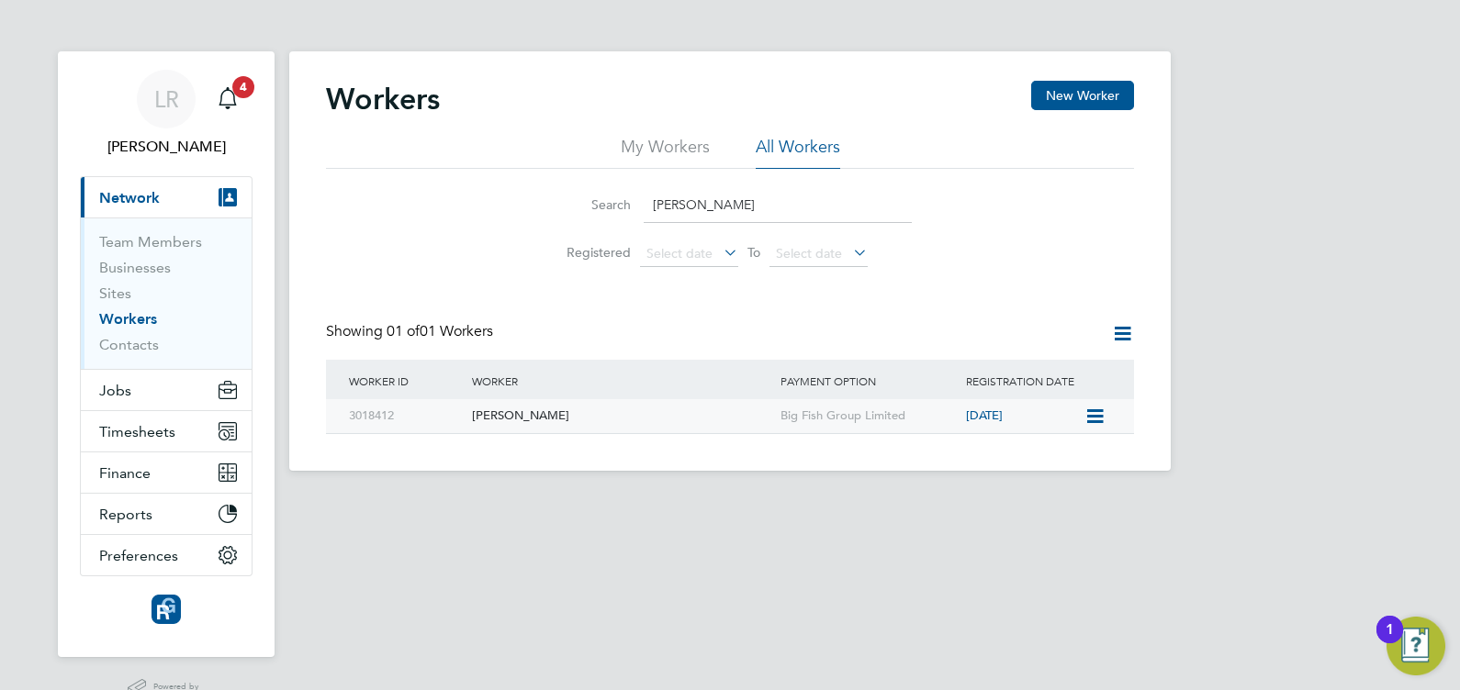
click at [373, 413] on div "3018412" at bounding box center [405, 416] width 123 height 34
click at [711, 204] on input "[PERSON_NAME]" at bounding box center [778, 205] width 268 height 36
type input "o"
click at [373, 411] on div "3023885" at bounding box center [405, 416] width 123 height 34
click at [726, 206] on input "[PERSON_NAME]" at bounding box center [778, 205] width 268 height 36
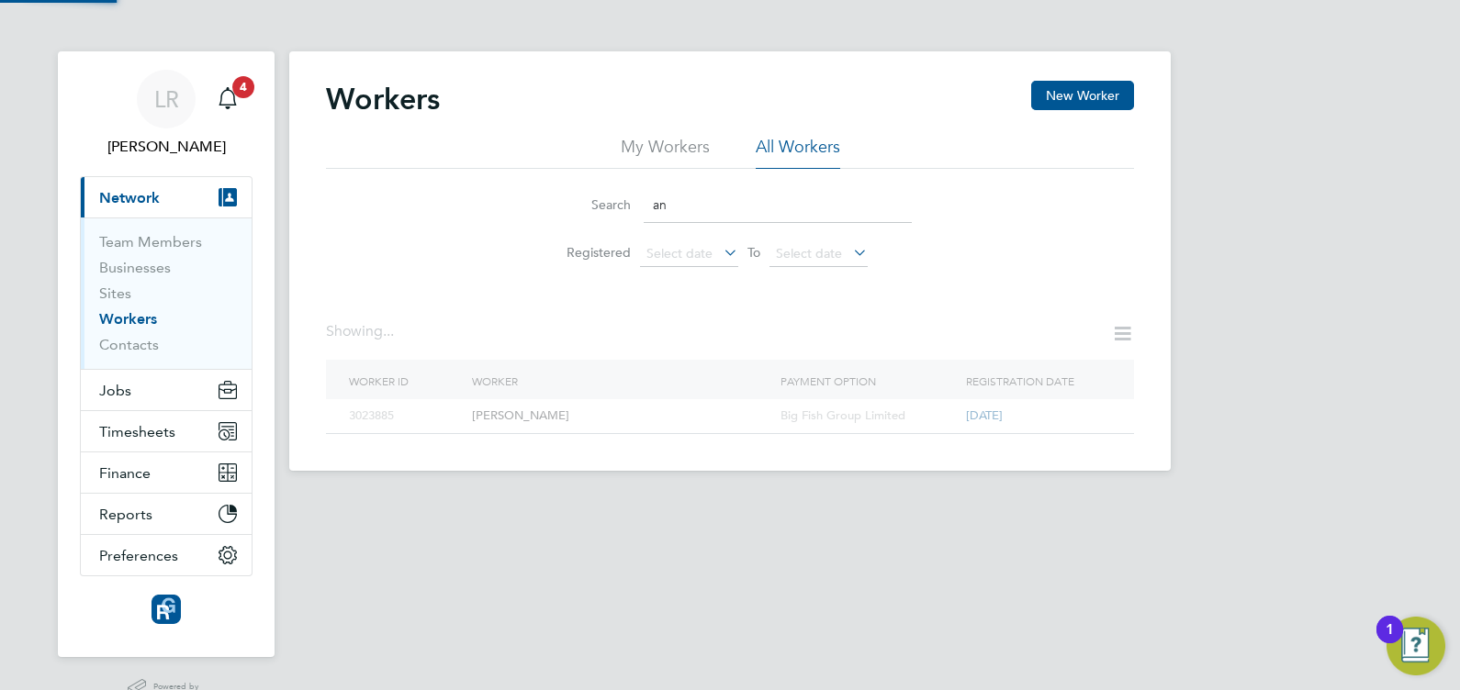
type input "a"
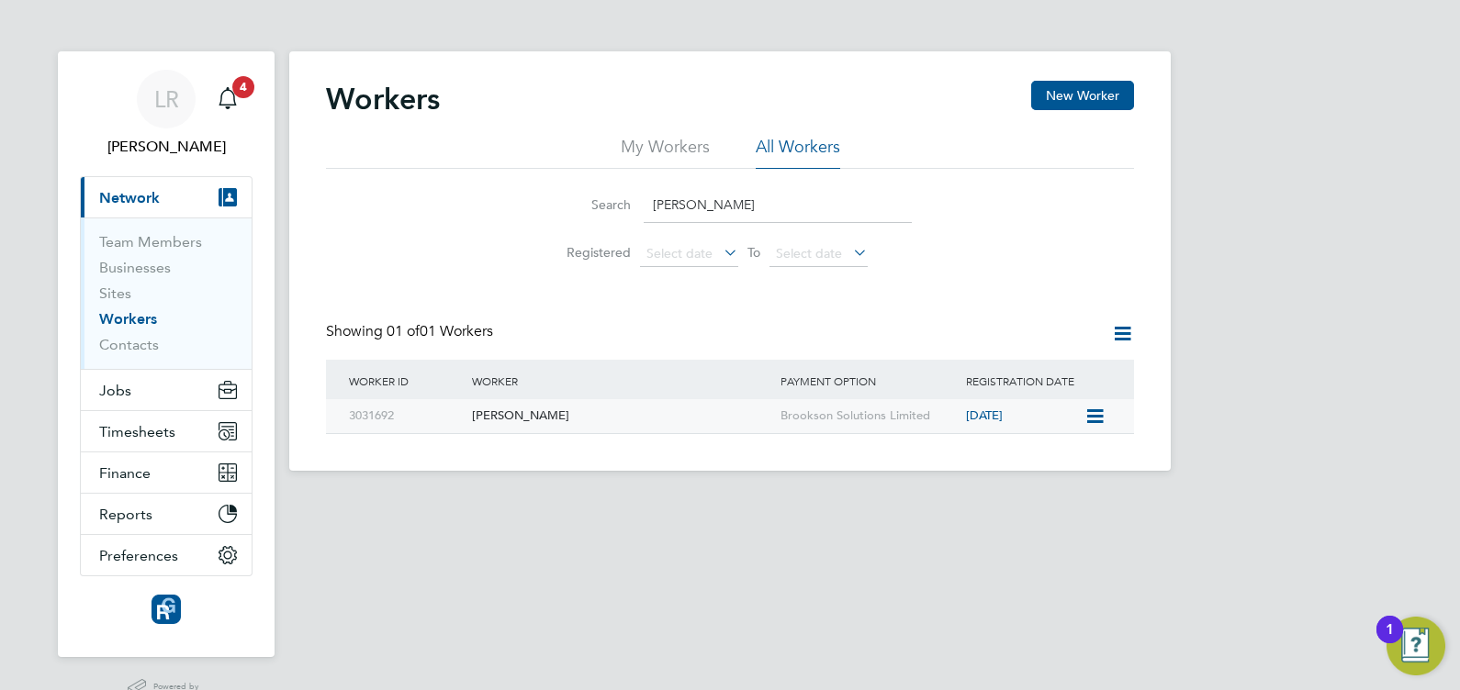
click at [367, 416] on div "3031692" at bounding box center [405, 416] width 123 height 34
click at [719, 198] on input "[PERSON_NAME]" at bounding box center [778, 205] width 268 height 36
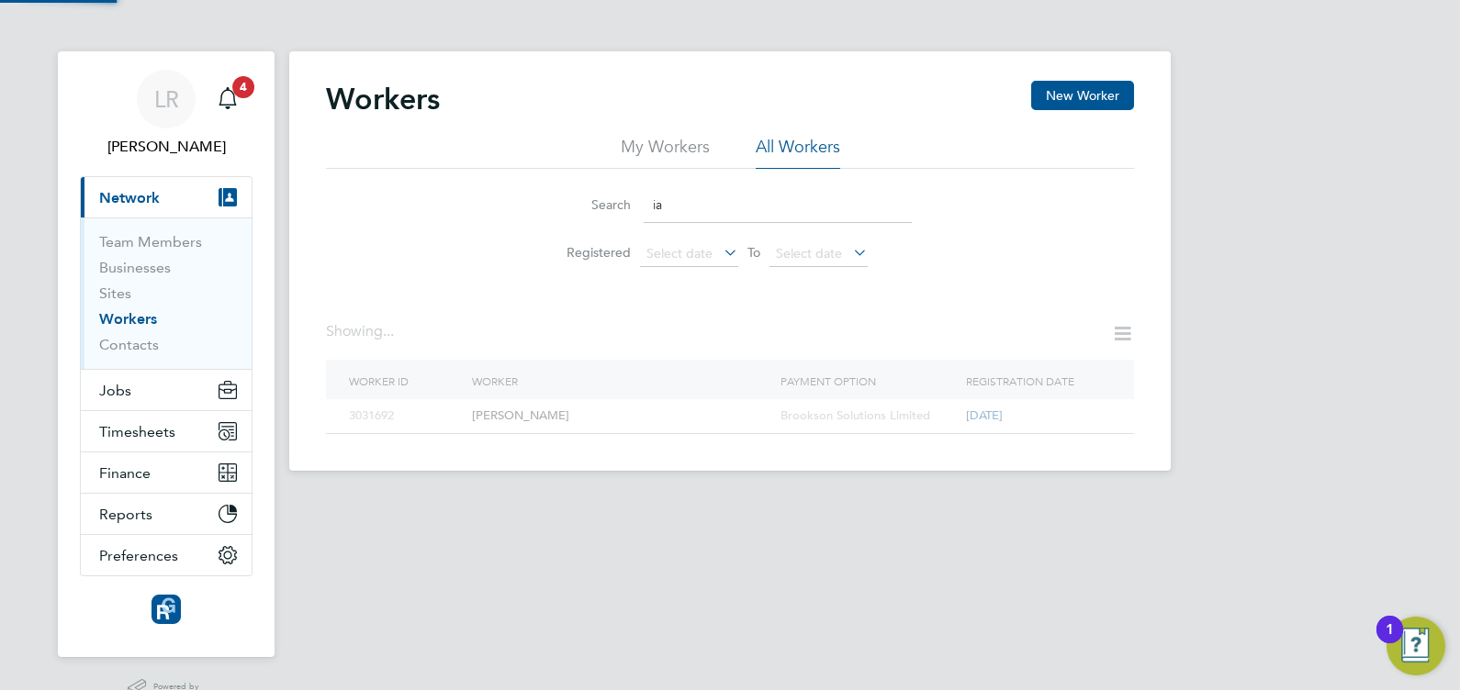
type input "i"
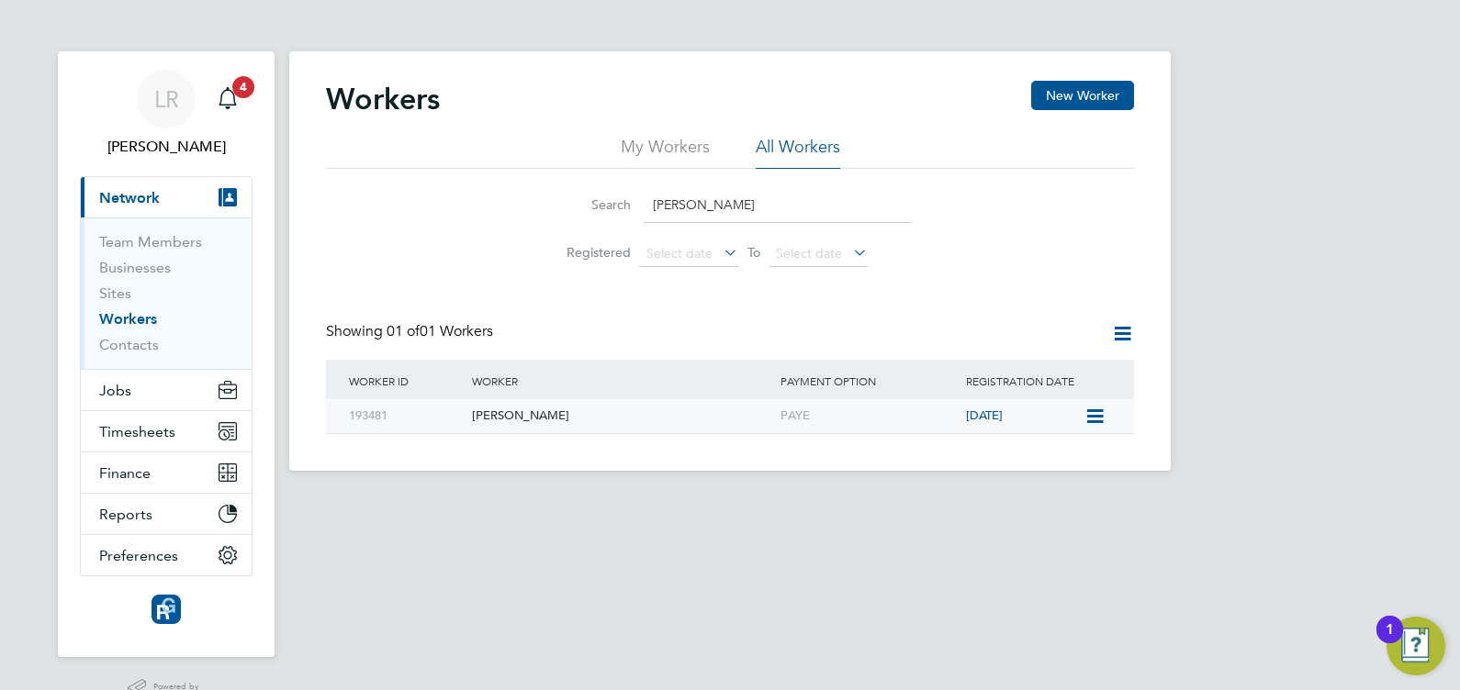
click at [367, 421] on div "193481" at bounding box center [405, 416] width 123 height 34
click at [743, 206] on input "[PERSON_NAME]" at bounding box center [778, 205] width 268 height 36
type input "d"
click at [359, 422] on div "358916" at bounding box center [405, 416] width 123 height 34
click at [734, 203] on input "[PERSON_NAME]" at bounding box center [778, 205] width 268 height 36
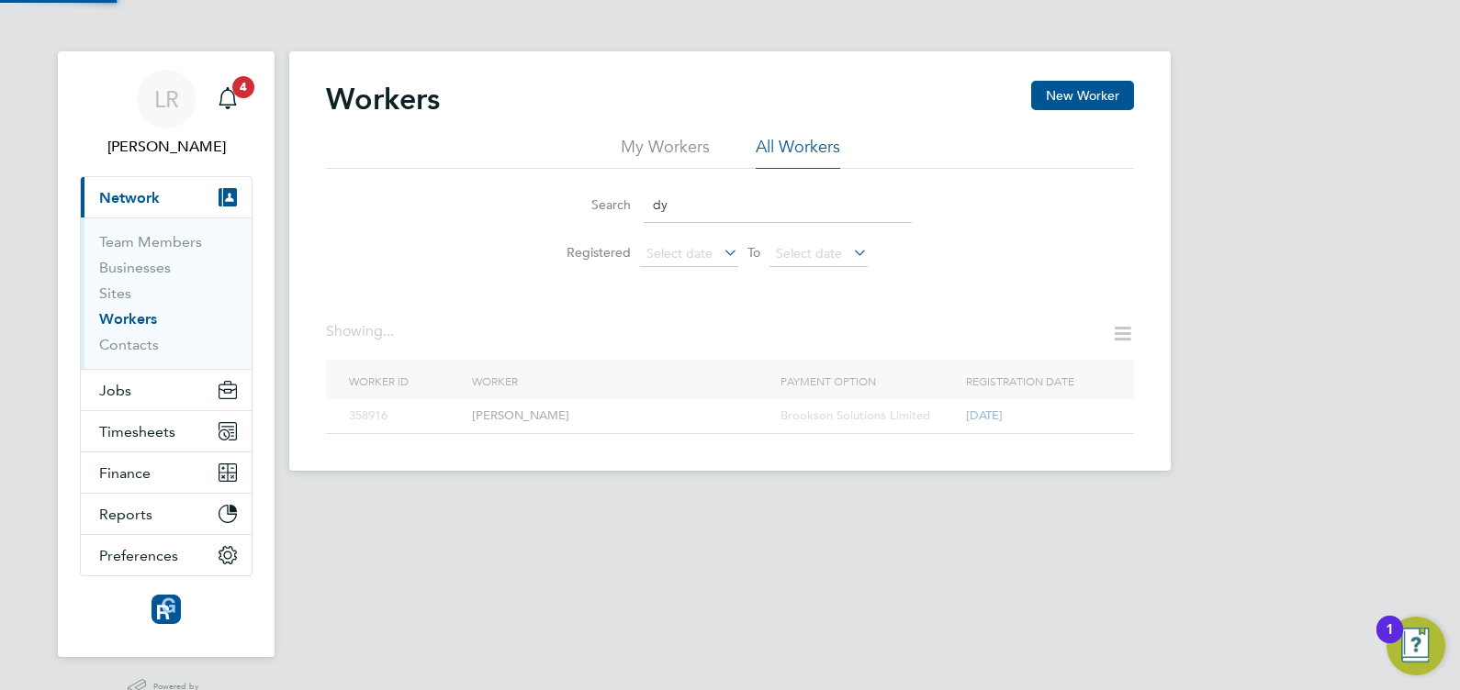
type input "d"
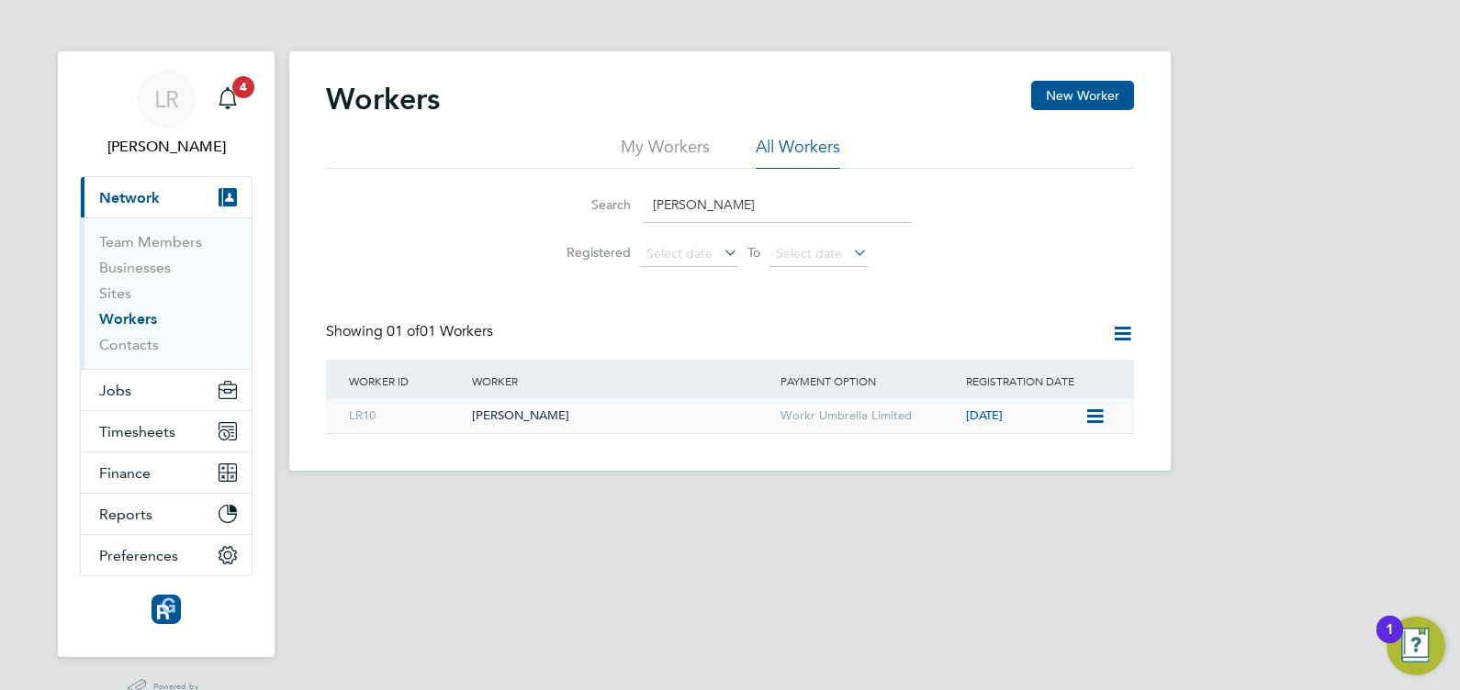
click at [359, 416] on div "LR10" at bounding box center [405, 416] width 123 height 34
click at [749, 197] on input "richard scopes" at bounding box center [778, 205] width 268 height 36
type input "r"
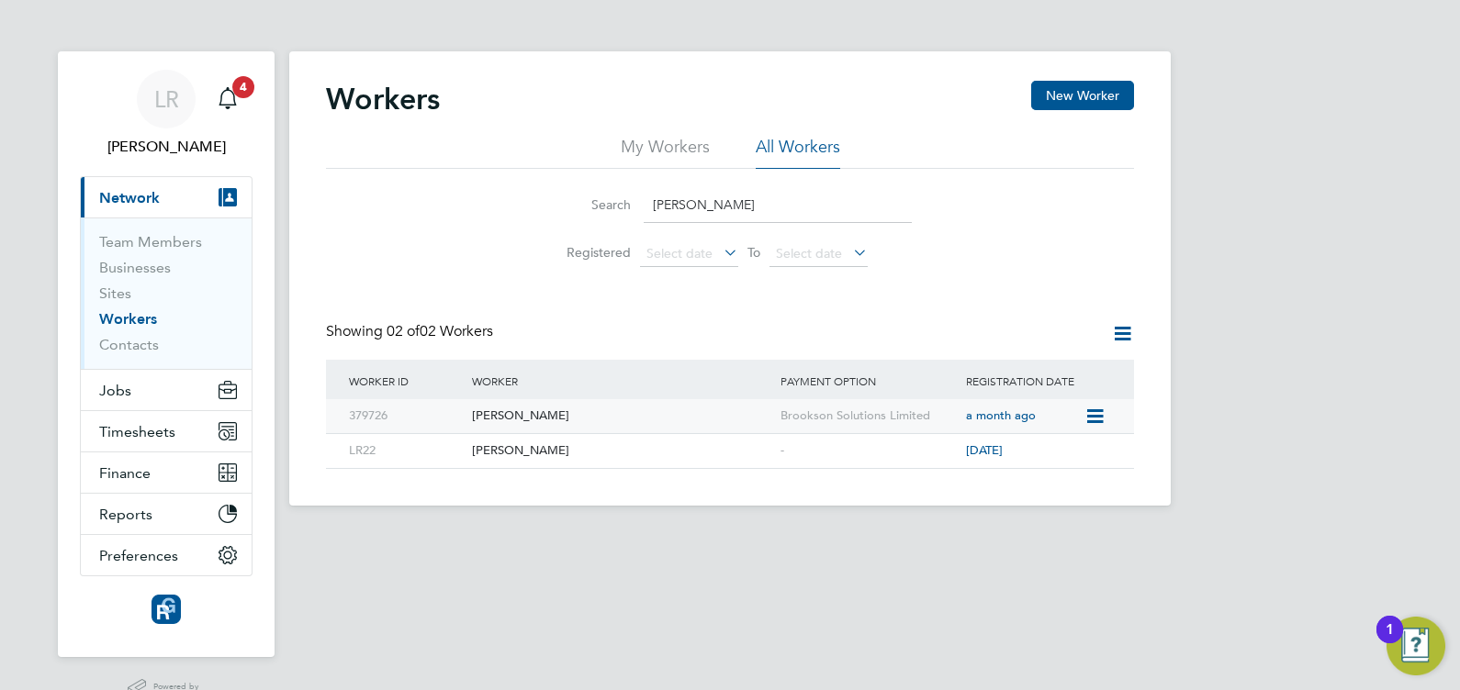
type input "shaun t"
click at [363, 417] on div "379726" at bounding box center [405, 416] width 123 height 34
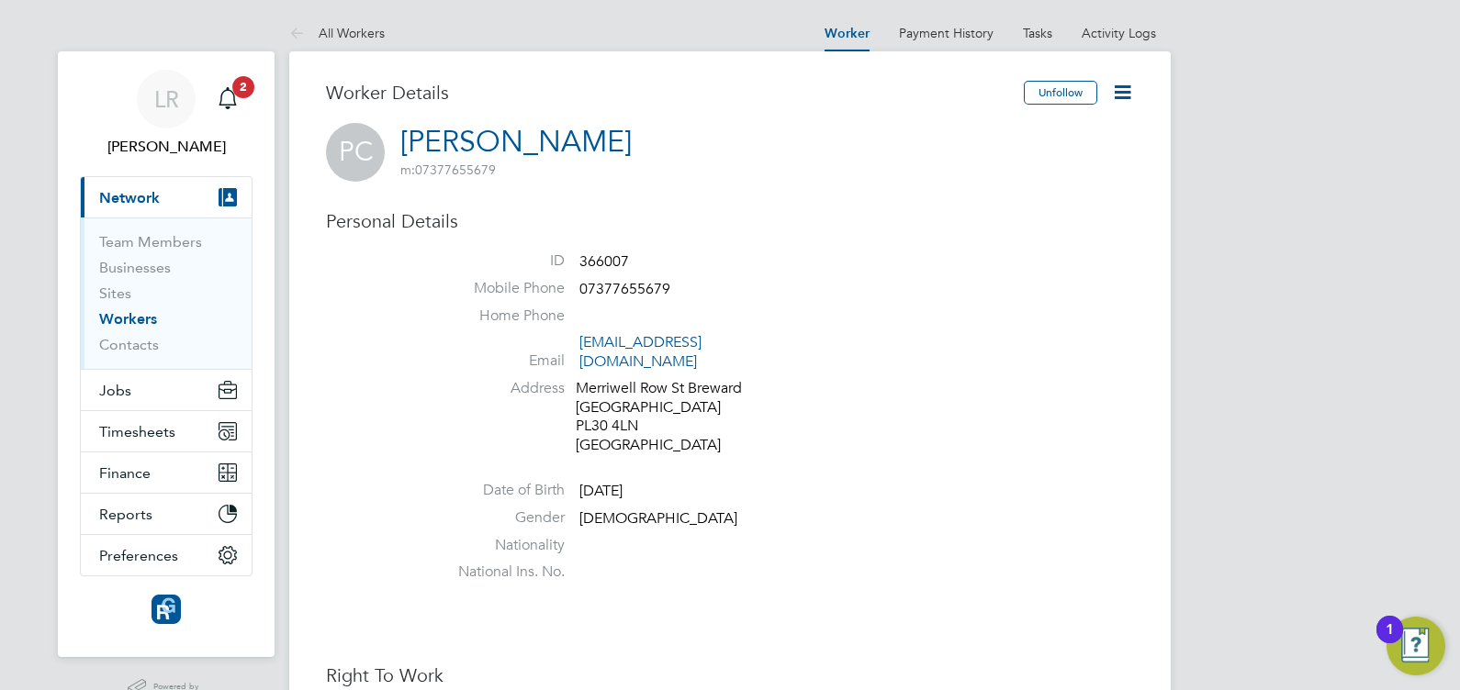
click at [1127, 95] on icon at bounding box center [1122, 92] width 23 height 23
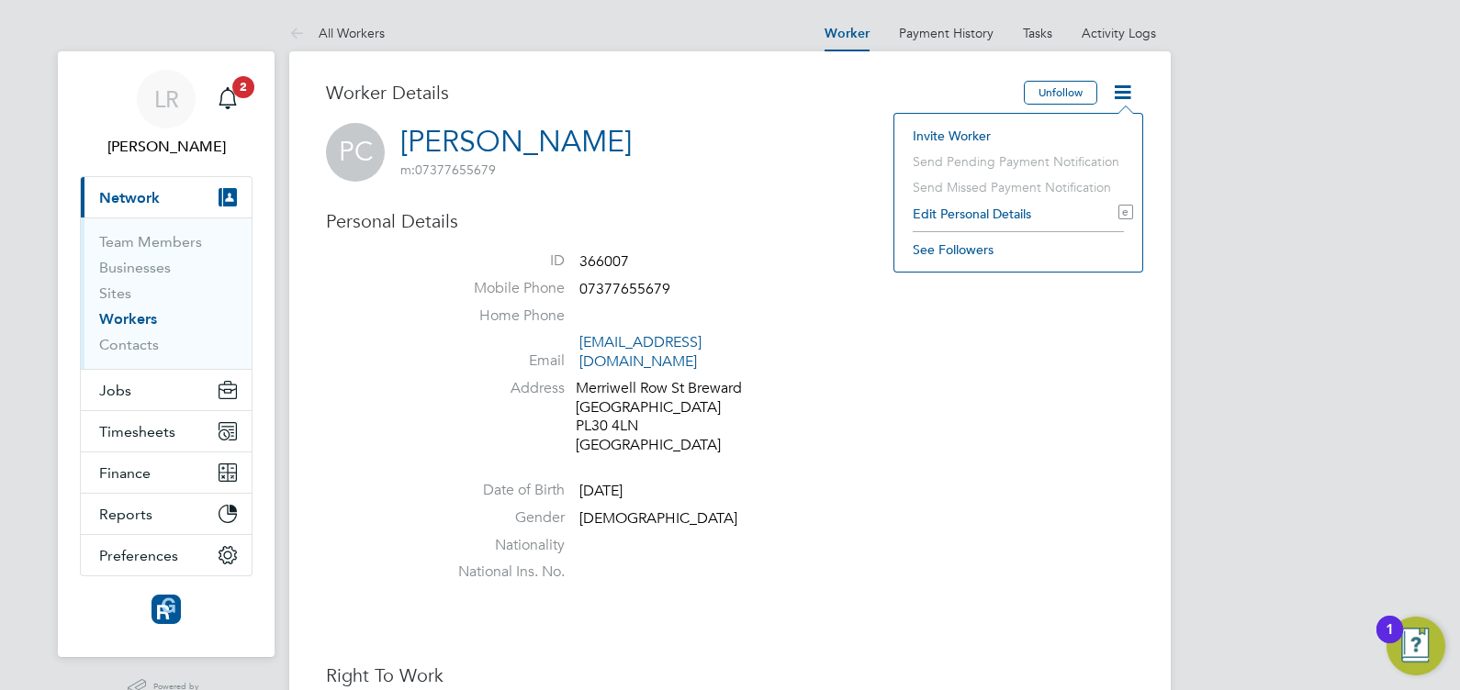
click at [959, 216] on li "Edit Personal Details e" at bounding box center [1018, 214] width 230 height 26
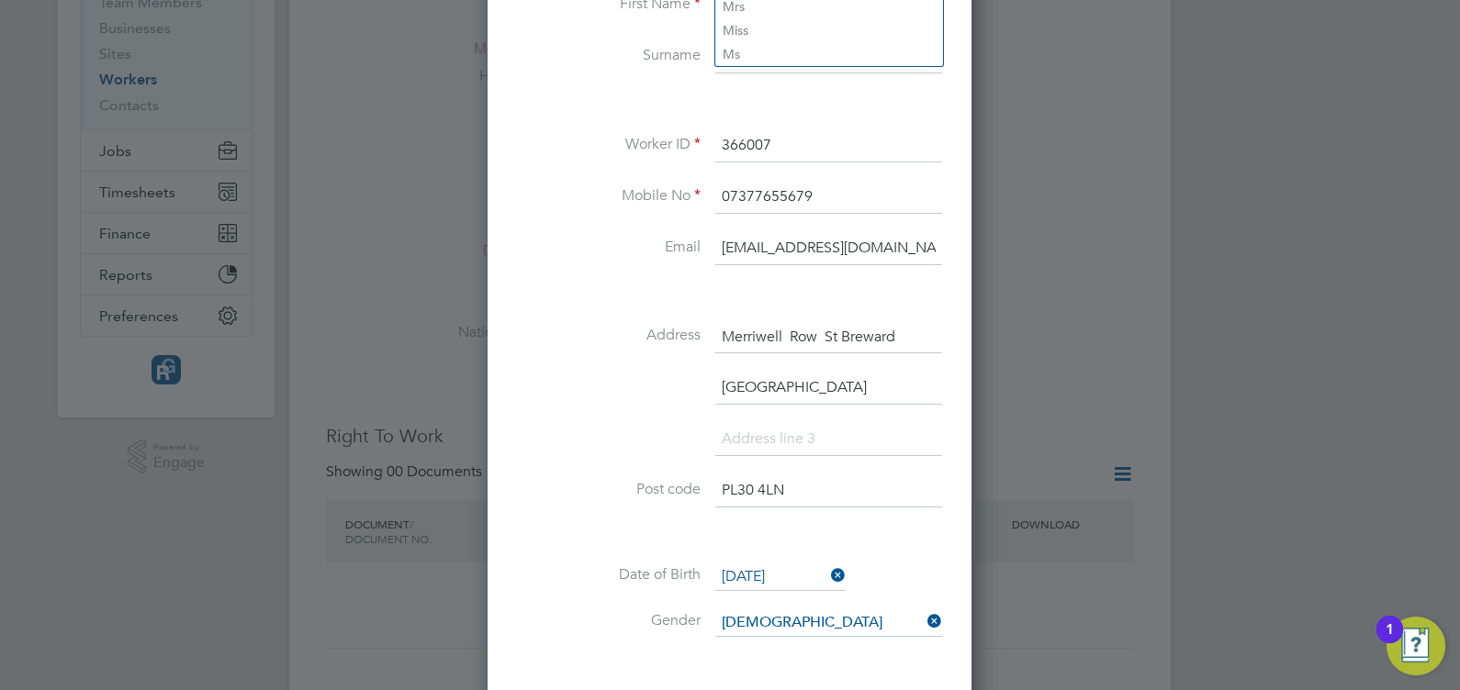
scroll to position [381, 0]
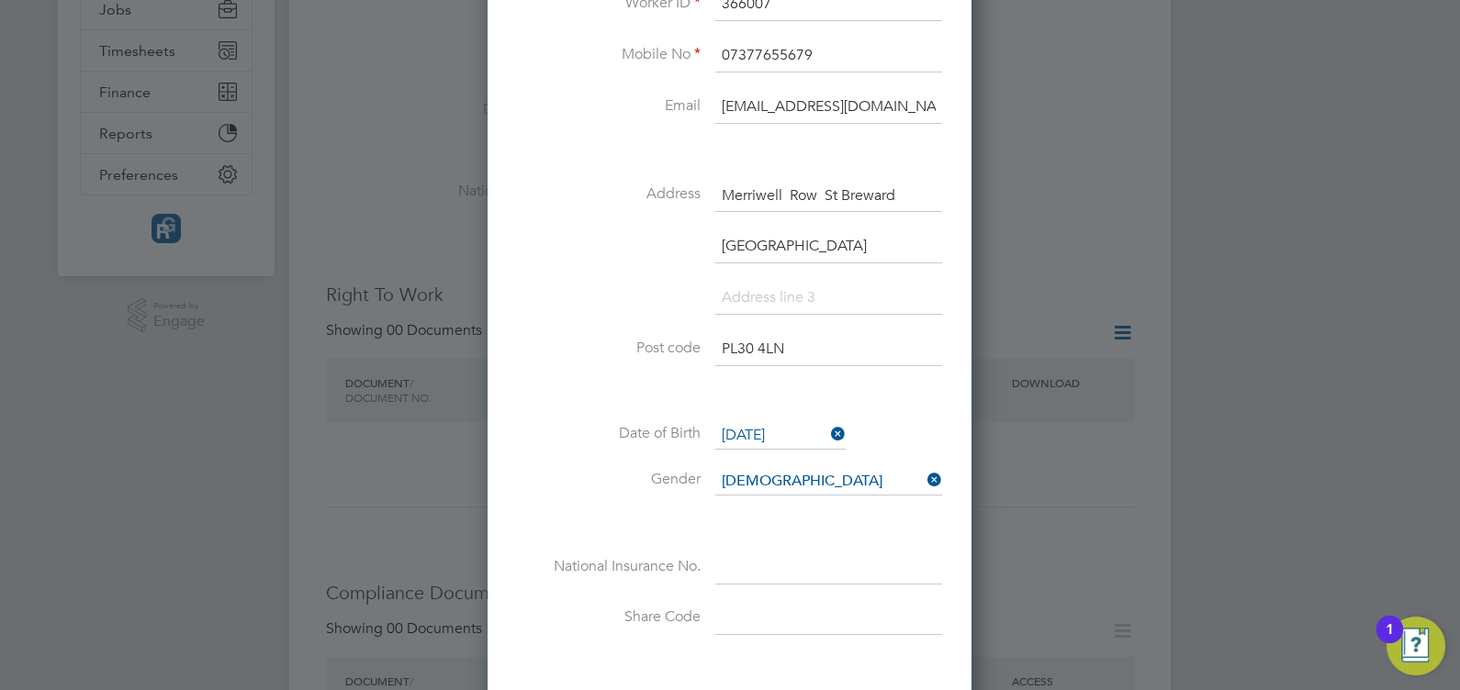
click at [757, 560] on input at bounding box center [828, 568] width 227 height 33
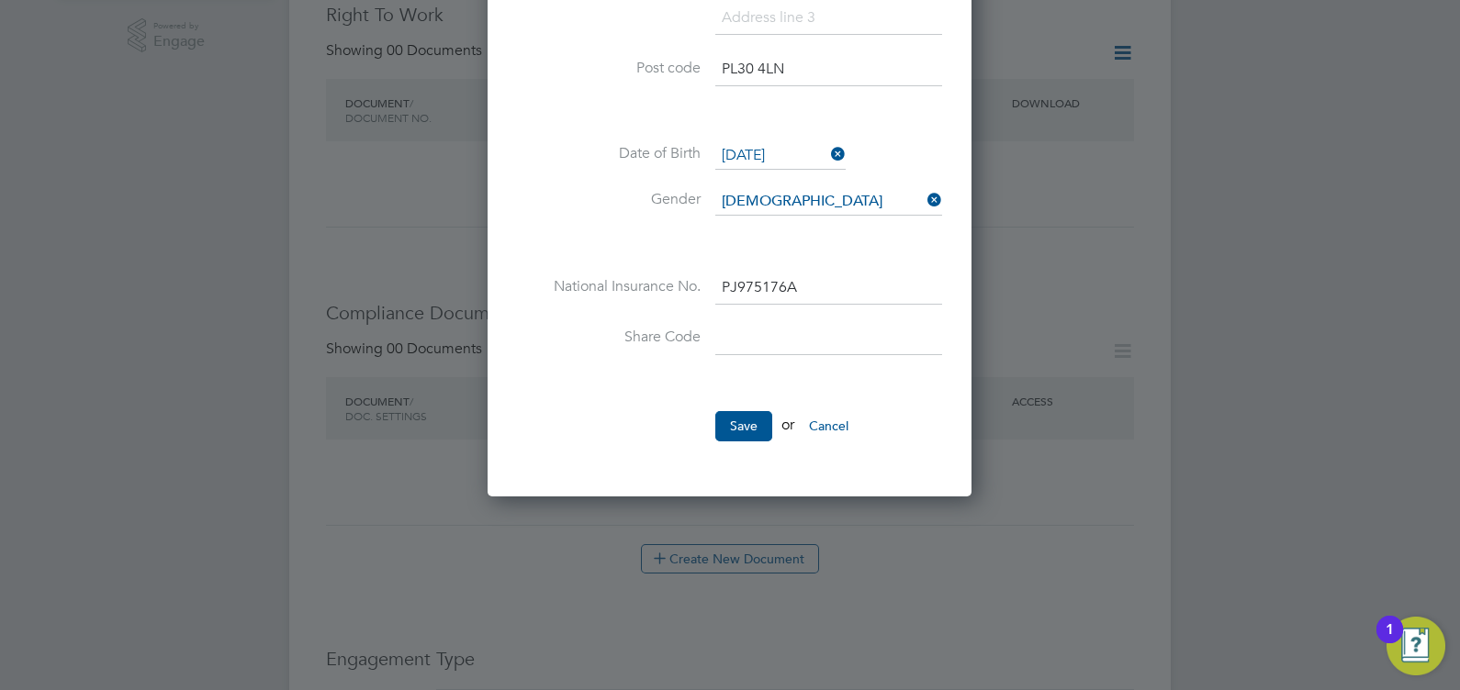
scroll to position [702, 0]
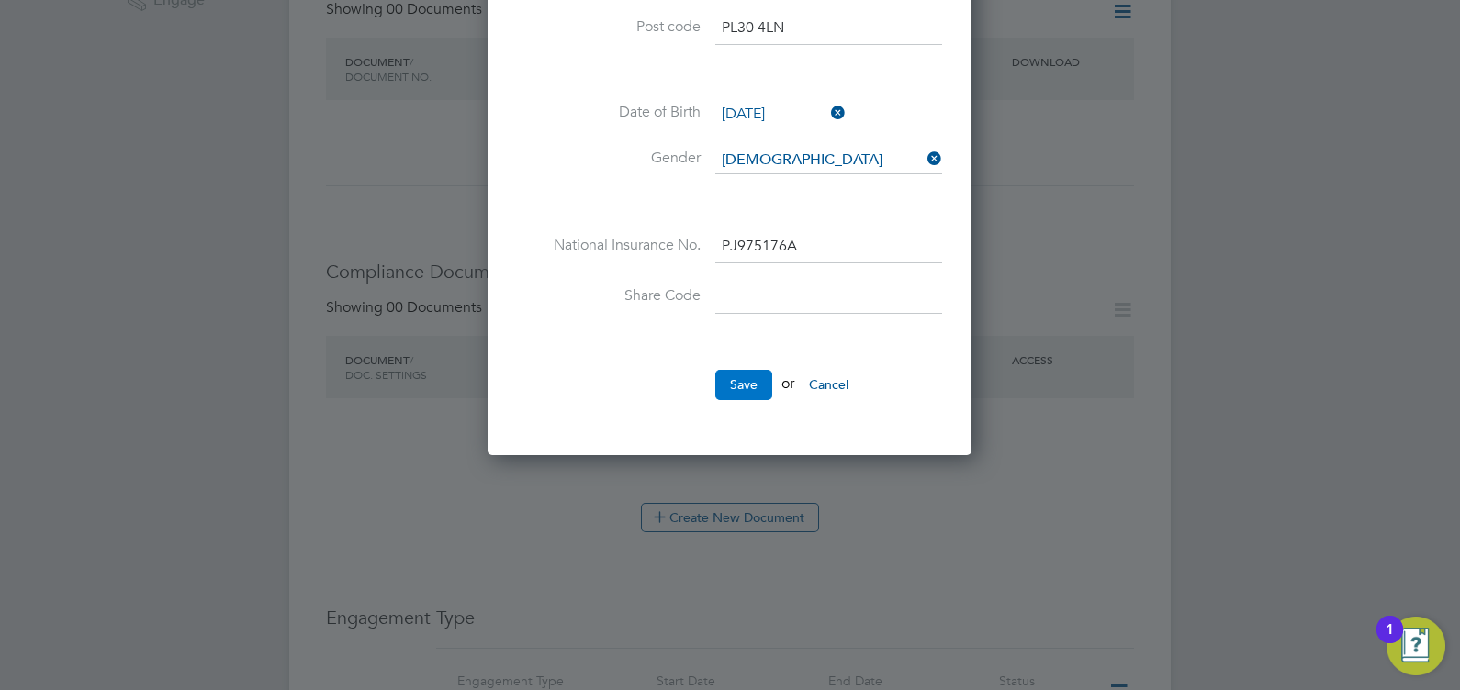
type input "PJ 97 51 76 A"
click at [746, 383] on button "Save" at bounding box center [743, 384] width 57 height 29
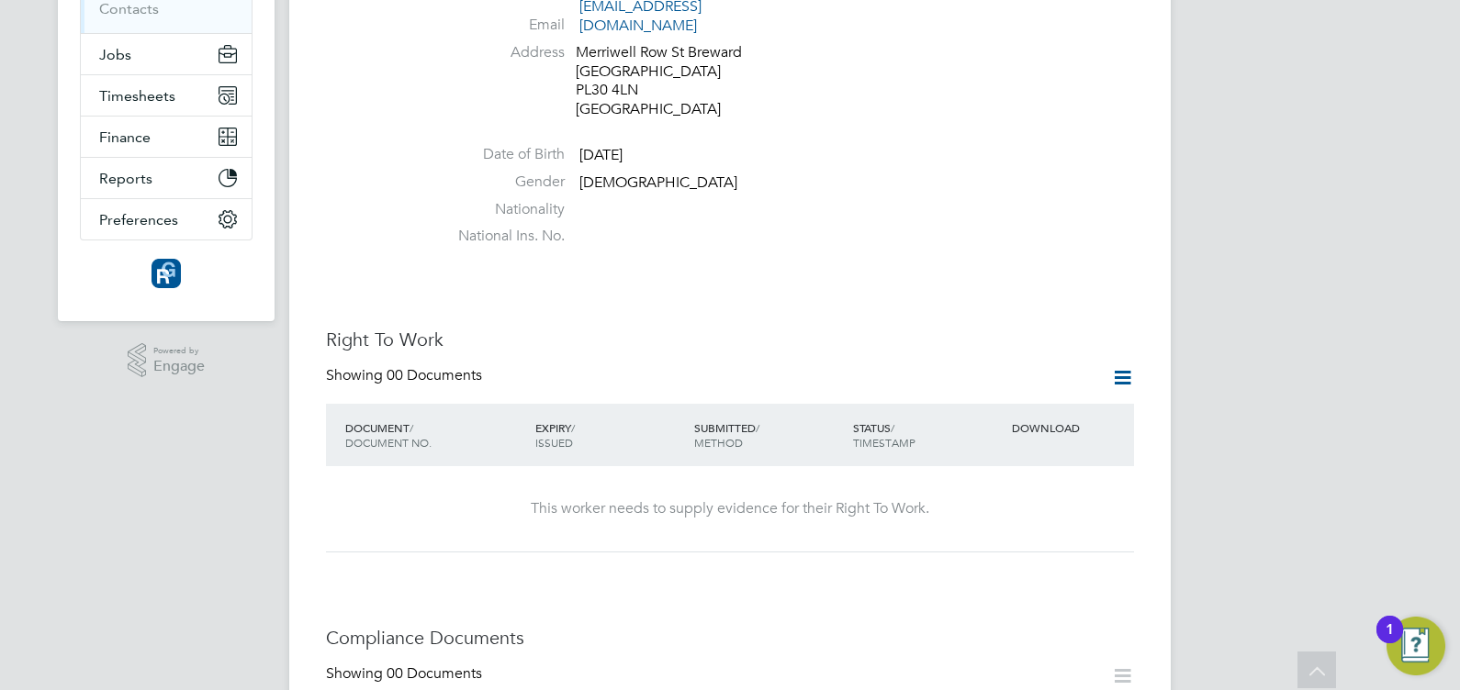
scroll to position [592, 0]
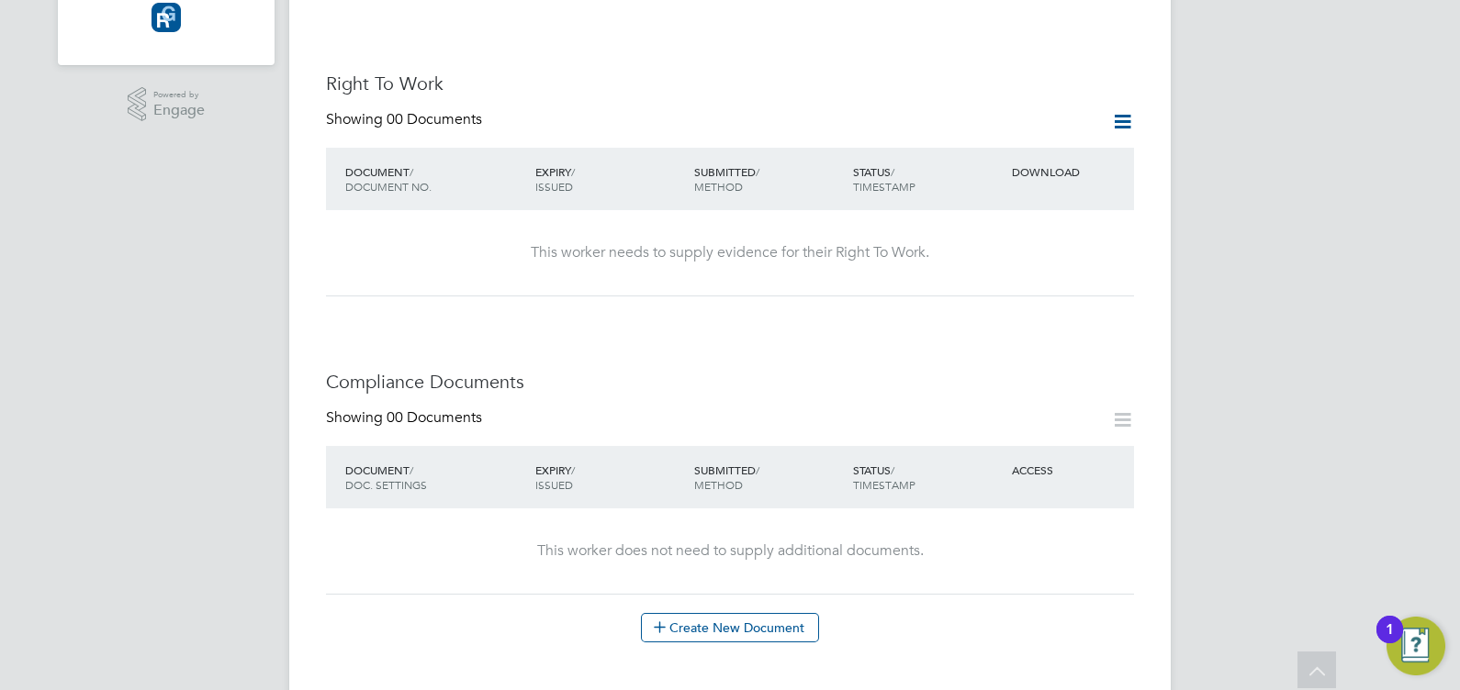
click at [1127, 110] on icon at bounding box center [1122, 121] width 23 height 23
click at [1032, 144] on li "Add Right To Work Document" at bounding box center [1020, 147] width 221 height 26
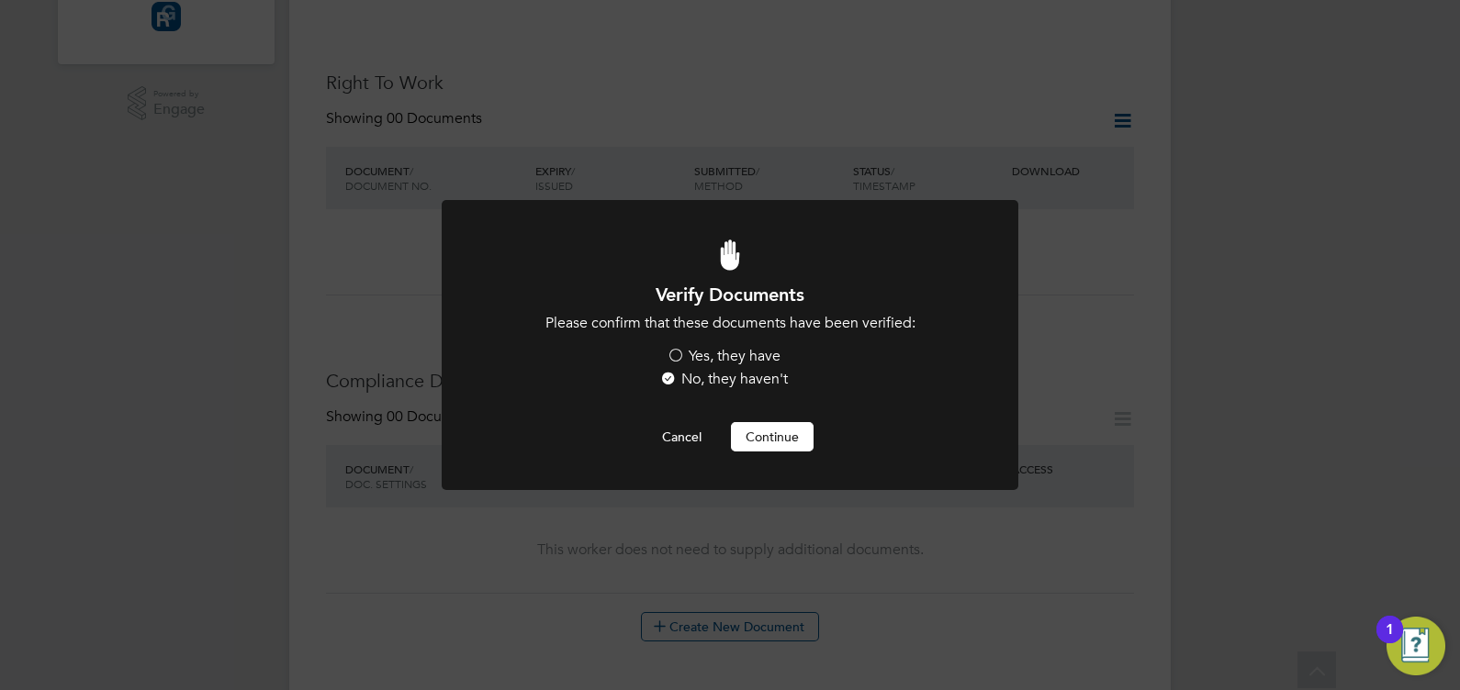
click at [725, 353] on label "Yes, they have" at bounding box center [724, 356] width 114 height 19
click at [0, 0] on input "Yes, they have" at bounding box center [0, 0] width 0 height 0
click at [776, 433] on button "Continue" at bounding box center [772, 436] width 83 height 29
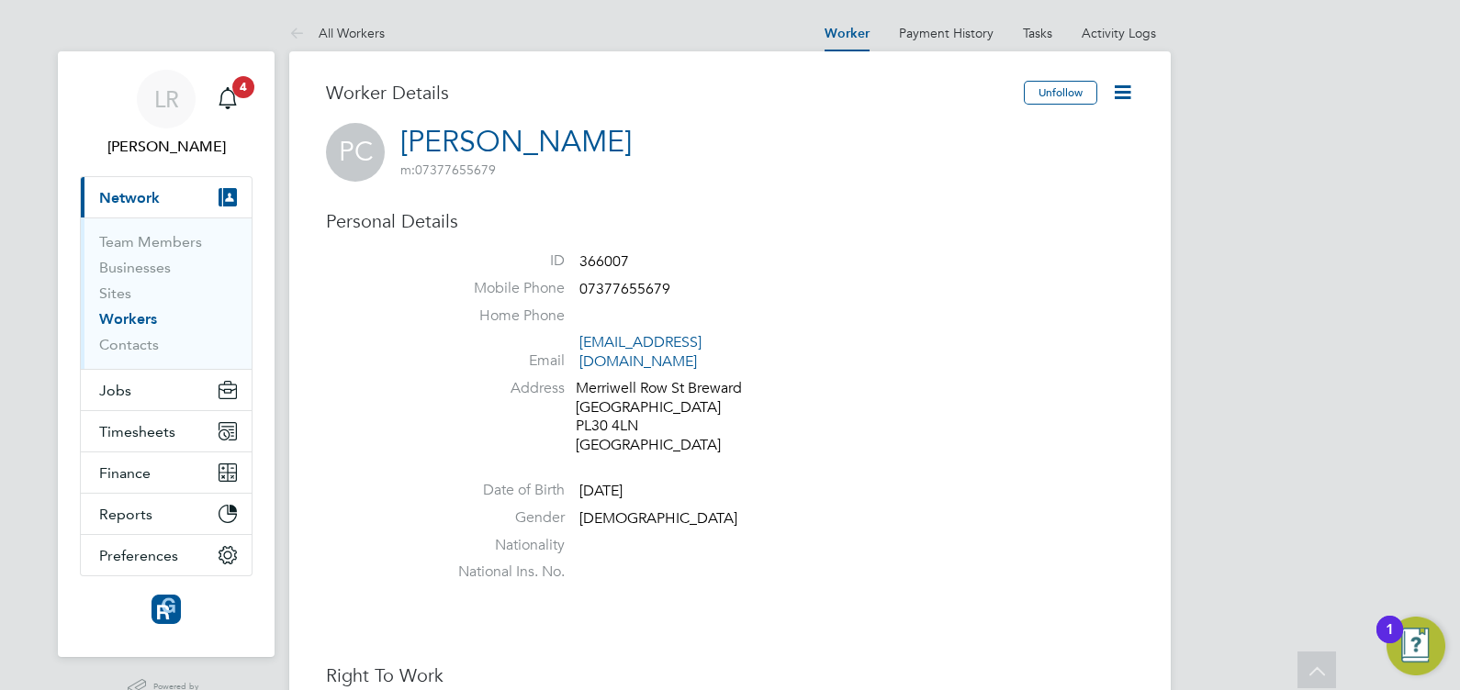
scroll to position [592, 0]
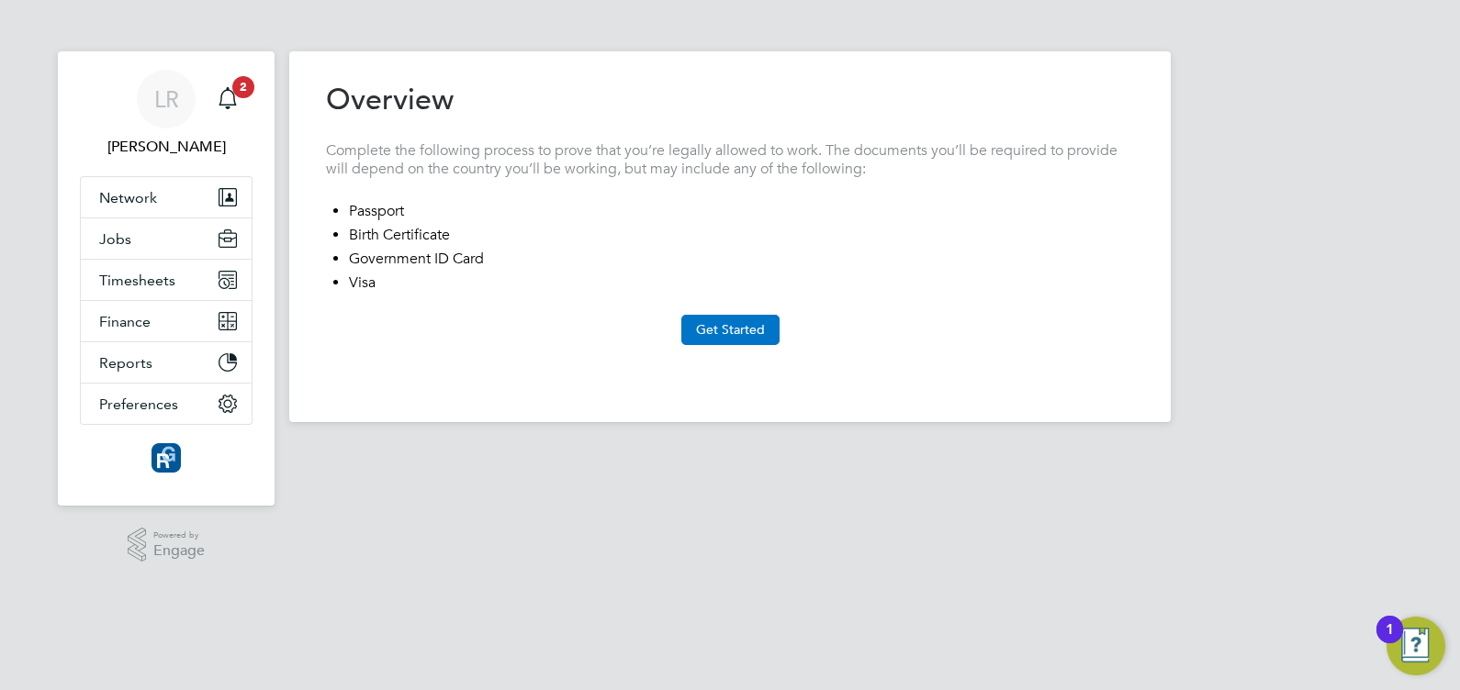
click at [726, 333] on button "Get Started" at bounding box center [730, 329] width 98 height 29
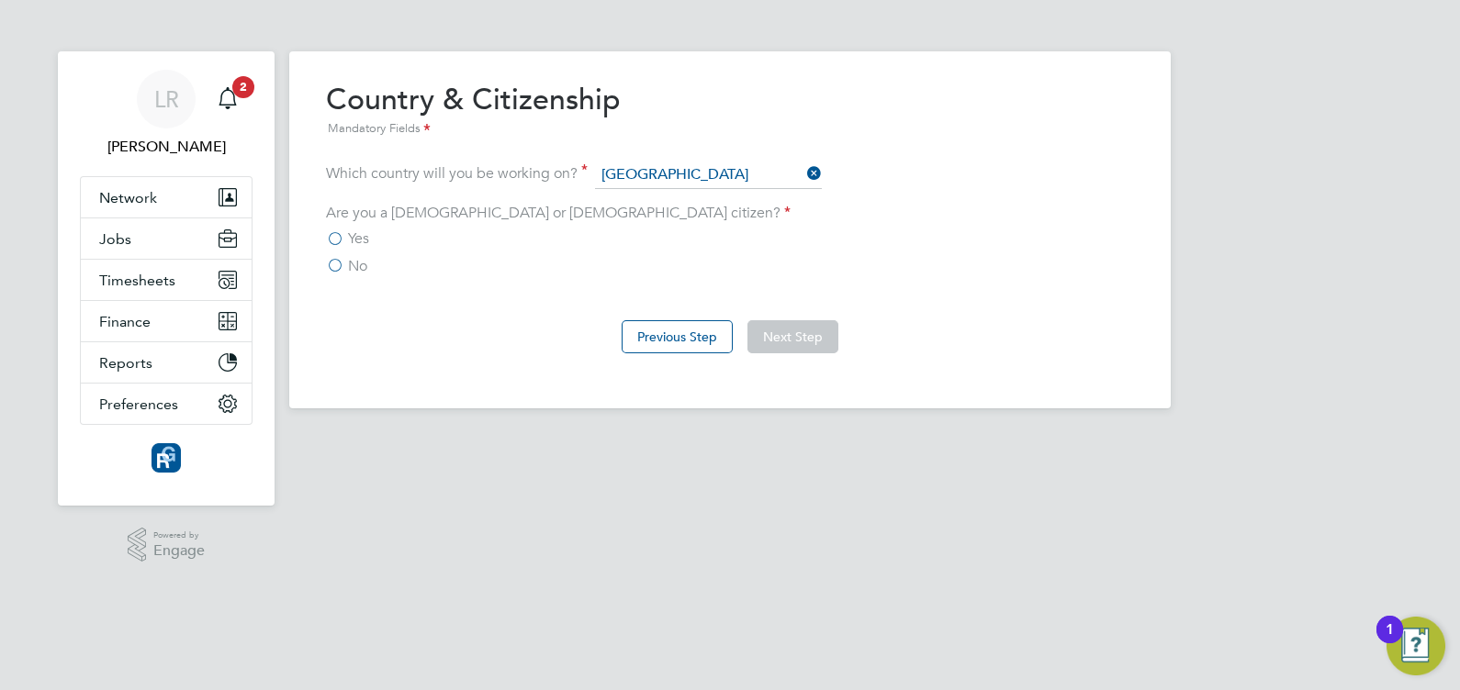
click at [337, 235] on label "Yes" at bounding box center [347, 239] width 43 height 18
click at [0, 0] on input "Yes" at bounding box center [0, 0] width 0 height 0
click at [788, 340] on button "Next Step" at bounding box center [792, 336] width 91 height 33
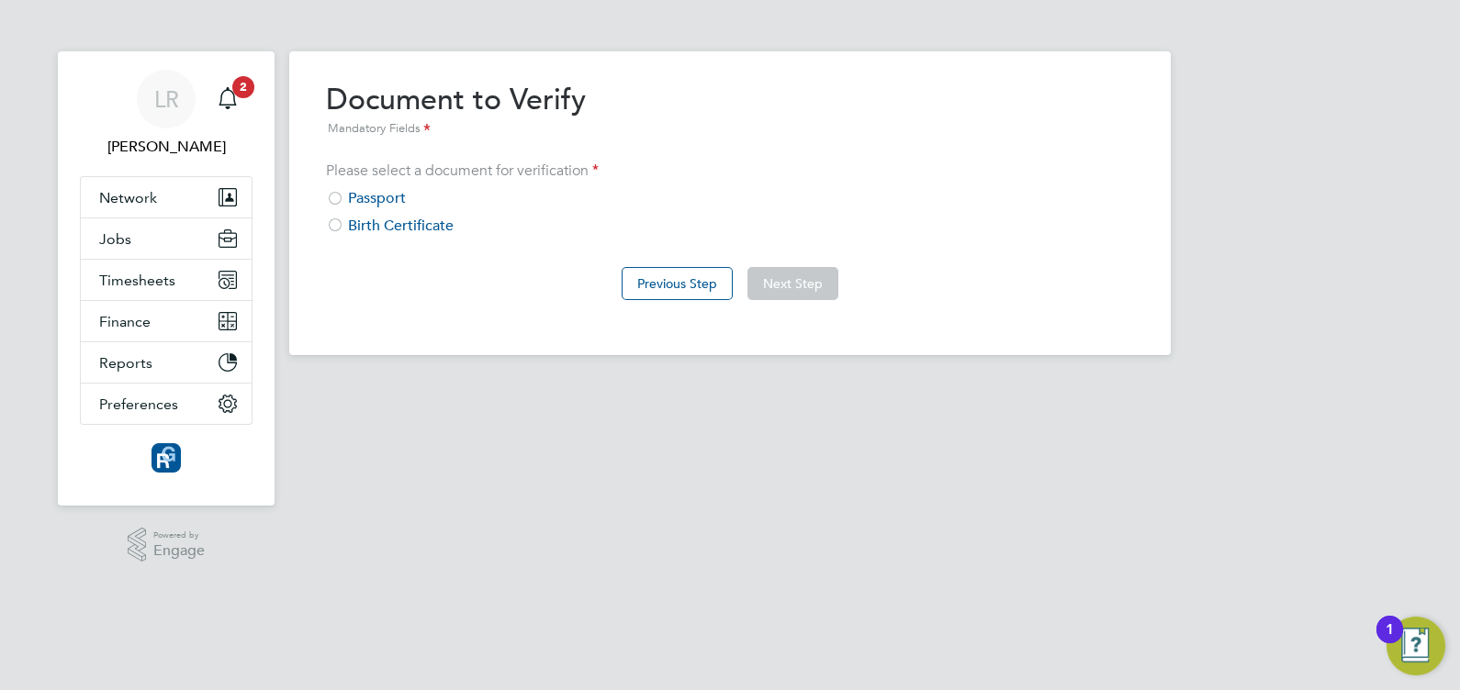
click at [332, 197] on div at bounding box center [335, 200] width 18 height 18
click at [762, 284] on button "Next Step" at bounding box center [792, 283] width 91 height 33
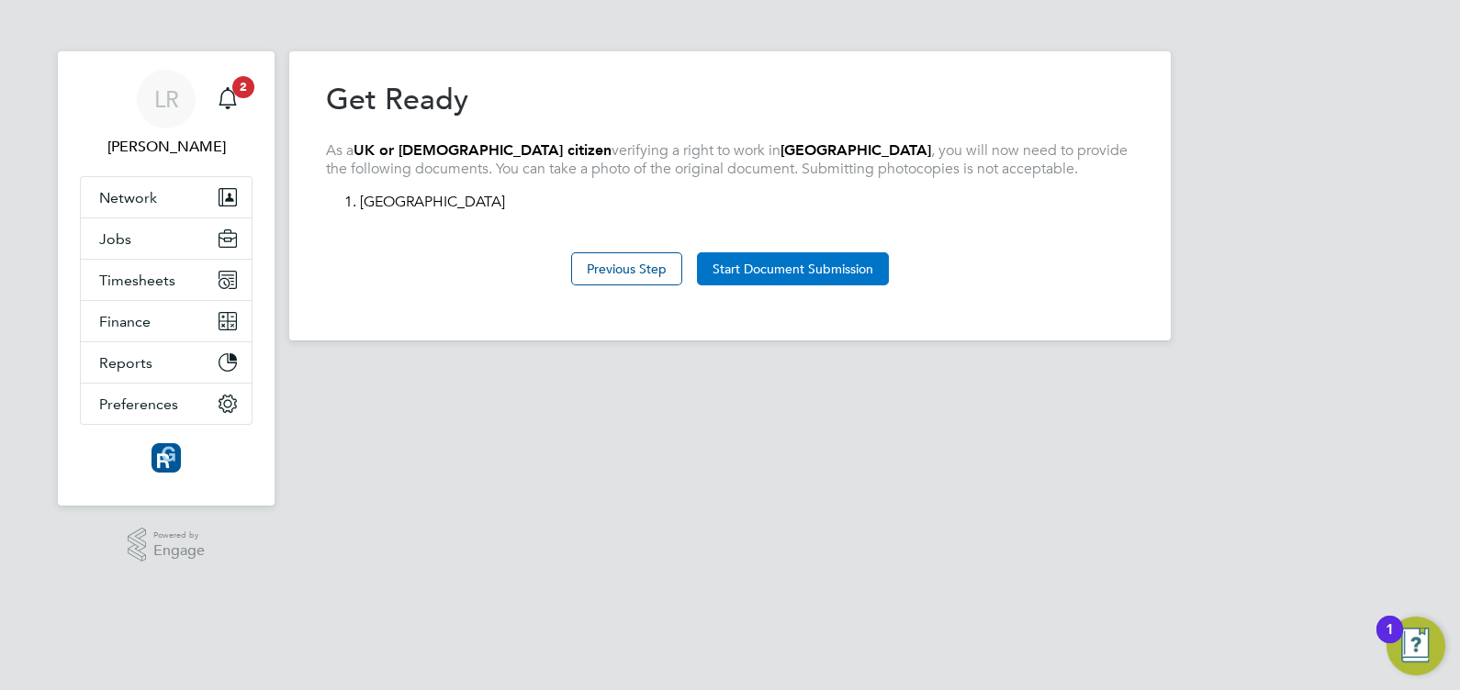
click at [753, 266] on button "Start Document Submission" at bounding box center [793, 268] width 192 height 33
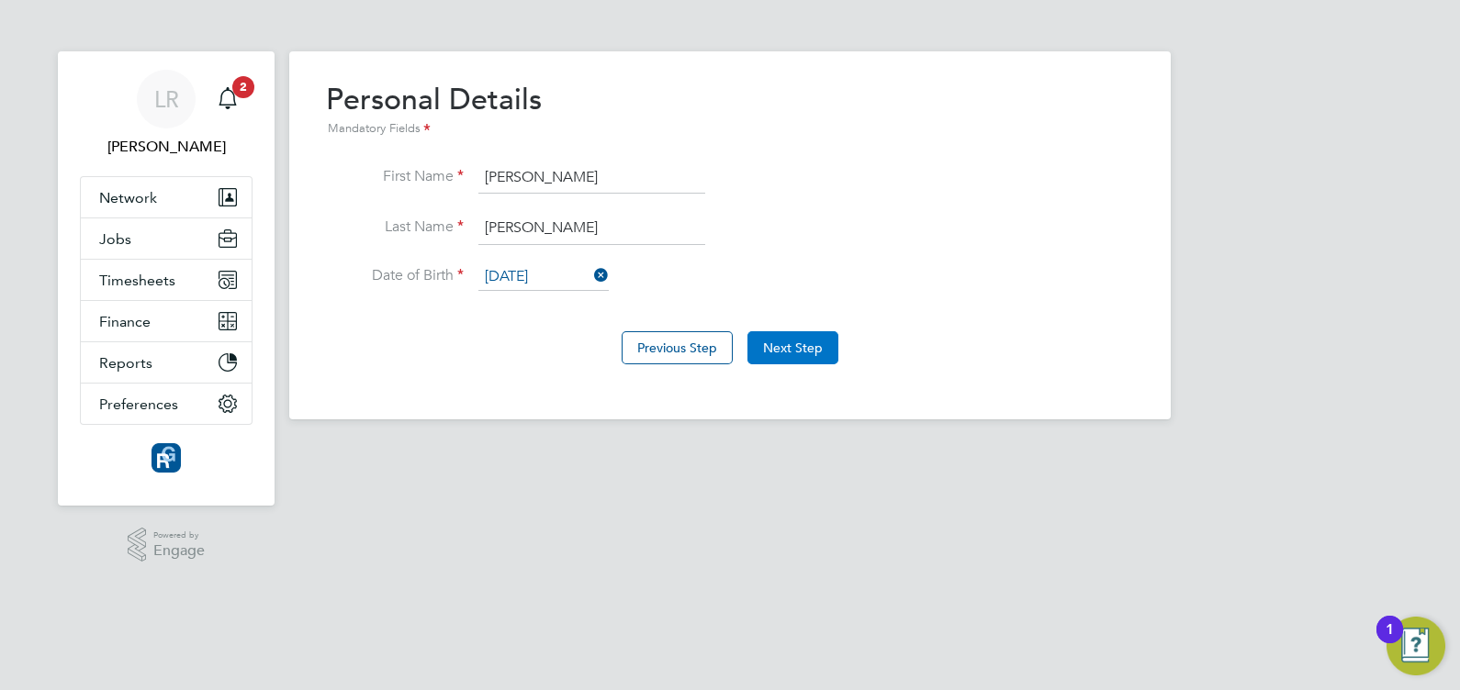
click at [805, 353] on button "Next Step" at bounding box center [792, 347] width 91 height 33
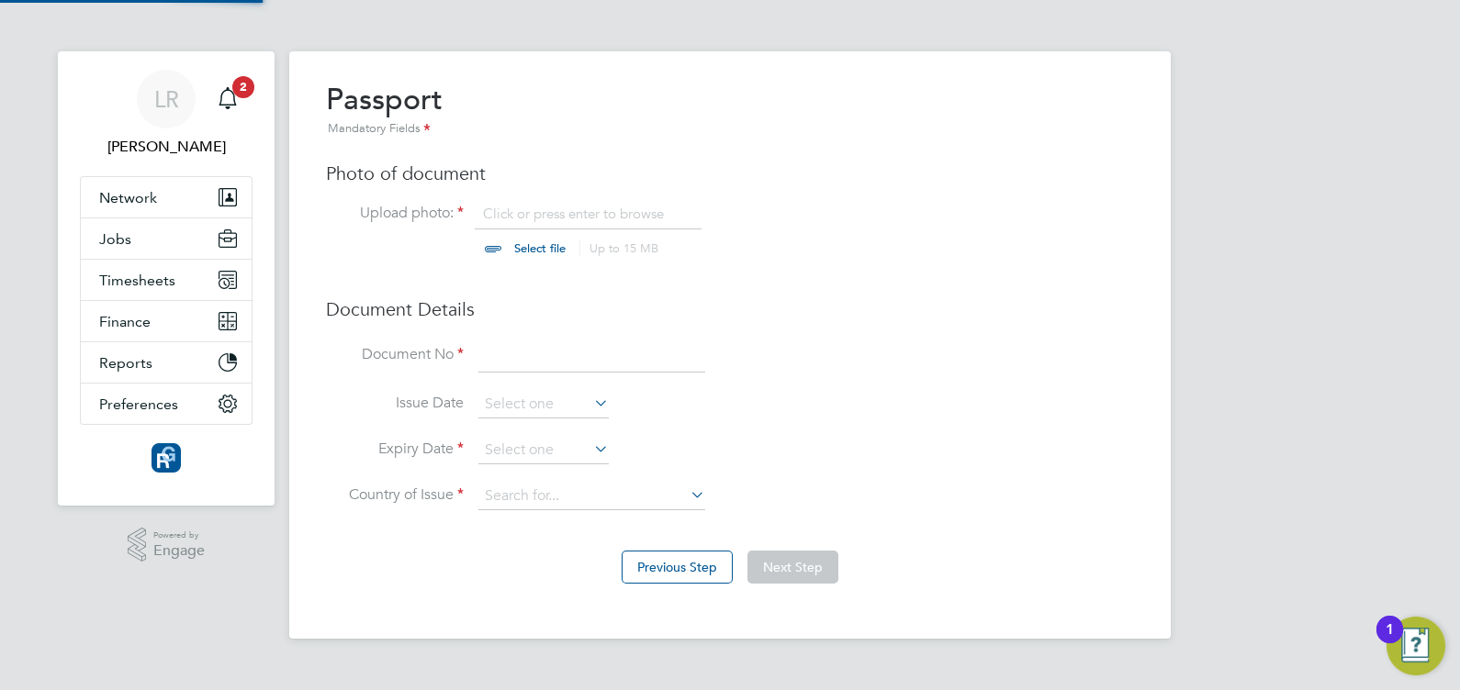
scroll to position [24, 227]
click at [514, 357] on input at bounding box center [591, 356] width 227 height 33
type input "121415351"
click at [546, 449] on input at bounding box center [543, 451] width 130 height 28
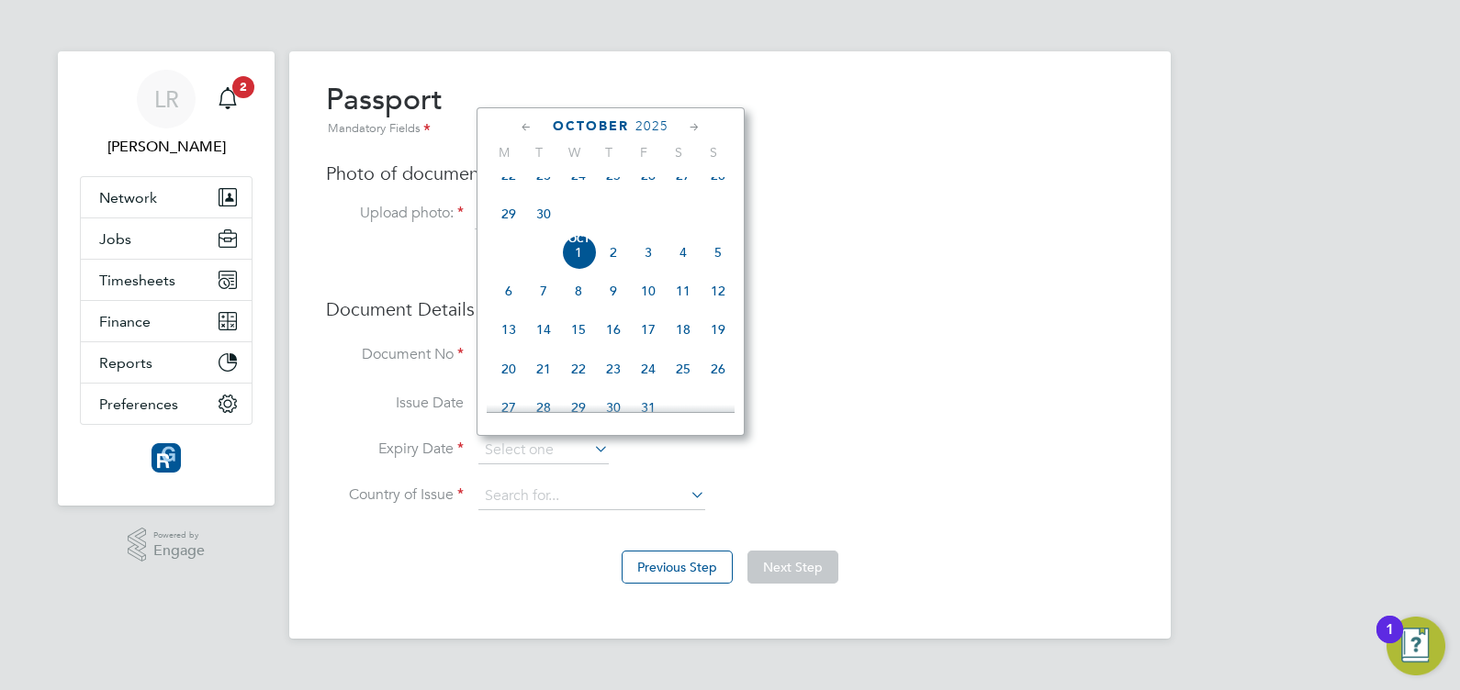
click at [651, 124] on span "2025" at bounding box center [651, 126] width 33 height 16
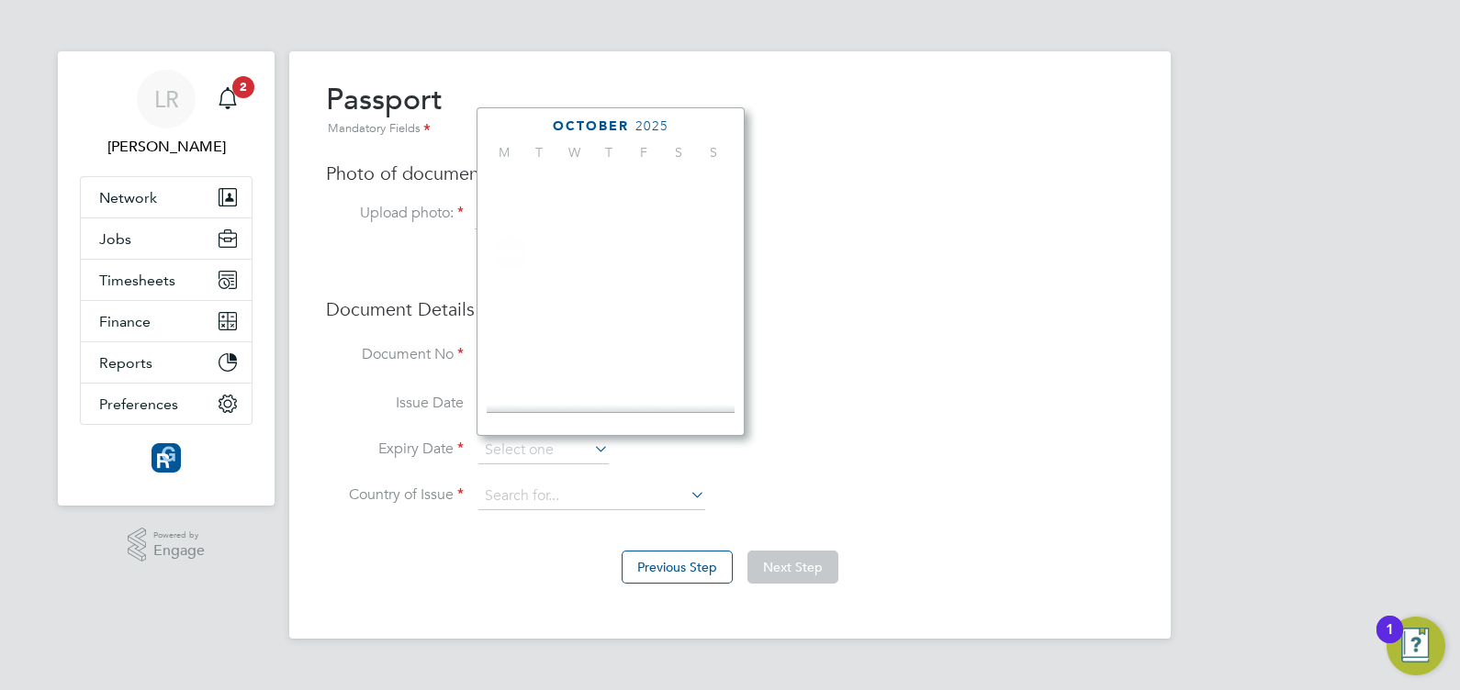
scroll to position [495, 0]
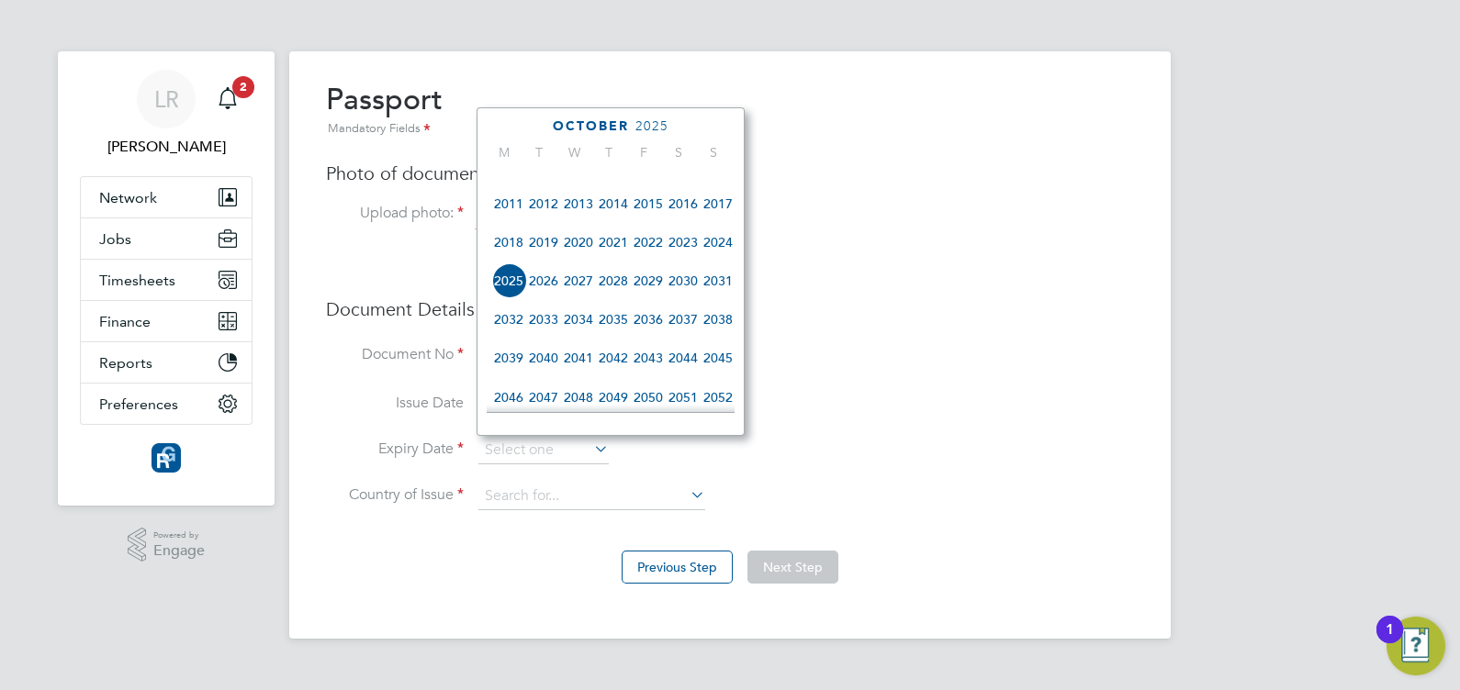
click at [684, 297] on span "2030" at bounding box center [683, 281] width 35 height 35
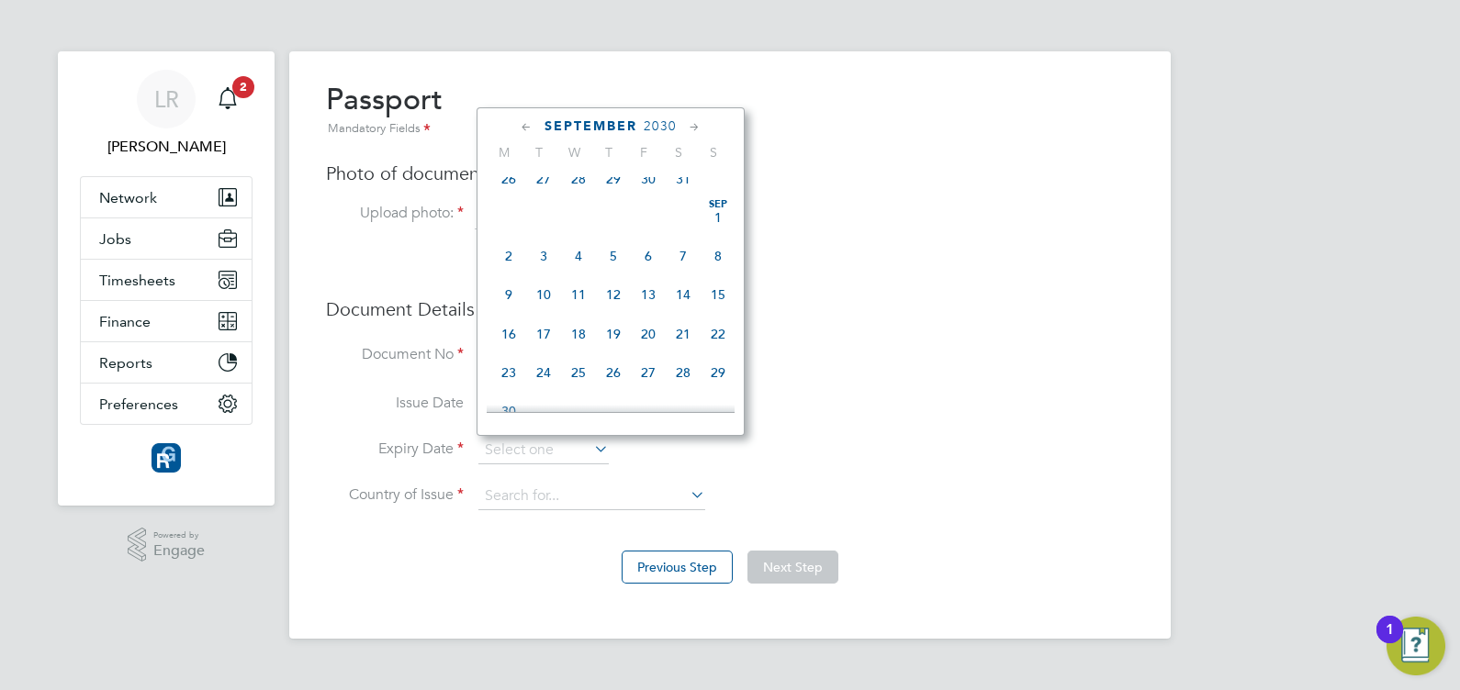
scroll to position [363, 0]
click at [719, 227] on span "Sep 1" at bounding box center [718, 219] width 35 height 35
type input "01 Sep 2030"
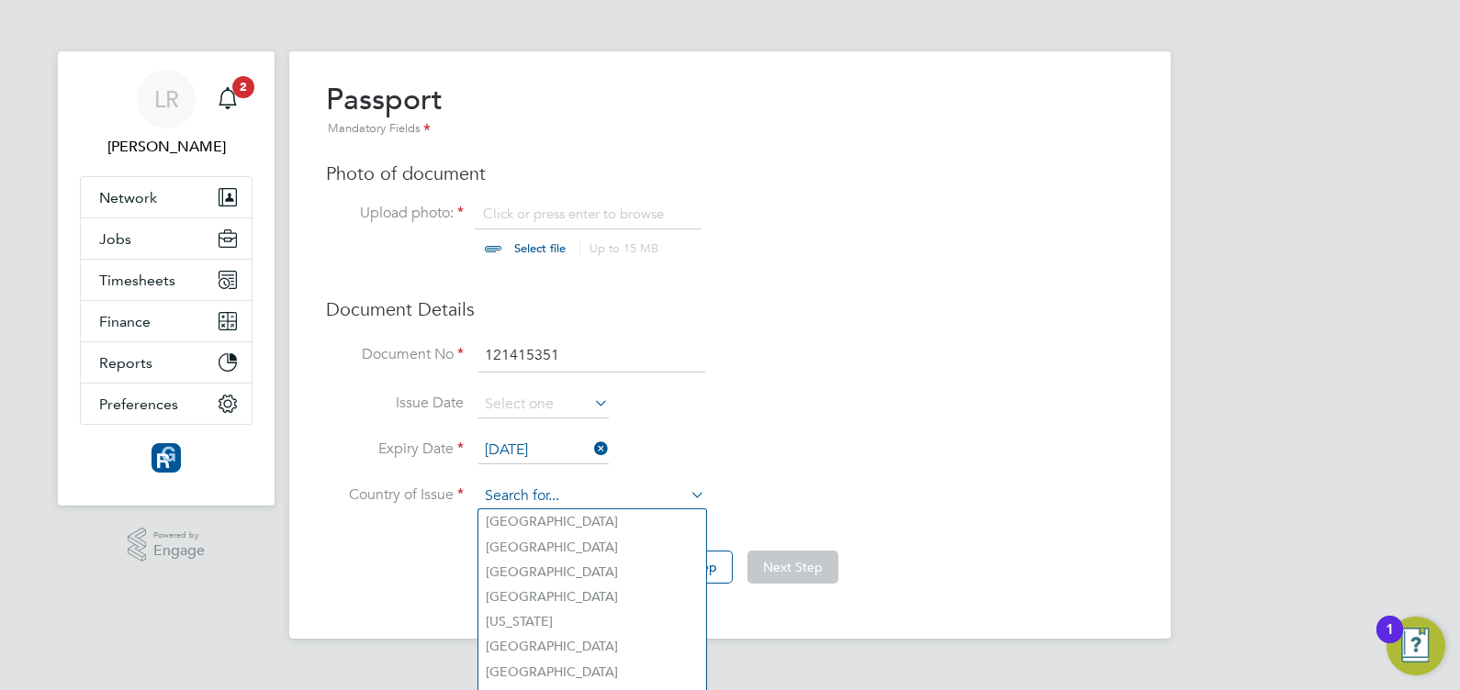
click at [567, 496] on input at bounding box center [591, 497] width 227 height 28
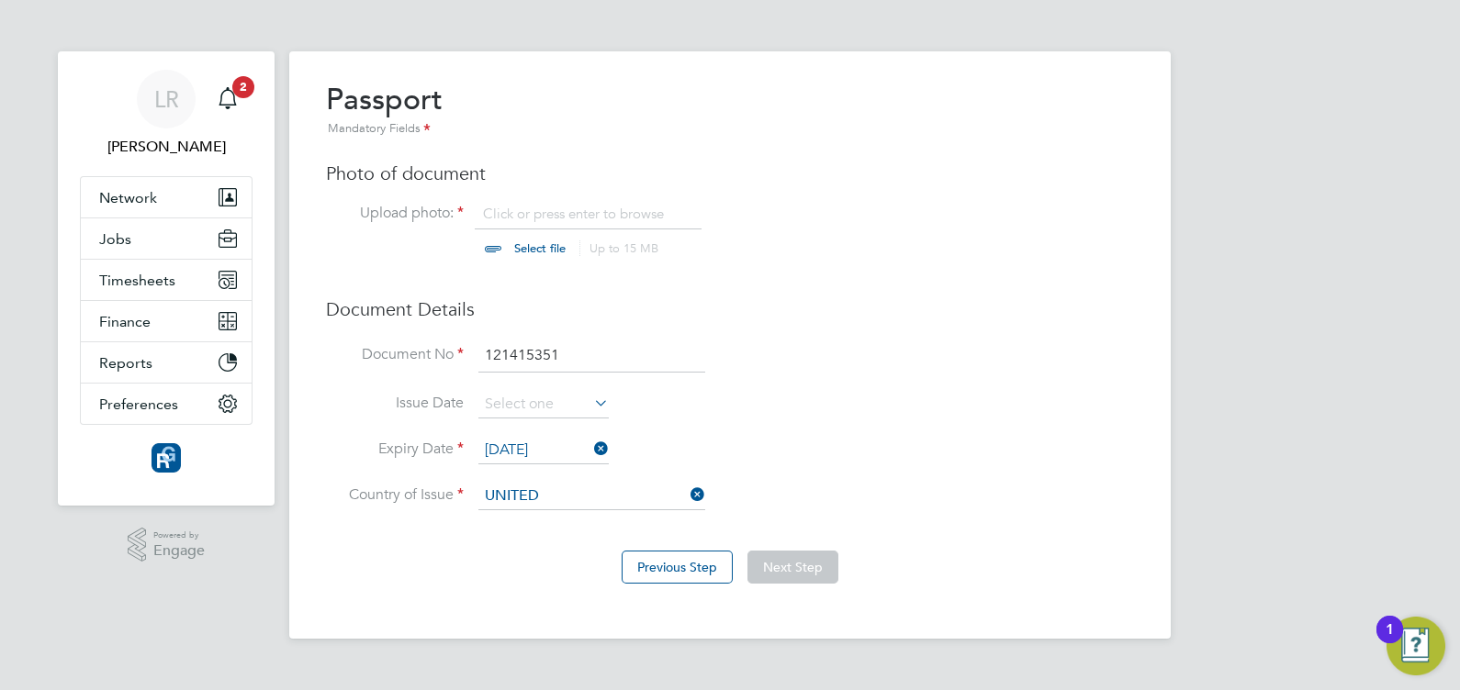
click at [597, 569] on li "United Kingdom" at bounding box center [607, 572] width 258 height 25
type input "[GEOGRAPHIC_DATA]"
click at [522, 255] on input "file" at bounding box center [557, 232] width 288 height 55
type input "C:\fakepath\Paul carter passport.jpg"
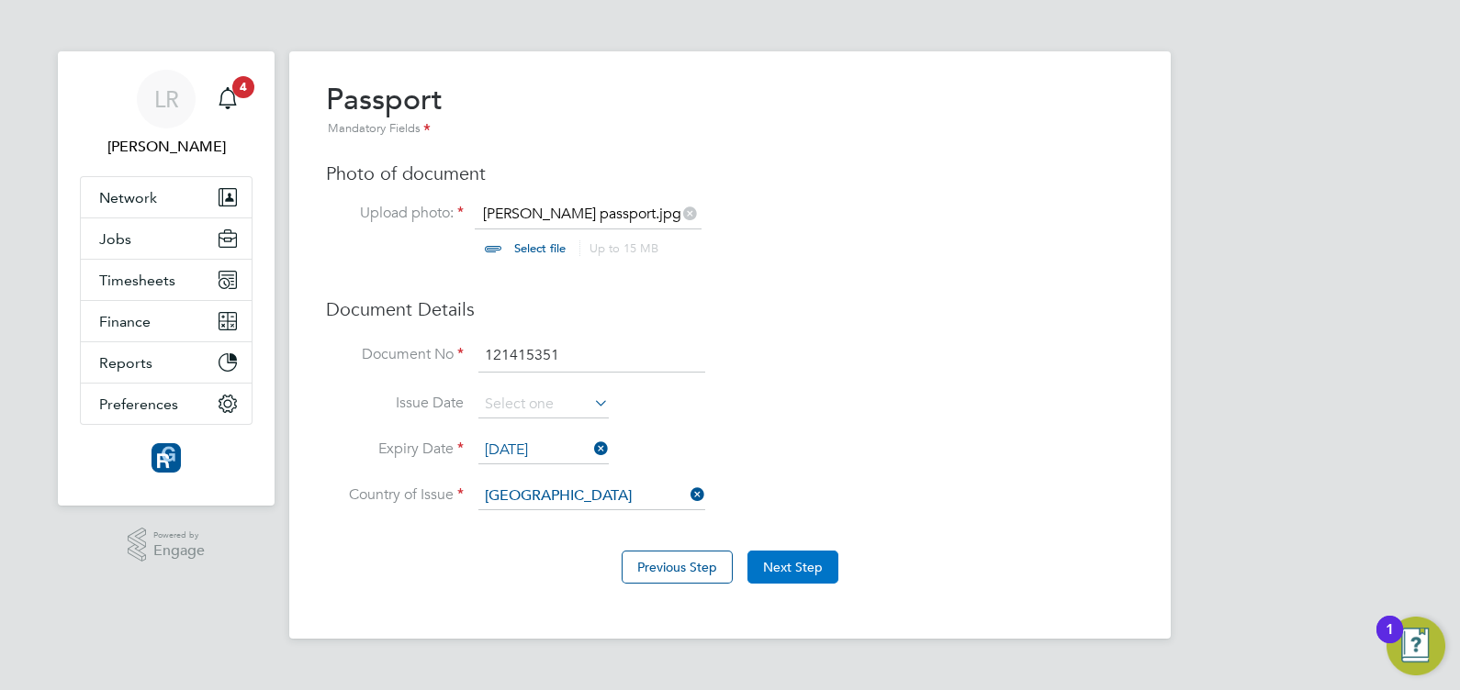
click at [813, 560] on button "Next Step" at bounding box center [792, 567] width 91 height 33
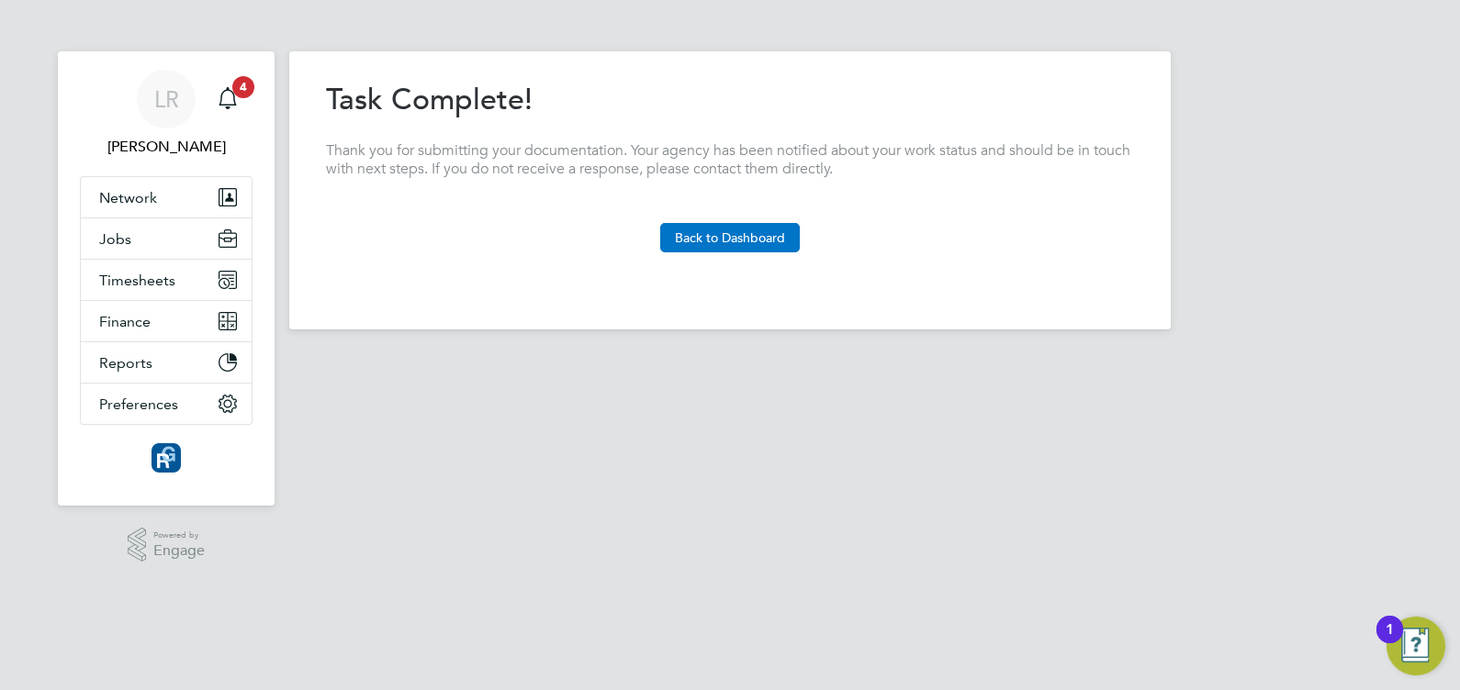
click at [724, 238] on button "Back to Dashboard" at bounding box center [730, 237] width 140 height 29
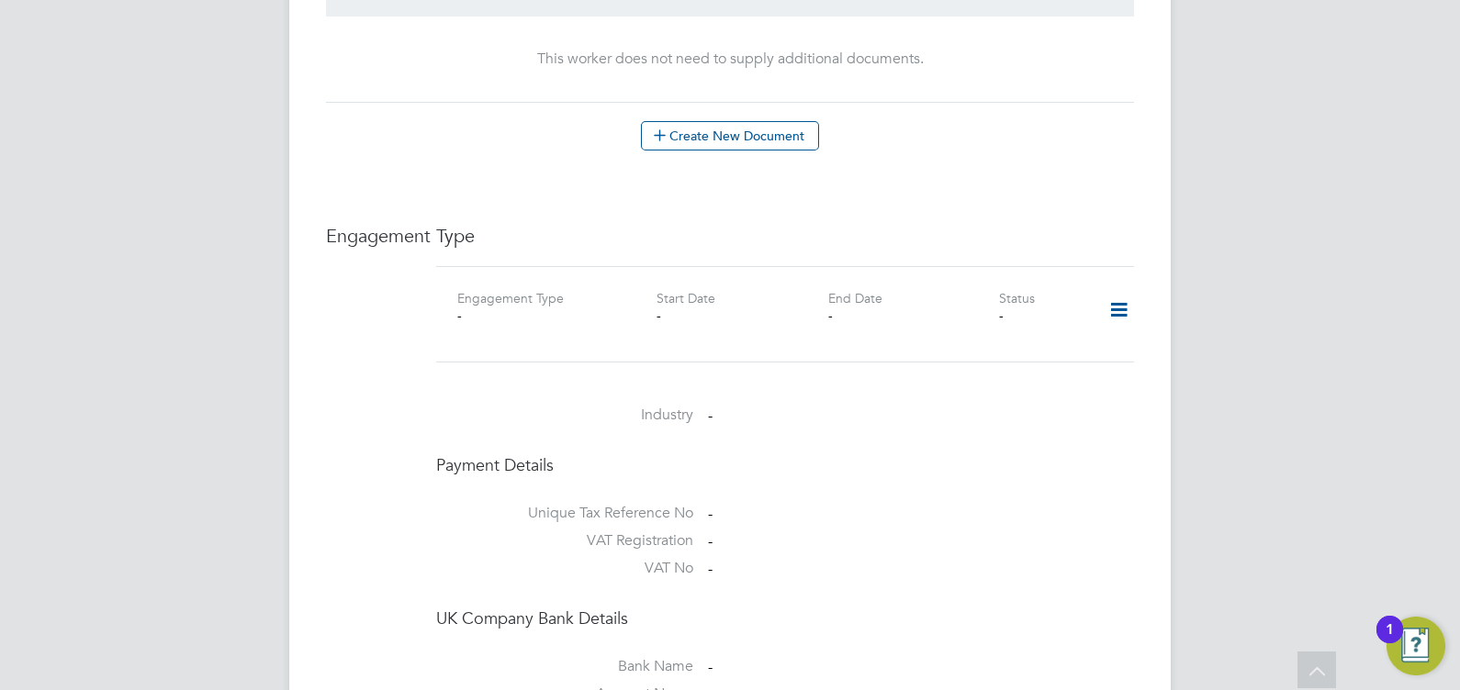
scroll to position [1082, 0]
click at [1120, 286] on icon at bounding box center [1119, 307] width 32 height 42
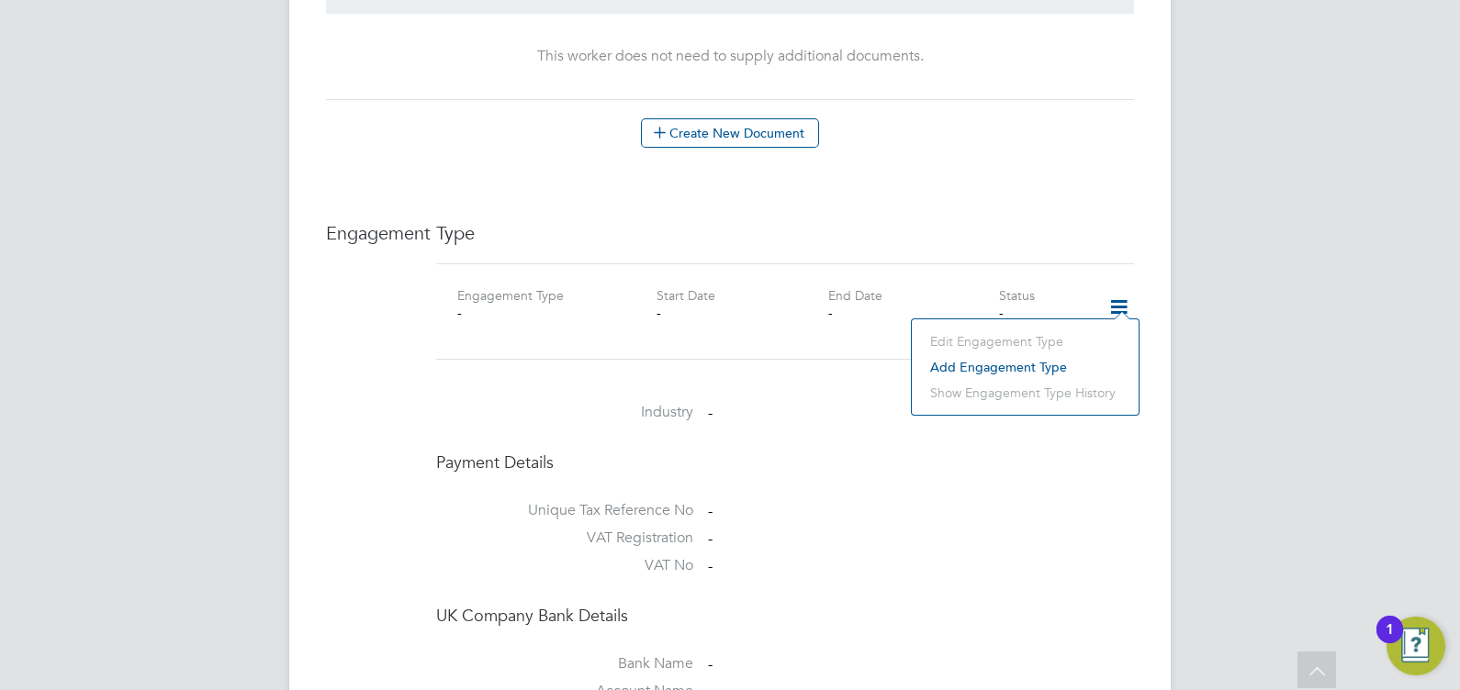
click at [1004, 368] on li "Add Engagement Type" at bounding box center [1025, 367] width 208 height 26
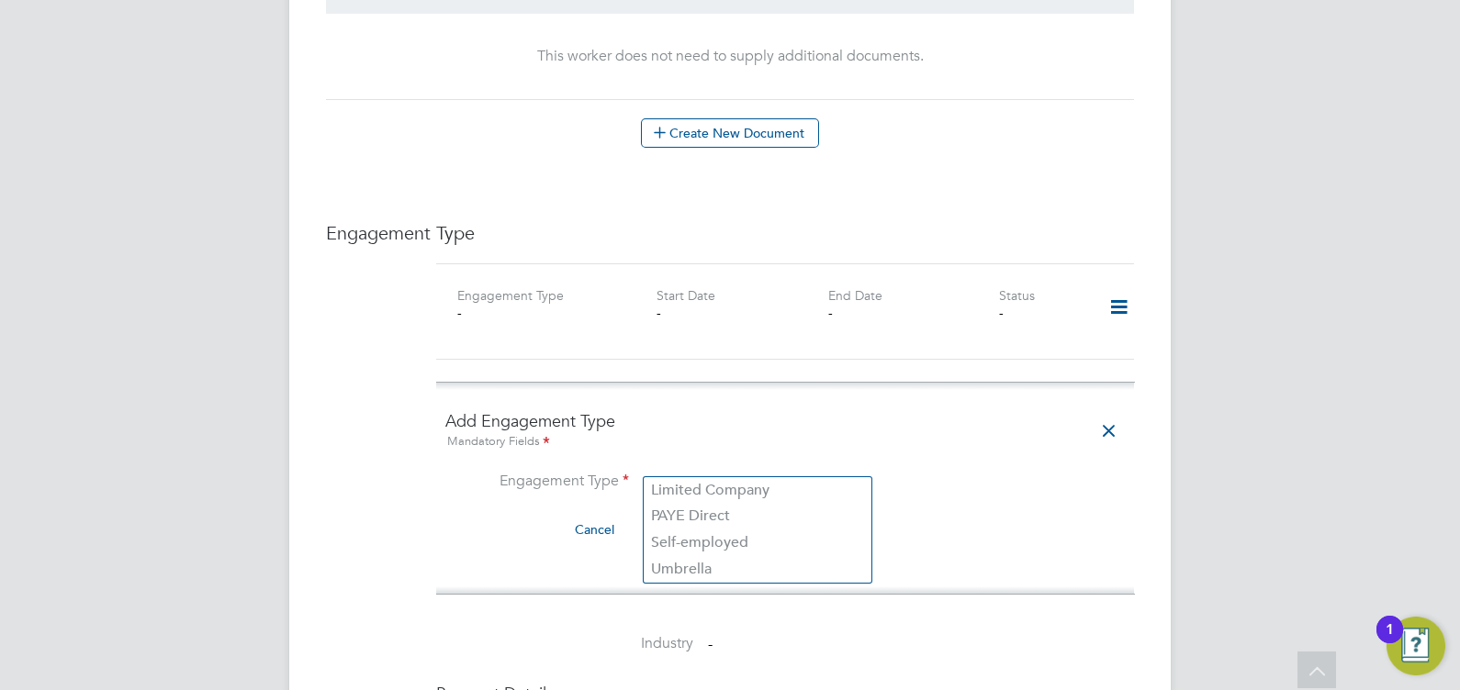
click at [735, 471] on input at bounding box center [757, 484] width 227 height 26
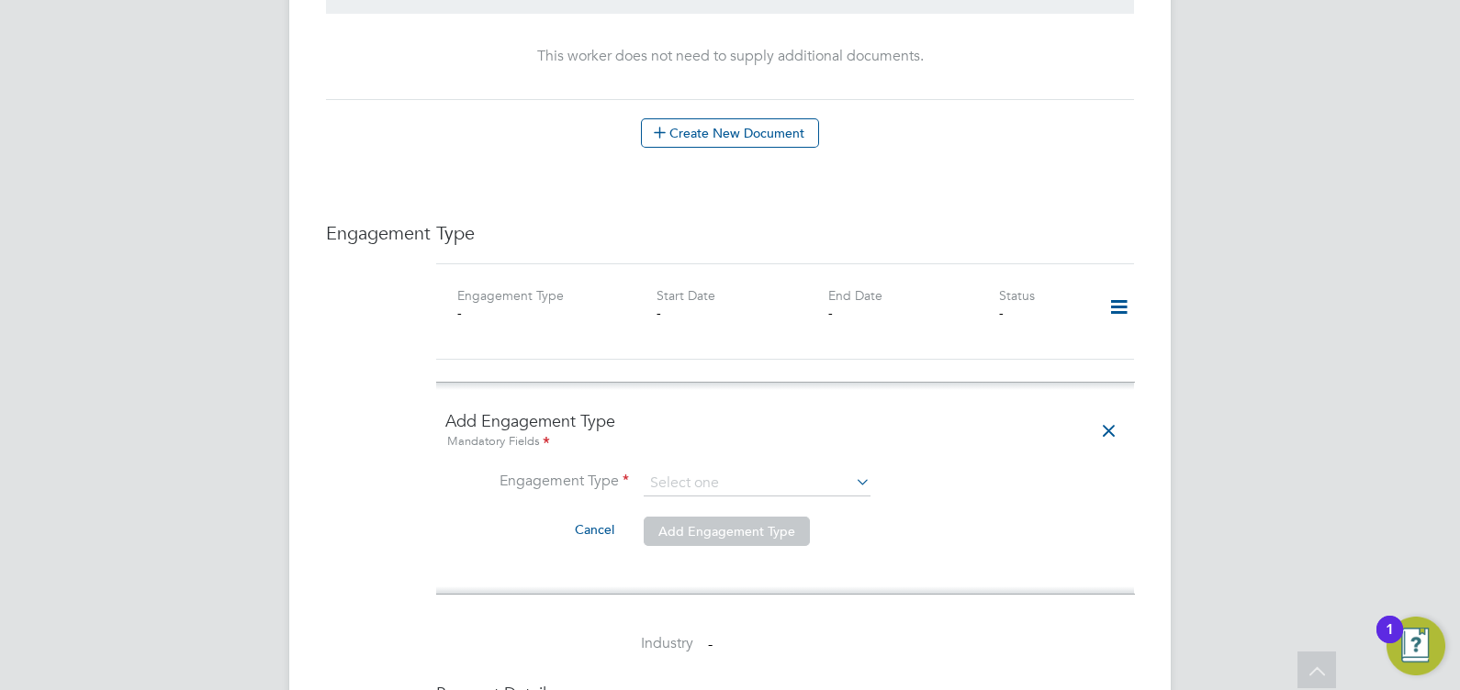
click at [725, 565] on li "Umbrella" at bounding box center [758, 569] width 228 height 27
type input "Umbrella"
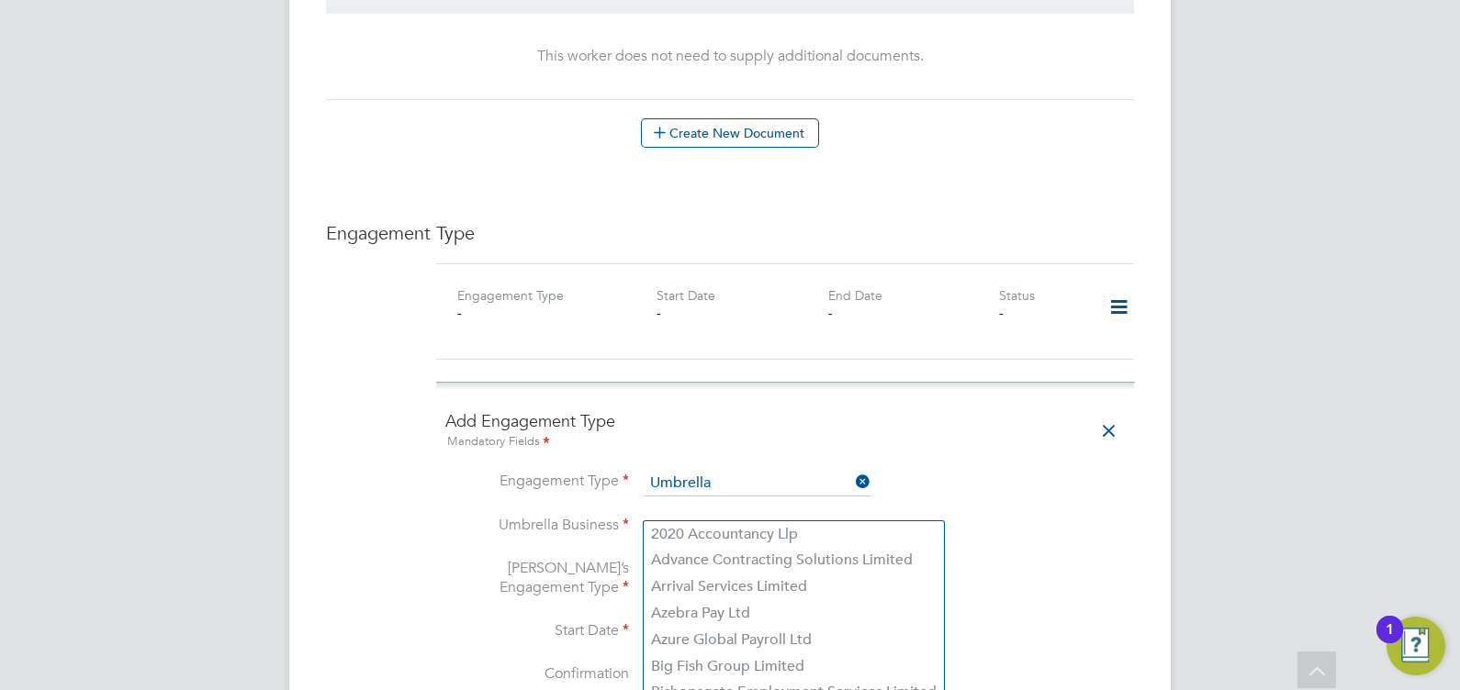
click at [698, 515] on input at bounding box center [757, 528] width 227 height 26
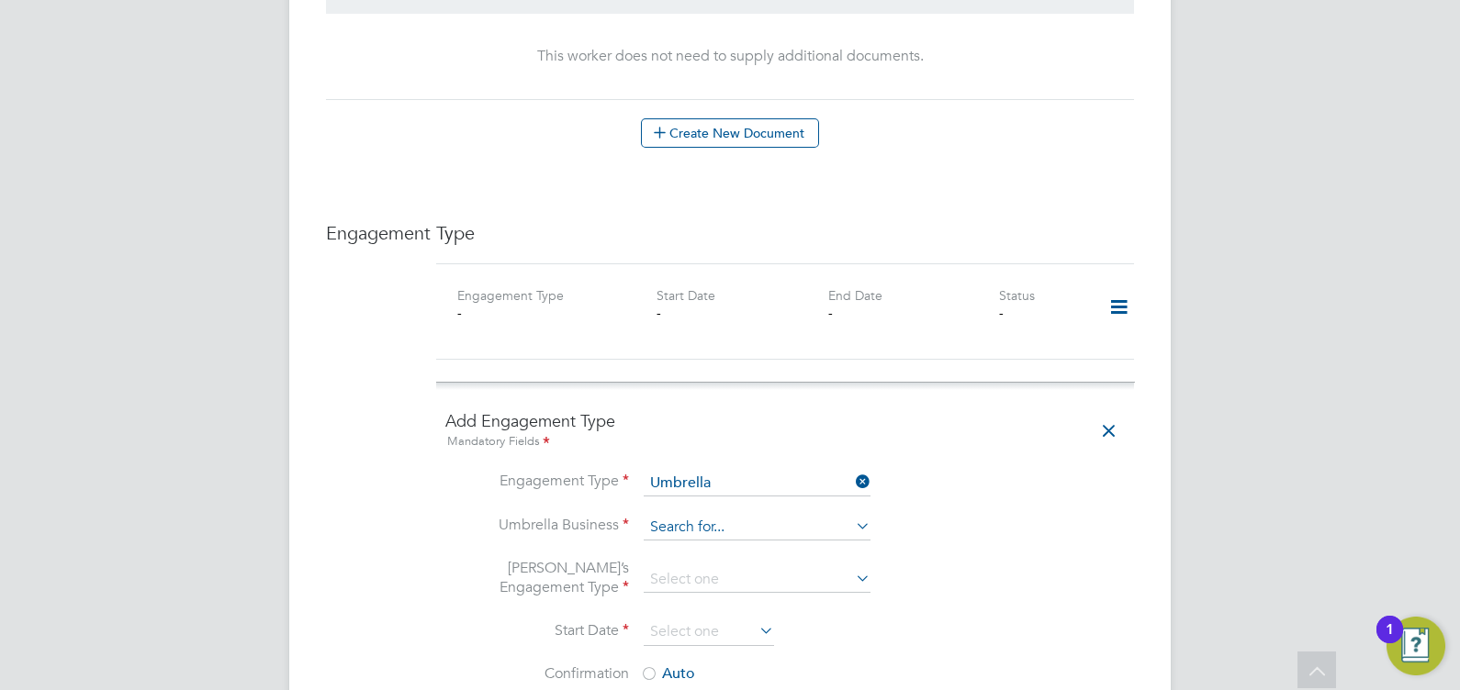
click at [683, 515] on input at bounding box center [757, 528] width 227 height 26
type input "big"
click at [683, 535] on li "Big Fish Group Limited" at bounding box center [758, 535] width 228 height 27
type input "Big Fish Group Limited"
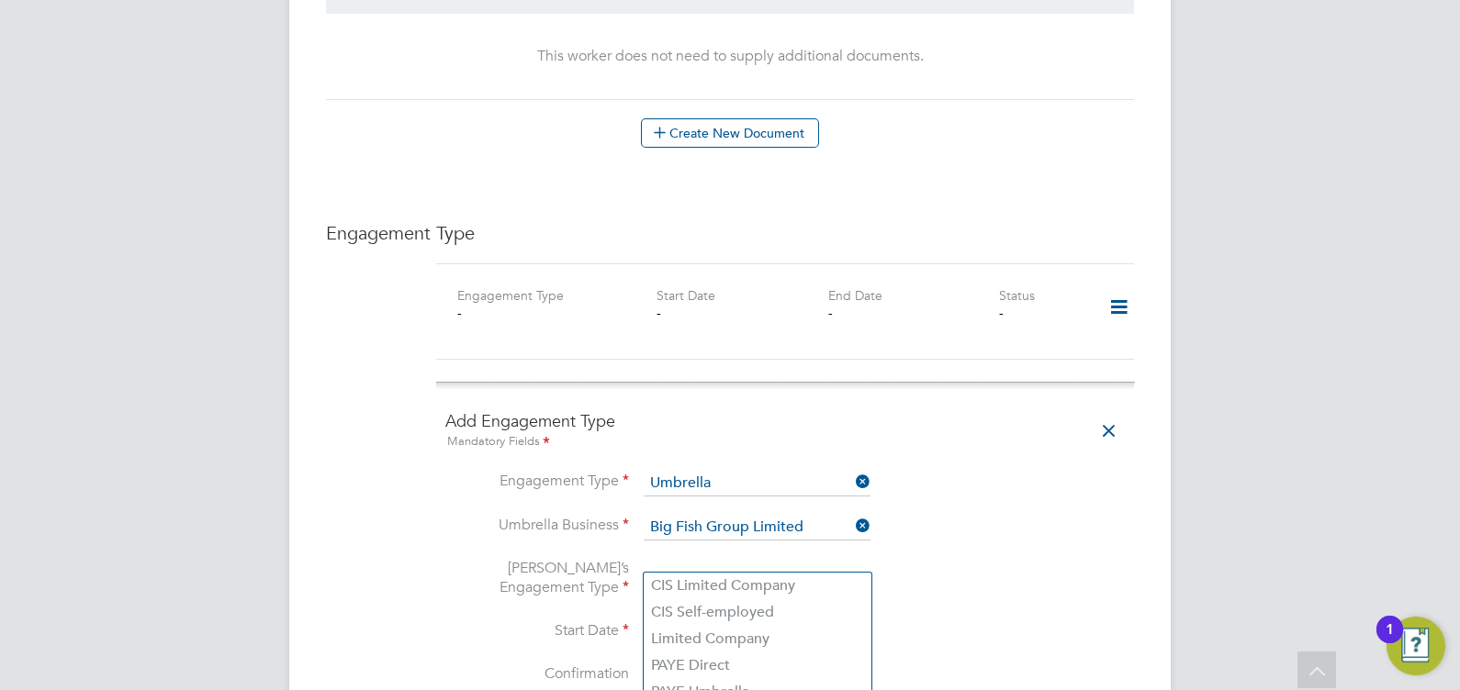
click at [698, 567] on input at bounding box center [757, 580] width 227 height 26
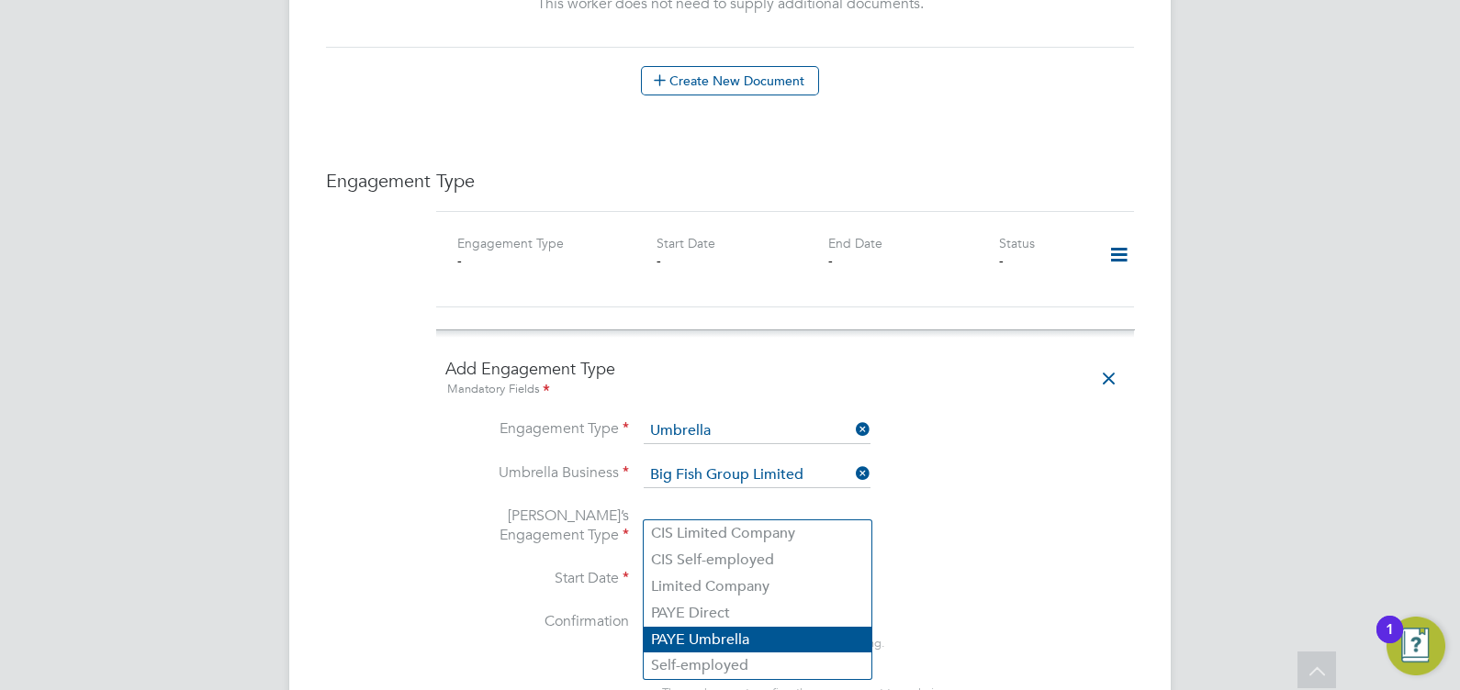
click at [756, 643] on li "PAYE Umbrella" at bounding box center [758, 640] width 228 height 27
type input "PAYE Umbrella"
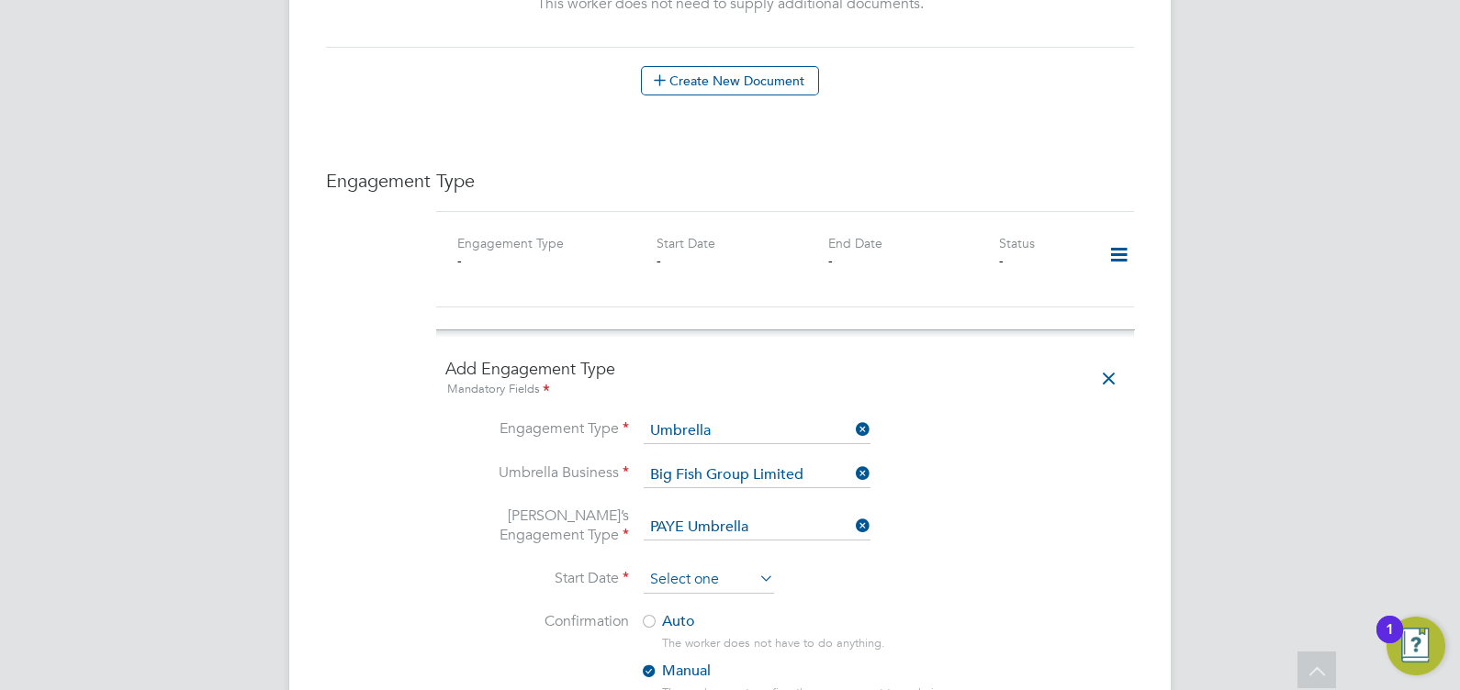
scroll to position [523, 0]
click at [708, 566] on input at bounding box center [709, 580] width 130 height 28
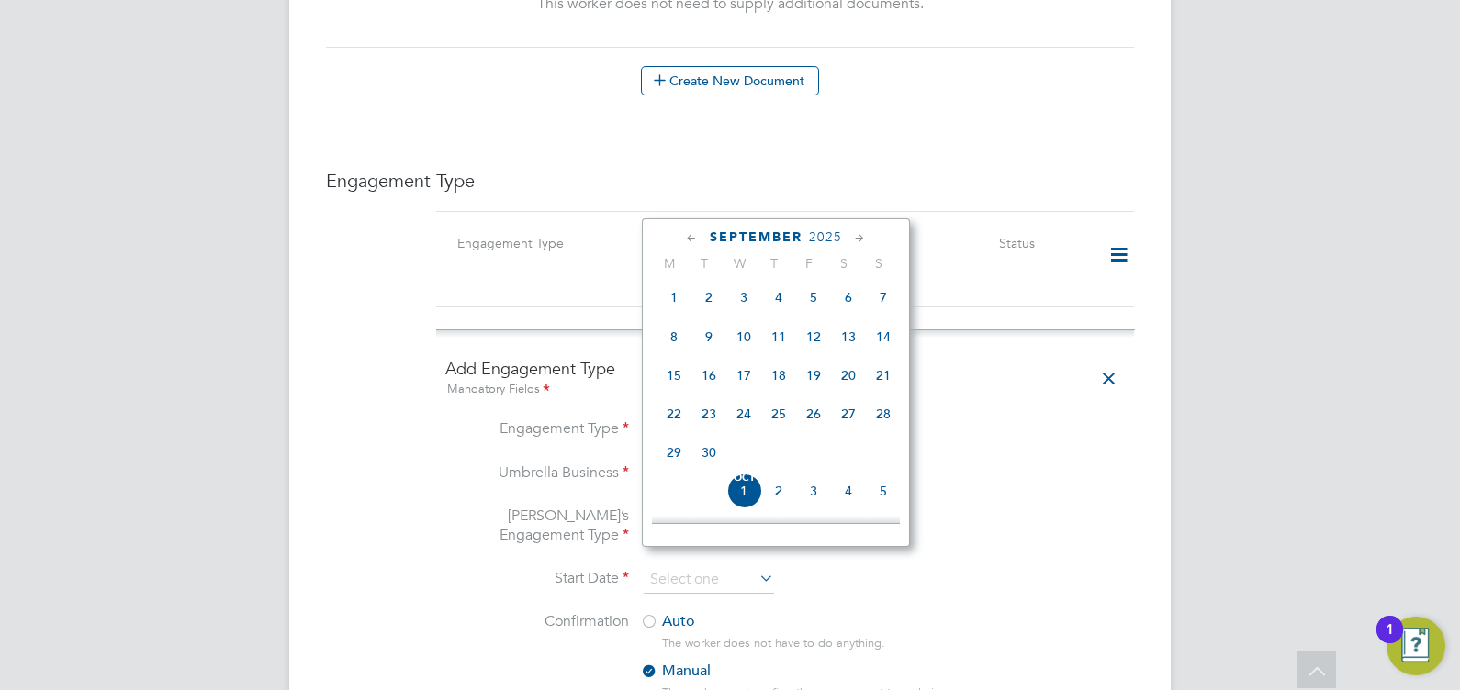
scroll to position [396, 0]
click at [679, 431] on span "22" at bounding box center [673, 413] width 35 height 35
type input "22 Sep 2025"
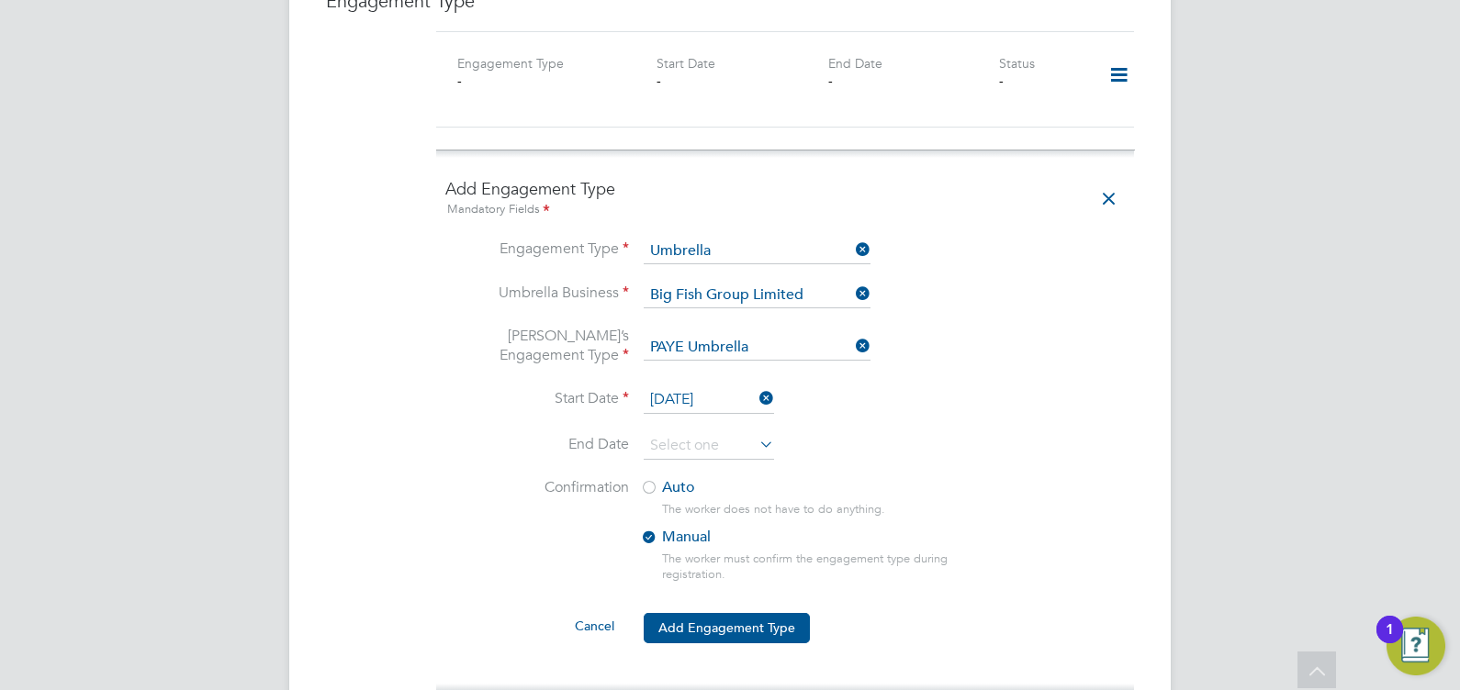
scroll to position [1317, 0]
click at [652, 477] on div at bounding box center [649, 486] width 18 height 18
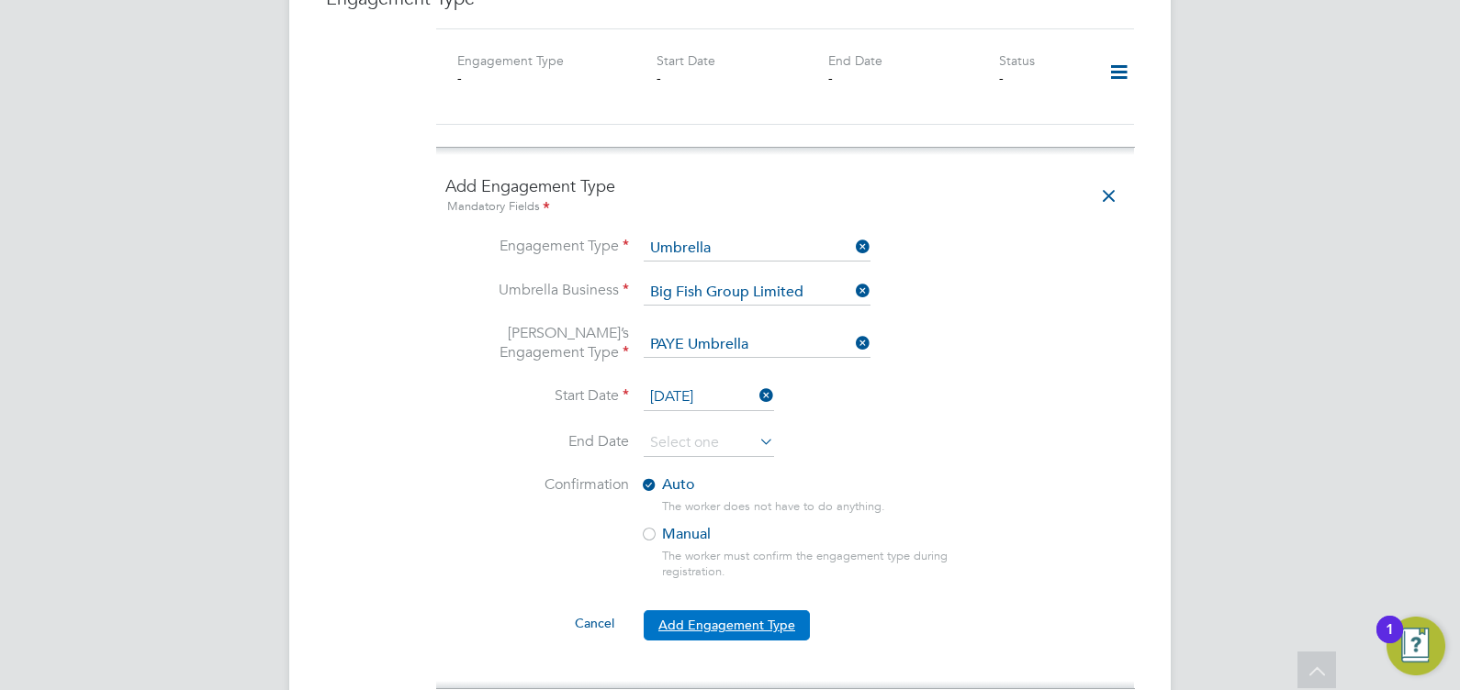
click at [747, 611] on button "Add Engagement Type" at bounding box center [727, 625] width 166 height 29
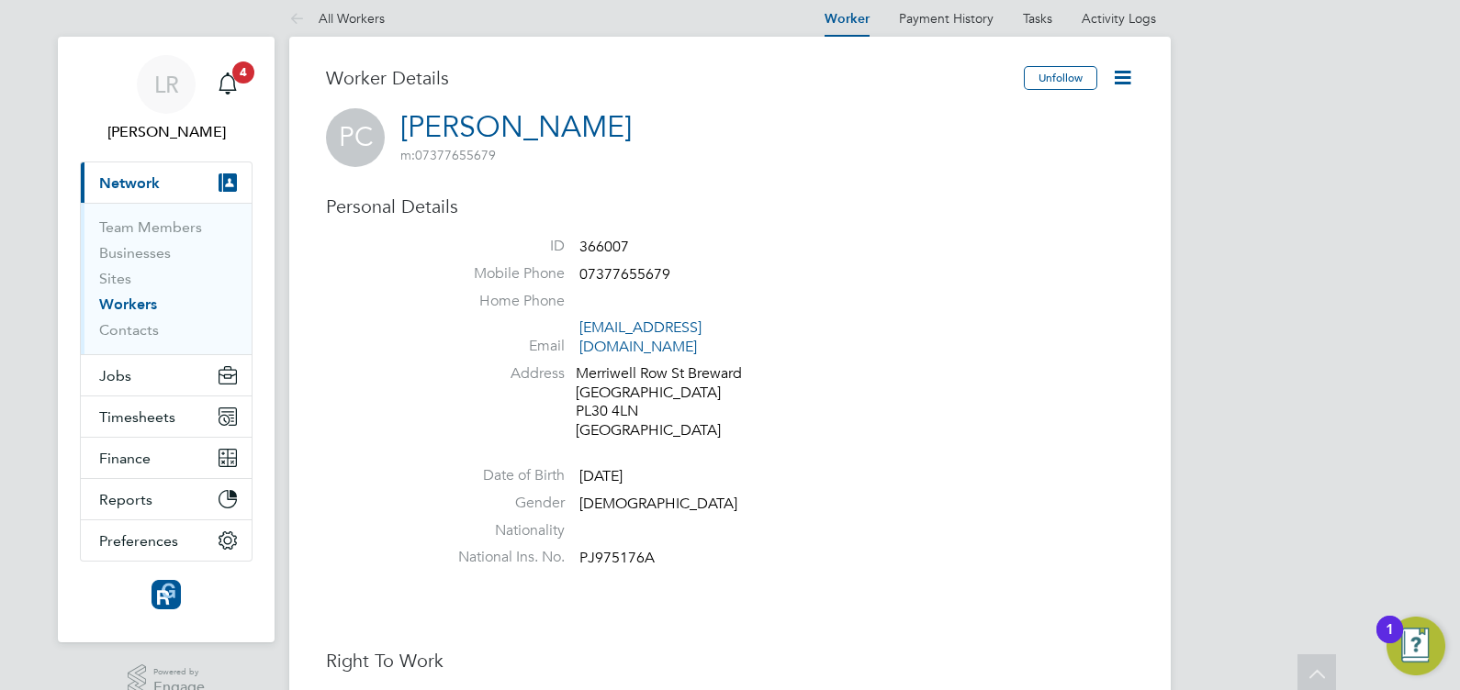
scroll to position [0, 0]
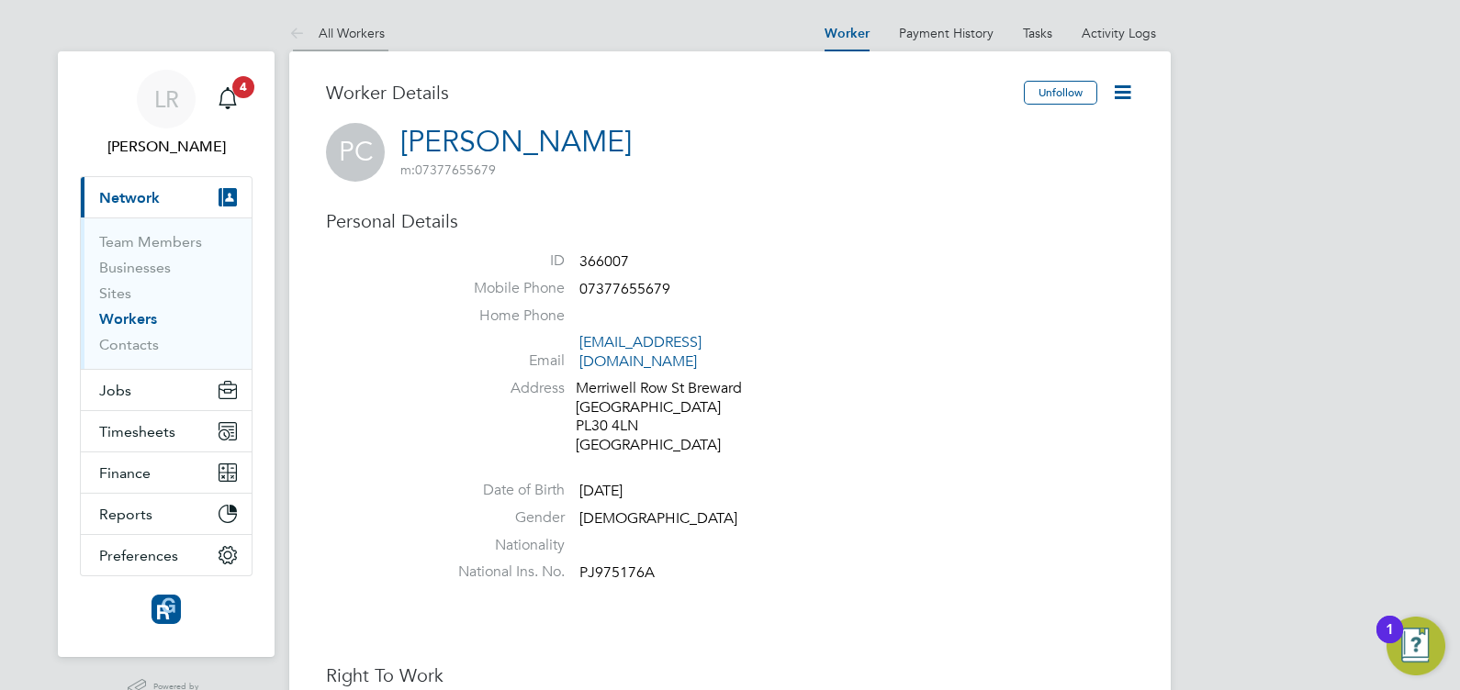
click at [330, 35] on link "All Workers" at bounding box center [336, 33] width 95 height 17
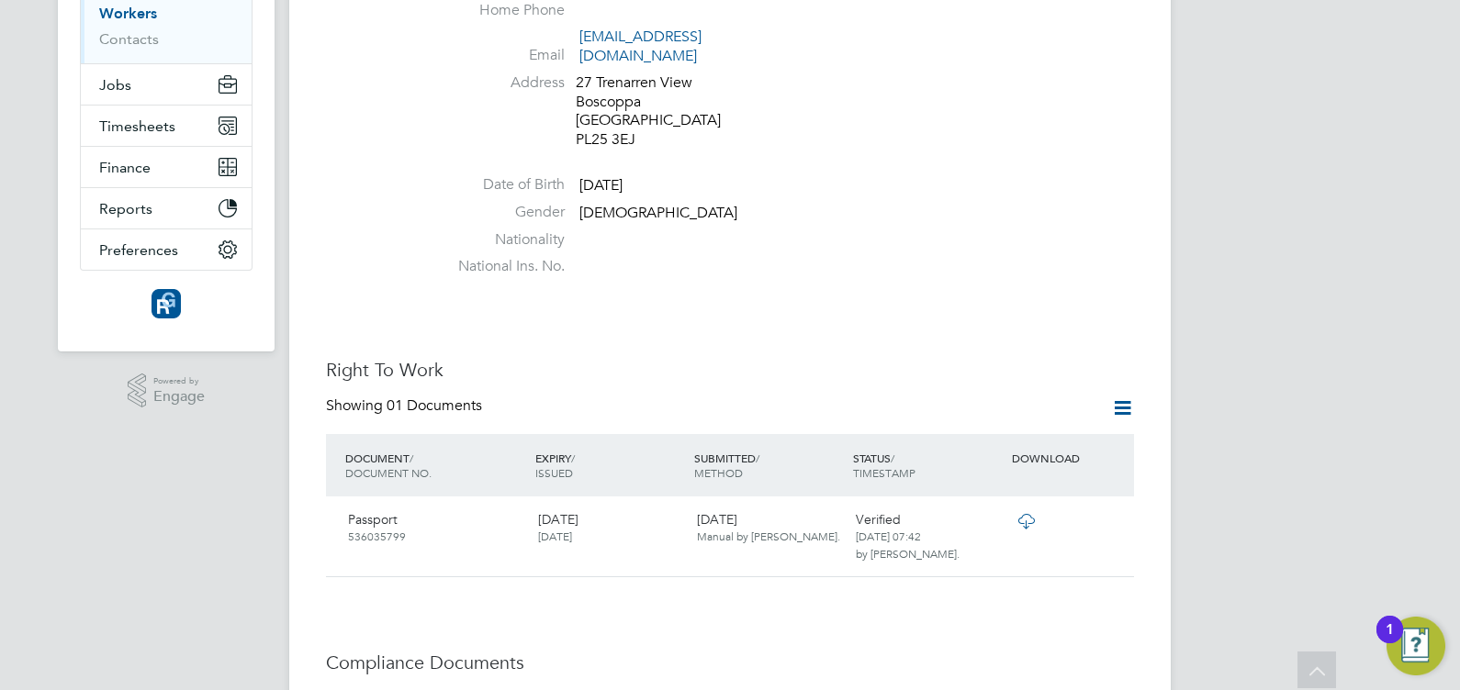
scroll to position [534, 0]
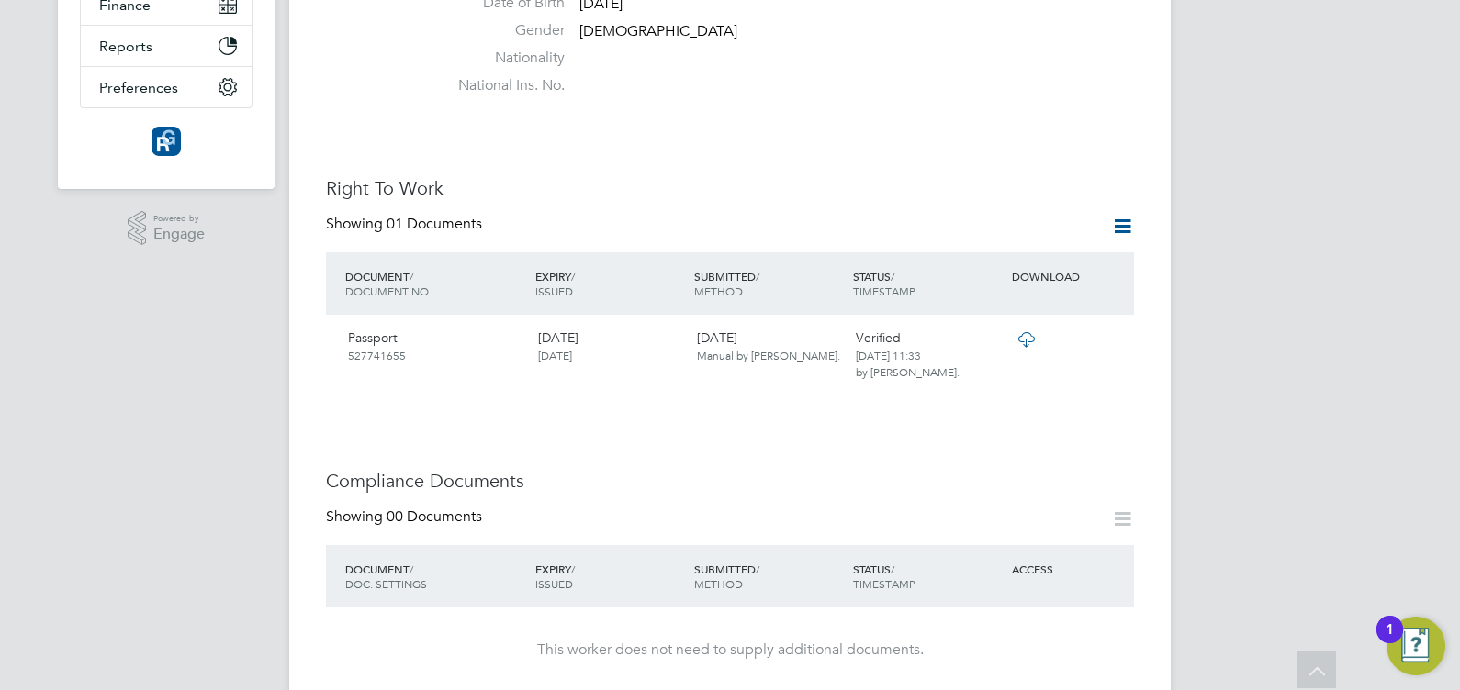
scroll to position [473, 0]
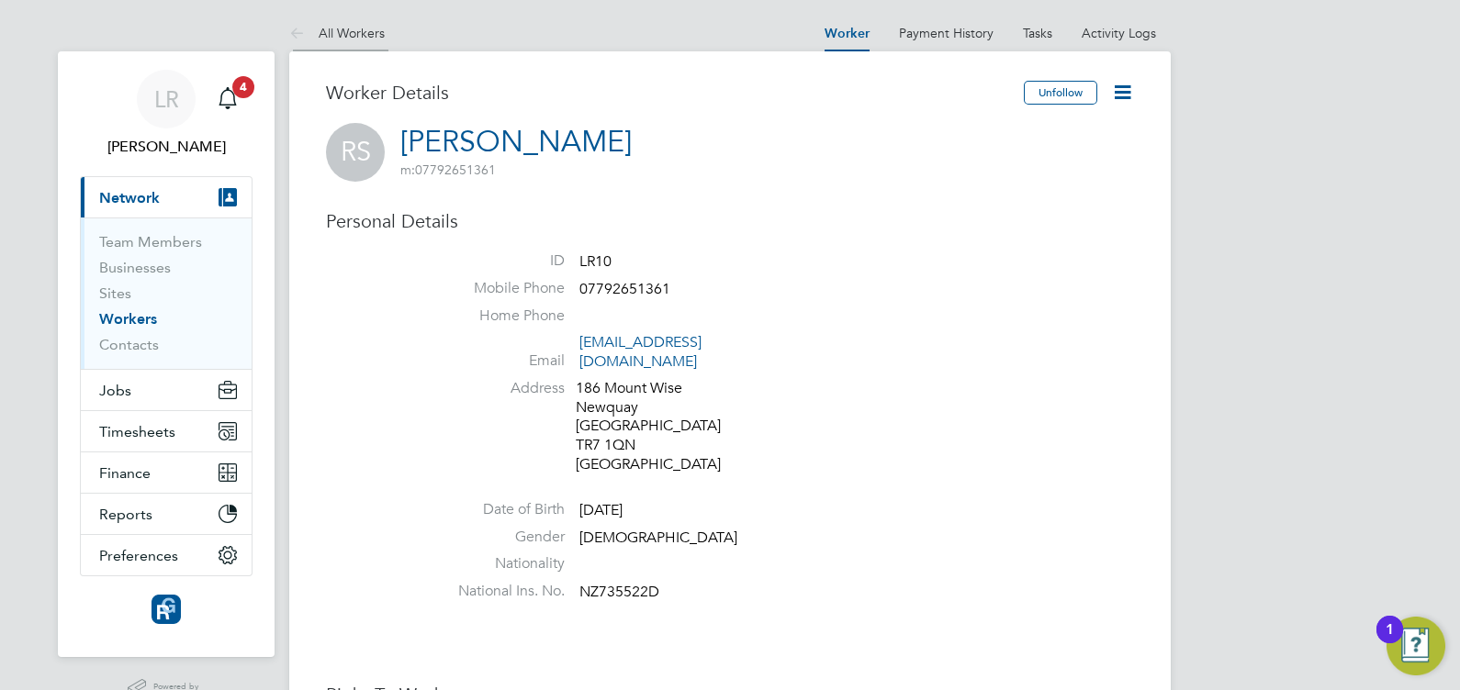
click at [329, 35] on link "All Workers" at bounding box center [336, 33] width 95 height 17
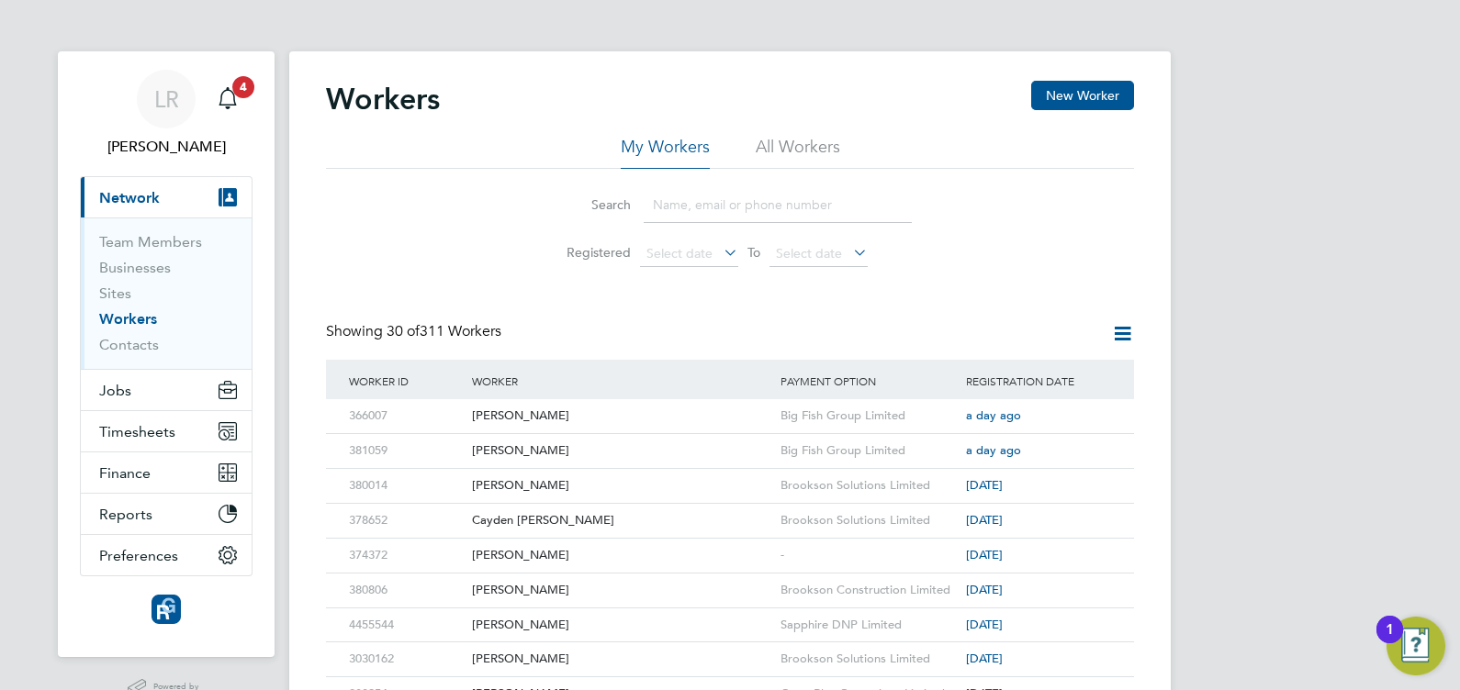
click at [684, 198] on input at bounding box center [778, 205] width 268 height 36
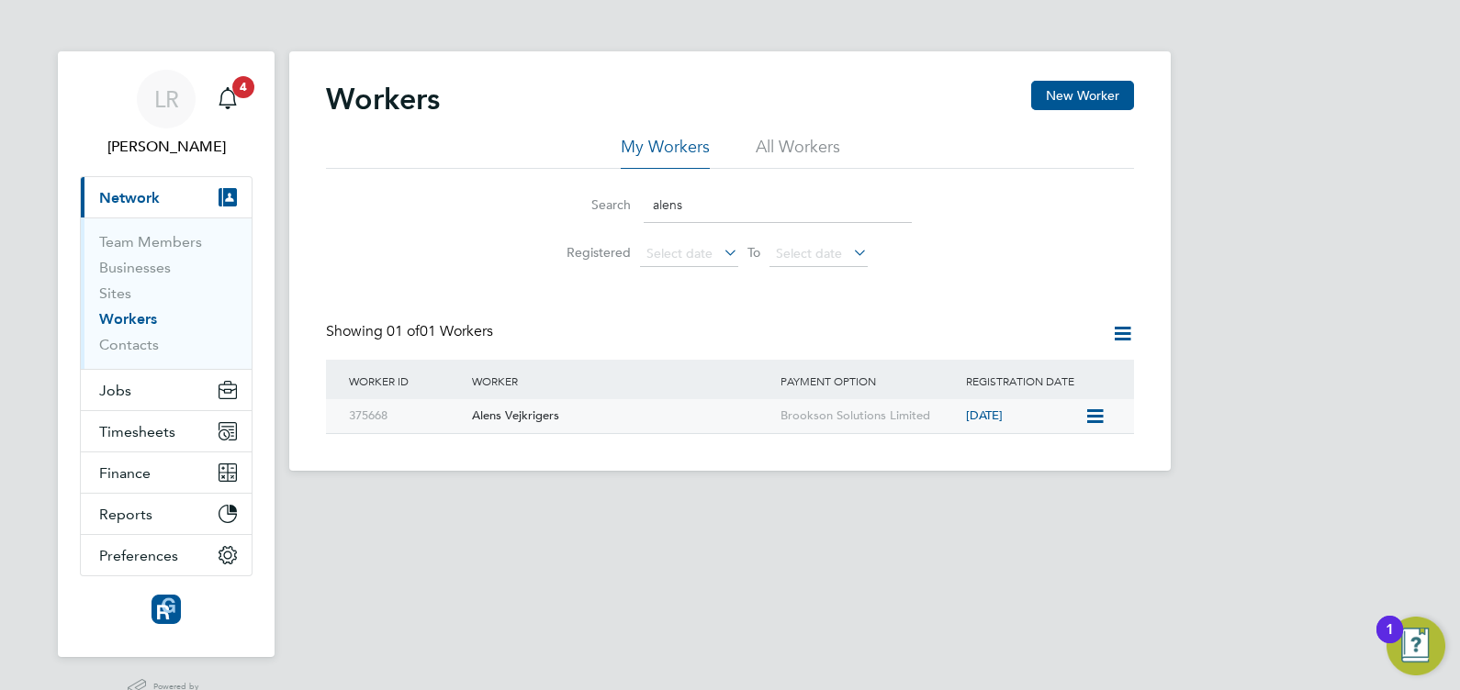
type input "alens"
click at [359, 417] on div "375668" at bounding box center [405, 416] width 123 height 34
